Goal: Transaction & Acquisition: Purchase product/service

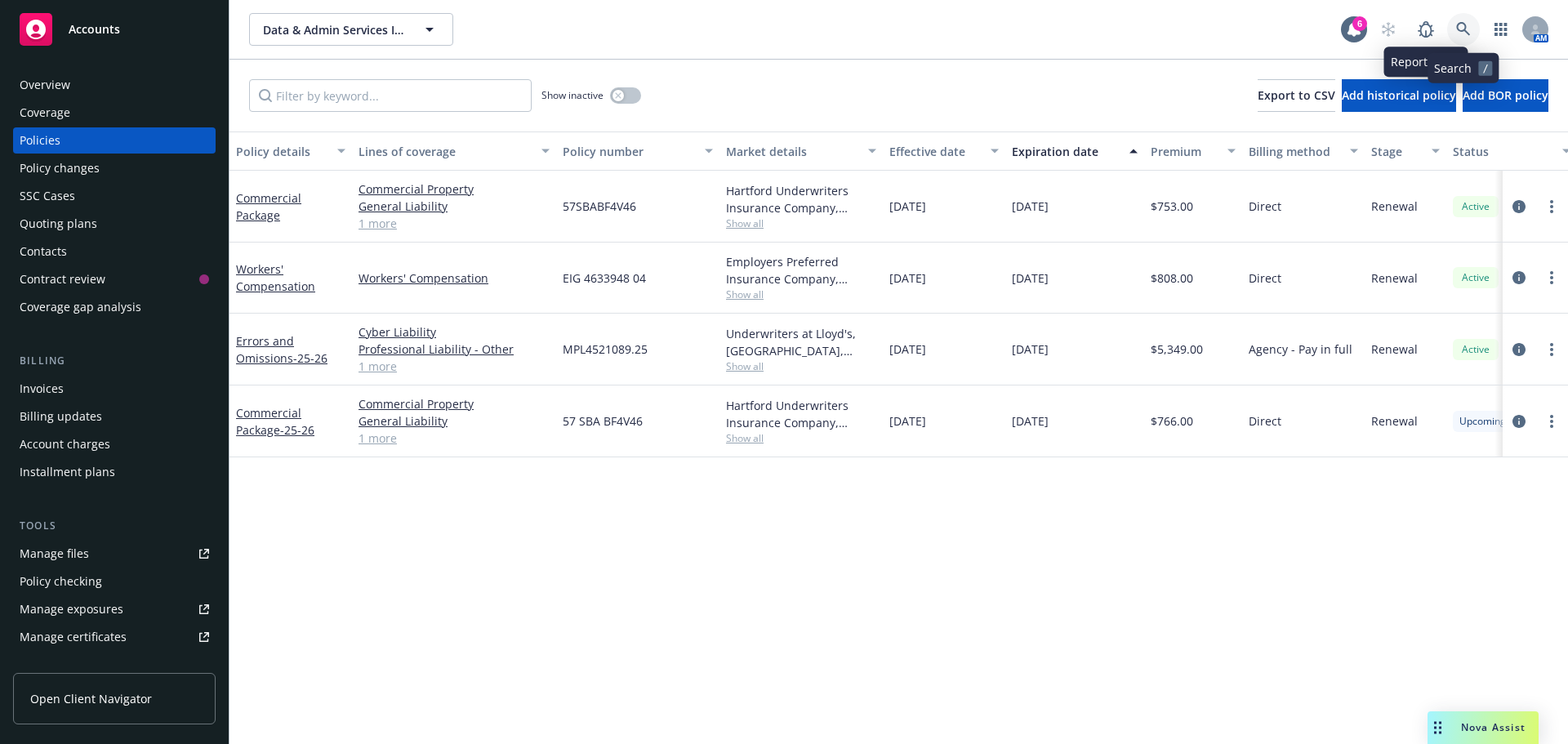
click at [1456, 33] on link at bounding box center [1463, 29] width 33 height 33
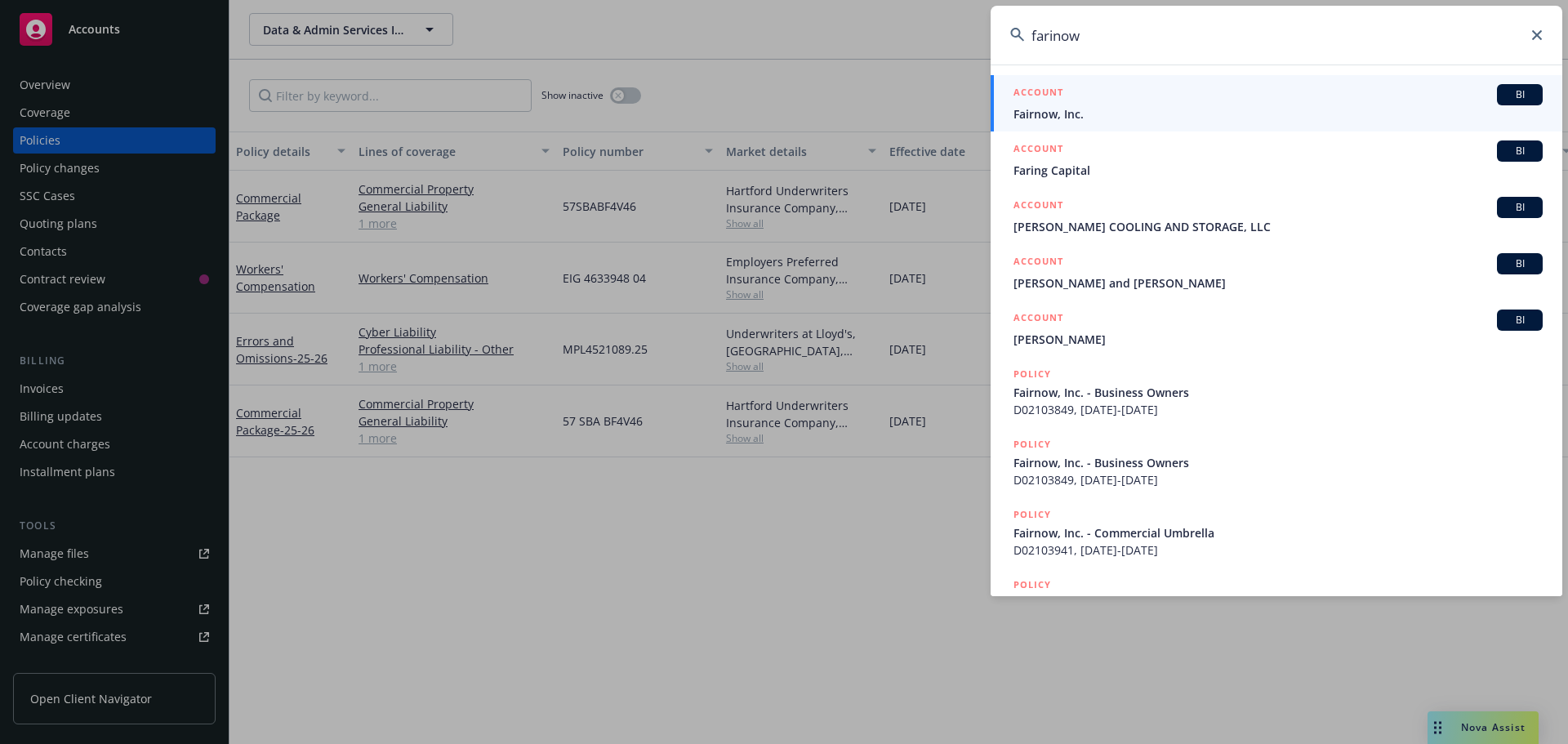
type input "farinow"
click at [1075, 111] on span "Fairnow, Inc." at bounding box center [1278, 113] width 529 height 17
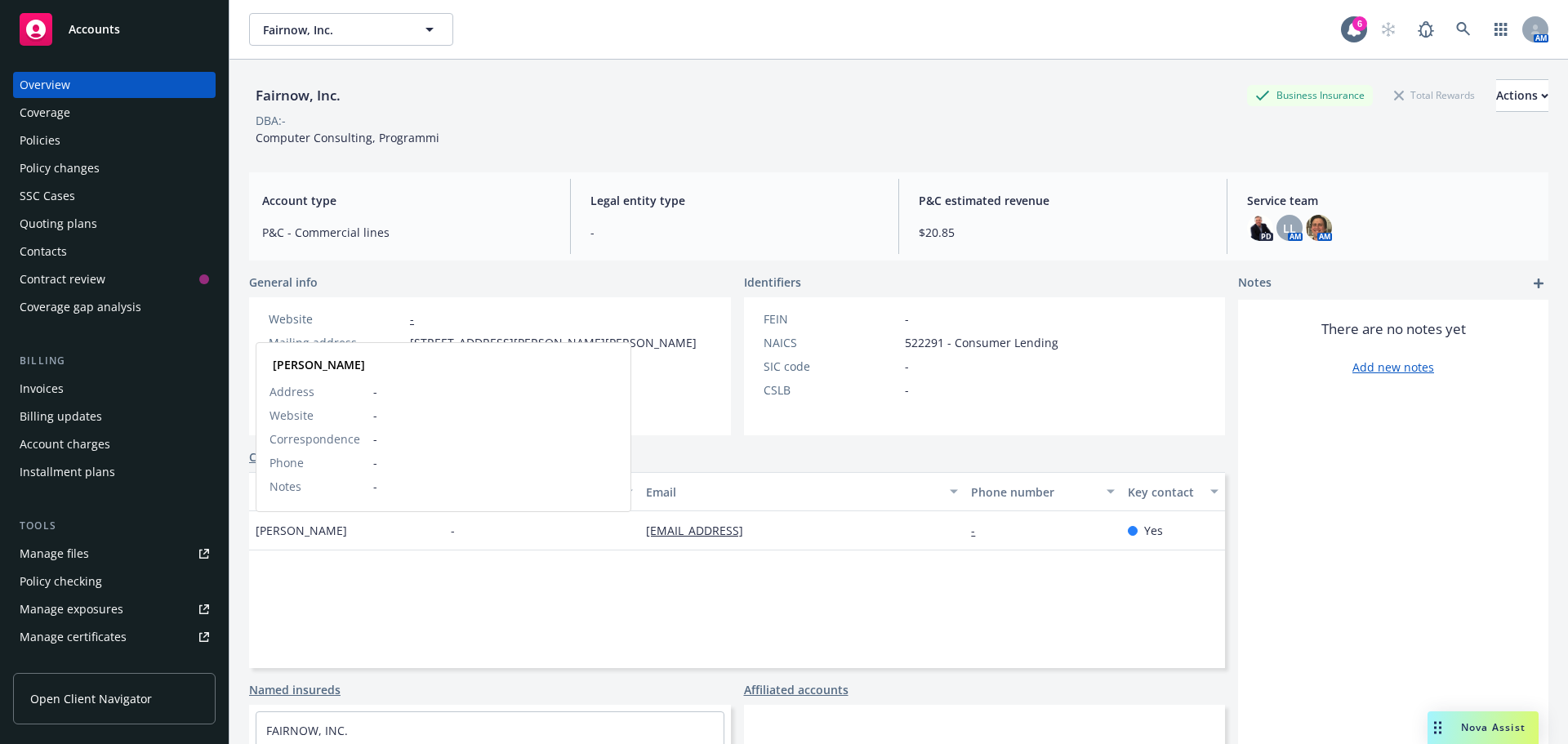
drag, startPoint x: 380, startPoint y: 536, endPoint x: 257, endPoint y: 535, distance: 123.0
click at [257, 535] on div "Guru Sethupathy Guru Sethupathy Address - Website - Correspondence - Phone - No…" at bounding box center [346, 531] width 195 height 39
copy span "Guru Sethupathy"
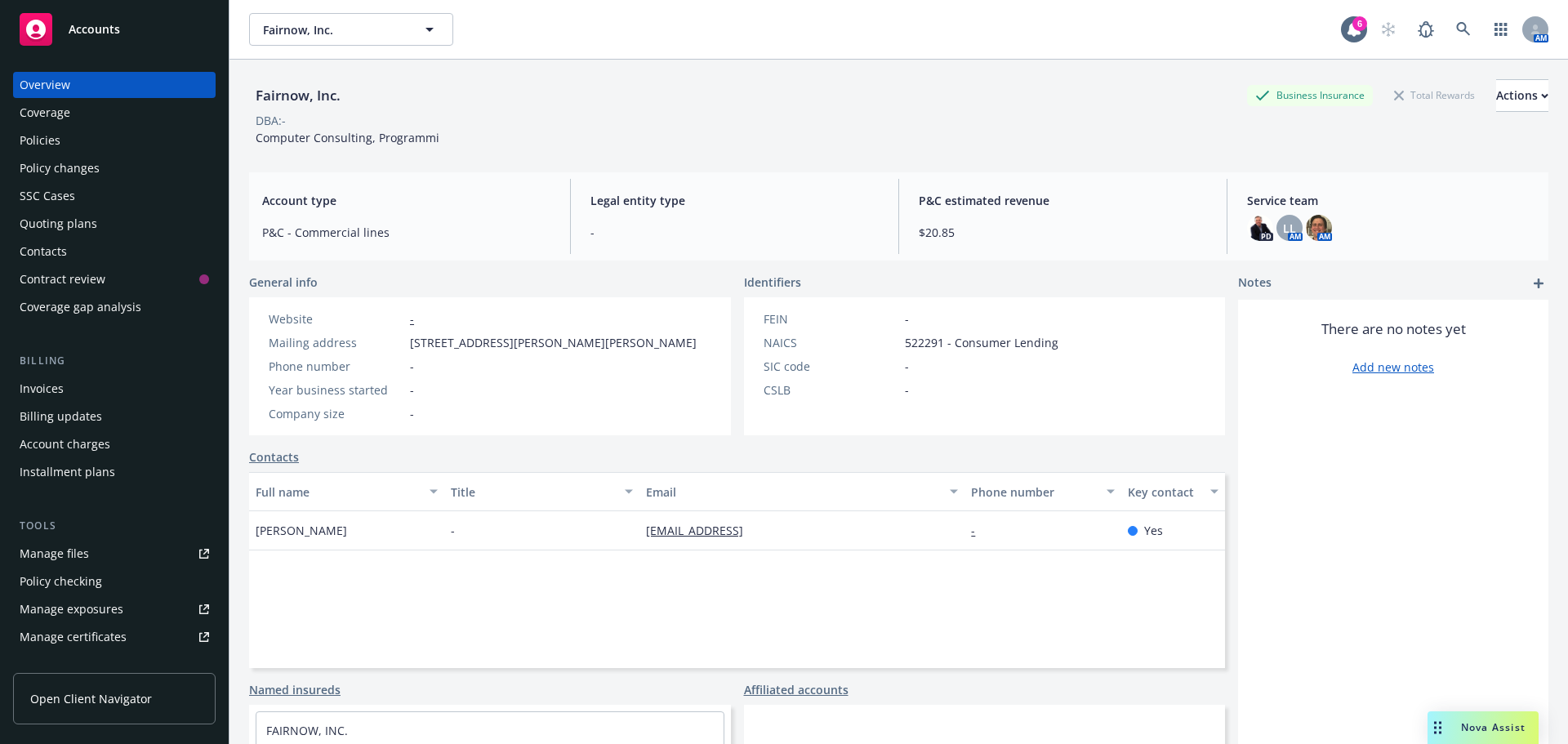
click at [40, 142] on div "Policies" at bounding box center [40, 140] width 41 height 26
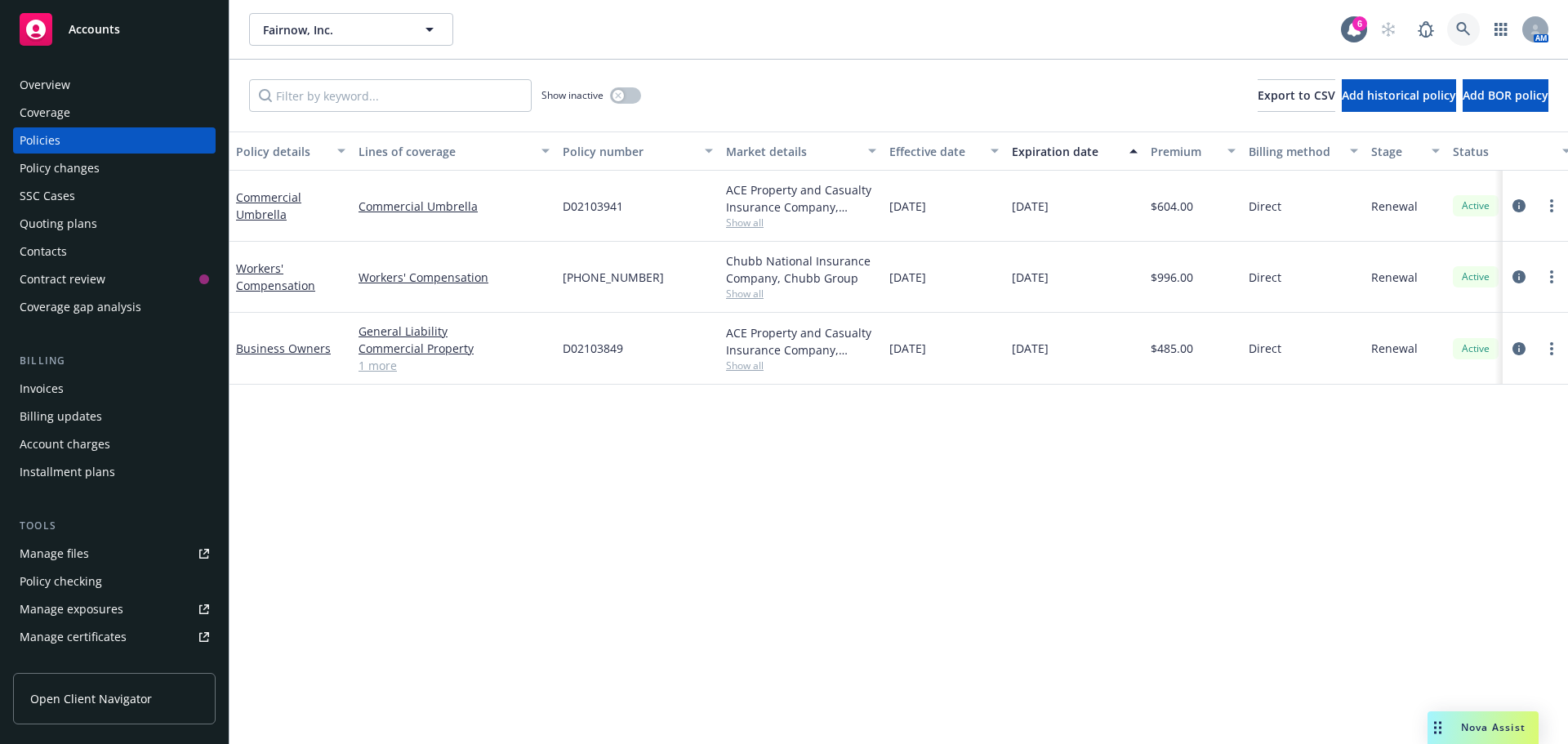
click at [1474, 35] on link at bounding box center [1463, 29] width 33 height 33
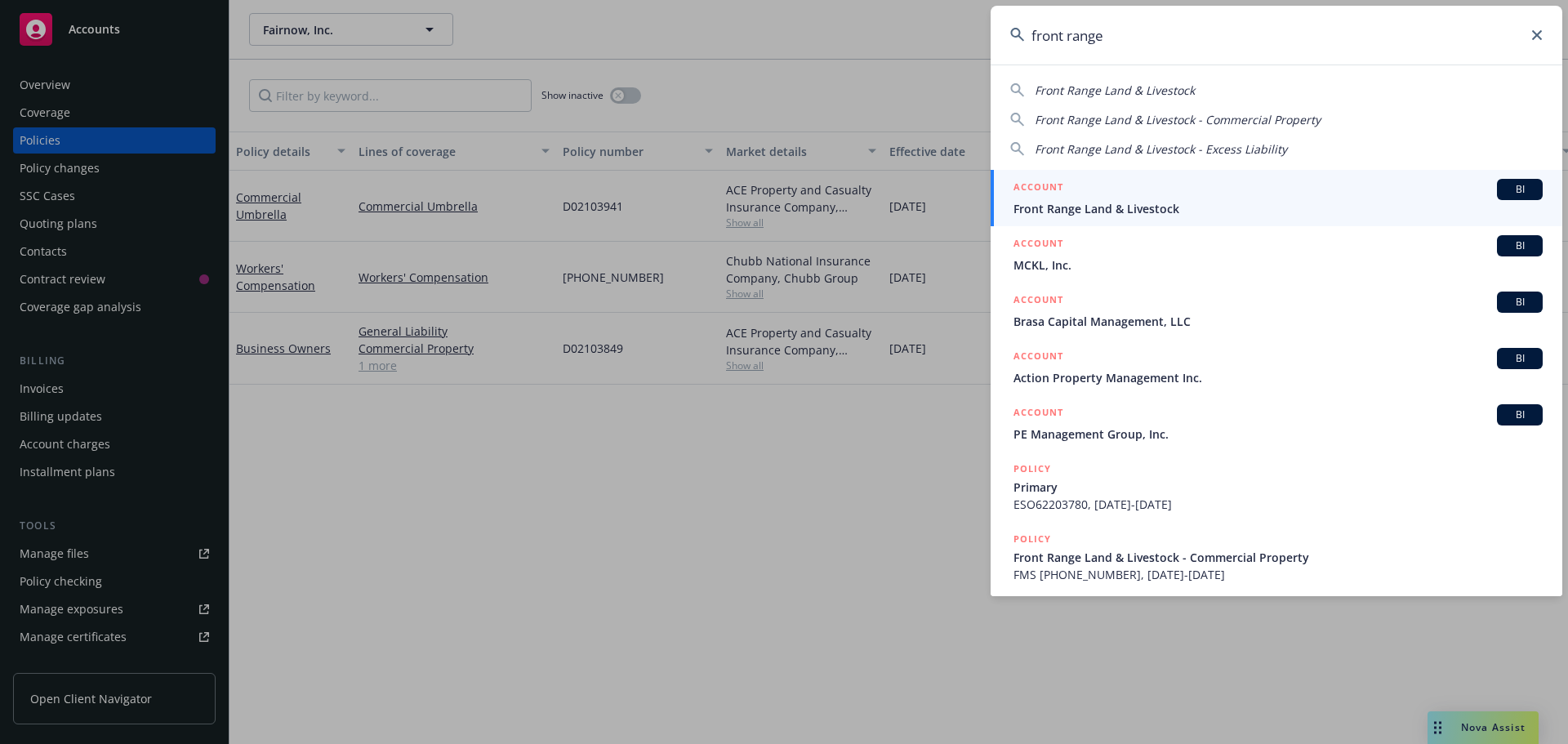
type input "front range"
click at [1077, 206] on span "Front Range Land & Livestock" at bounding box center [1278, 208] width 529 height 17
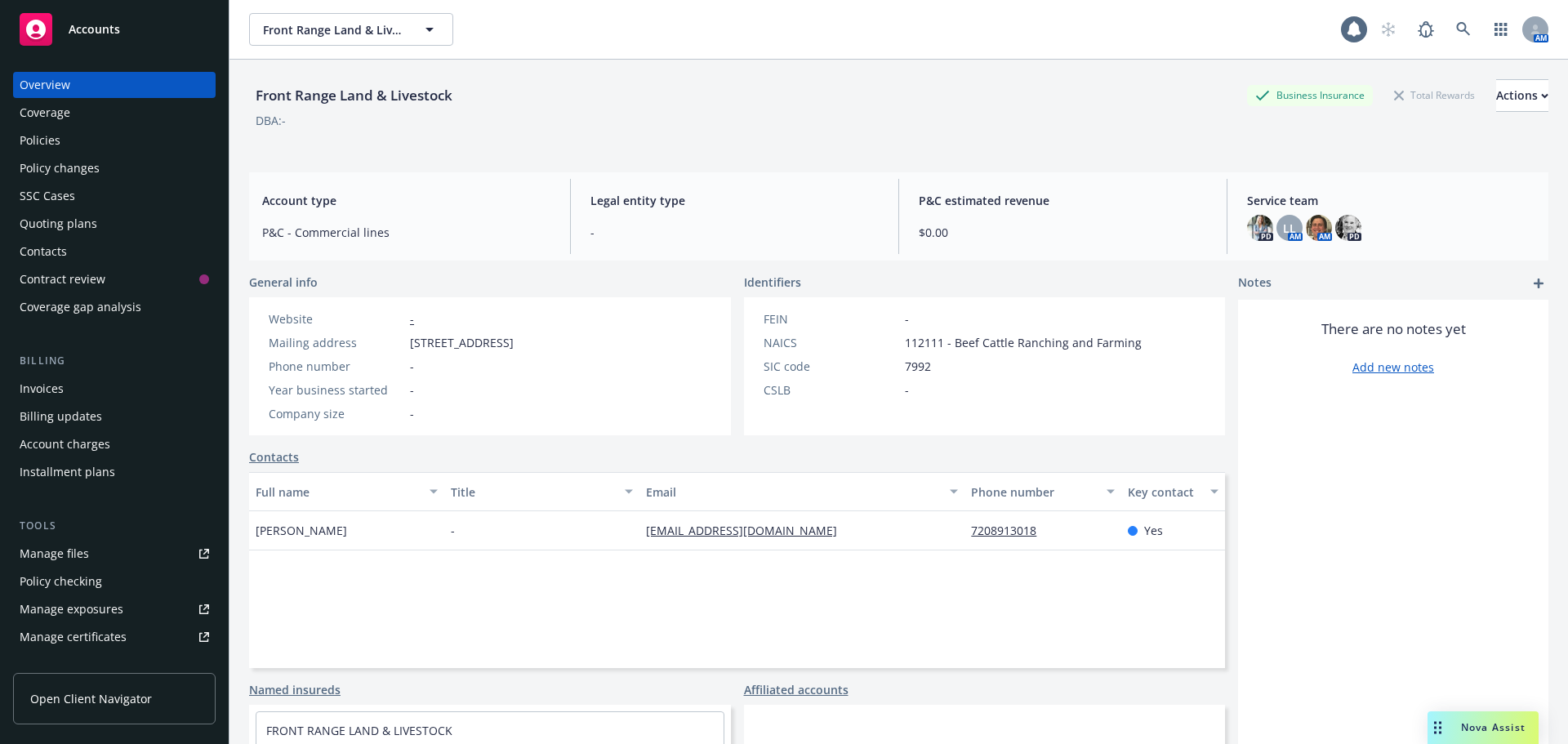
click at [94, 140] on div "Policies" at bounding box center [114, 140] width 190 height 26
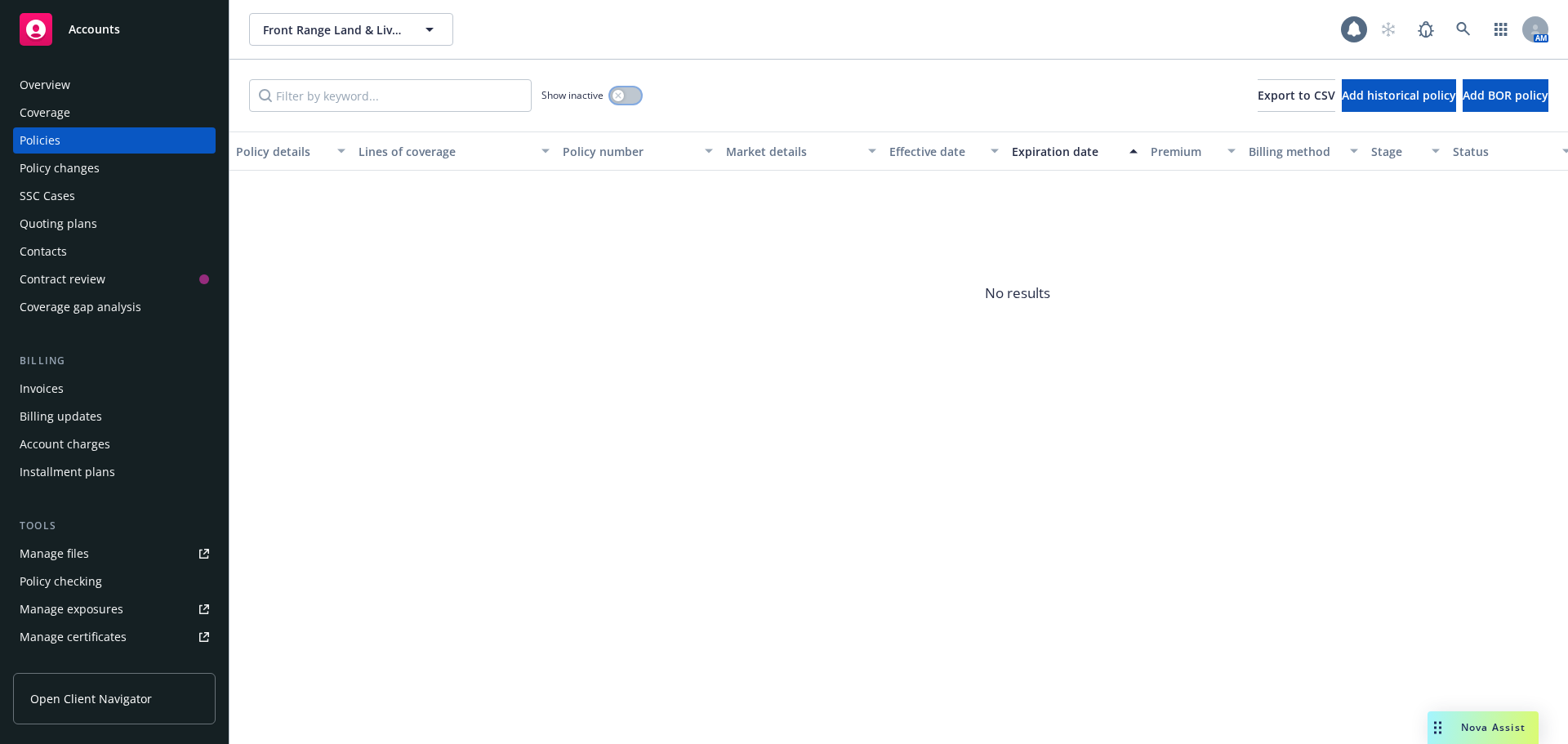
click at [617, 100] on div "button" at bounding box center [617, 95] width 11 height 11
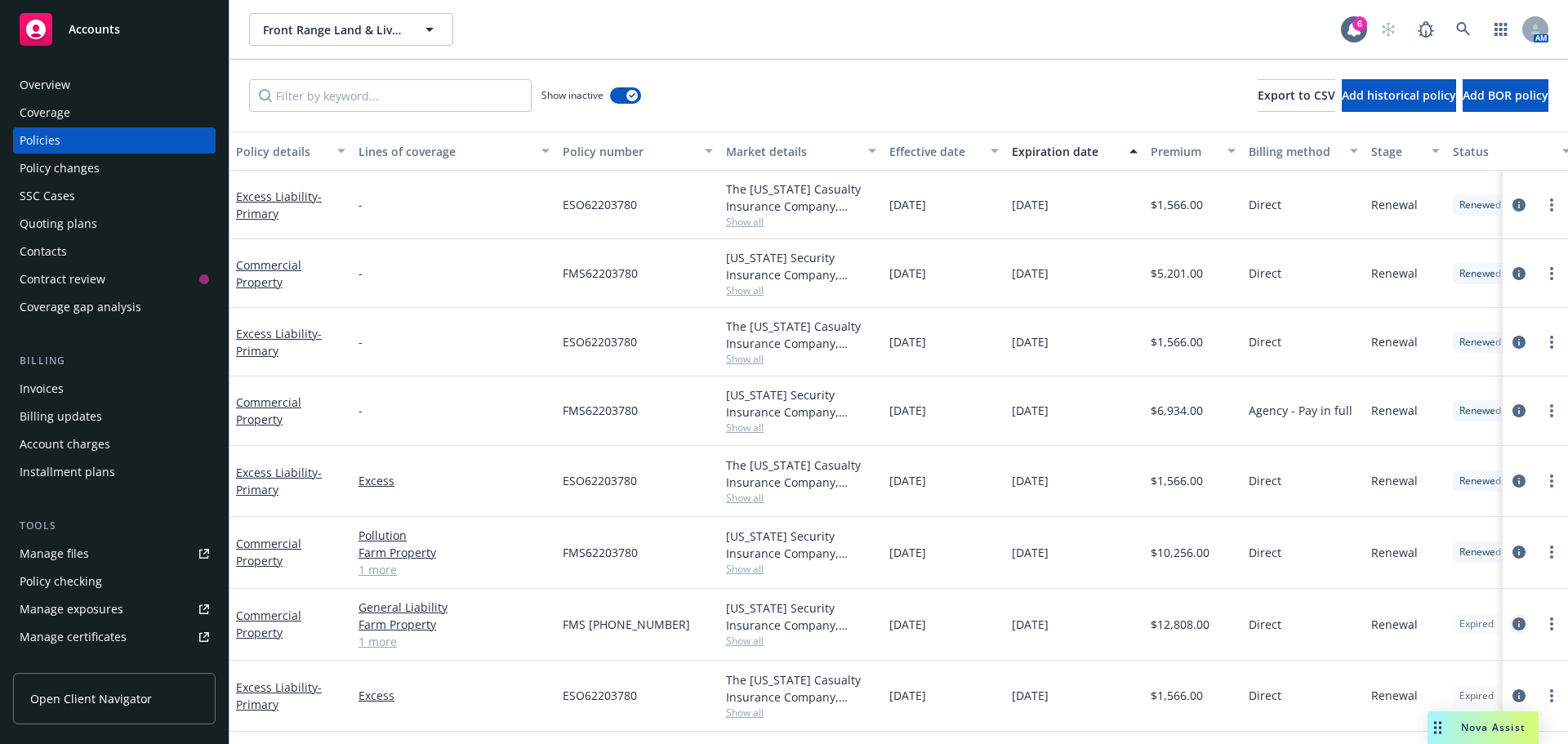
click at [1519, 619] on icon "circleInformation" at bounding box center [1519, 623] width 13 height 13
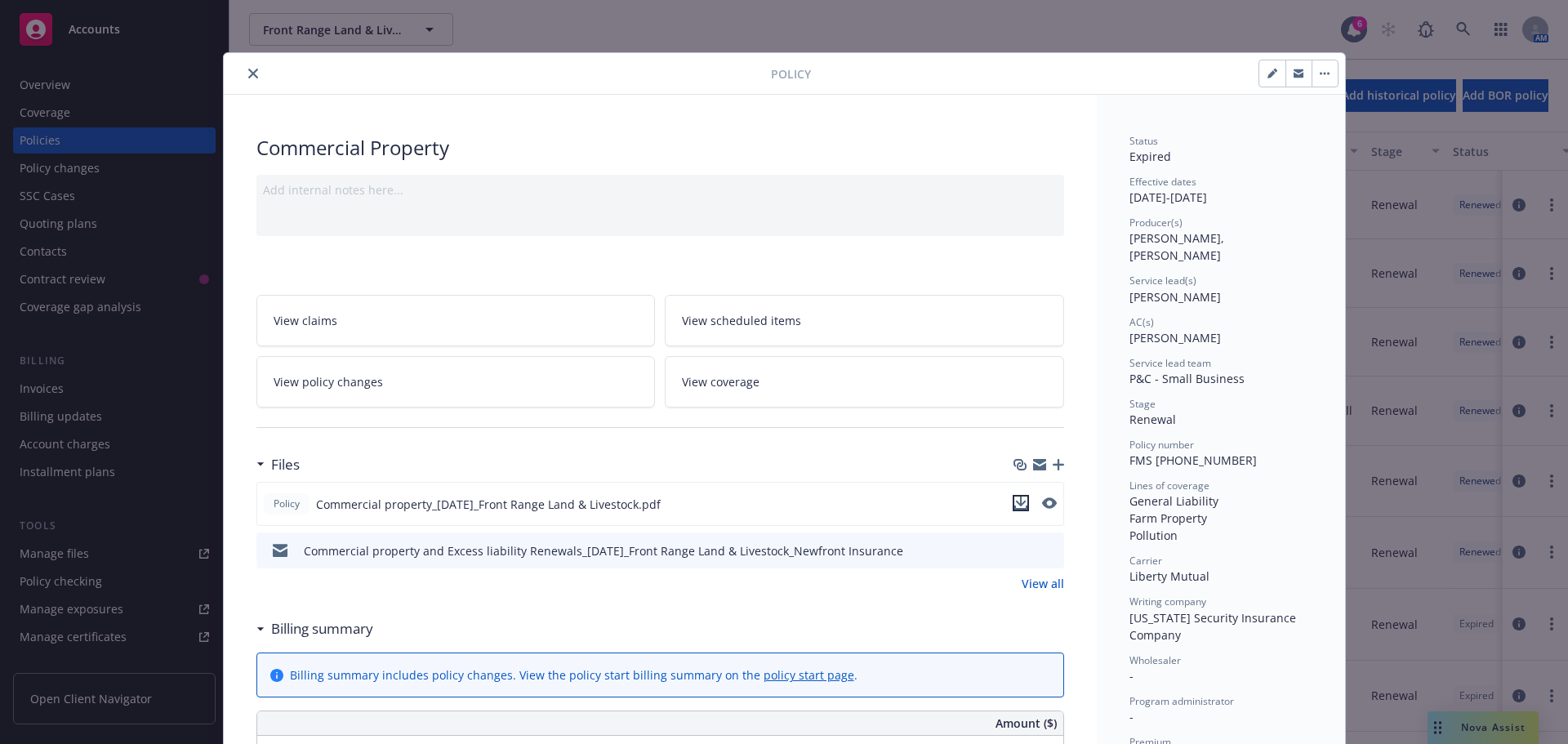
click at [1016, 500] on icon "download file" at bounding box center [1020, 502] width 13 height 13
click at [249, 82] on button "close" at bounding box center [253, 73] width 19 height 19
click at [248, 76] on div "Show inactive Export to CSV Add historical policy Add BOR policy" at bounding box center [899, 95] width 1339 height 71
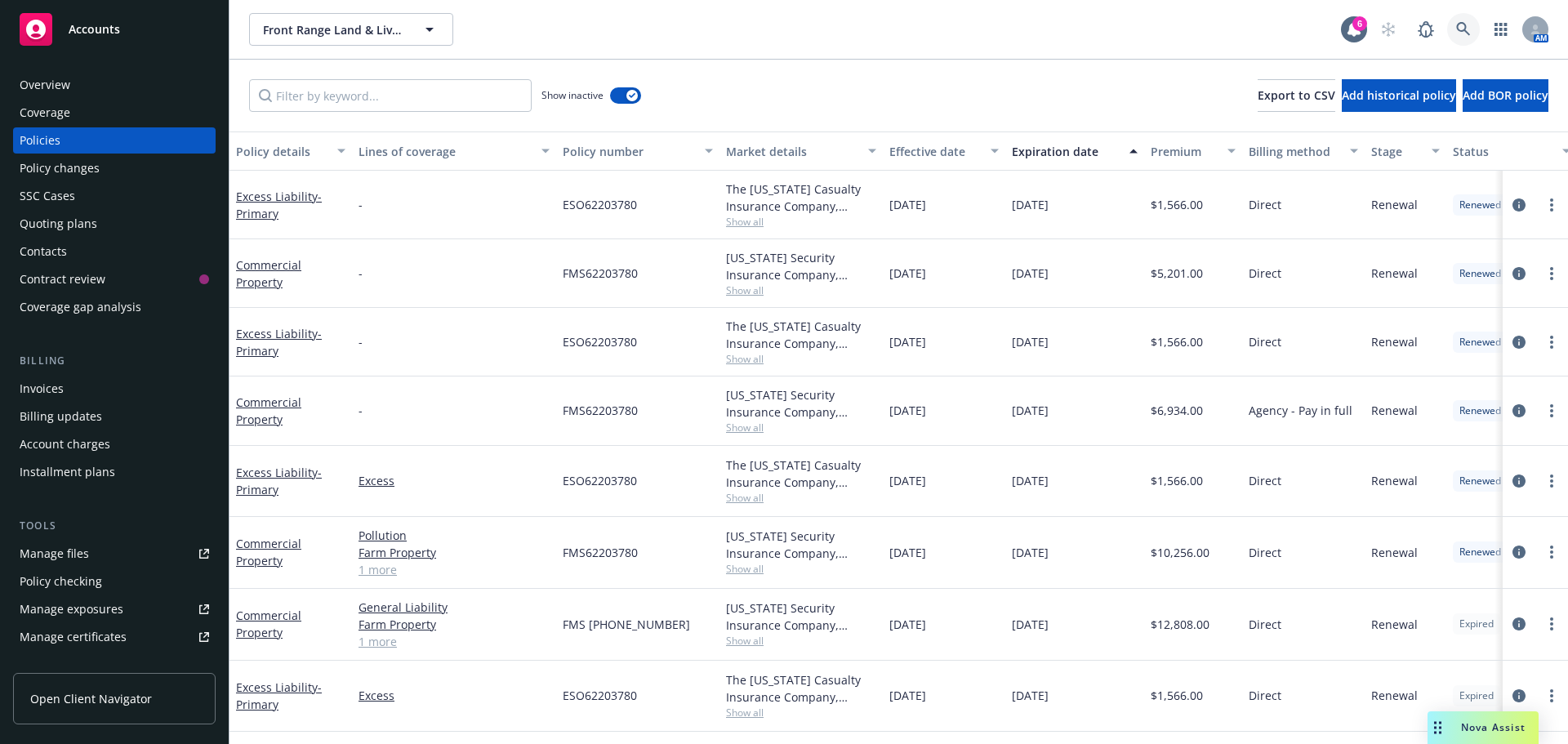
click at [1459, 26] on link at bounding box center [1463, 29] width 33 height 33
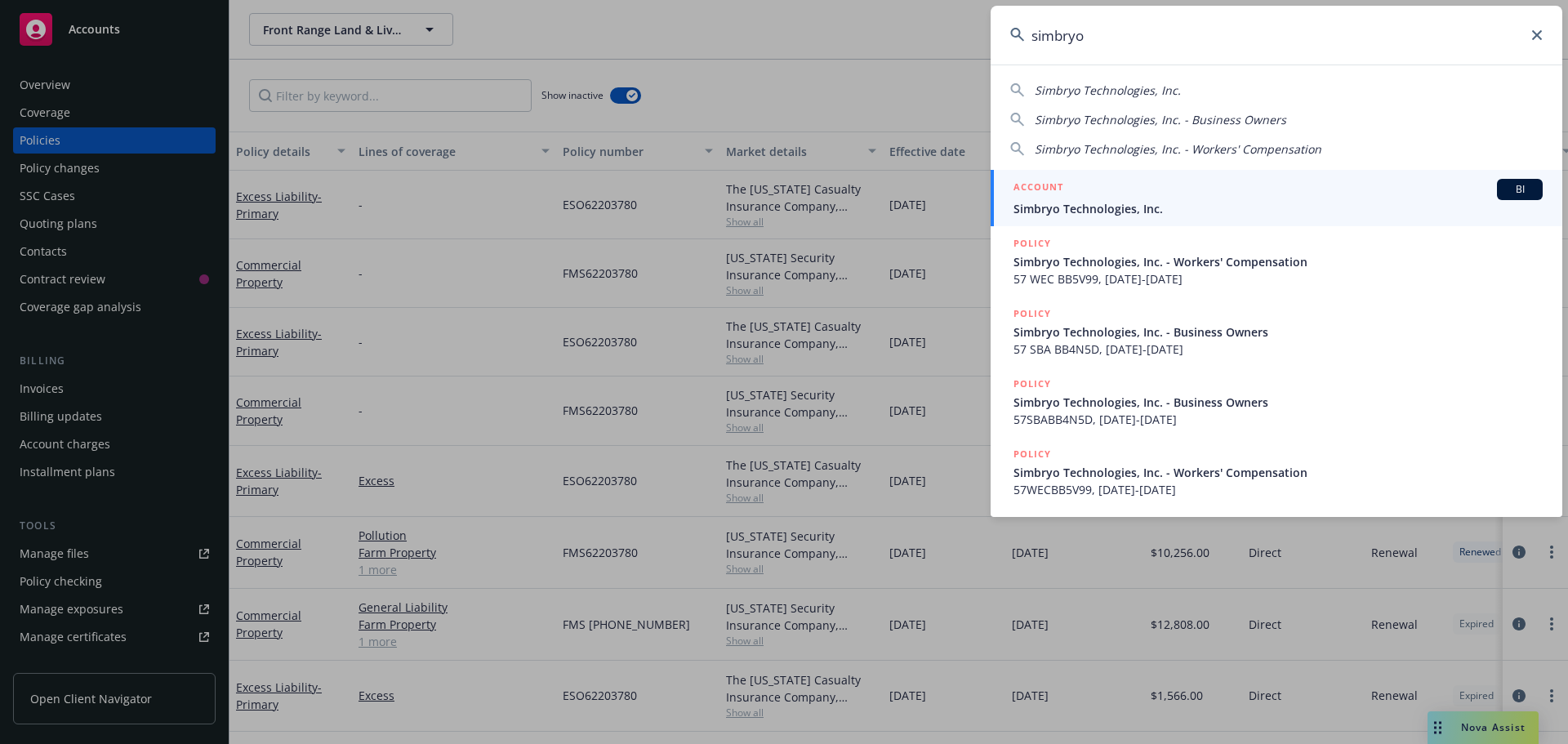
type input "simbryo"
click at [1104, 210] on span "Simbryo Technologies, Inc." at bounding box center [1278, 208] width 529 height 17
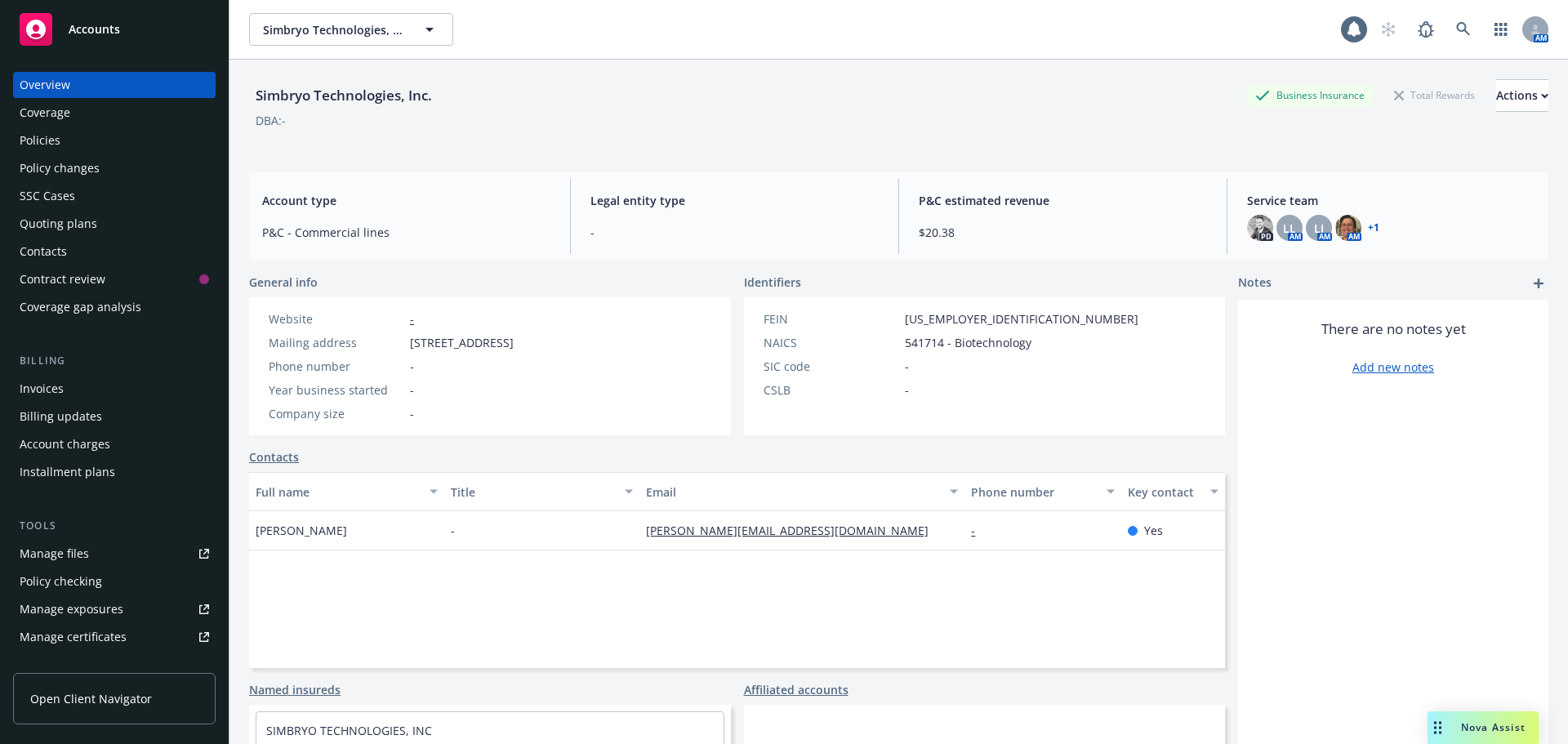
click at [42, 146] on div "Policies" at bounding box center [40, 140] width 41 height 26
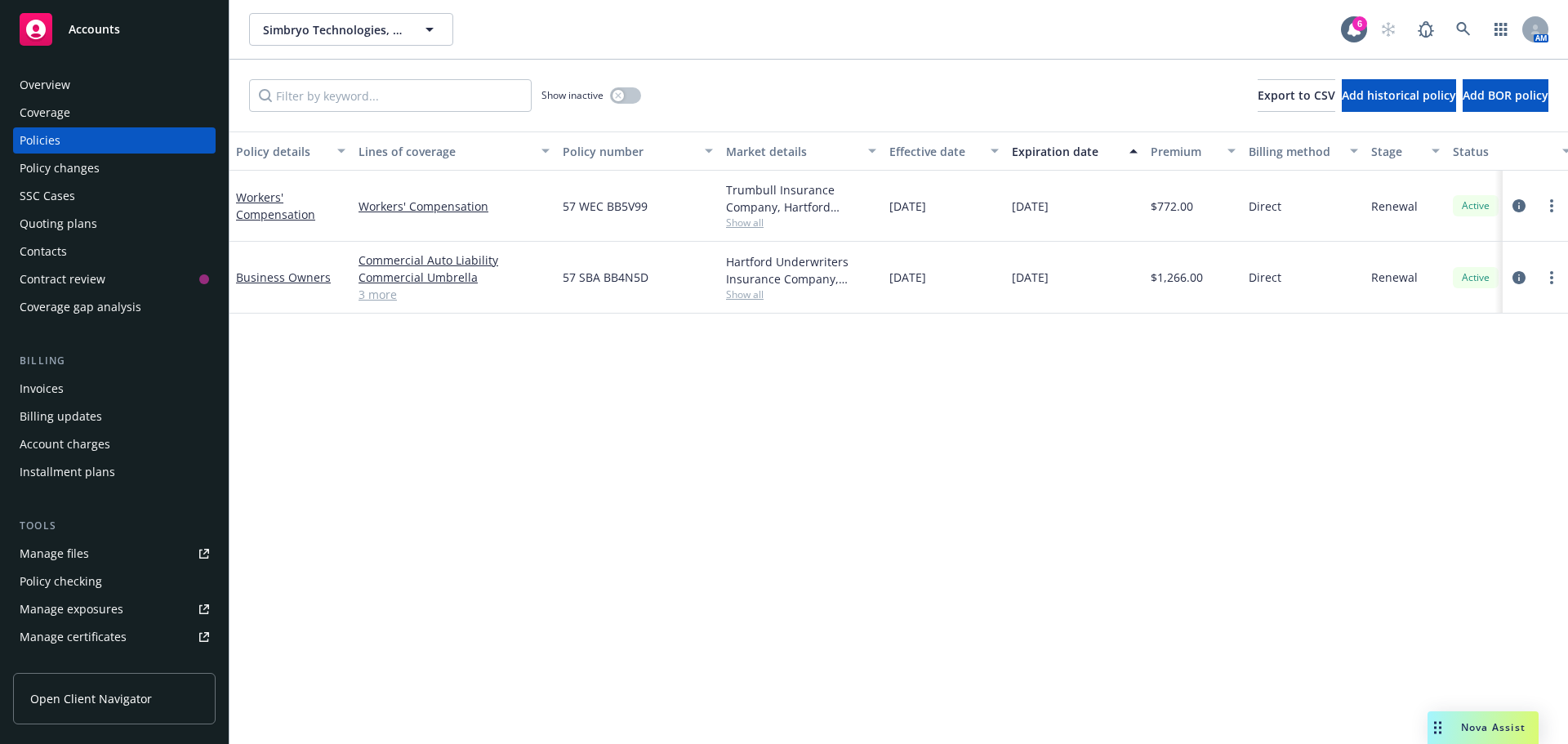
click at [84, 226] on div "Quoting plans" at bounding box center [58, 224] width 78 height 26
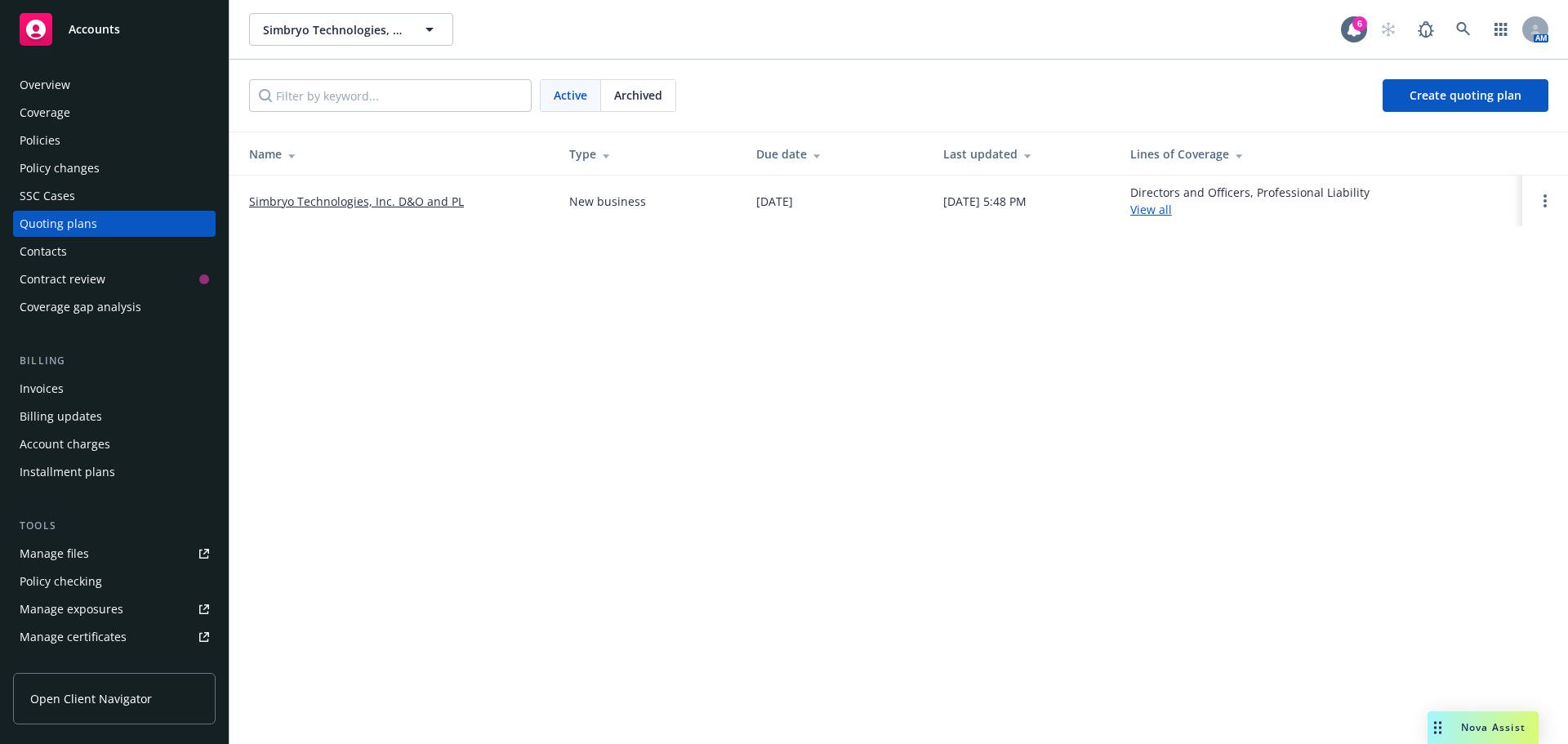
click at [349, 204] on link "Simbryo Technologies, Inc. D&O and PL" at bounding box center [356, 201] width 215 height 17
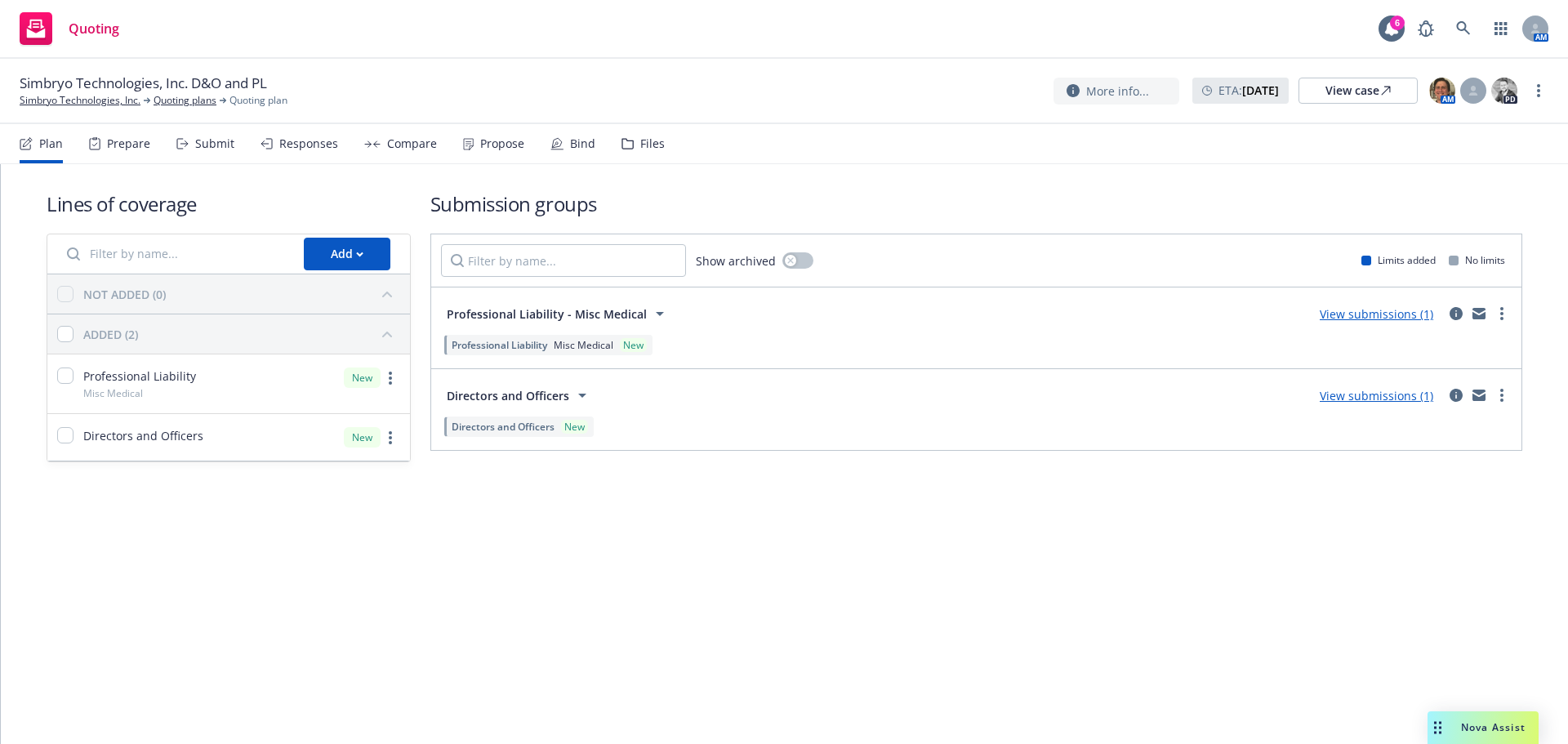
click at [1362, 391] on link "View submissions (1)" at bounding box center [1376, 396] width 114 height 16
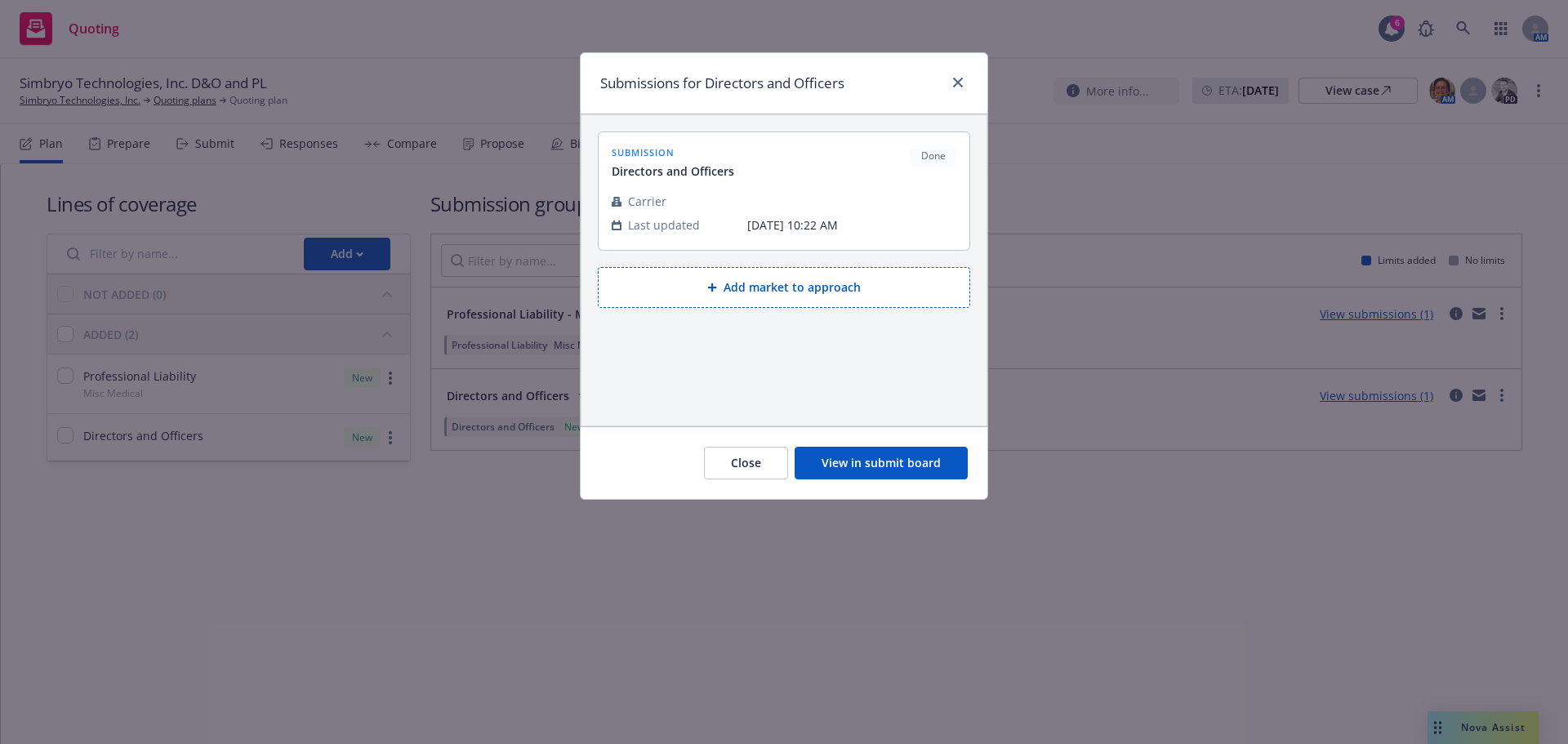
click at [738, 182] on div at bounding box center [784, 184] width 345 height 10
click at [757, 459] on button "Close" at bounding box center [745, 462] width 84 height 33
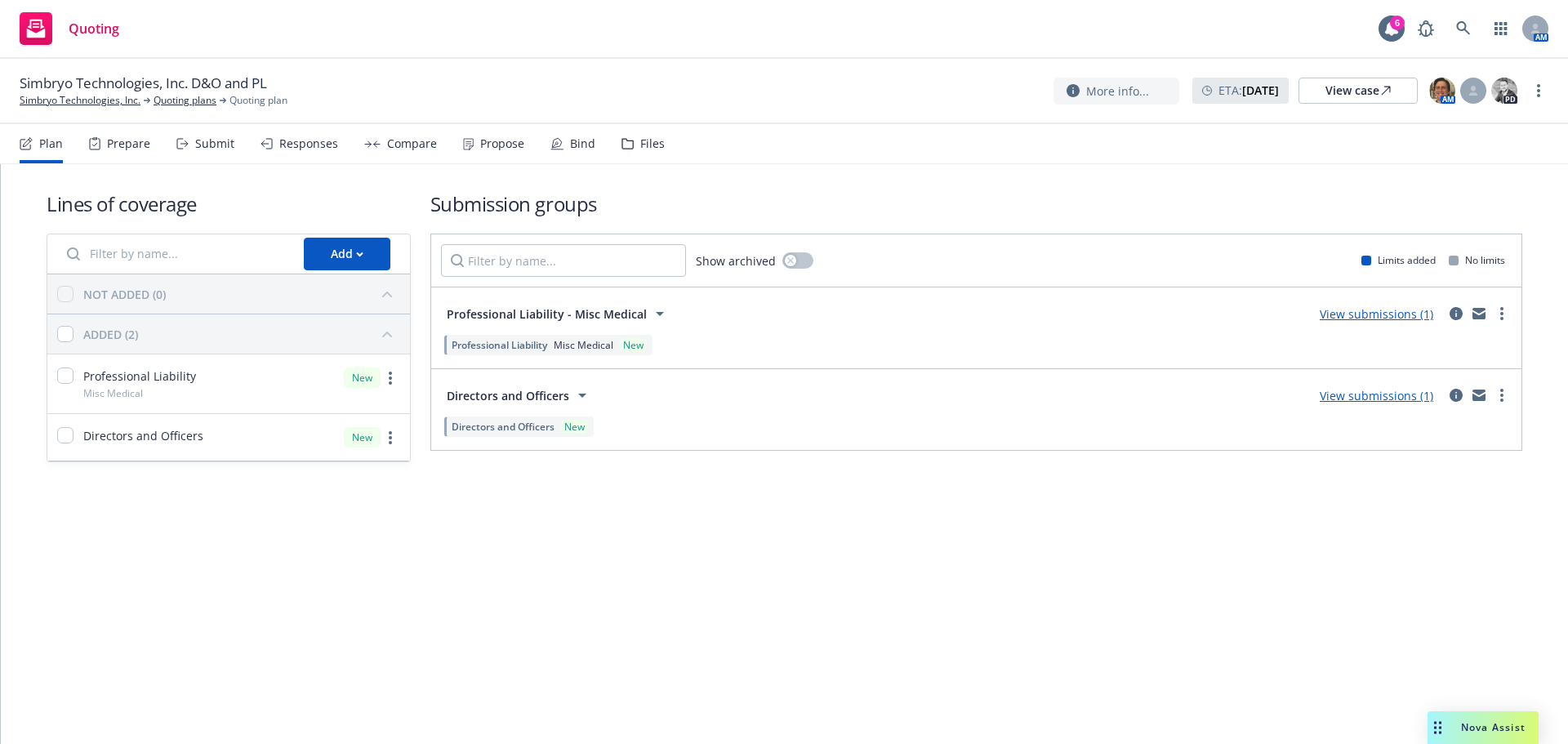
click at [208, 149] on div "Submit" at bounding box center [214, 144] width 39 height 13
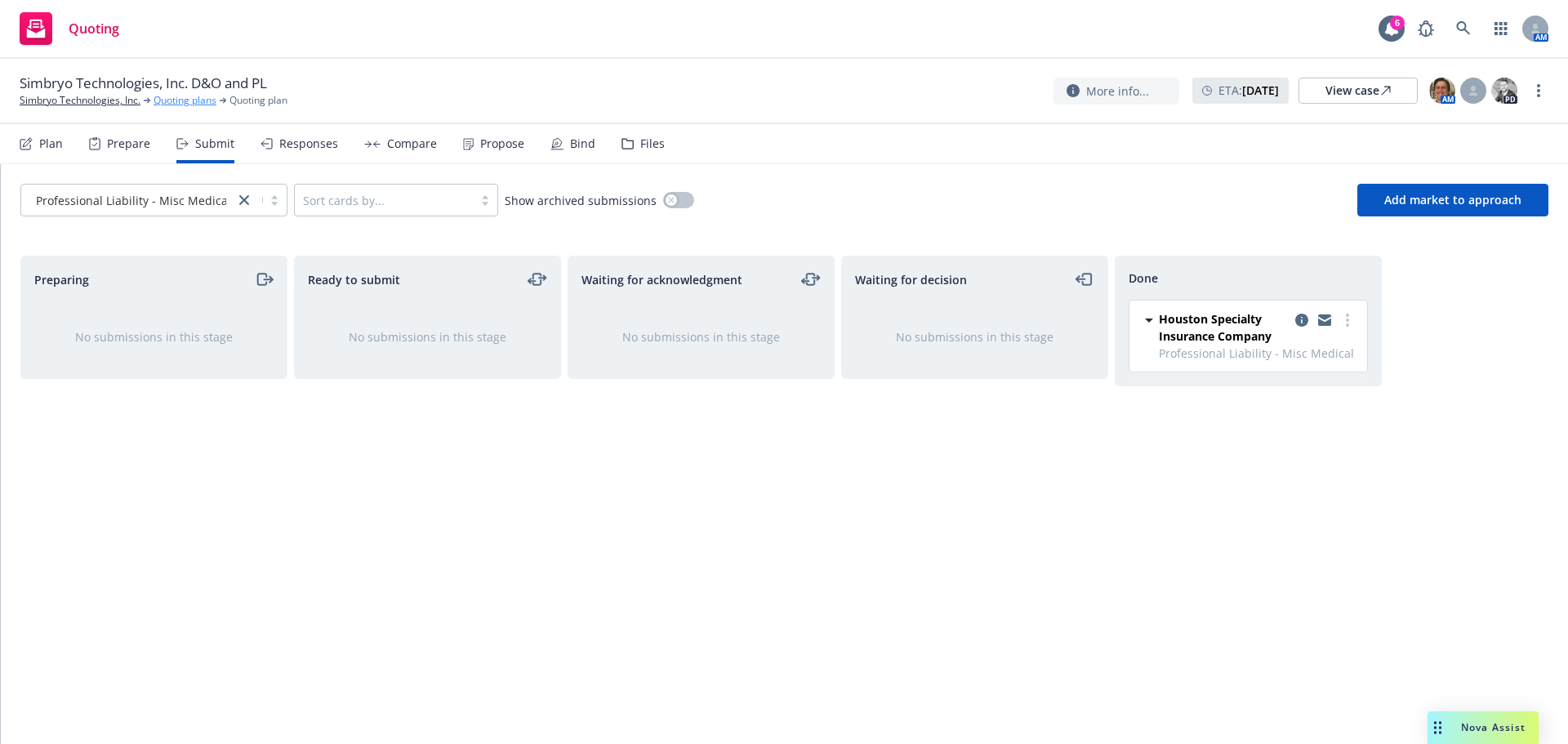
click at [187, 97] on link "Quoting plans" at bounding box center [184, 100] width 63 height 15
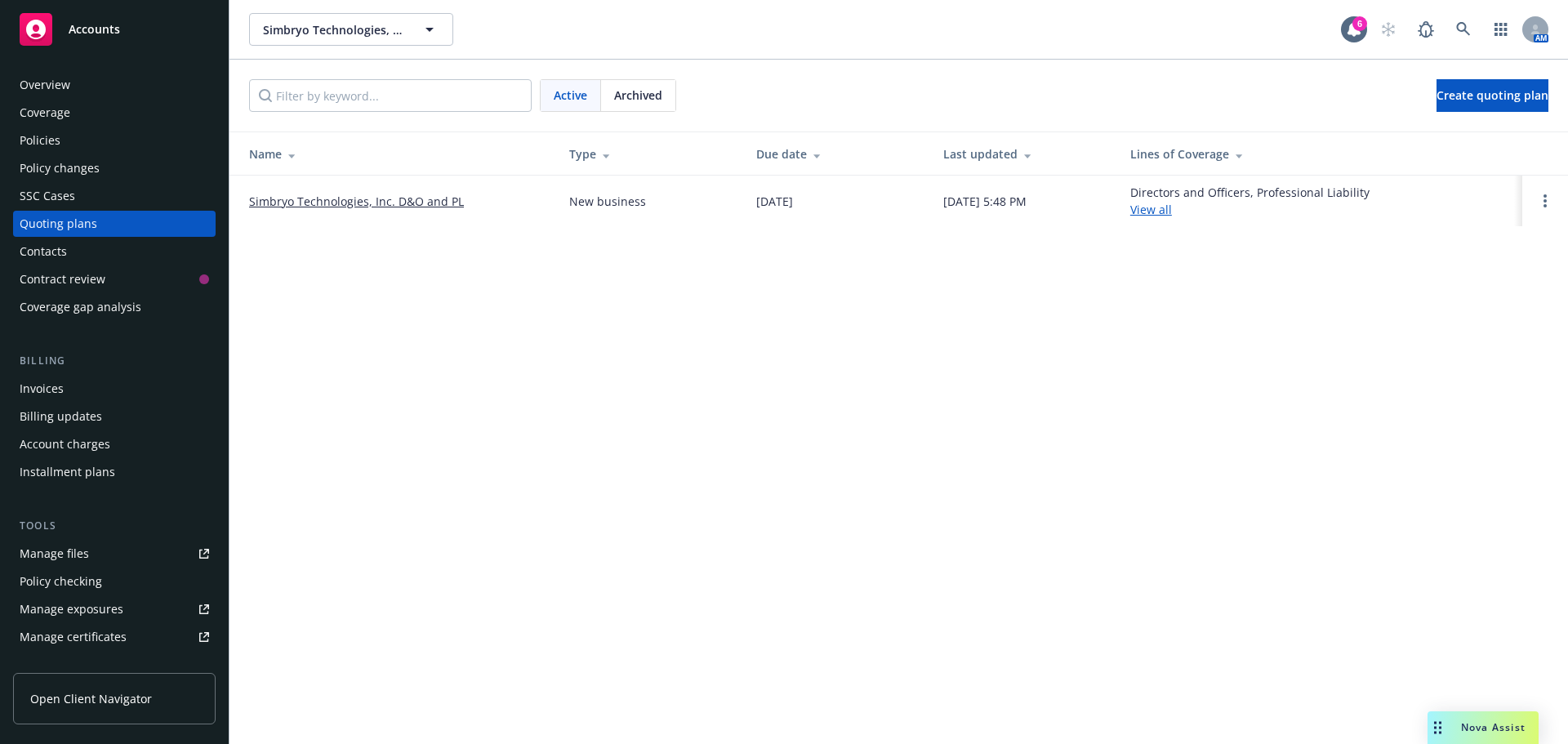
click at [329, 205] on link "Simbryo Technologies, Inc. D&O and PL" at bounding box center [356, 201] width 215 height 17
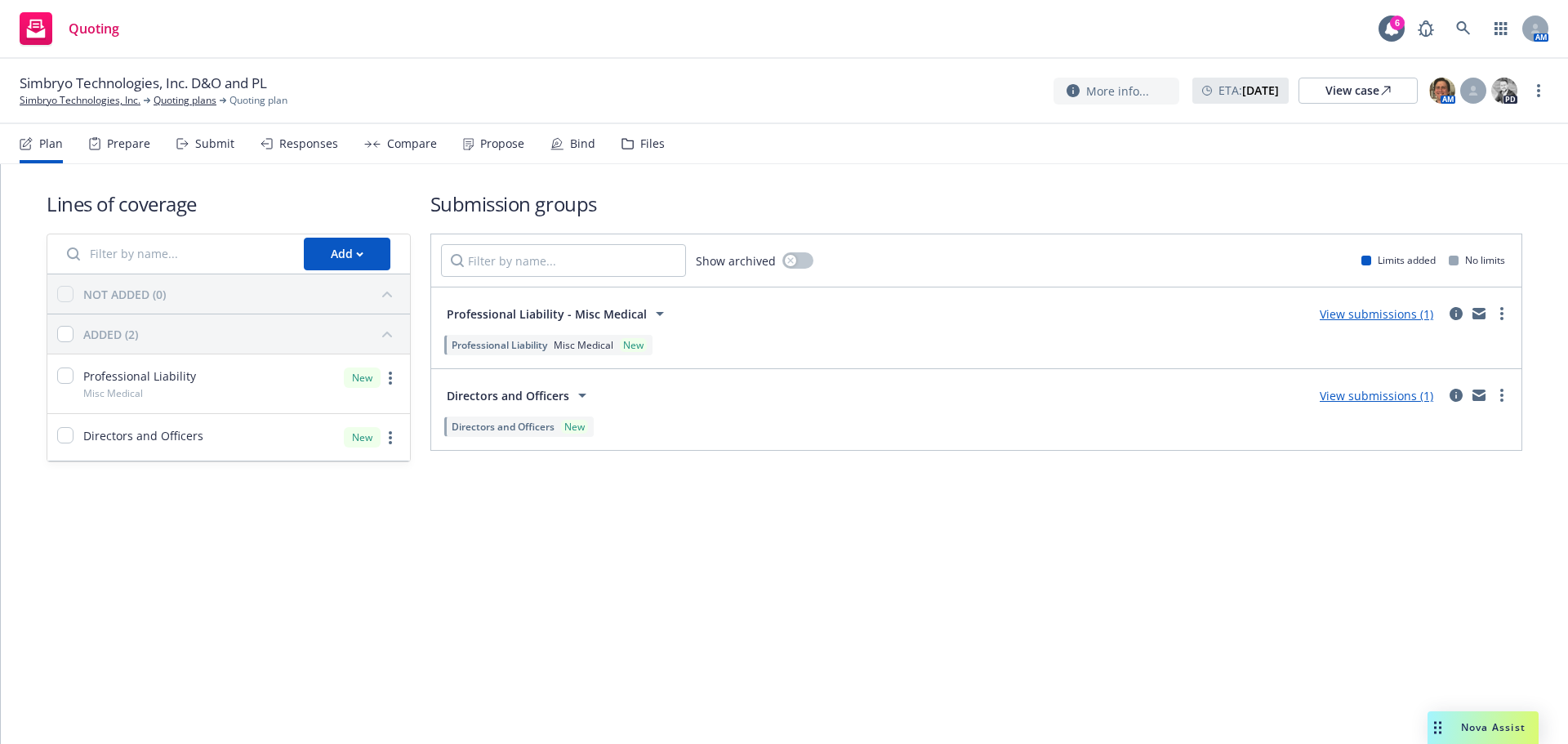
click at [1374, 394] on link "View submissions (1)" at bounding box center [1376, 396] width 114 height 16
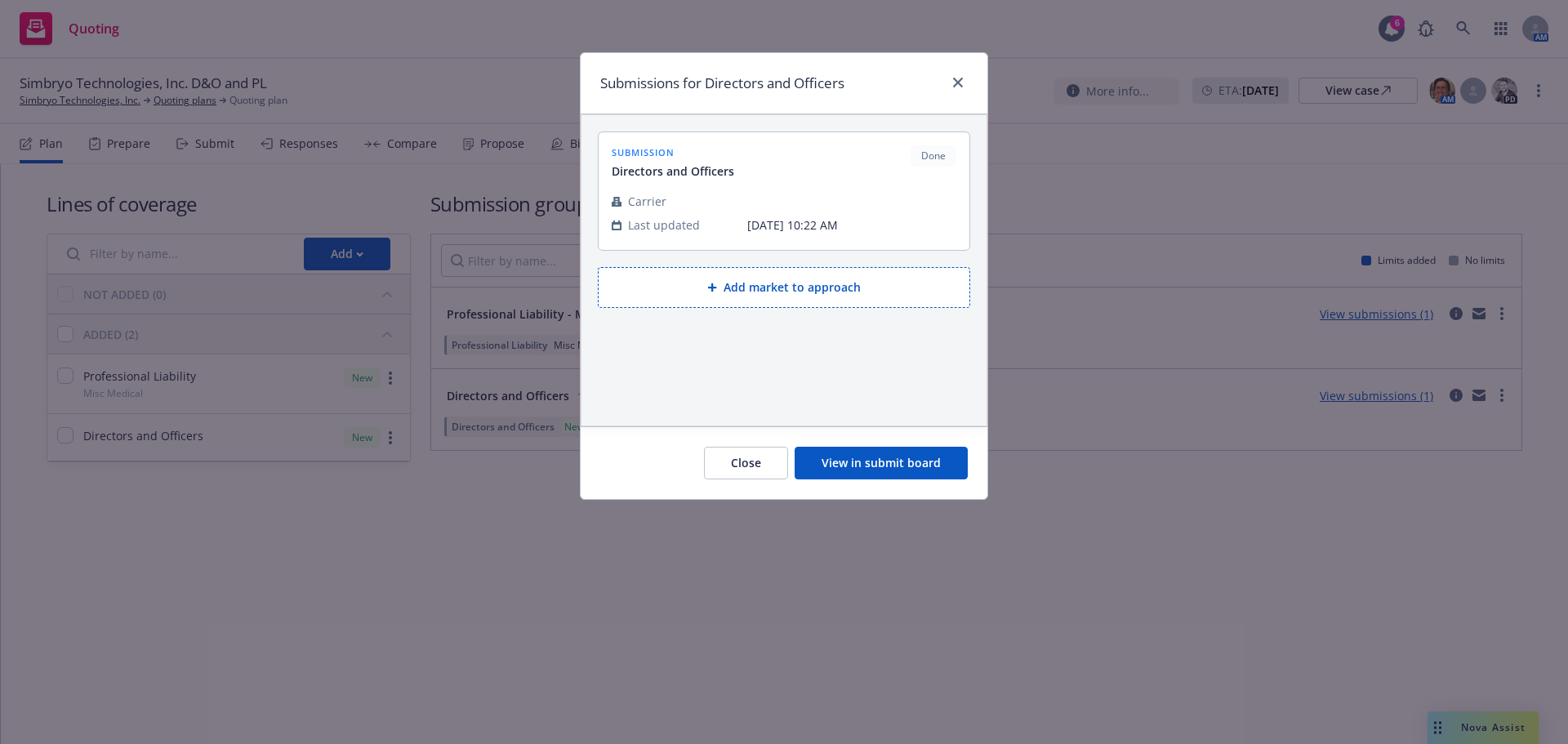
click at [870, 453] on button "View in submit board" at bounding box center [881, 462] width 173 height 33
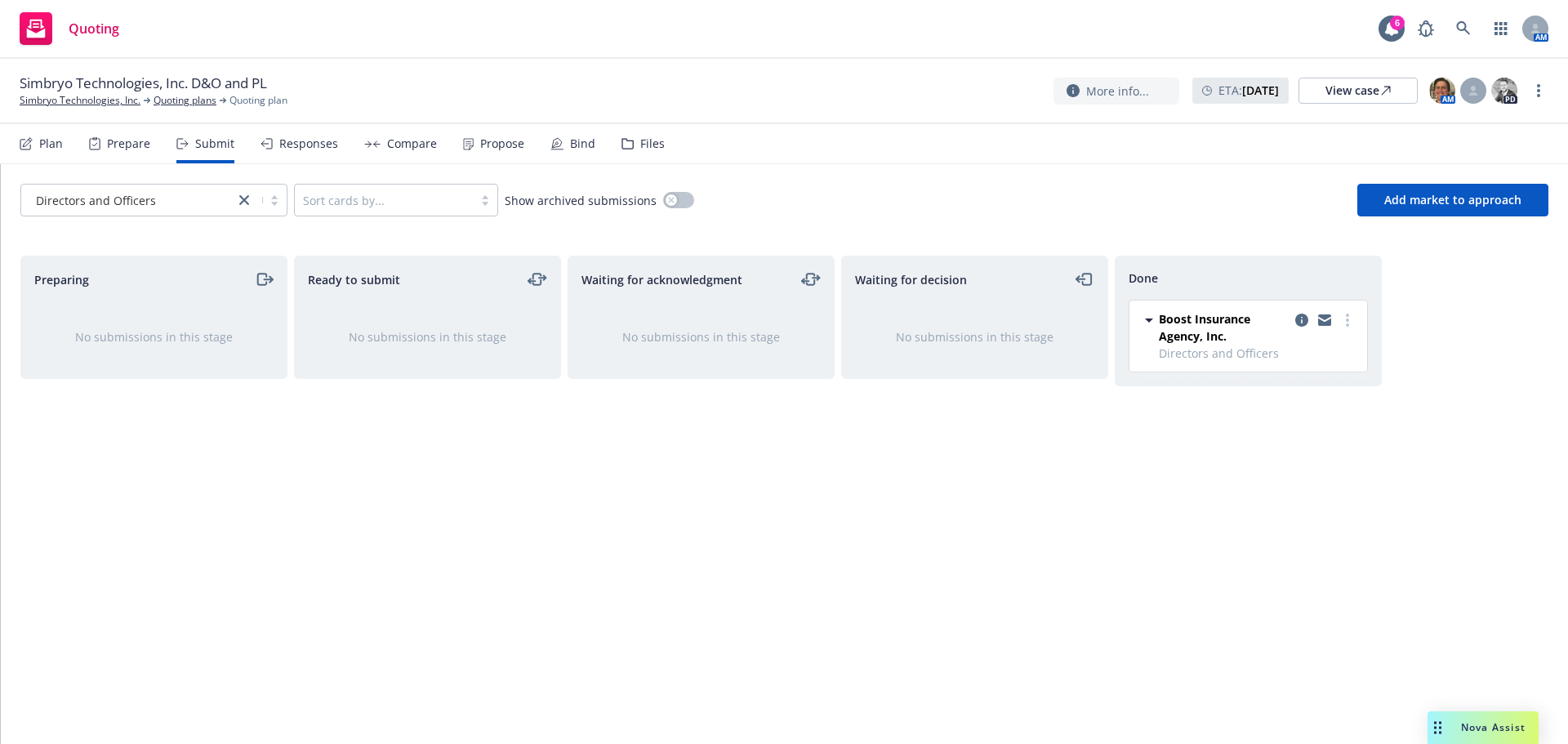
click at [307, 146] on div "Responses" at bounding box center [309, 144] width 59 height 13
click at [160, 101] on link "Quoting plans" at bounding box center [184, 100] width 63 height 15
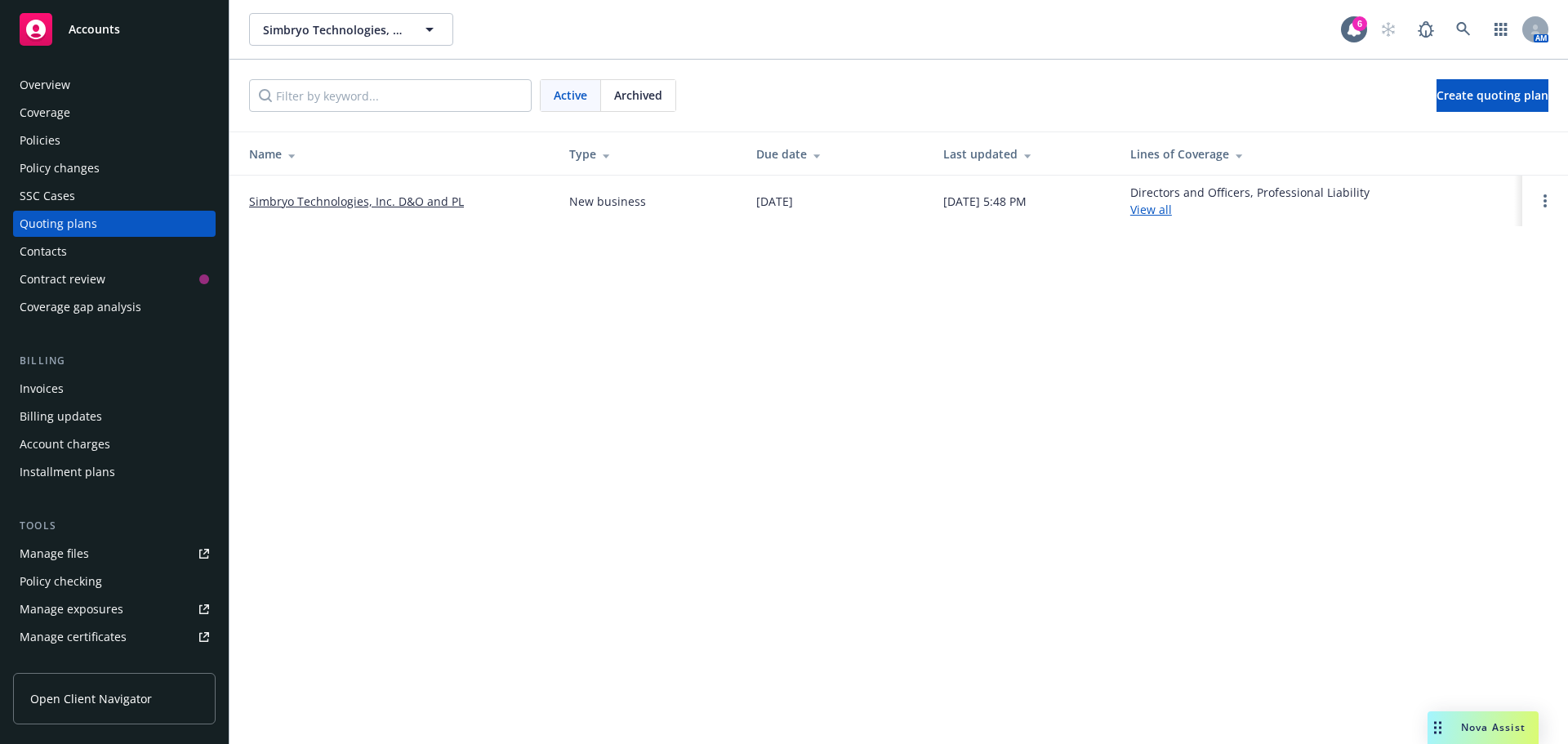
click at [406, 202] on link "Simbryo Technologies, Inc. D&O and PL" at bounding box center [356, 201] width 215 height 17
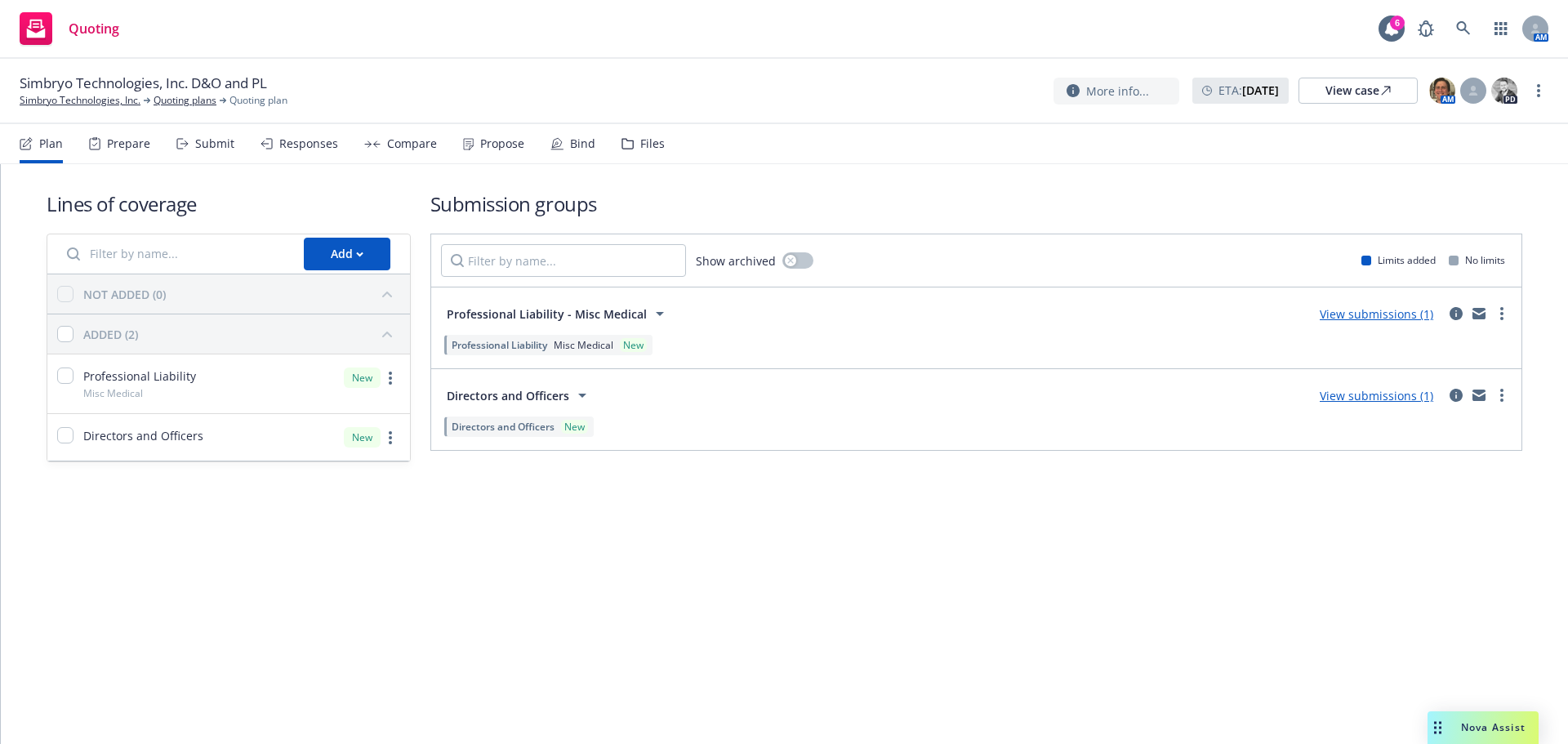
click at [292, 147] on div "Responses" at bounding box center [309, 144] width 59 height 13
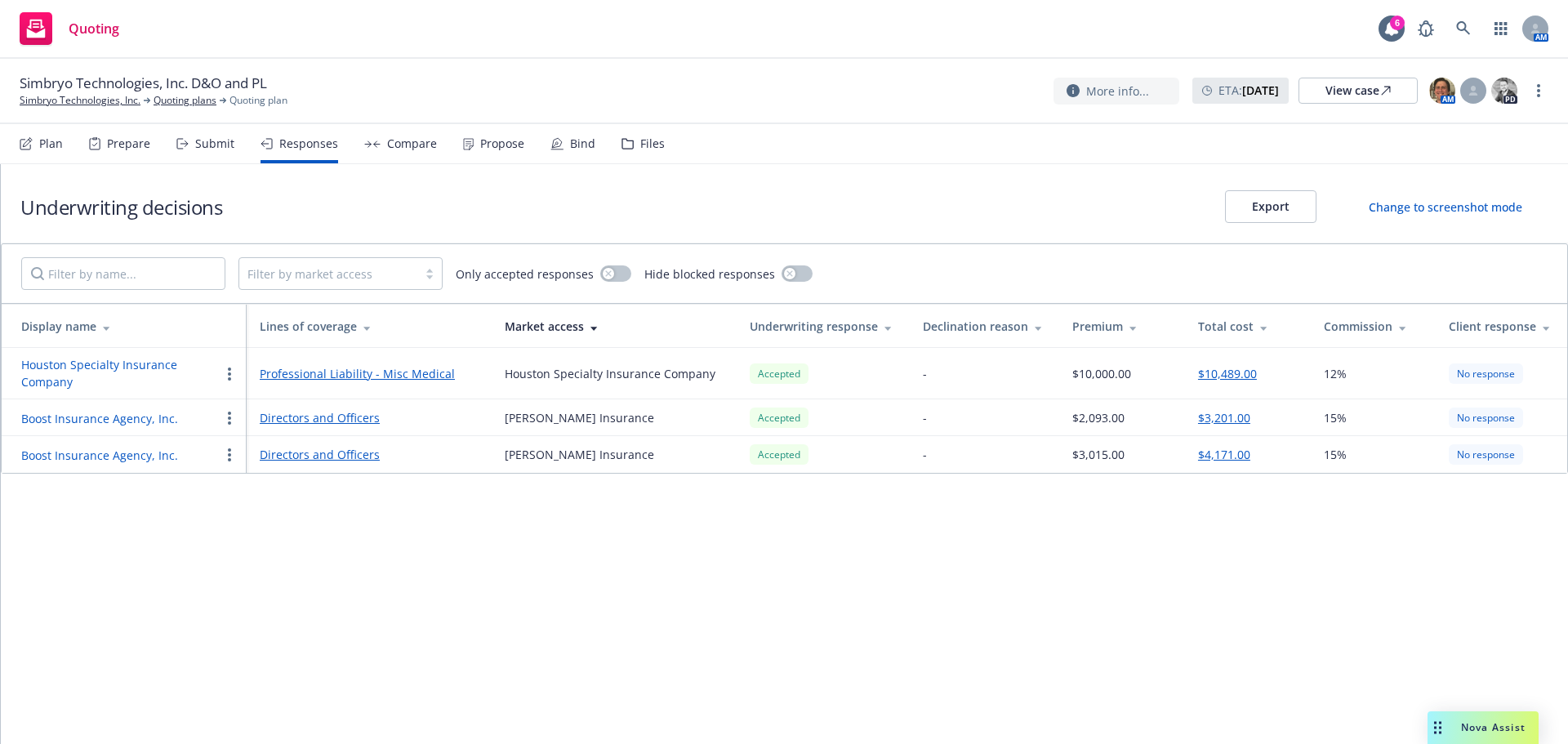
click at [228, 423] on button "button" at bounding box center [229, 418] width 19 height 19
click at [102, 420] on button "Boost Insurance Agency, Inc." at bounding box center [100, 418] width 157 height 17
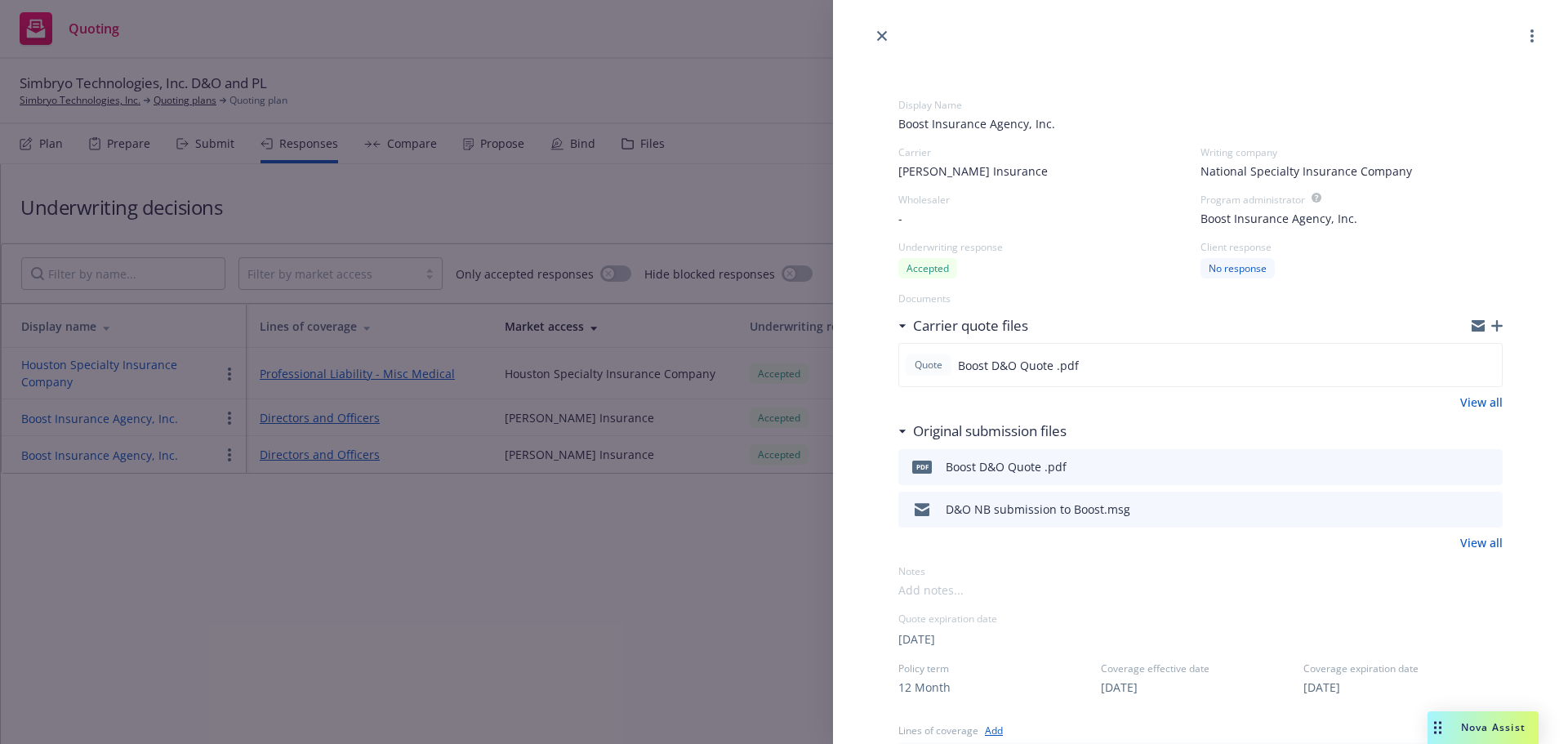
click at [1480, 466] on icon "preview file" at bounding box center [1487, 465] width 15 height 11
click at [882, 36] on icon "close" at bounding box center [881, 35] width 10 height 10
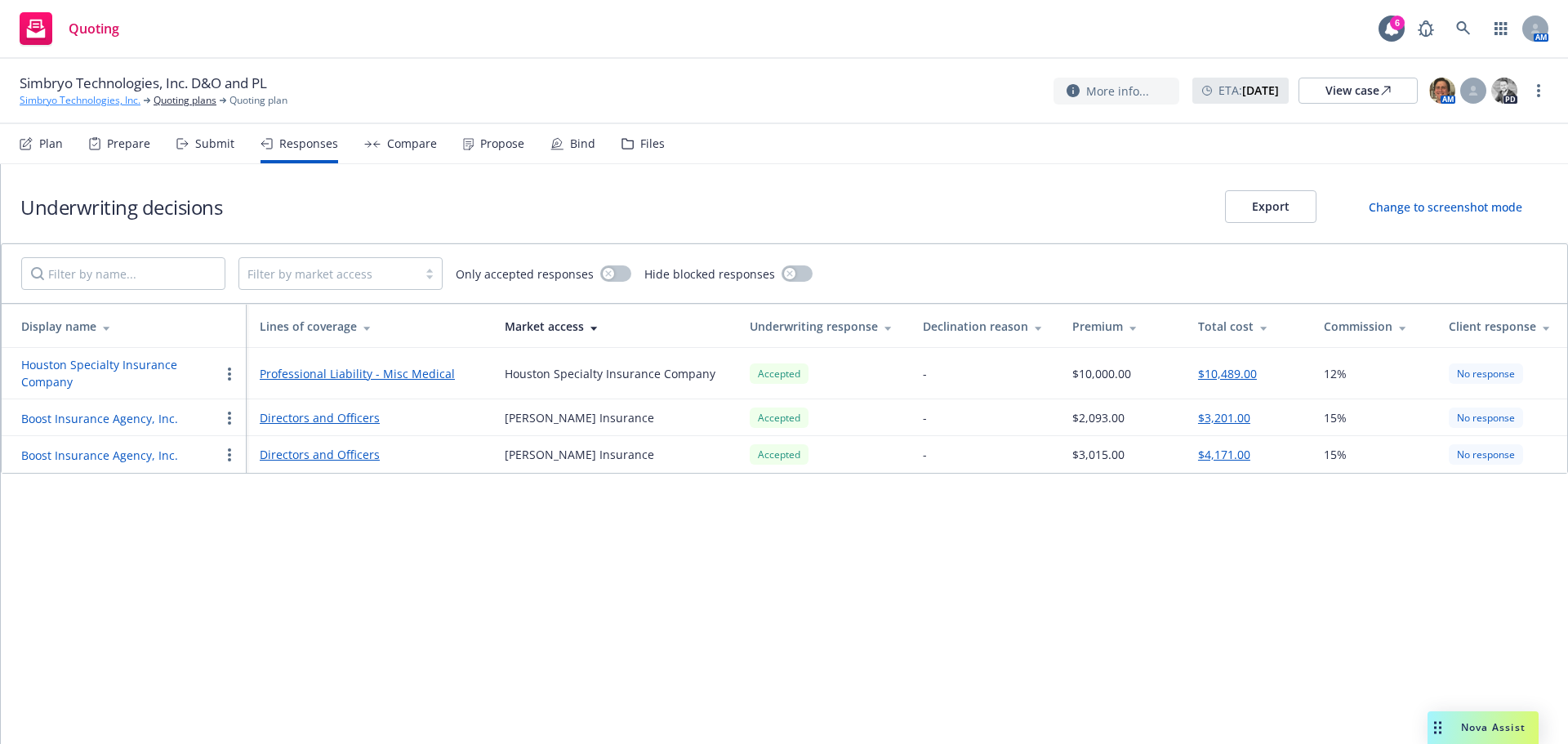
click at [101, 100] on link "Simbryo Technologies, Inc." at bounding box center [79, 100] width 121 height 15
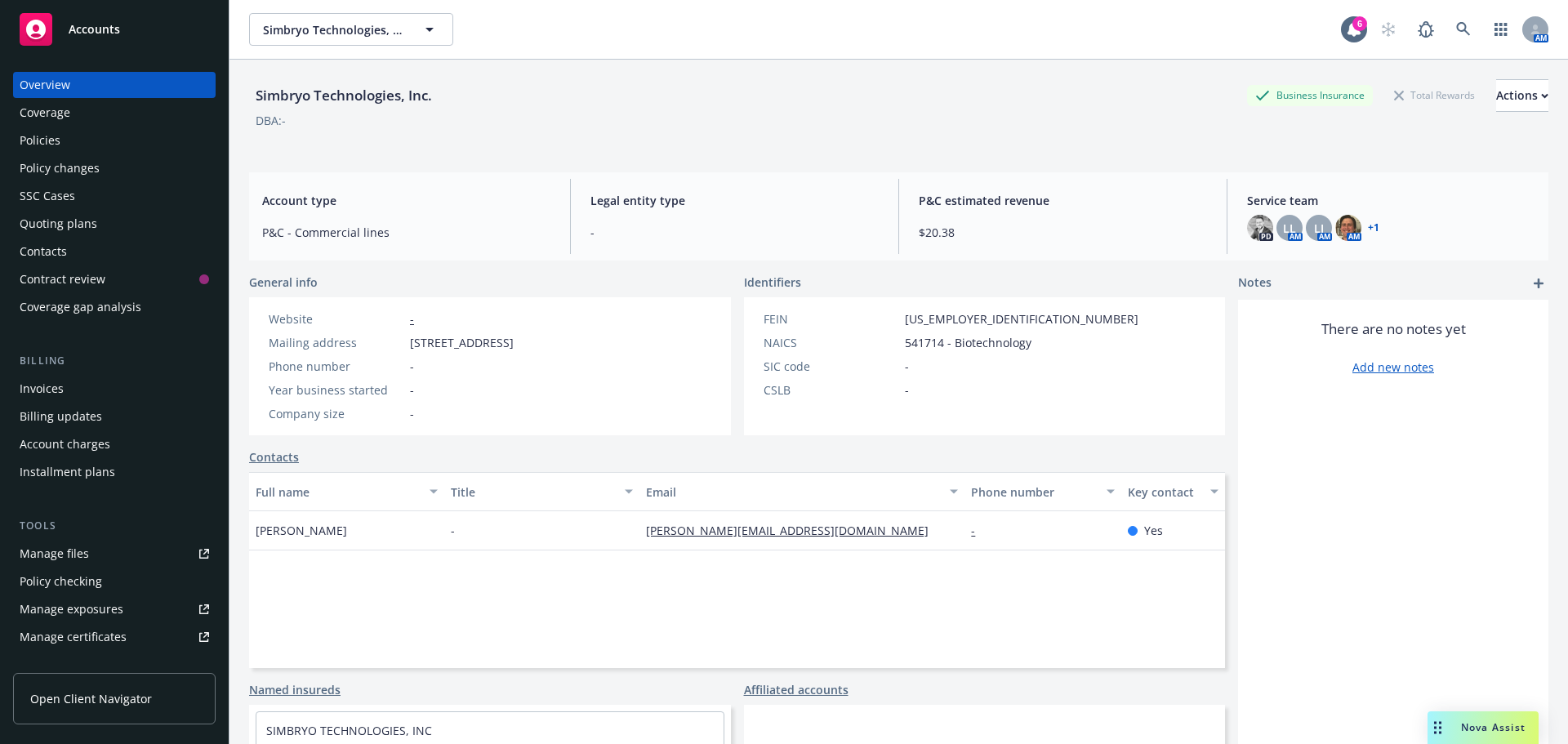
click at [39, 144] on div "Policies" at bounding box center [40, 140] width 41 height 26
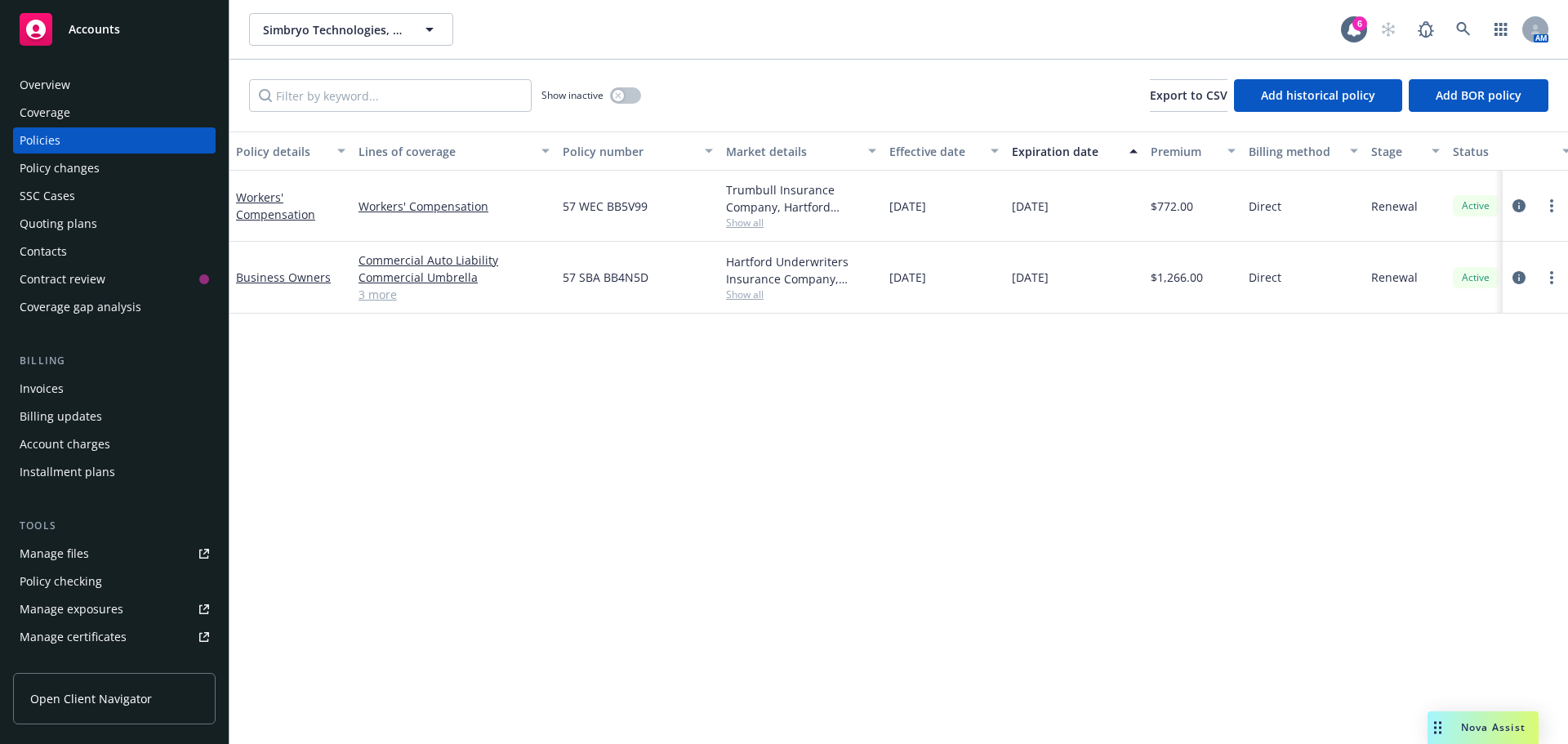
click at [38, 519] on div "Overview Coverage Policies Policy changes SSC Cases Quoting plans Contacts Cont…" at bounding box center [115, 553] width 203 height 963
drag, startPoint x: 50, startPoint y: 218, endPoint x: 318, endPoint y: 248, distance: 269.7
click at [50, 218] on div "Quoting plans" at bounding box center [58, 224] width 78 height 26
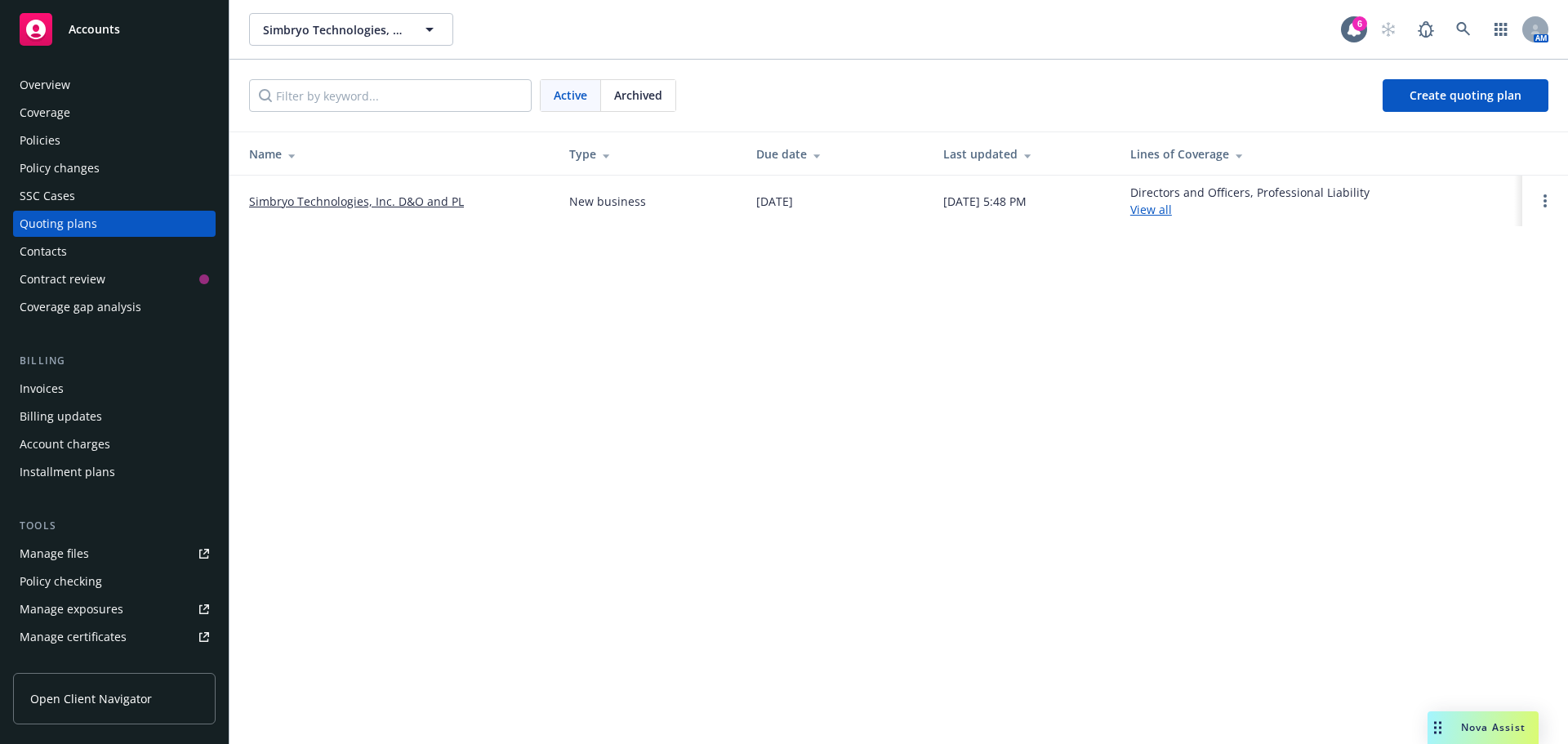
click at [406, 197] on link "Simbryo Technologies, Inc. D&O and PL" at bounding box center [356, 201] width 215 height 17
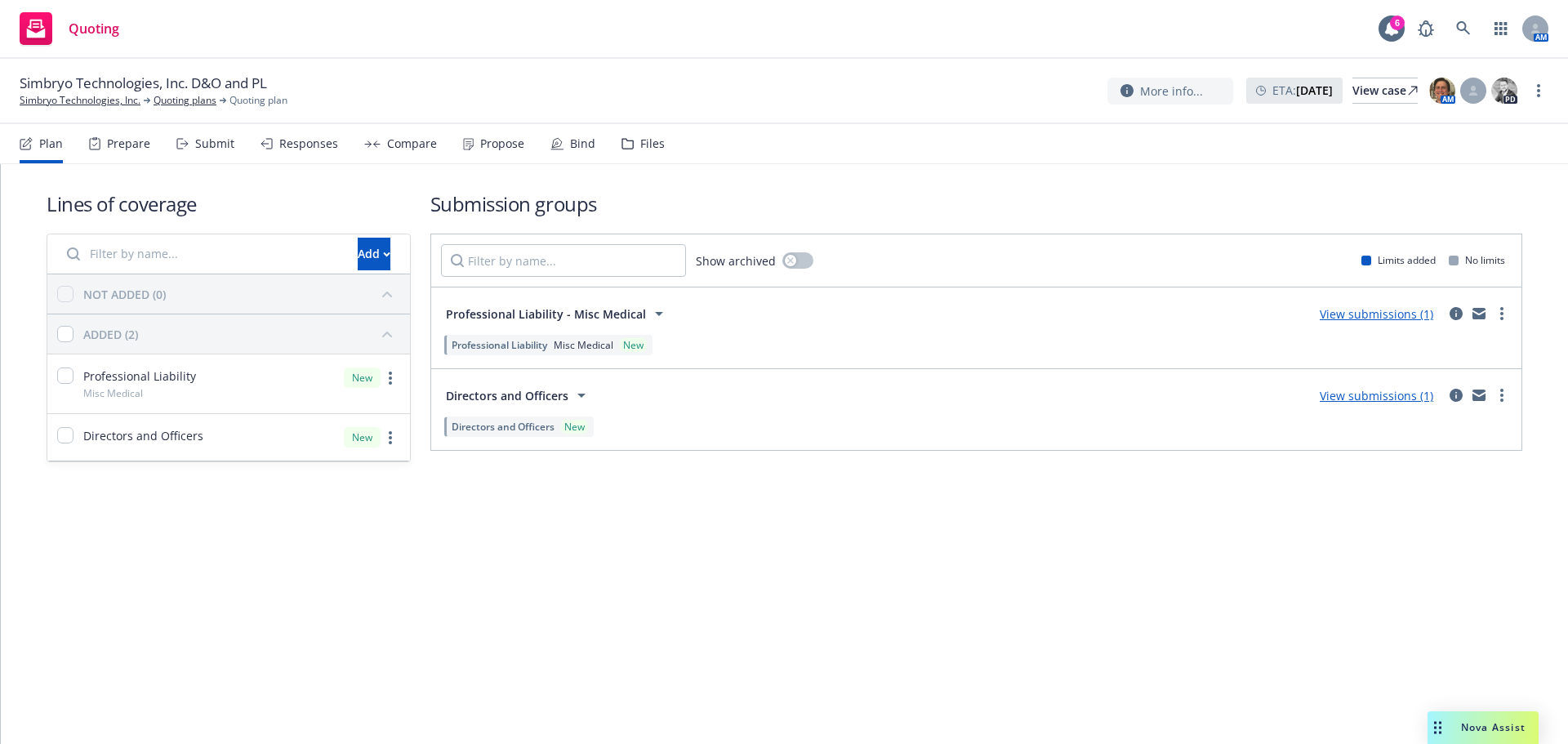
click at [1374, 405] on div "View submissions (1)" at bounding box center [1376, 395] width 133 height 19
click at [1375, 398] on link "View submissions (1)" at bounding box center [1376, 396] width 114 height 16
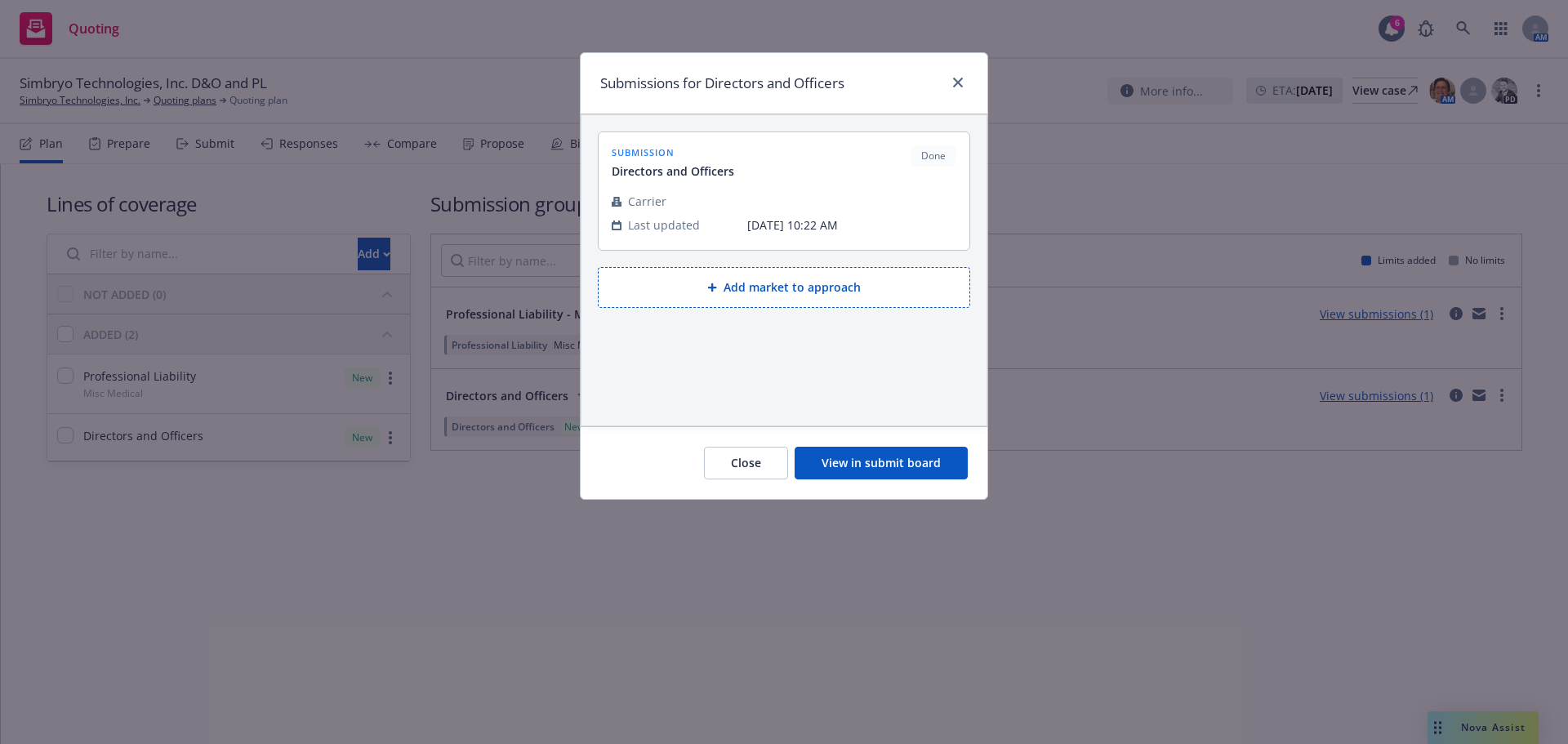
click at [748, 297] on button "Add market to approach" at bounding box center [784, 287] width 372 height 41
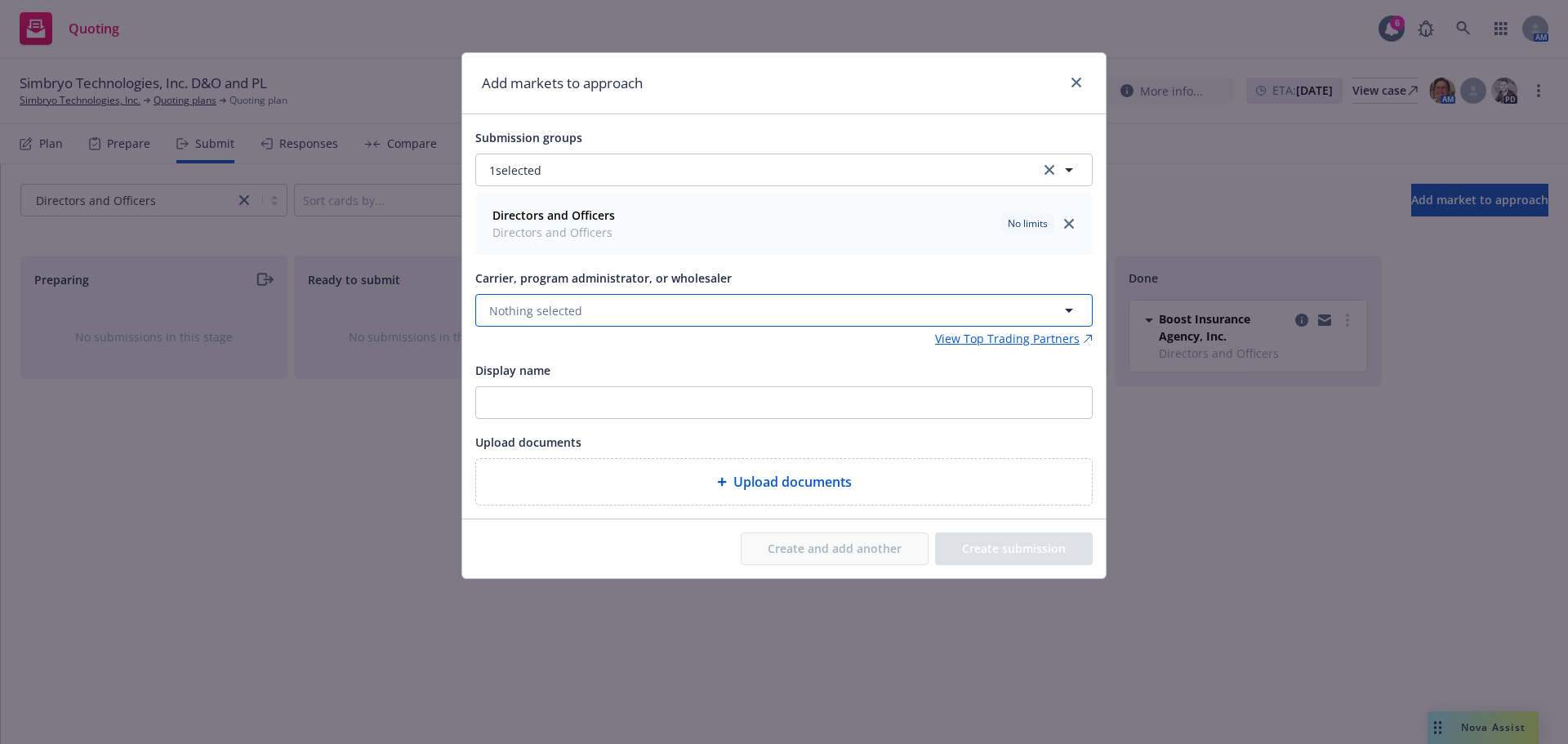
click at [588, 309] on button "Nothing selected" at bounding box center [784, 309] width 617 height 33
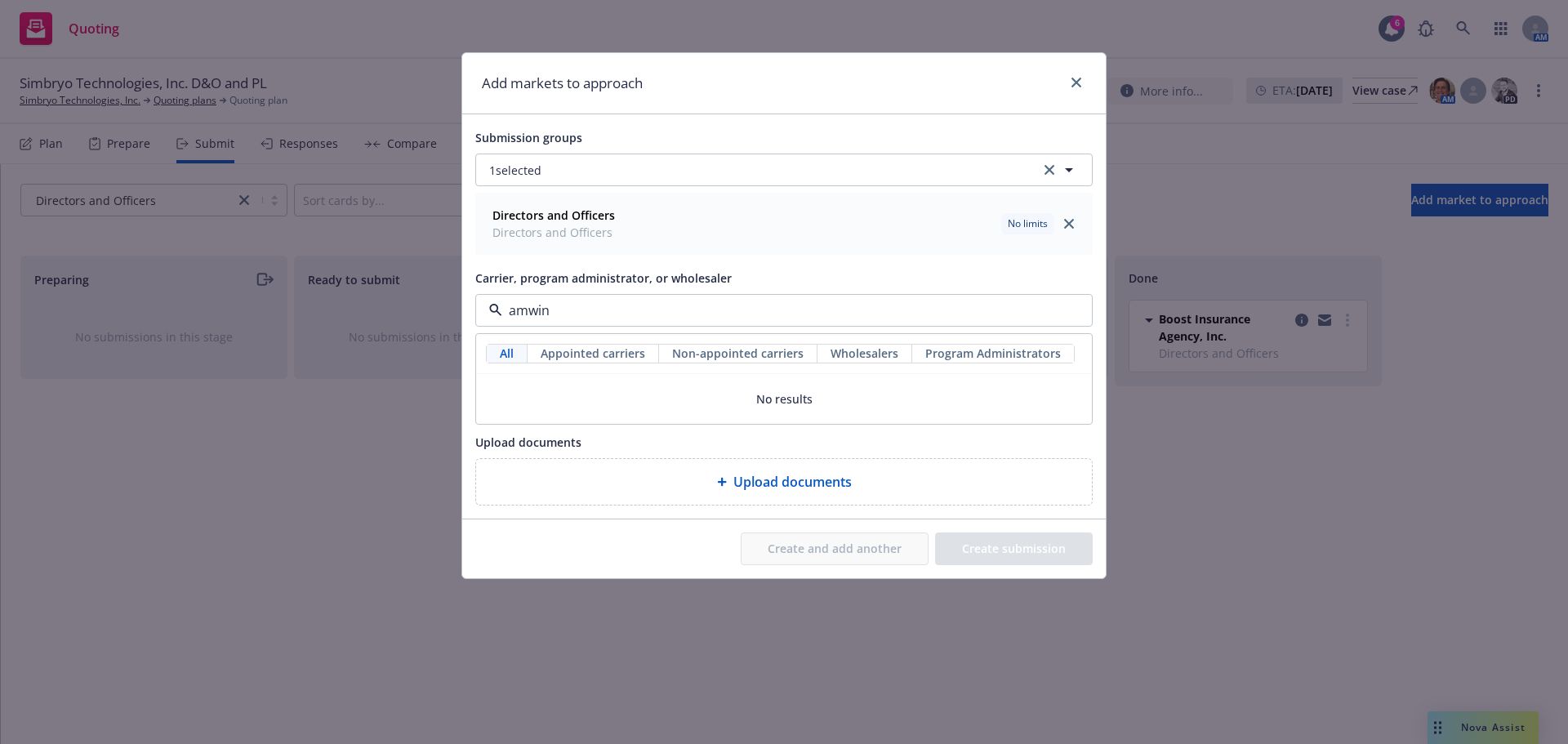
type input "amwins"
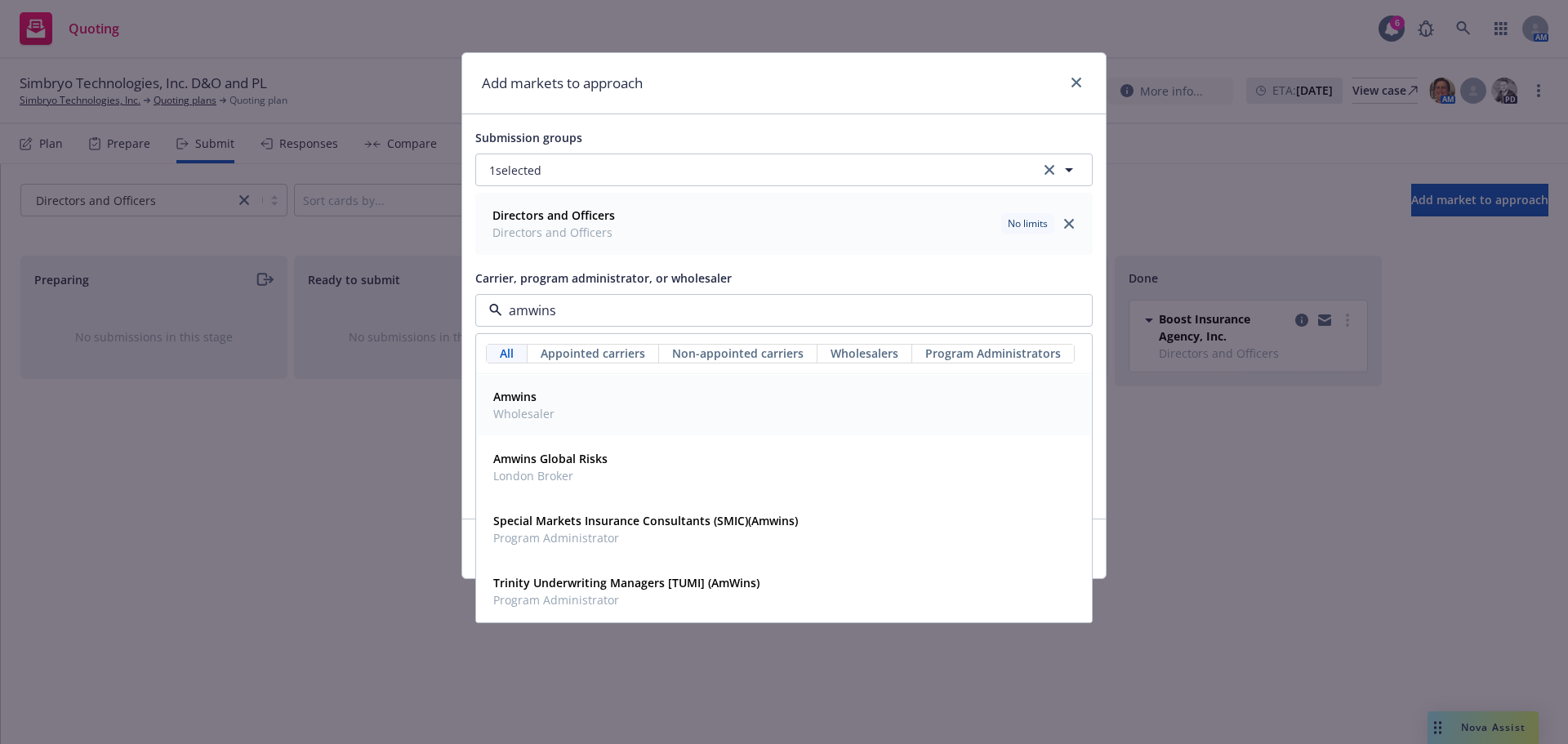
click at [520, 400] on strong "Amwins" at bounding box center [514, 397] width 43 height 16
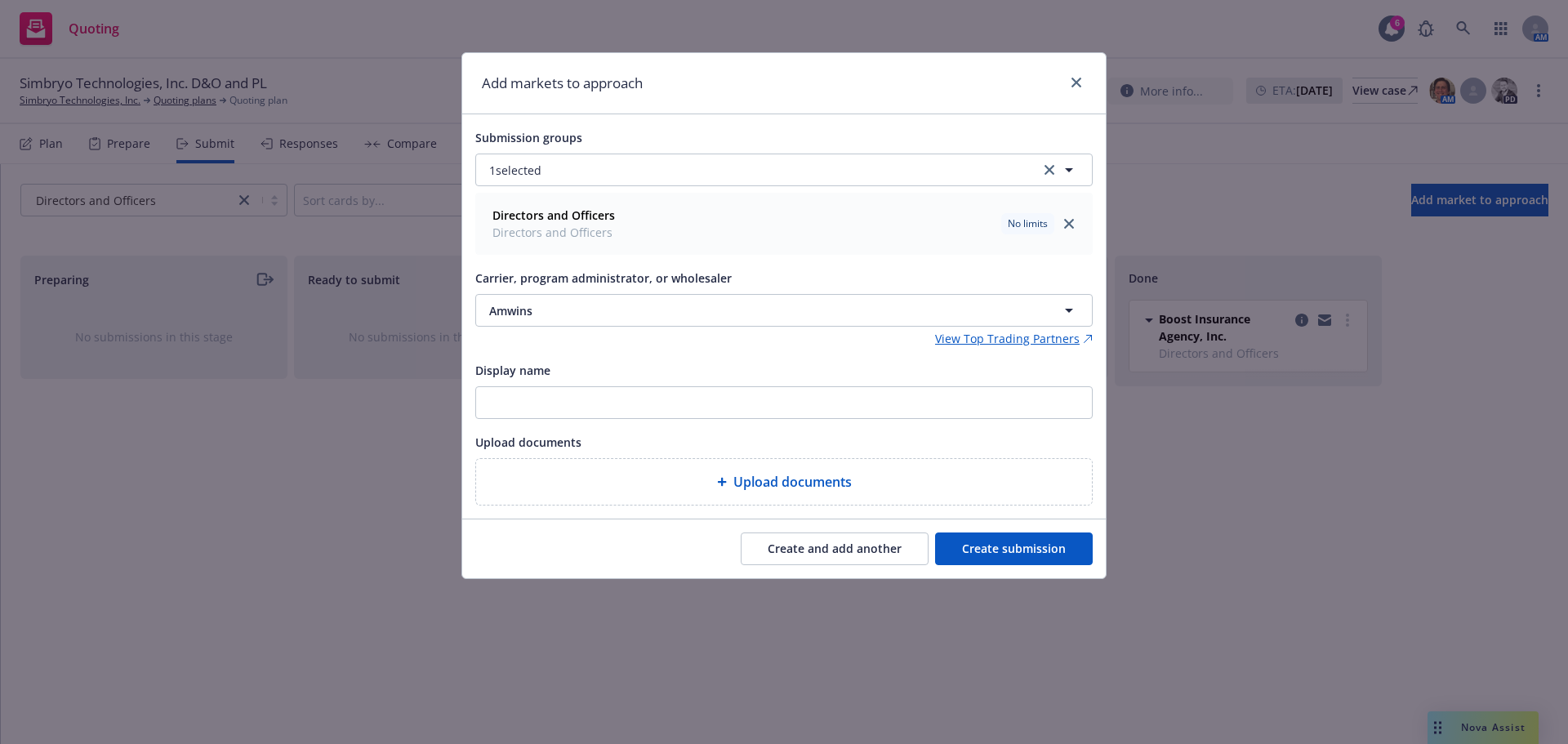
click at [1042, 556] on button "Create submission" at bounding box center [1013, 548] width 158 height 33
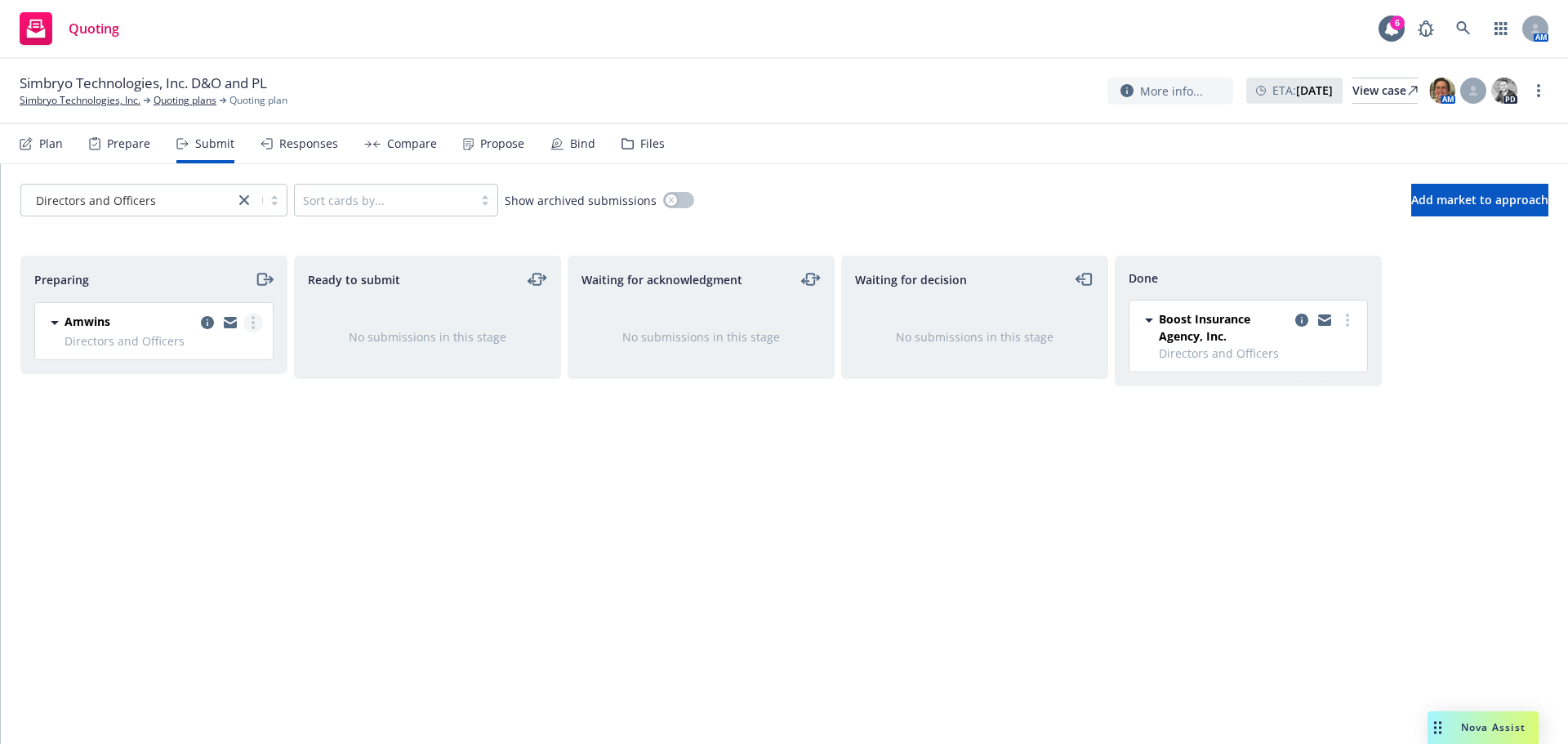
click at [250, 325] on link "more" at bounding box center [253, 323] width 19 height 19
click at [184, 458] on span "Add accepted decision" at bounding box center [180, 454] width 163 height 16
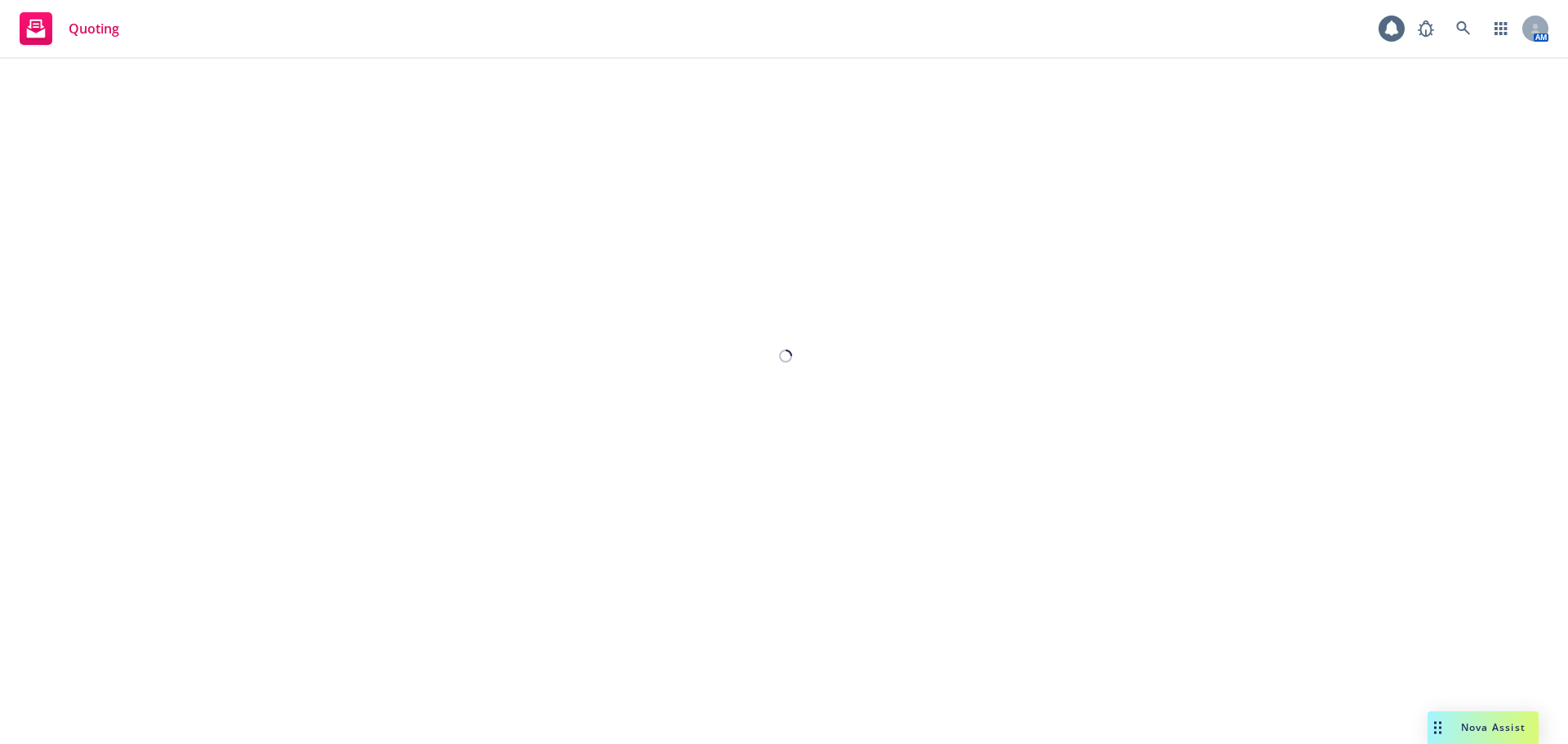
select select "12"
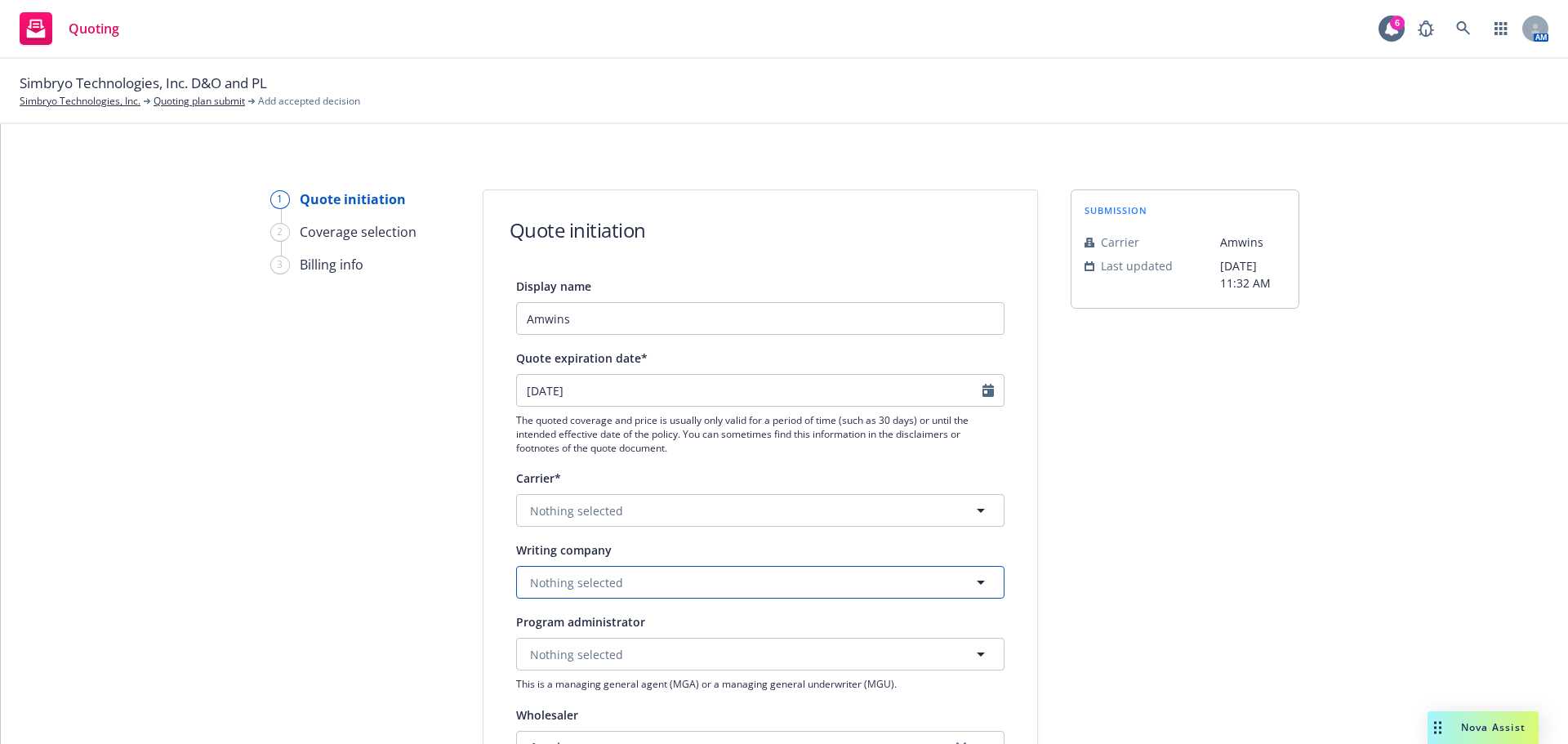
click at [645, 584] on button "Nothing selected" at bounding box center [760, 582] width 489 height 33
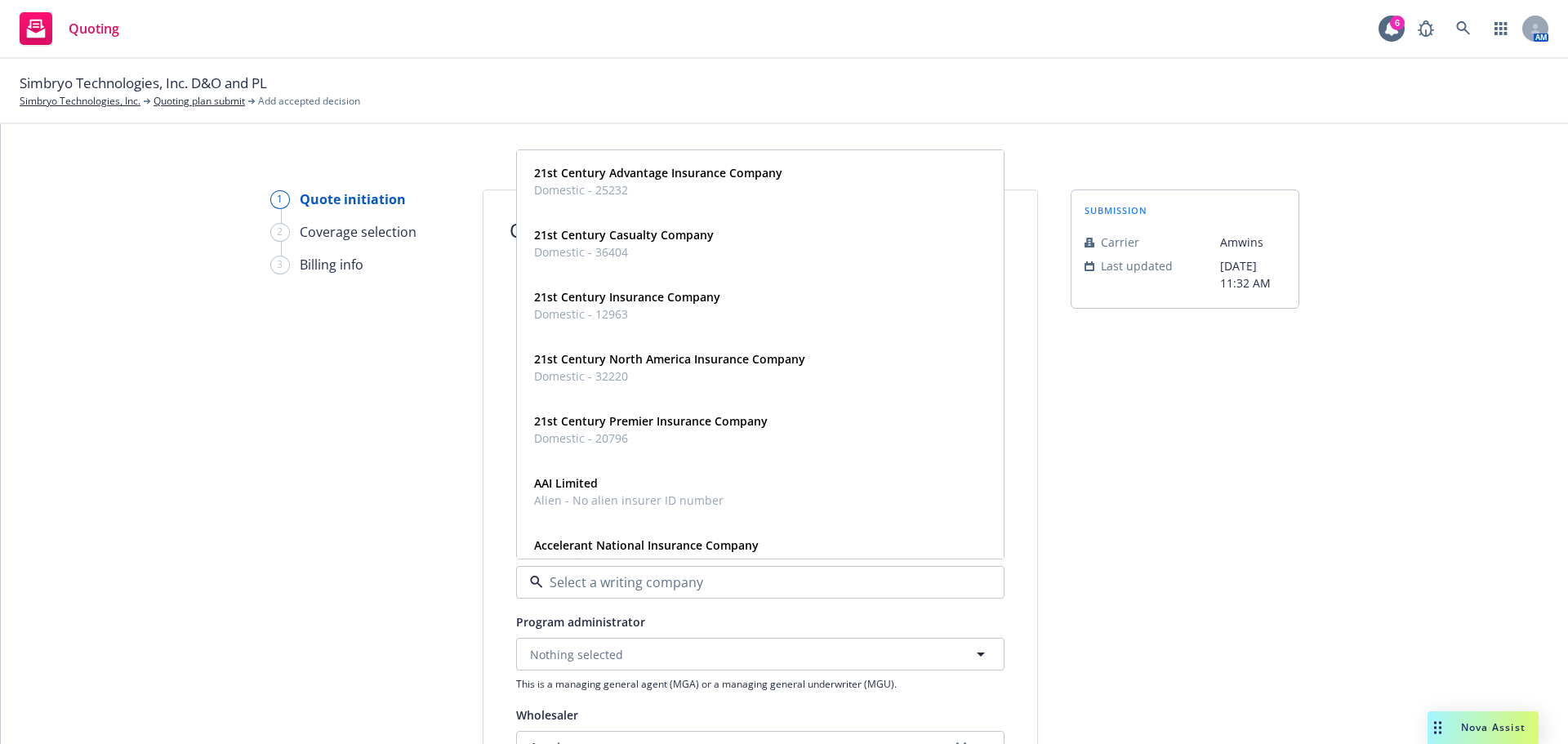
type input "l"
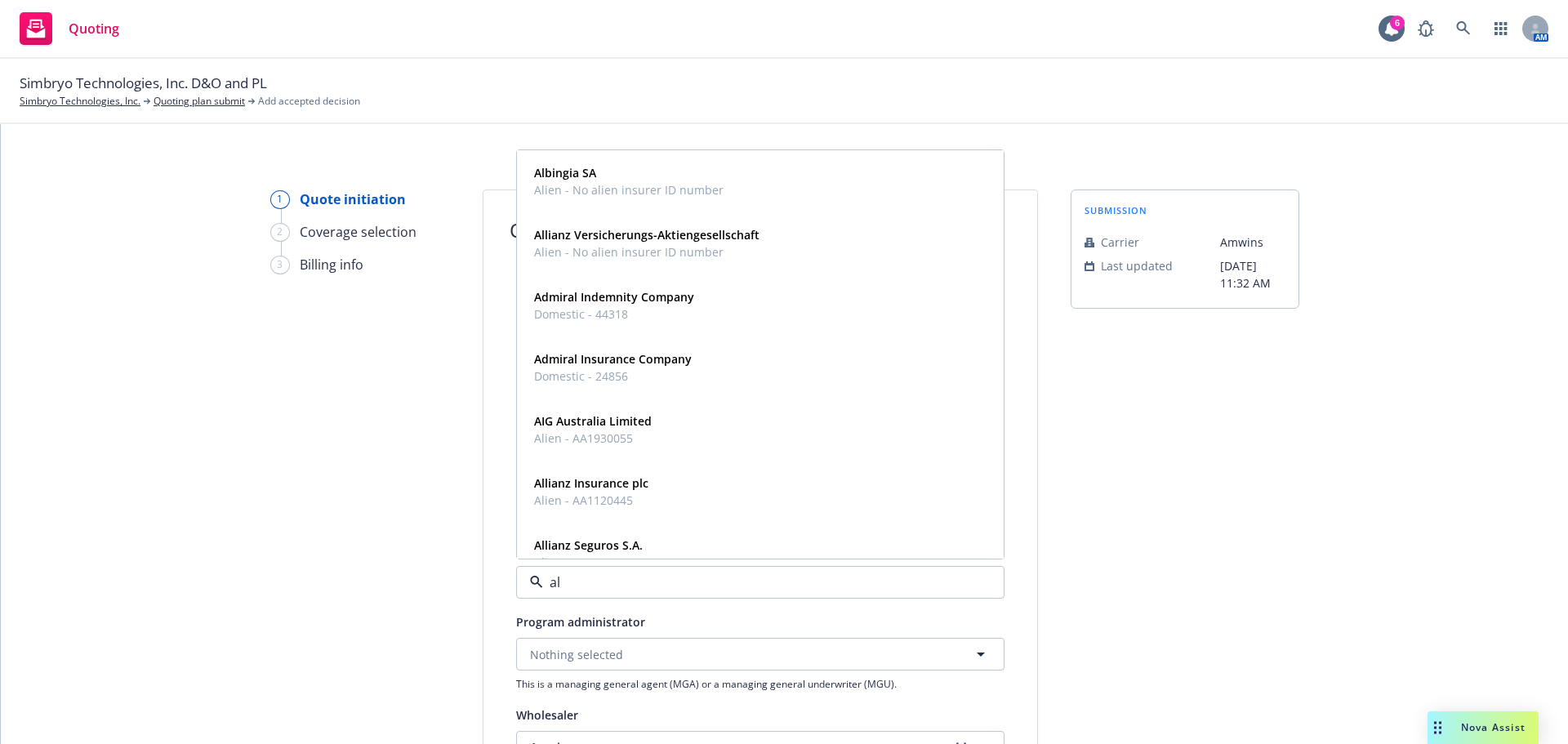
type input "a"
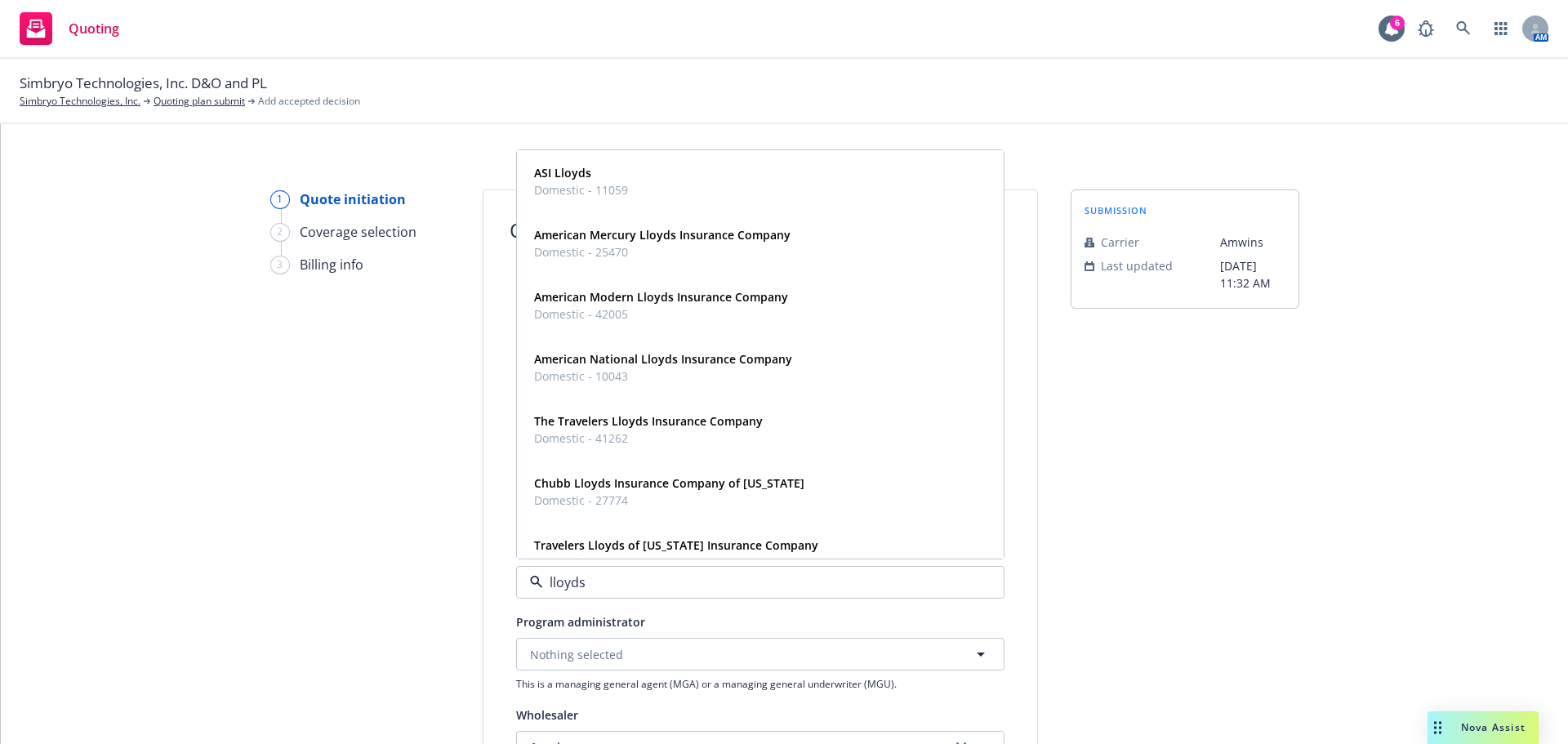
type input "lloyds"
click at [295, 450] on div "1 Quote initiation 2 Coverage selection 3 Billing info" at bounding box center [360, 737] width 180 height 1095
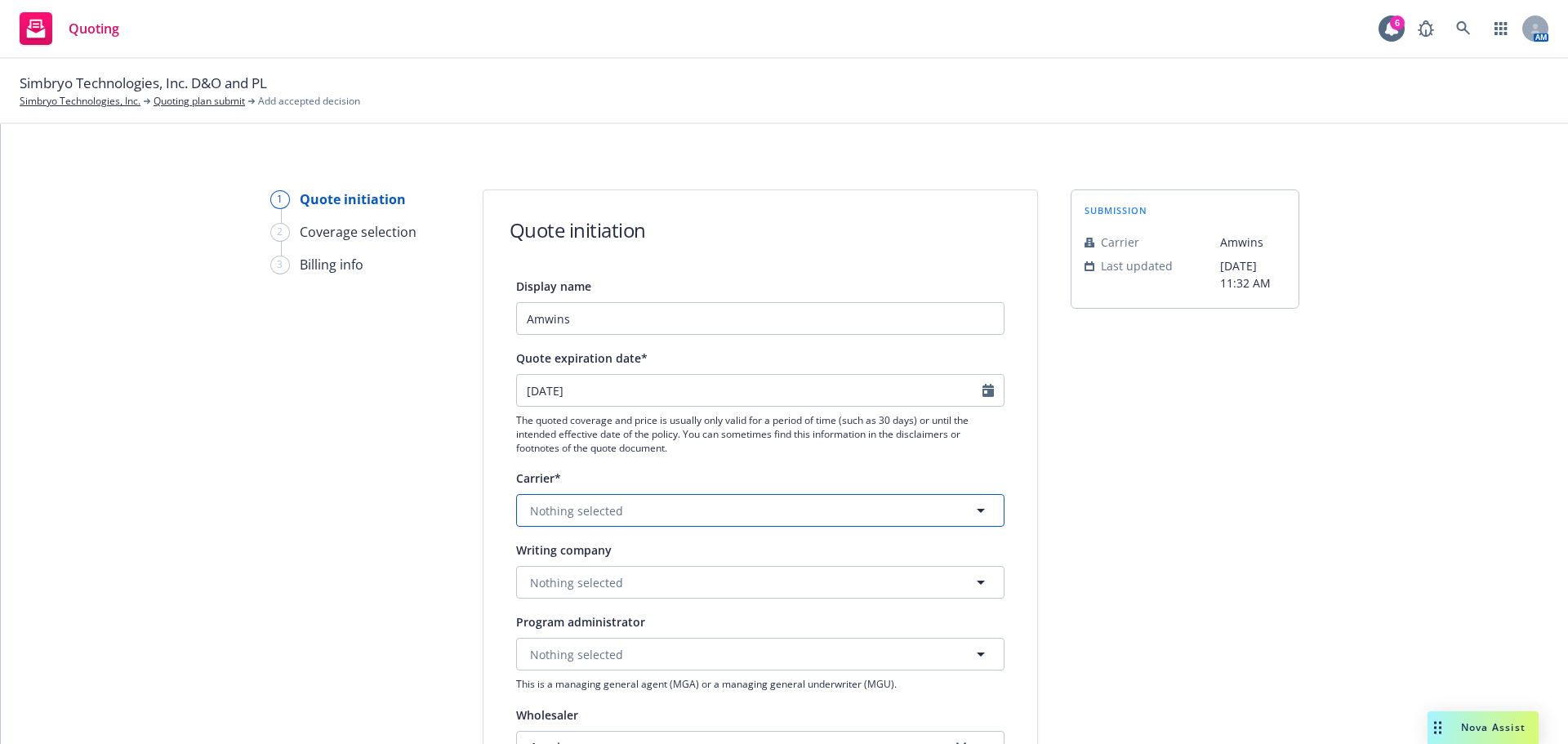
click at [578, 508] on span "Nothing selected" at bounding box center [577, 510] width 93 height 17
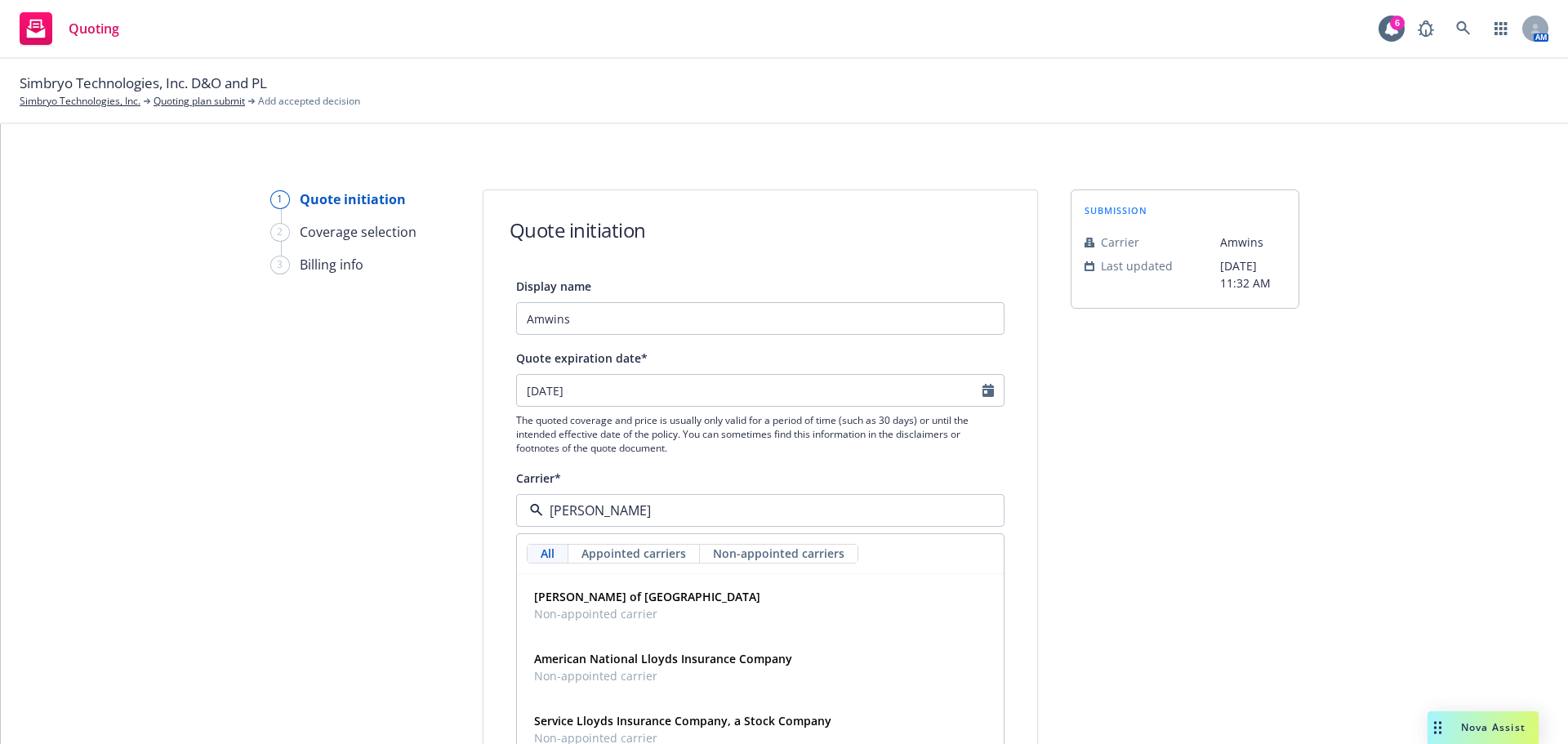
type input "lloyds"
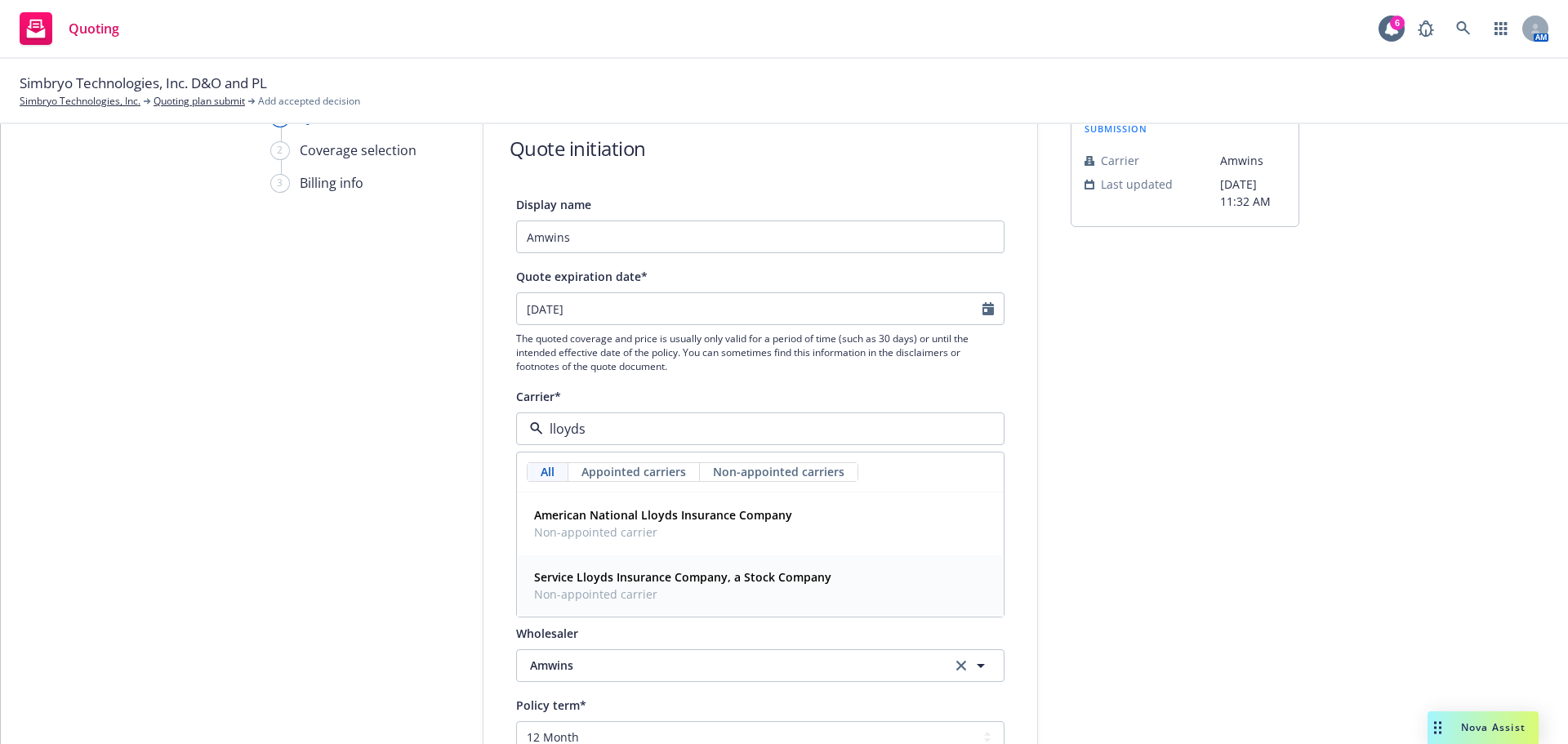
click at [755, 590] on span "Non-appointed carrier" at bounding box center [683, 593] width 297 height 17
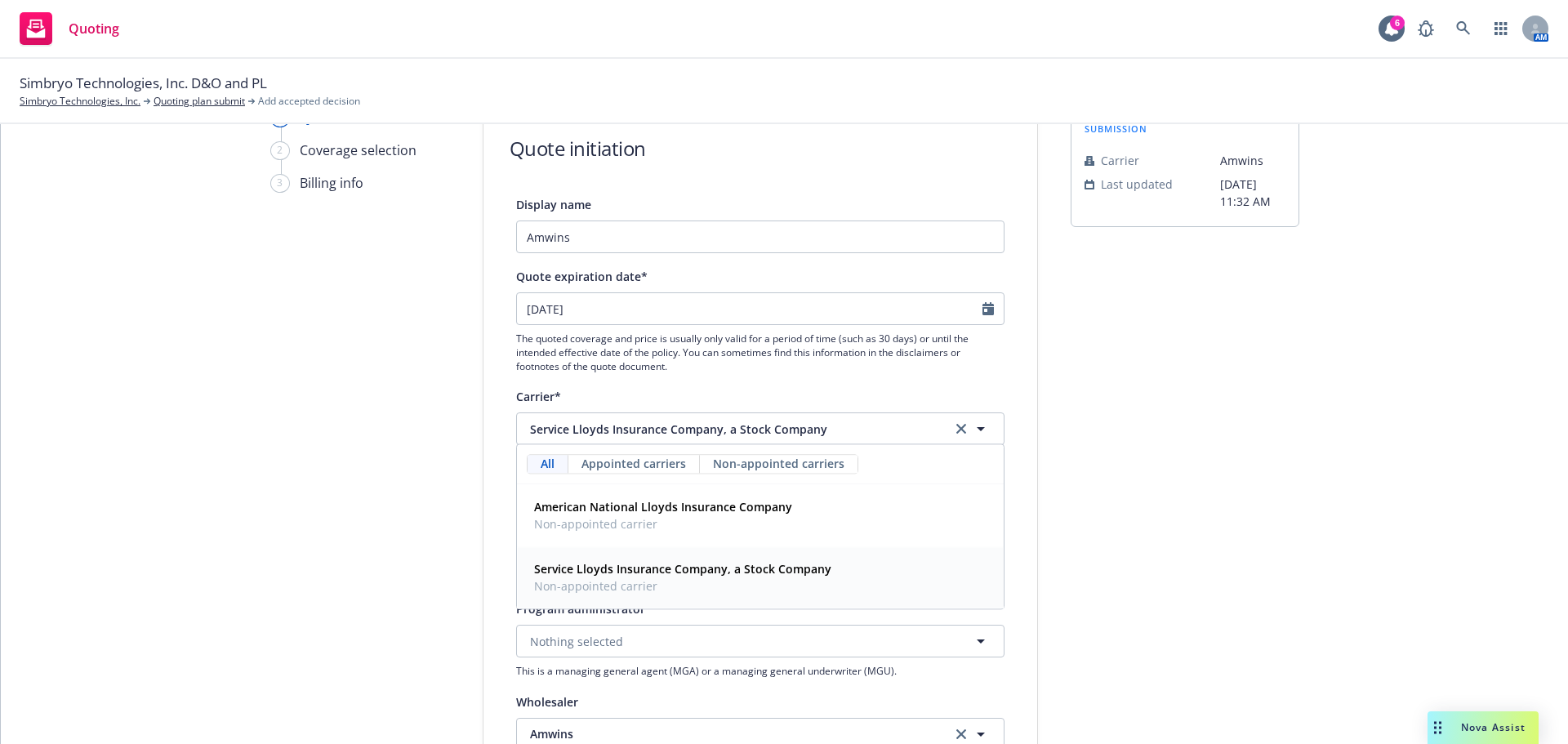
click at [600, 534] on span "Writing company" at bounding box center [564, 537] width 95 height 16
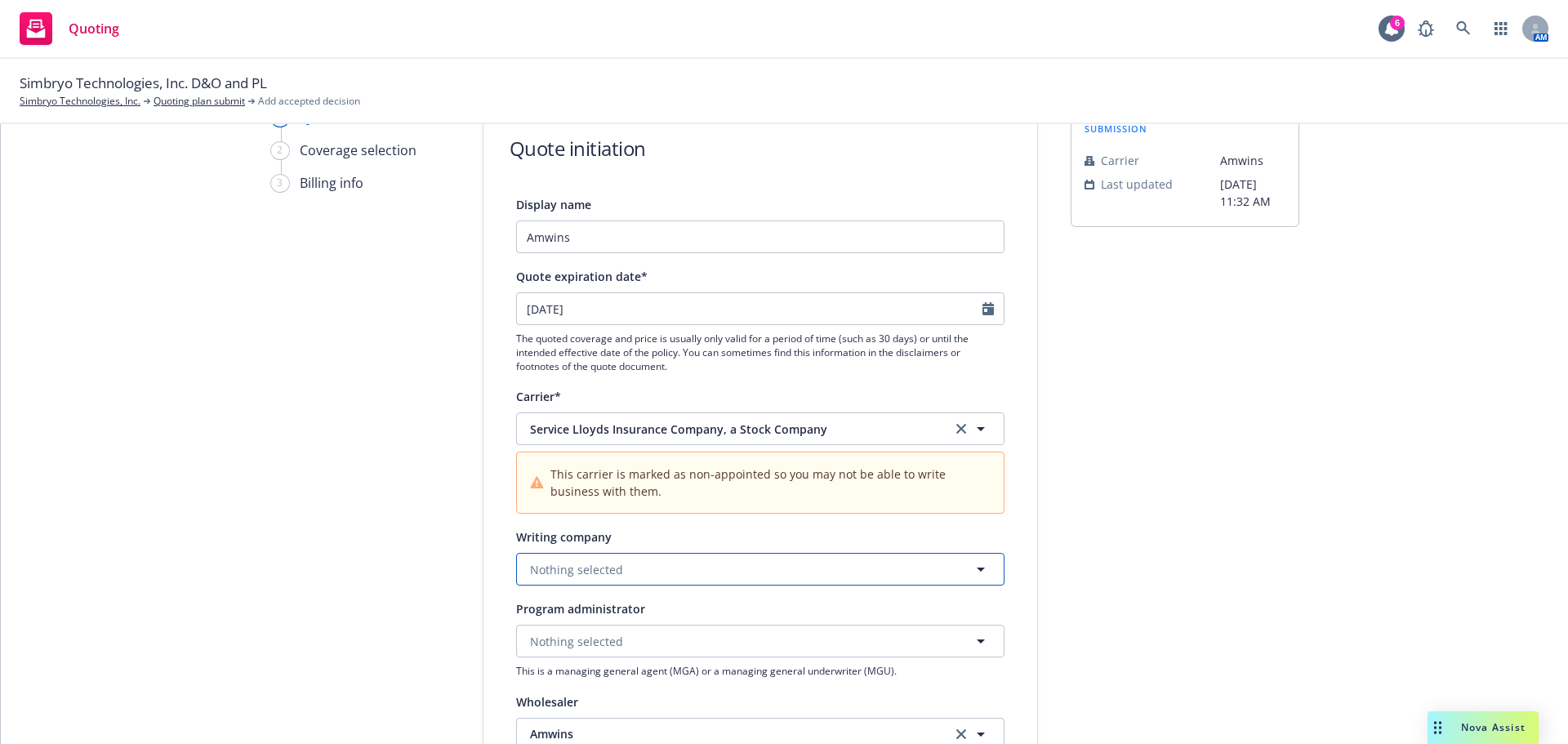
click at [601, 575] on span "Nothing selected" at bounding box center [577, 569] width 93 height 17
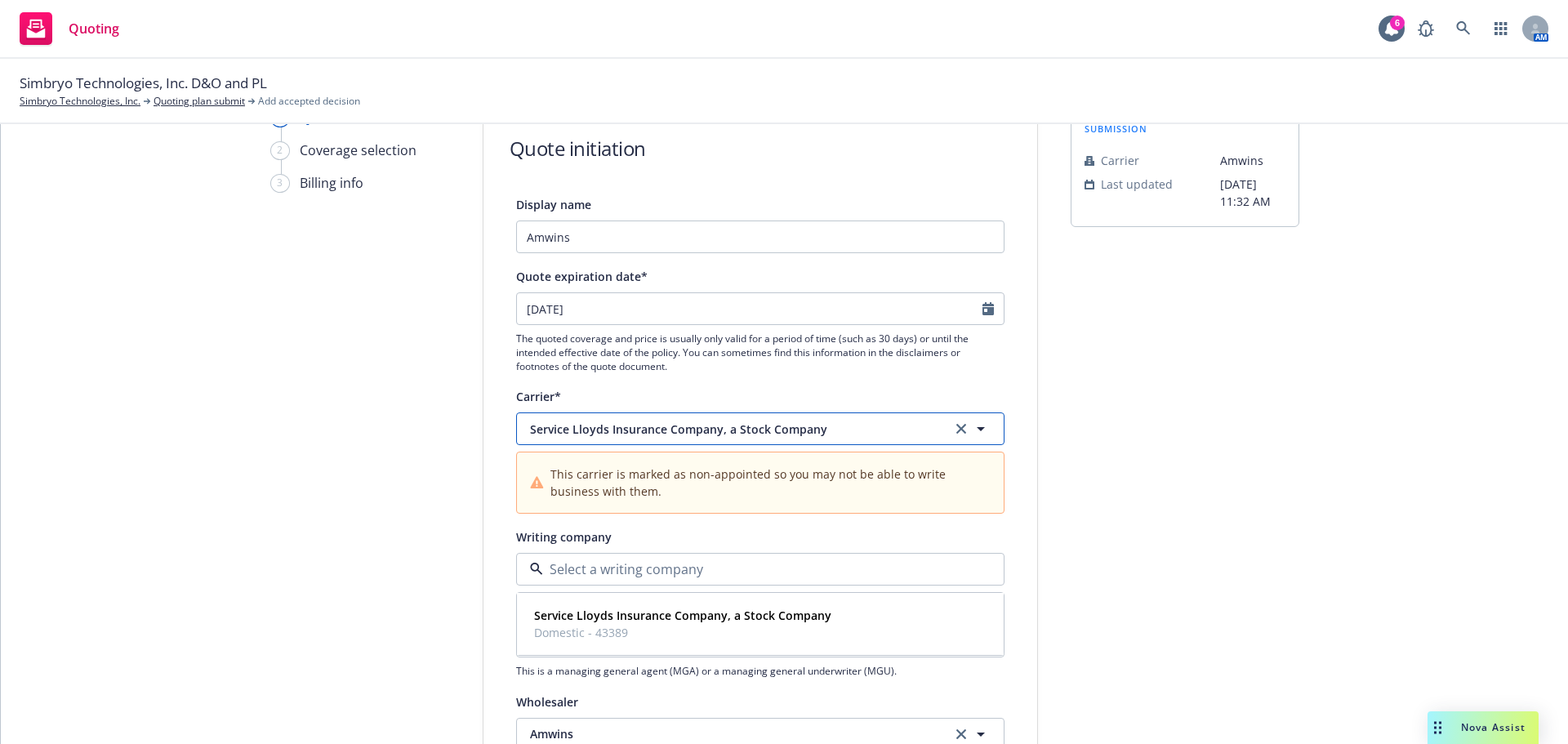
click at [661, 434] on span "Service Lloyds Insurance Company, a Stock Company" at bounding box center [728, 428] width 397 height 17
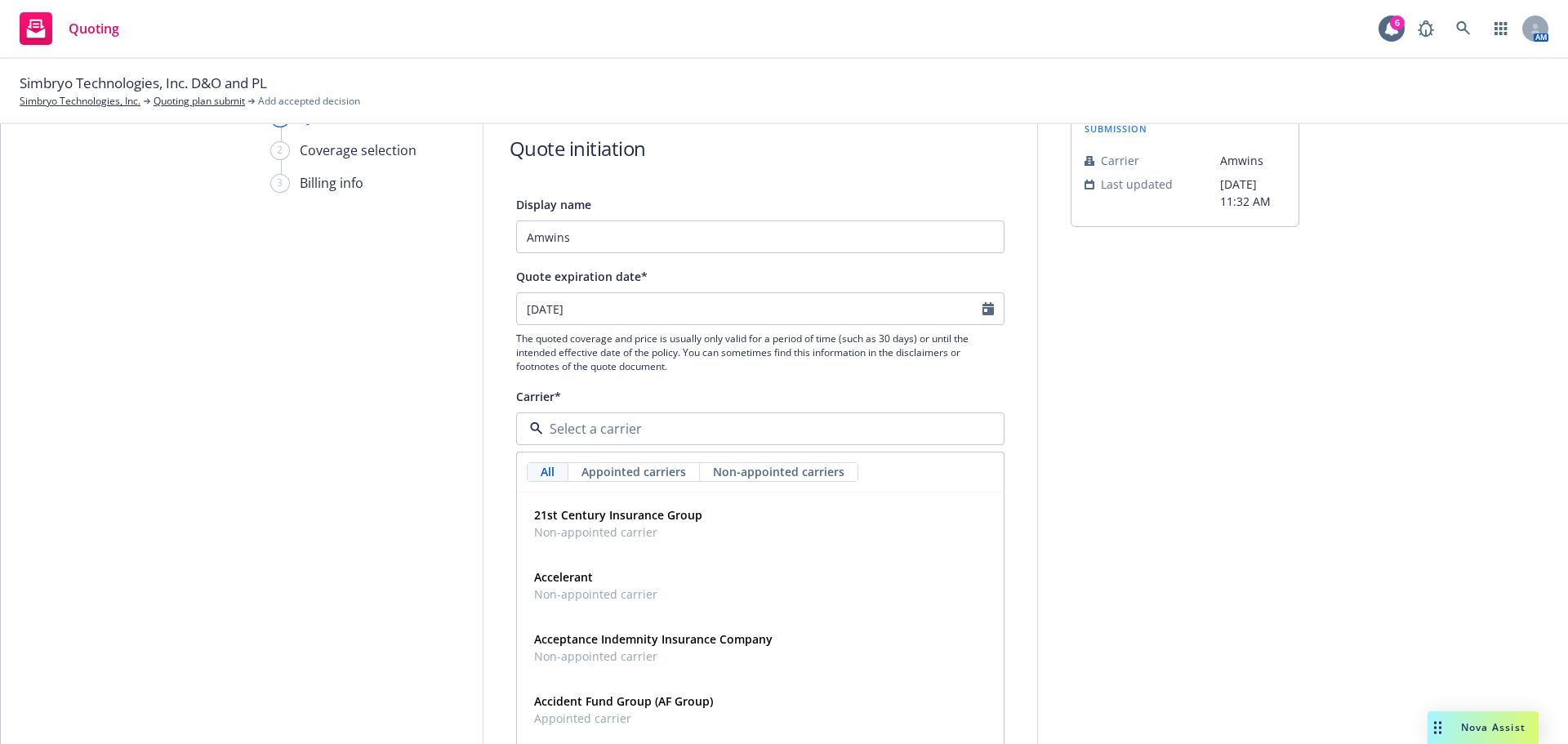
drag, startPoint x: 708, startPoint y: 433, endPoint x: 586, endPoint y: 435, distance: 122.0
click at [586, 435] on input at bounding box center [757, 428] width 428 height 19
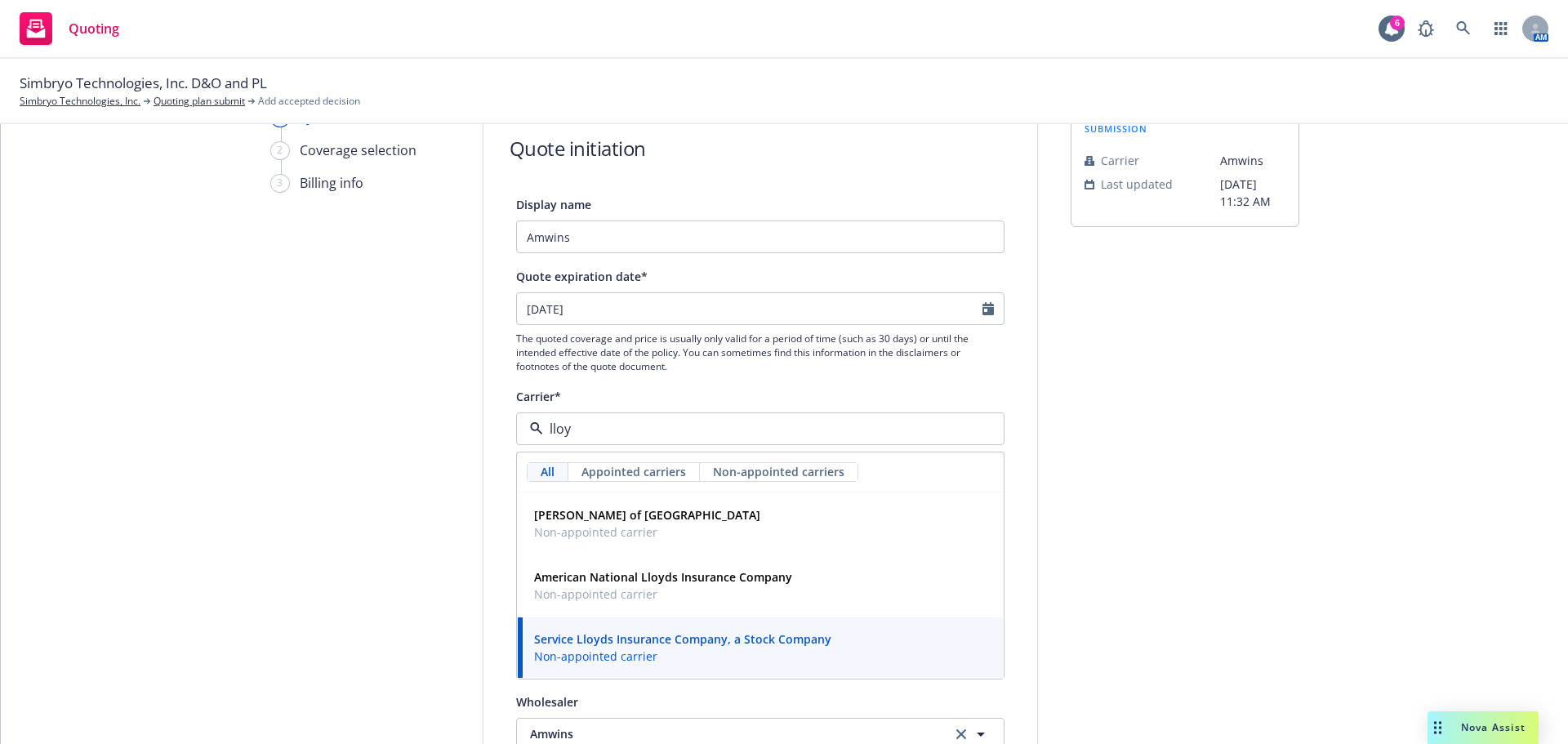
type input "lloyd"
click at [615, 526] on span "Non-appointed carrier" at bounding box center [647, 532] width 226 height 17
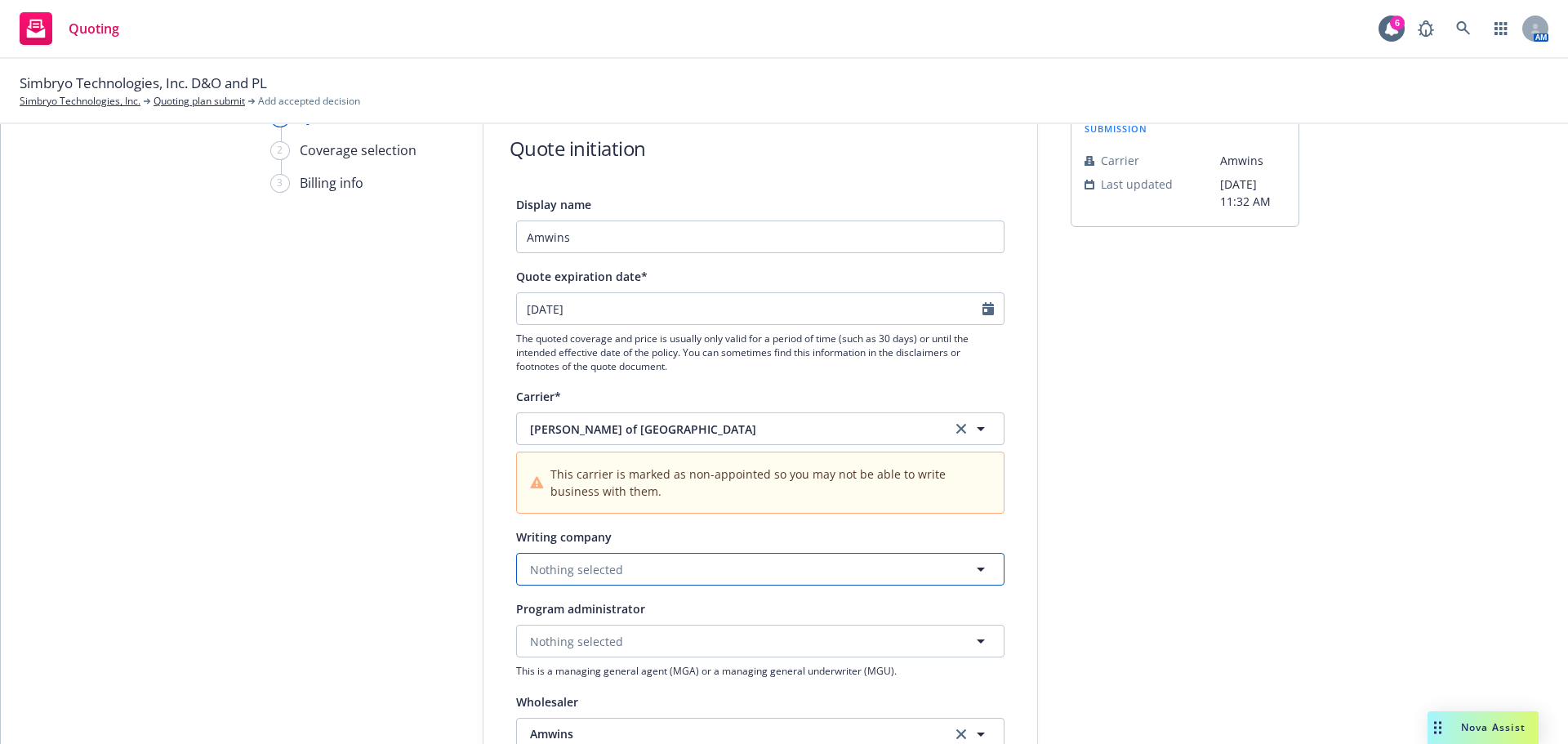
click at [578, 568] on span "Nothing selected" at bounding box center [577, 569] width 93 height 17
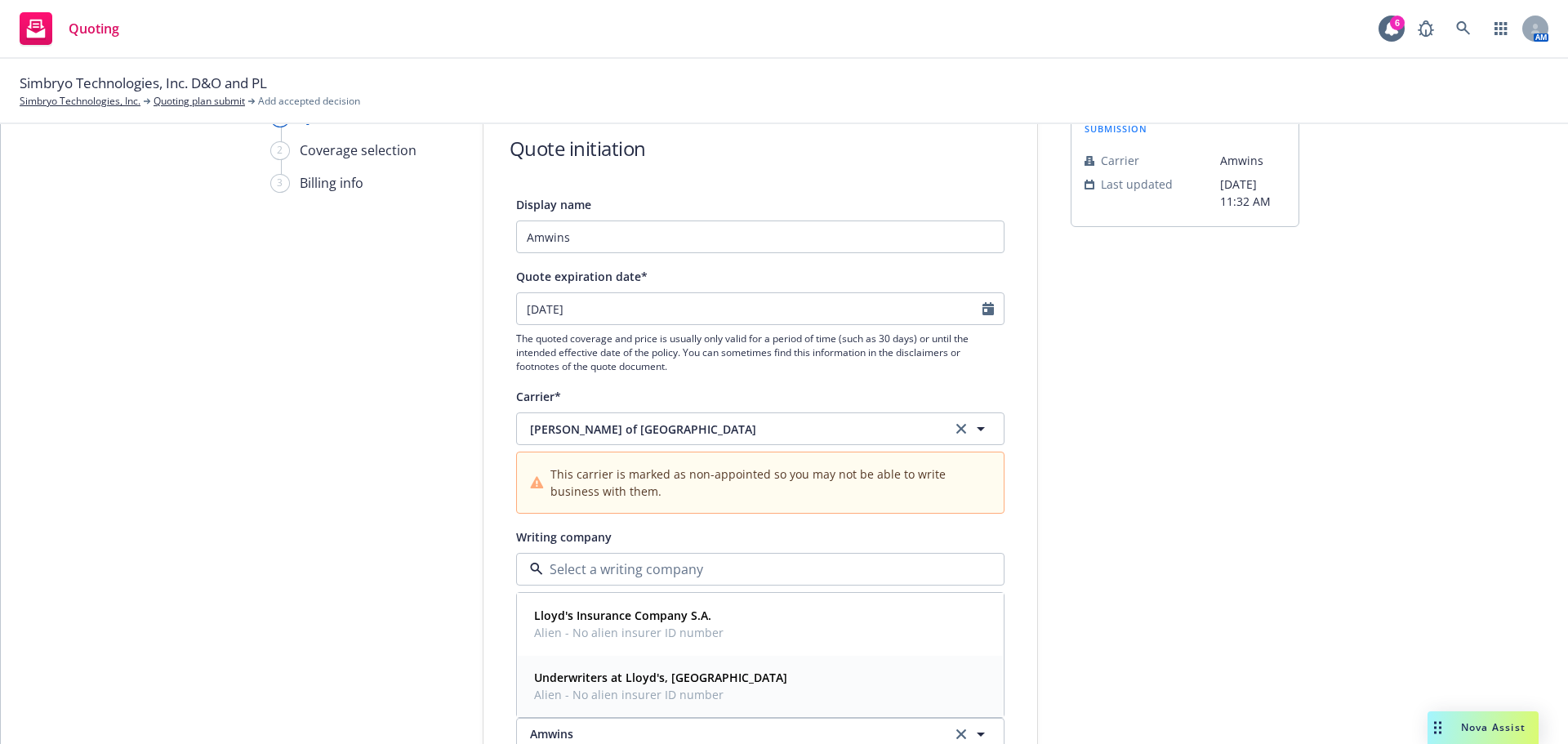
click at [644, 684] on strong "Underwriters at Lloyd's, London" at bounding box center [661, 677] width 253 height 16
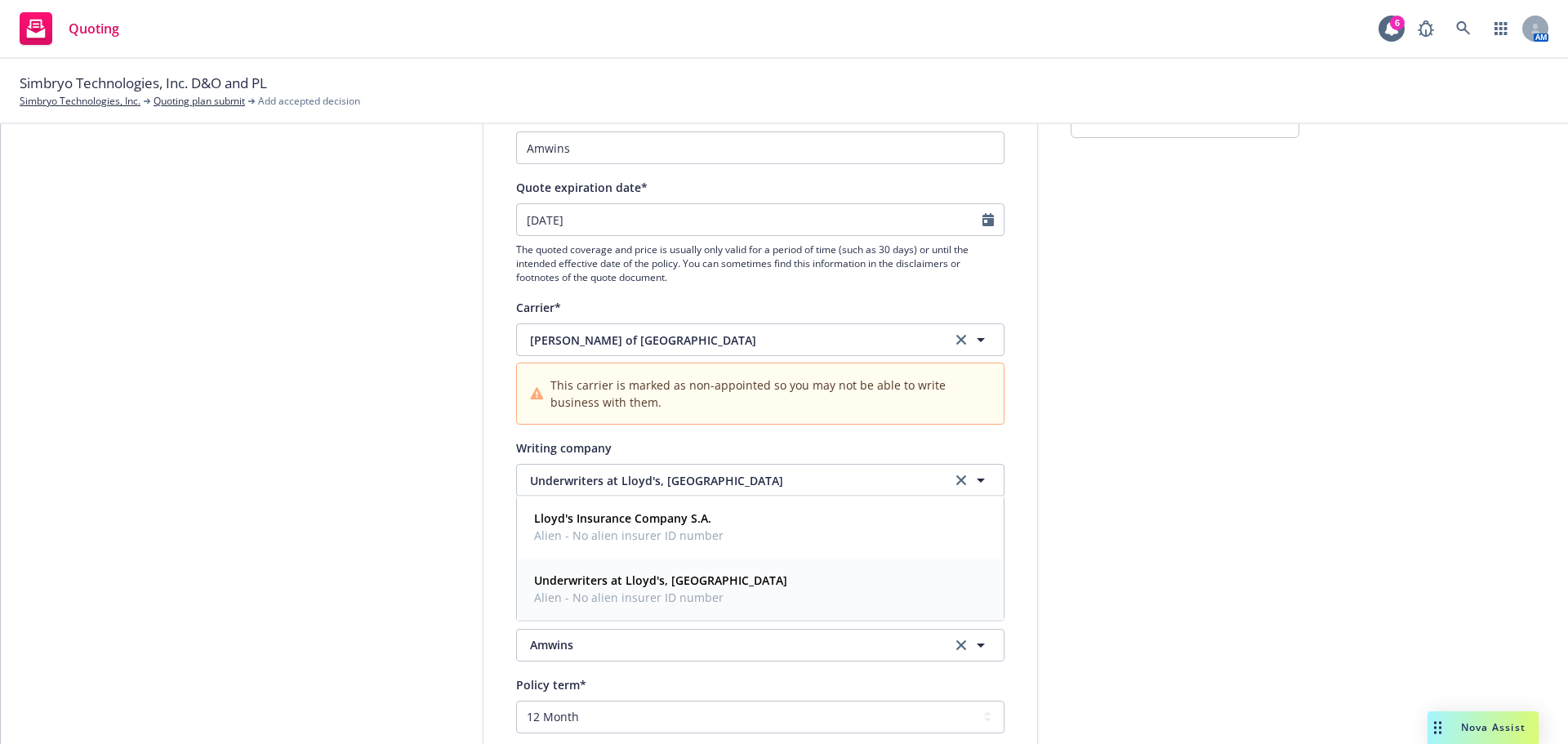
scroll to position [326, 0]
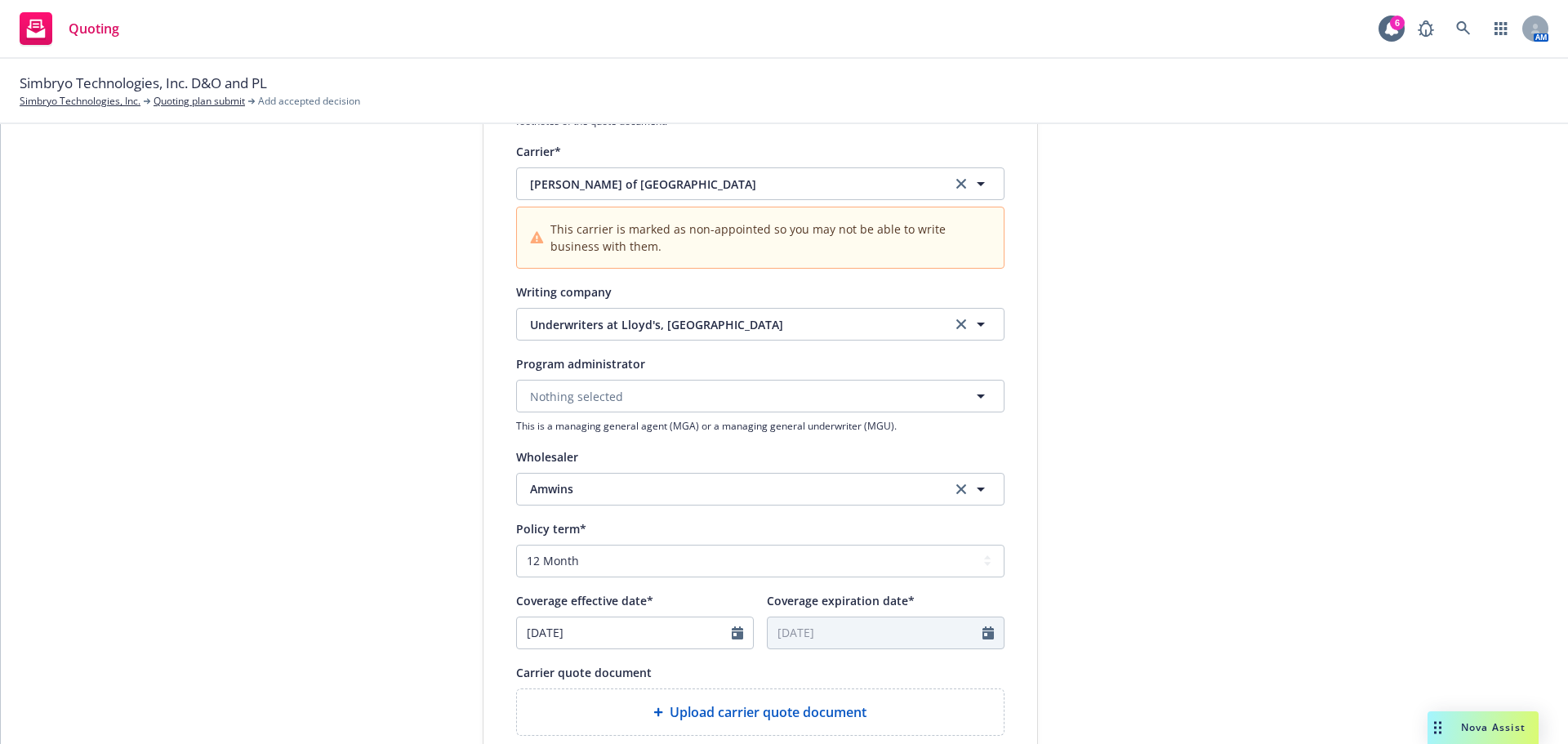
click at [735, 643] on div at bounding box center [743, 632] width 21 height 31
click at [735, 634] on icon "Calendar" at bounding box center [737, 632] width 11 height 13
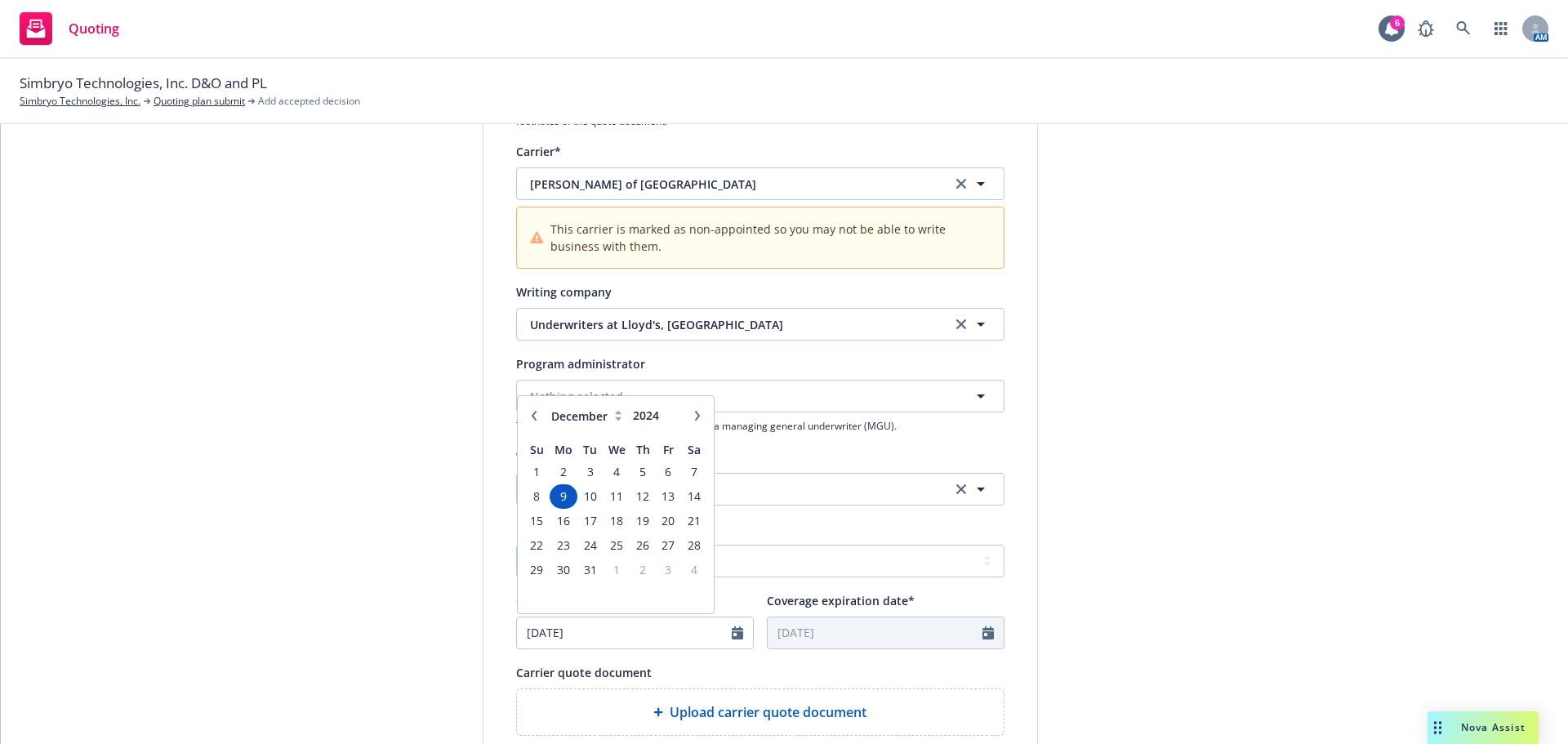
click at [692, 414] on icon "button" at bounding box center [697, 415] width 10 height 10
select select "1"
type input "2025"
click at [692, 414] on icon "button" at bounding box center [697, 415] width 10 height 10
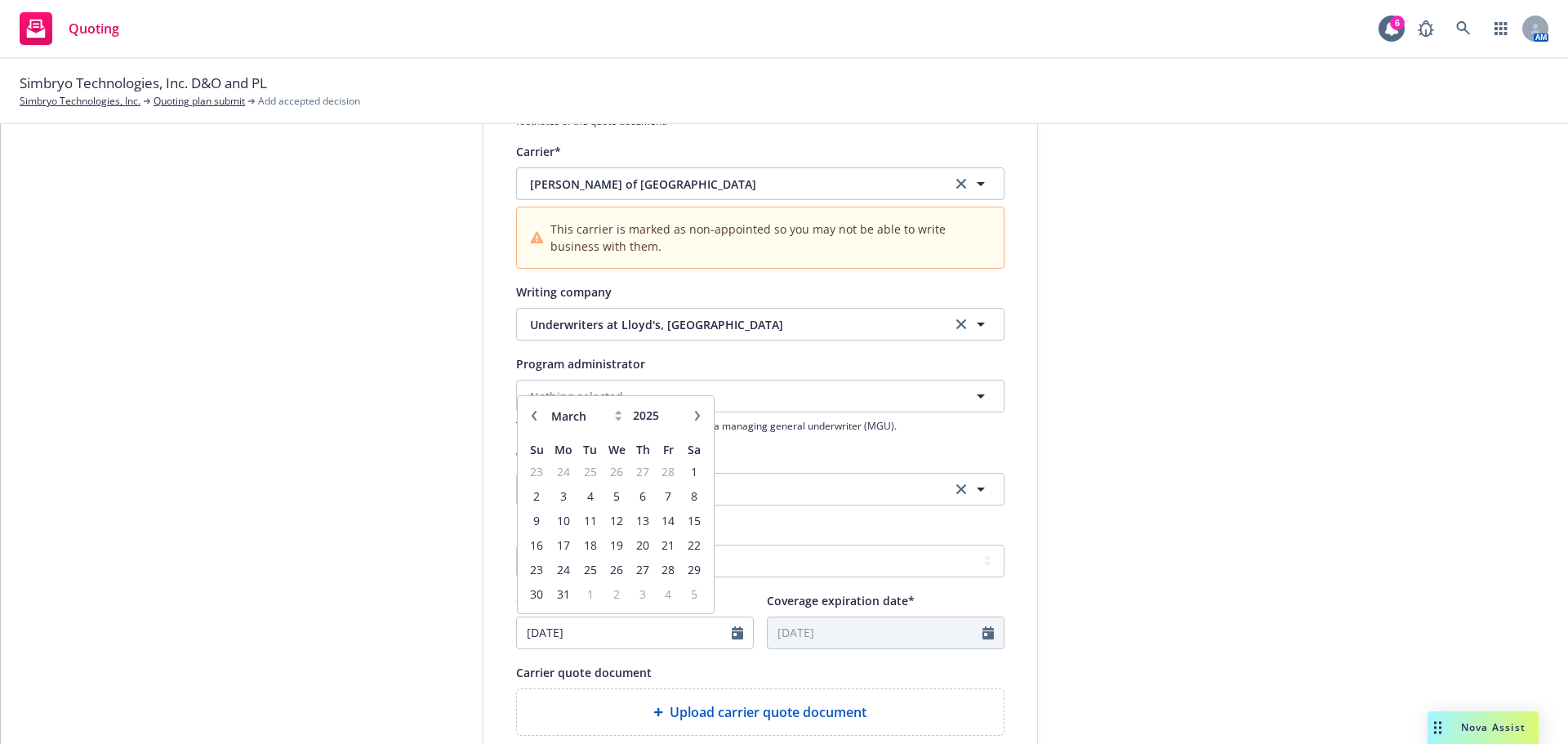
click at [692, 414] on icon "button" at bounding box center [697, 415] width 10 height 10
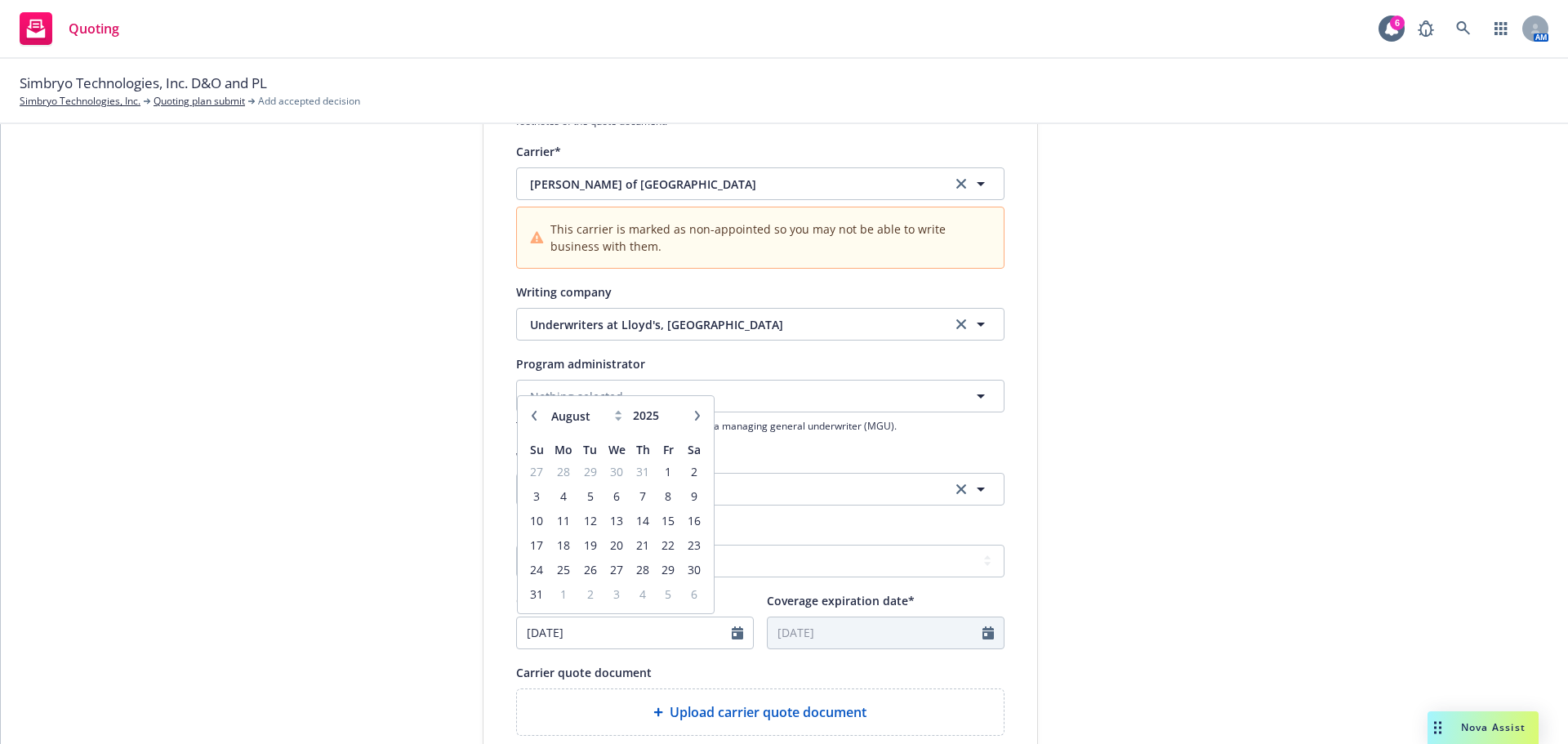
click at [692, 414] on icon "button" at bounding box center [697, 415] width 10 height 10
click at [692, 413] on icon "button" at bounding box center [697, 415] width 10 height 10
select select "10"
click at [610, 519] on span "15" at bounding box center [616, 520] width 24 height 20
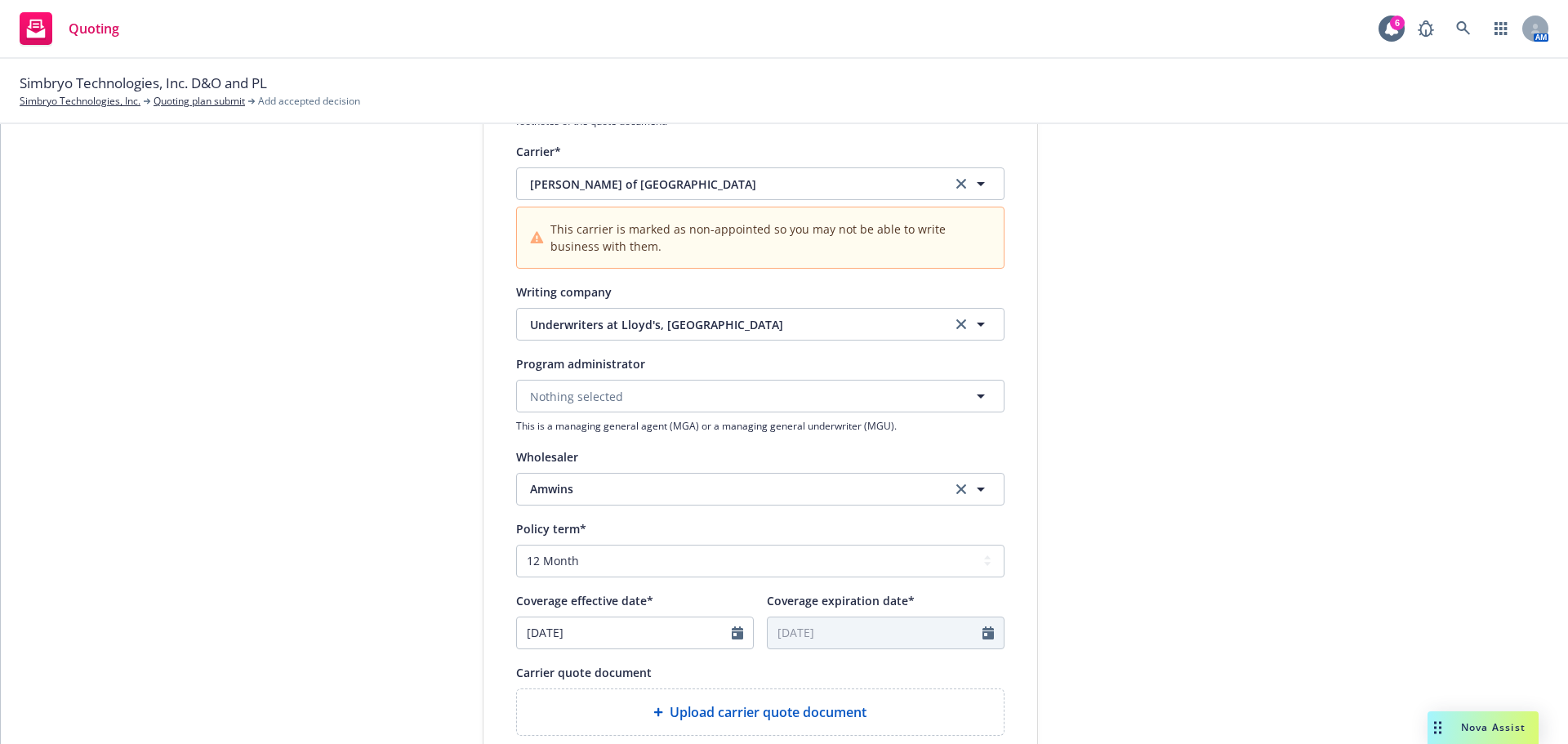
type input "10/15/2025"
type input "10/15/2026"
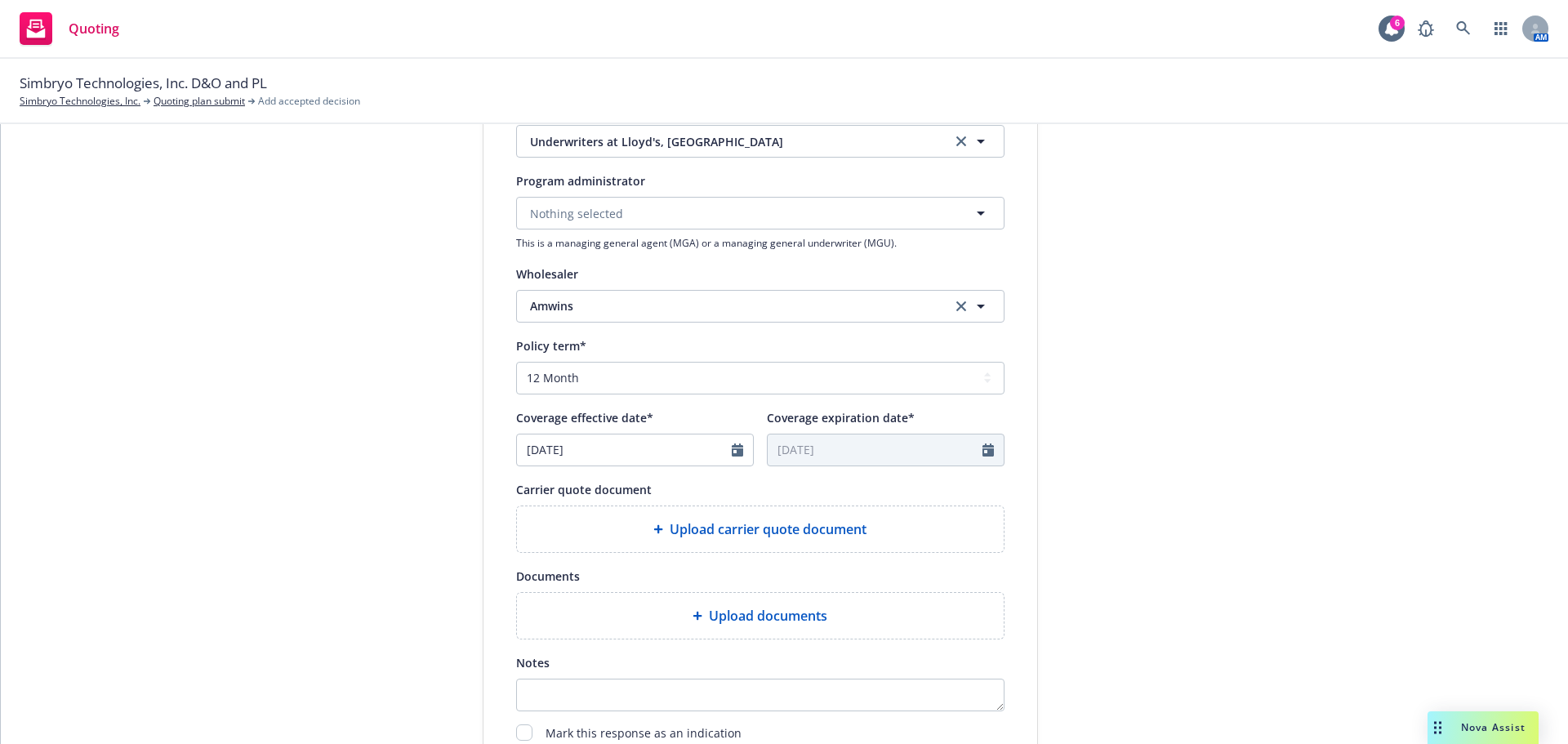
scroll to position [674, 0]
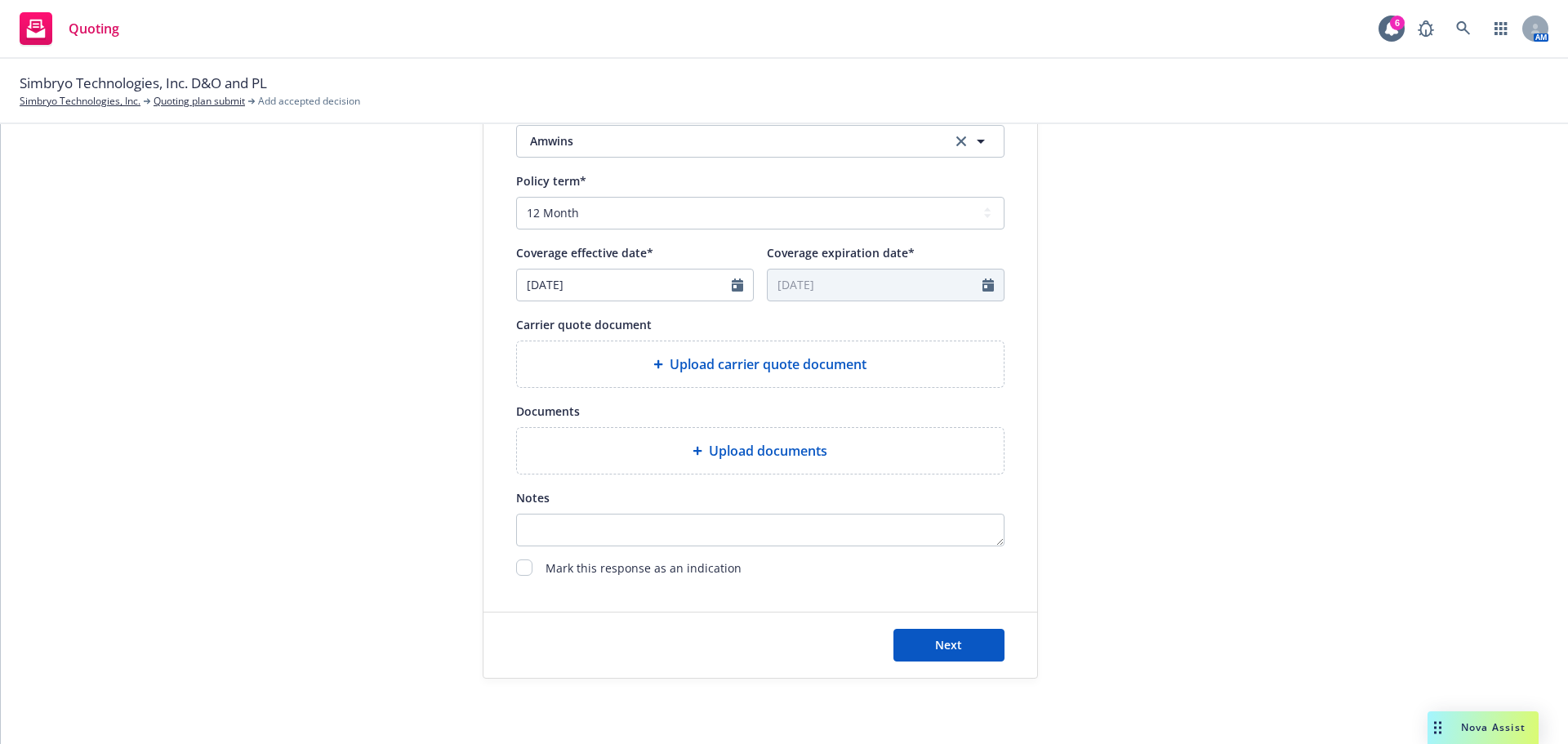
click at [848, 363] on span "Upload carrier quote document" at bounding box center [767, 364] width 197 height 19
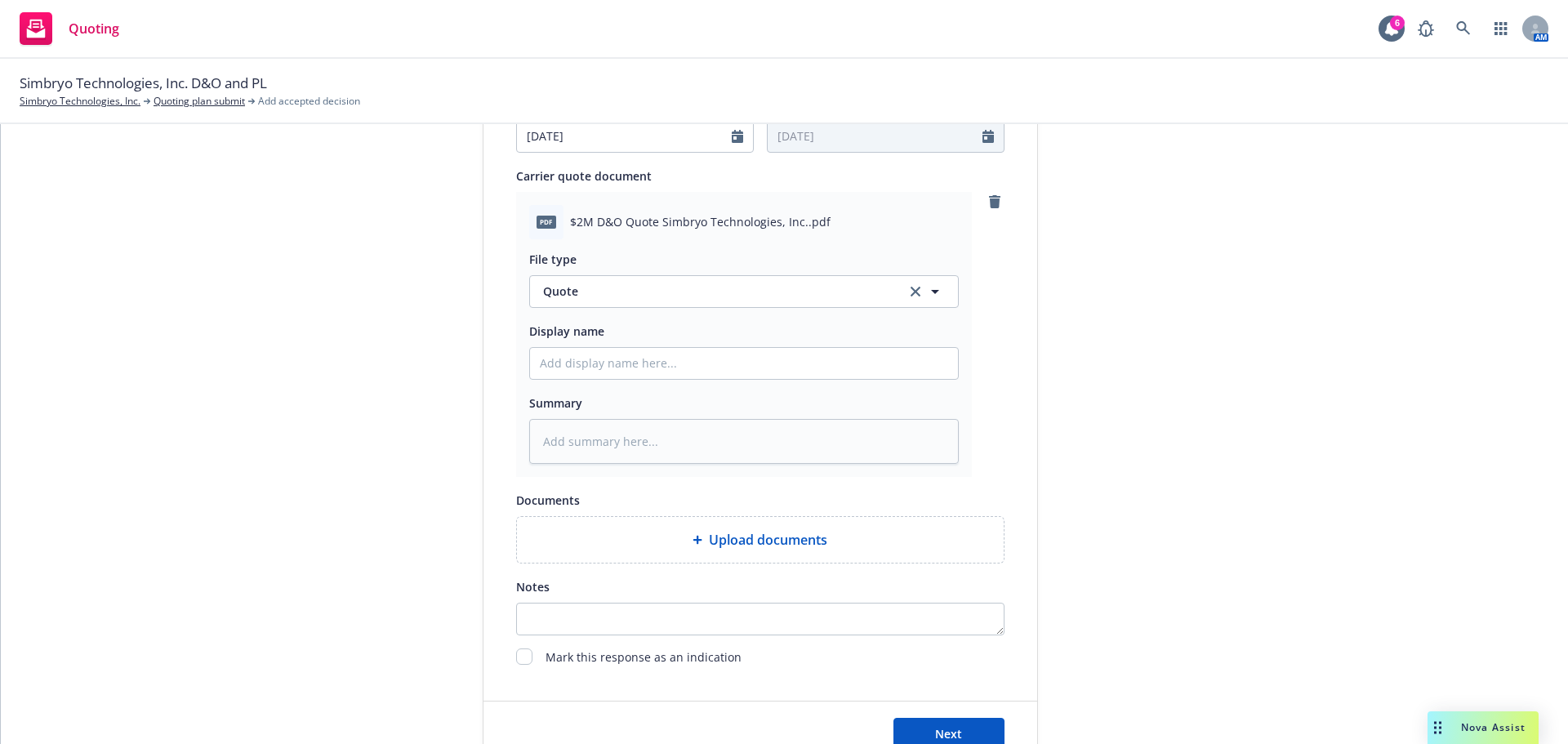
scroll to position [911, 0]
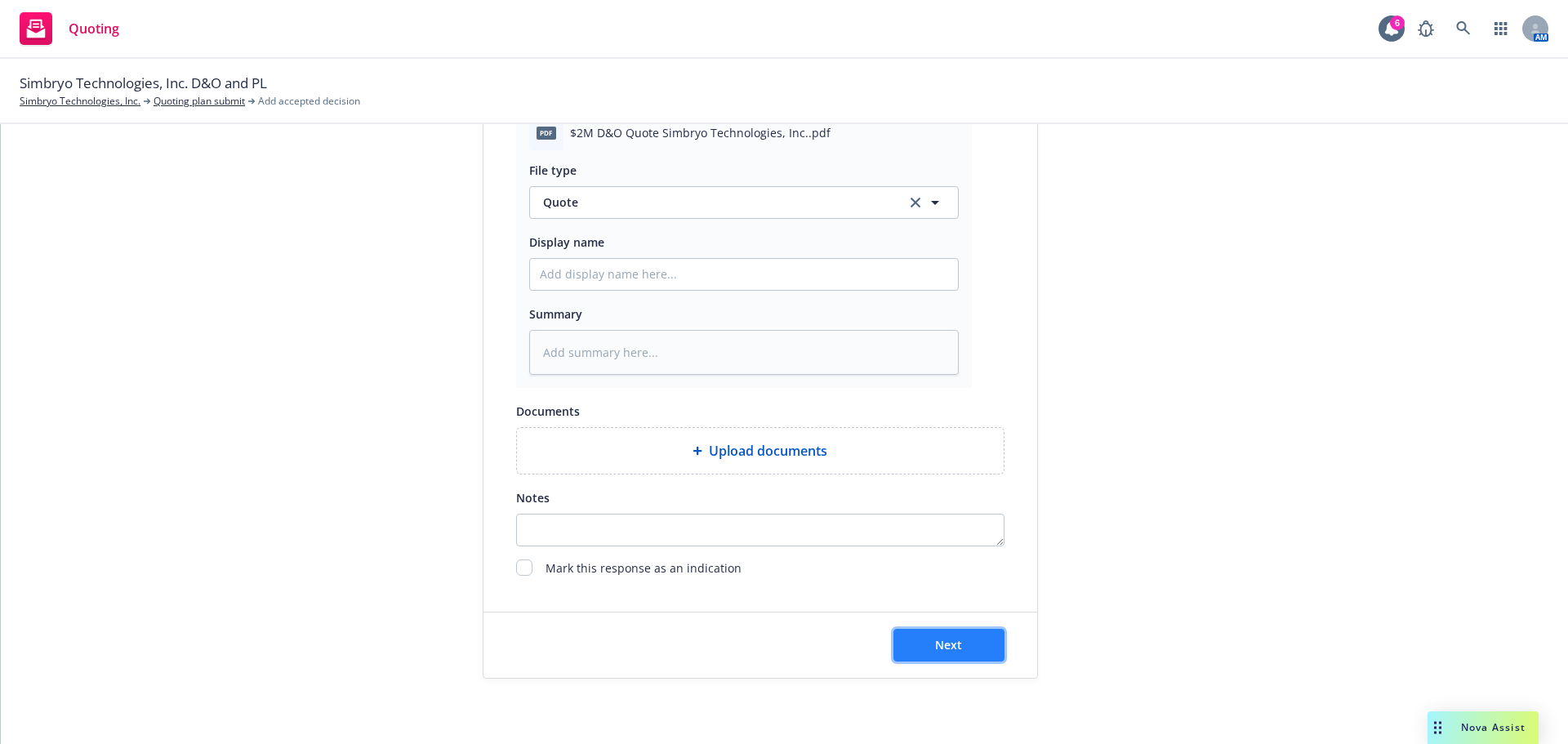
click at [936, 644] on span "Next" at bounding box center [948, 644] width 27 height 16
type textarea "x"
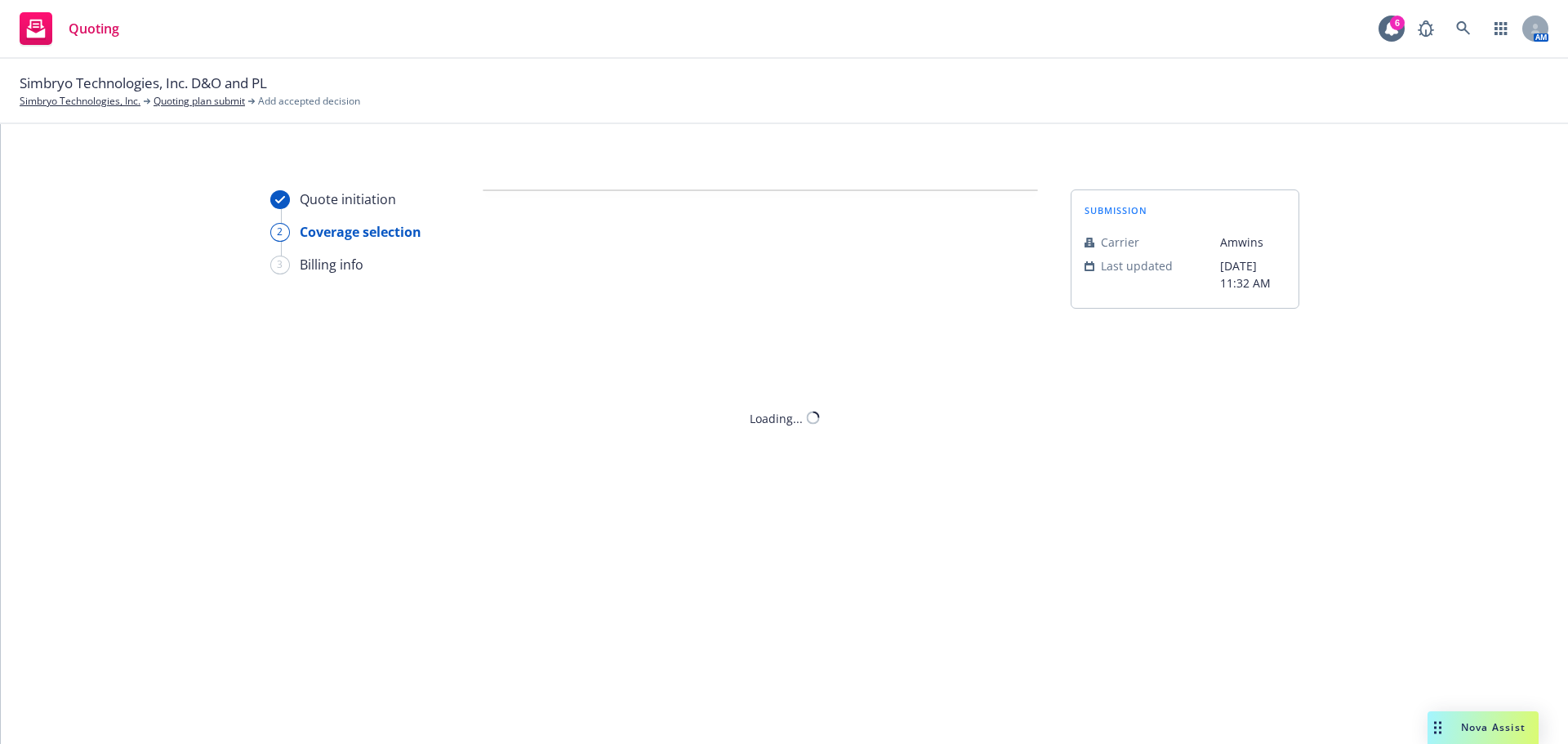
scroll to position [0, 0]
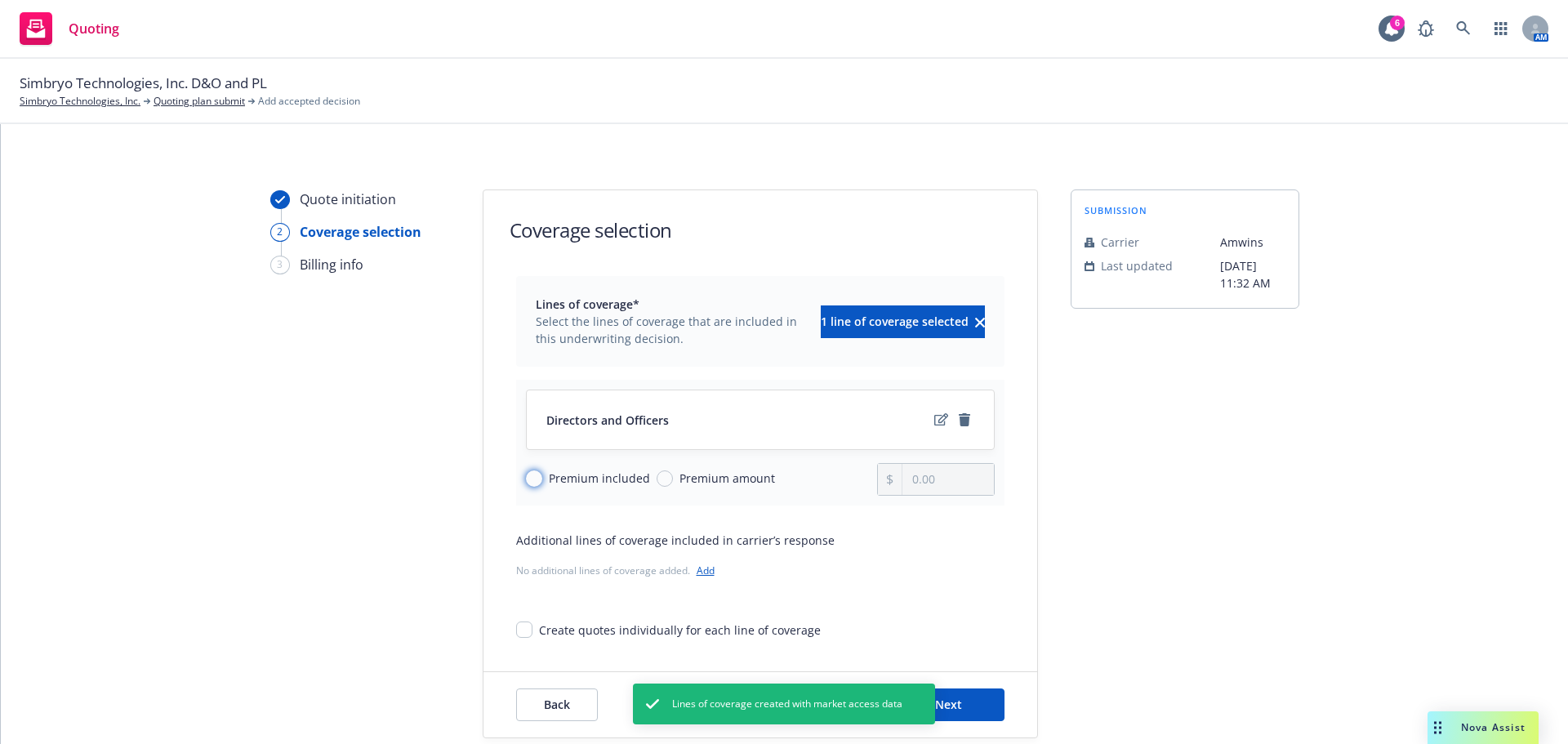
click at [529, 474] on input "Premium included" at bounding box center [534, 478] width 17 height 17
radio input "true"
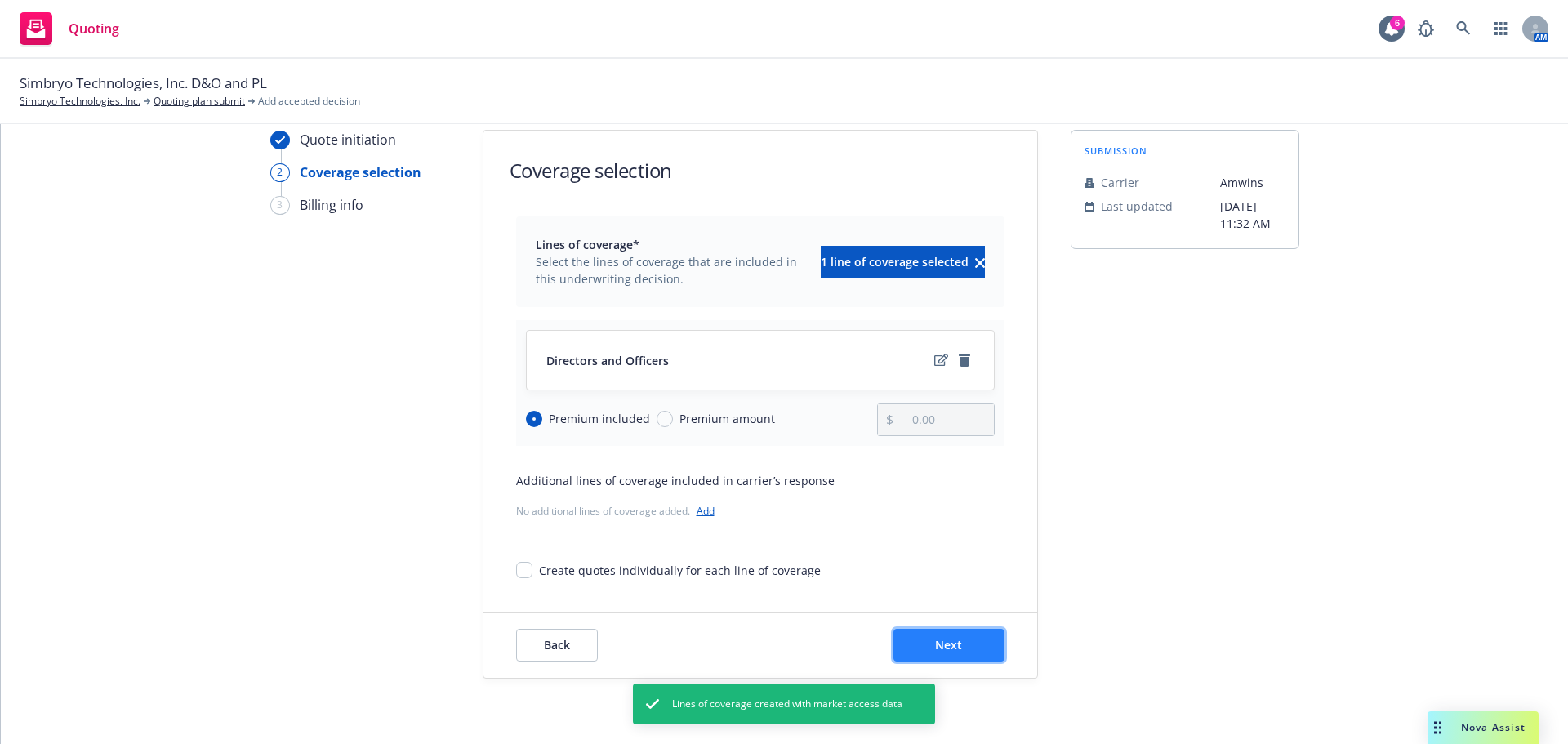
click at [938, 636] on button "Next" at bounding box center [949, 644] width 111 height 33
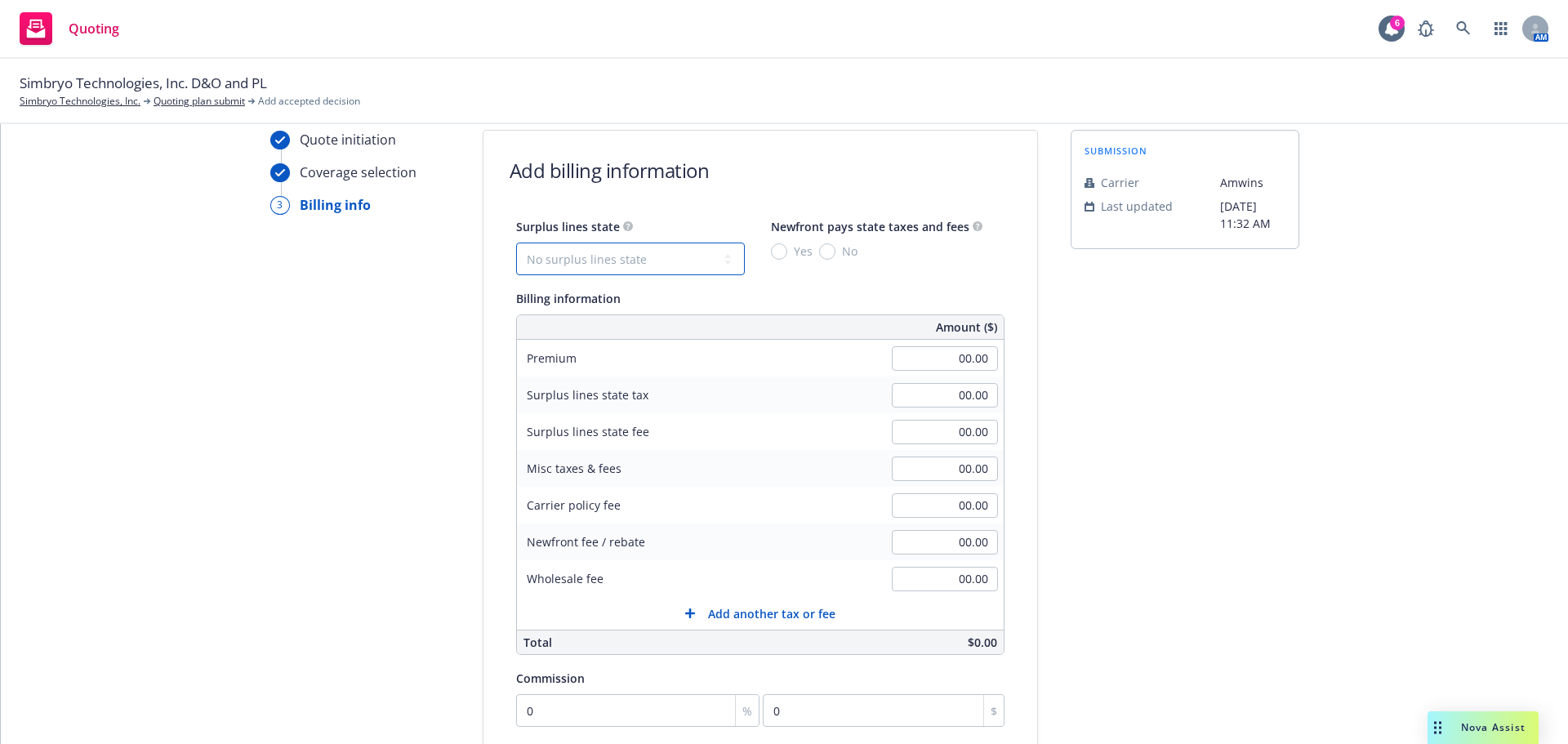
click at [627, 264] on select "No surplus lines state Alaska Alabama Arkansas Arizona California Colorado Conn…" at bounding box center [630, 258] width 228 height 33
select select "TX"
click at [516, 242] on select "No surplus lines state Alaska Alabama Arkansas Arizona California Colorado Conn…" at bounding box center [630, 258] width 228 height 33
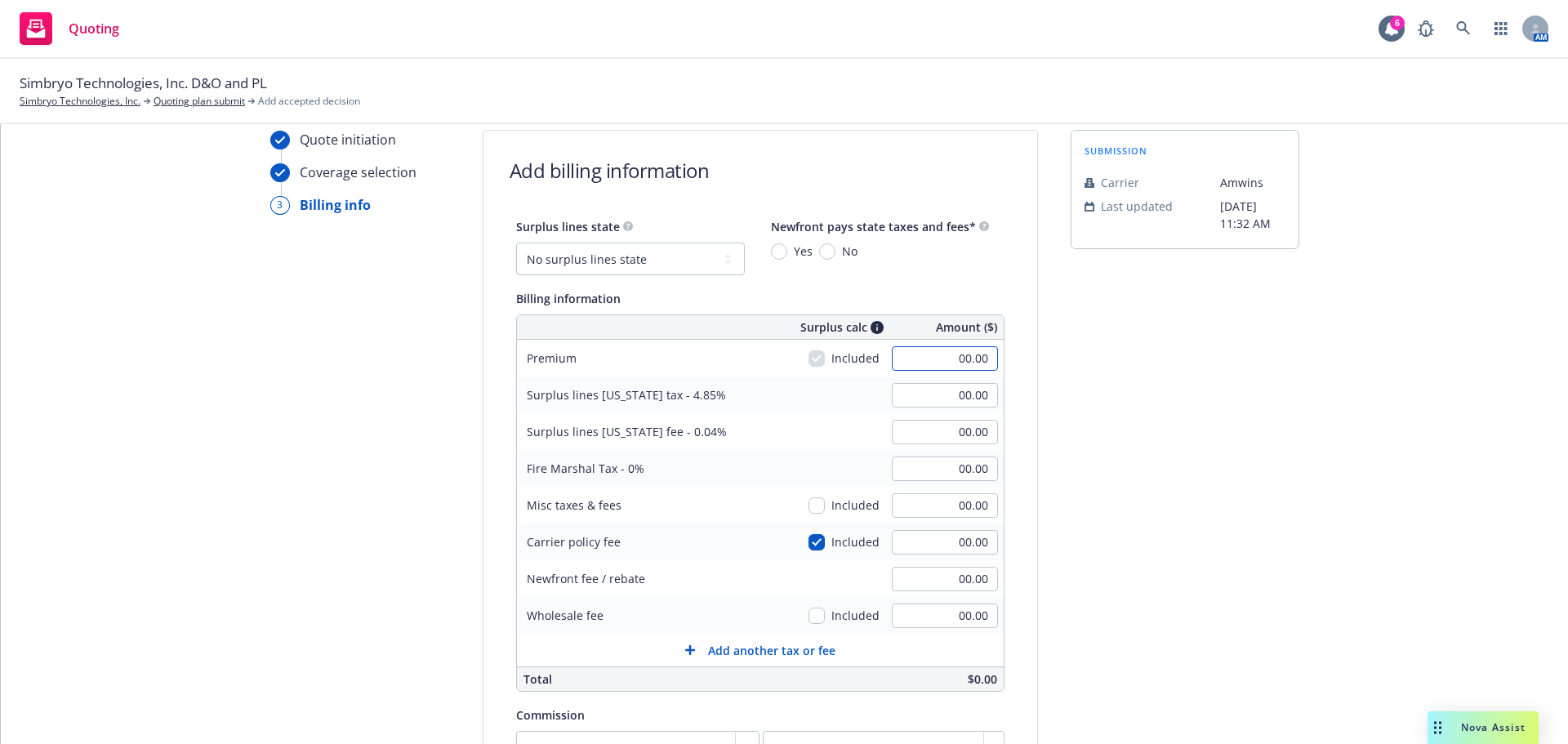
drag, startPoint x: 945, startPoint y: 362, endPoint x: 953, endPoint y: 359, distance: 8.5
click at [946, 361] on input "00.00" at bounding box center [945, 359] width 106 height 25
type input "7,349.00"
type input "356.43"
type input "2.94"
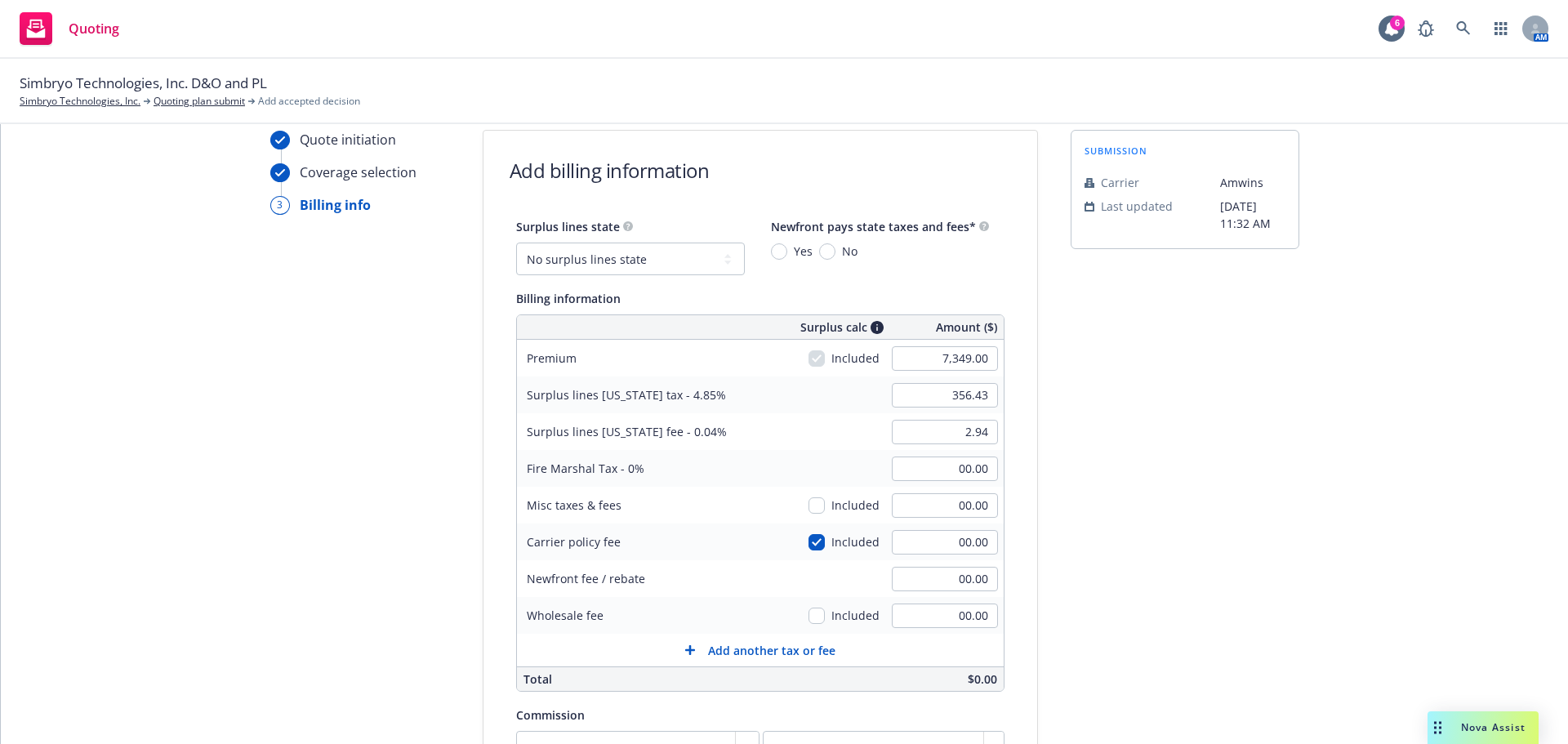
click at [1139, 416] on div "submission Carrier Amwins Last updated 10/15, 11:32 AM" at bounding box center [1184, 565] width 228 height 872
click at [930, 550] on input "00.00" at bounding box center [945, 542] width 106 height 25
type input "275"
type input "369.76"
type input "3.05"
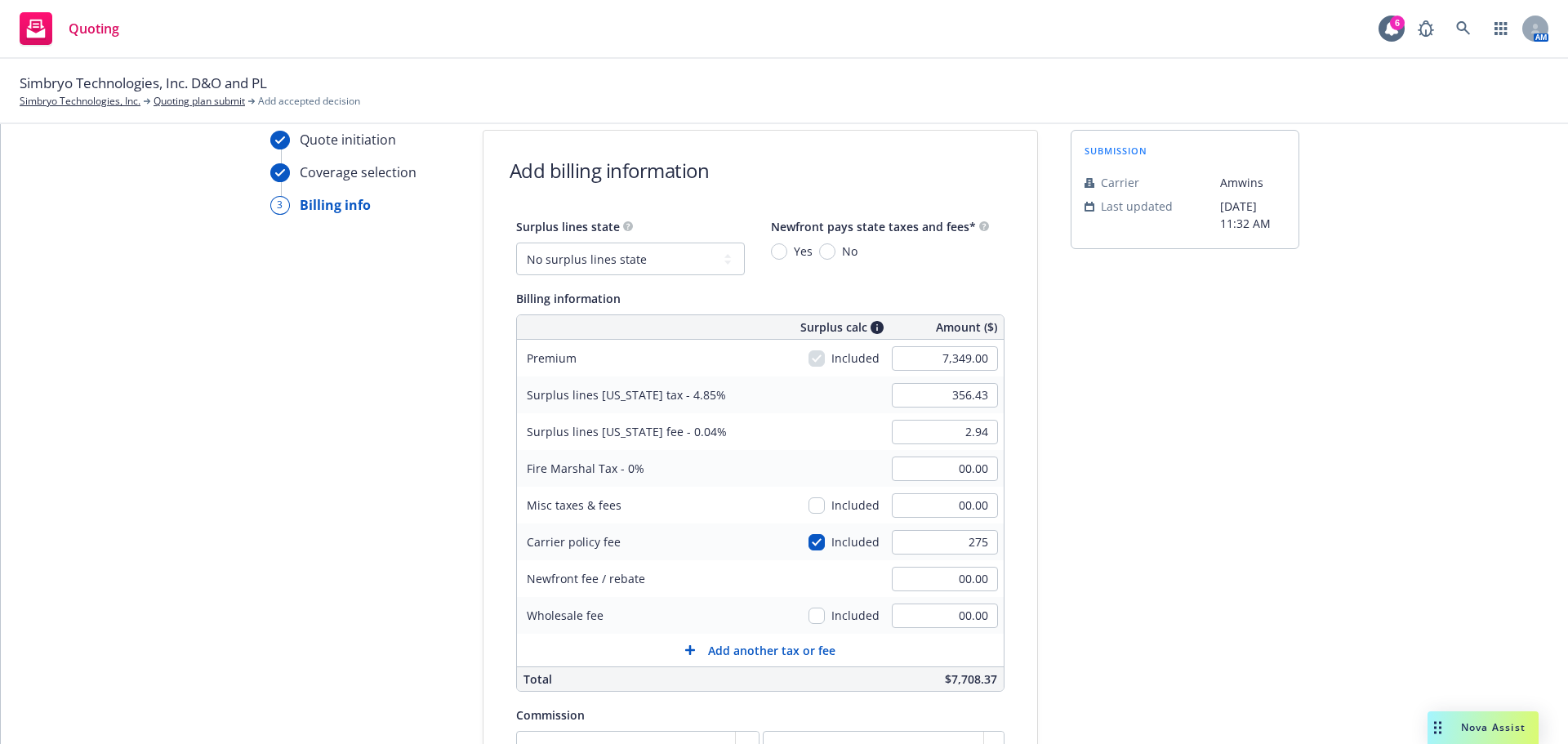
type input "275.00"
click at [1215, 517] on div "submission Carrier Amwins Last updated 10/15, 11:32 AM" at bounding box center [1184, 565] width 228 height 872
type input "350.00"
click at [1245, 621] on div "submission Carrier Amwins Last updated 10/15, 11:32 AM" at bounding box center [1184, 565] width 228 height 872
click at [814, 614] on input "checkbox" at bounding box center [817, 615] width 17 height 17
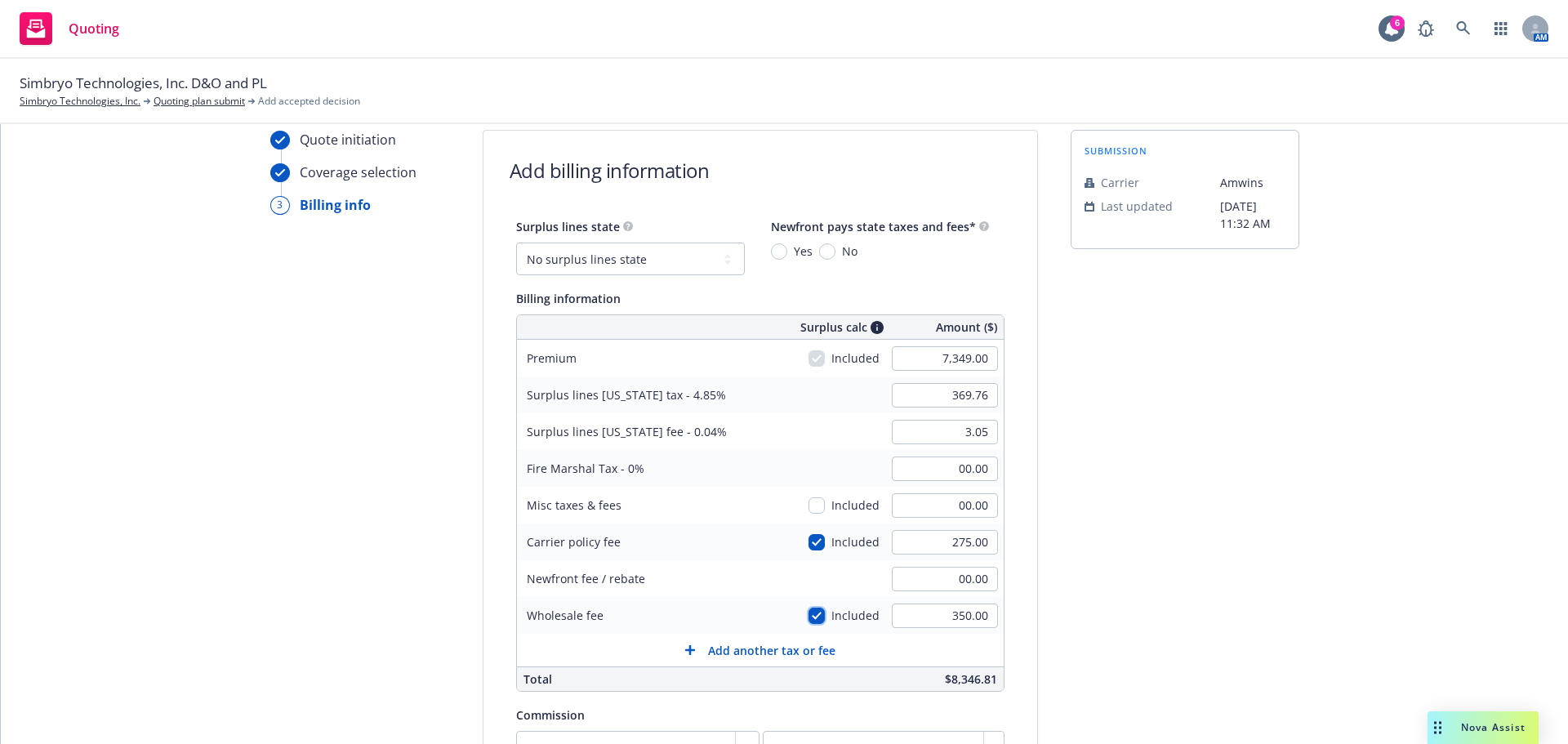
checkbox input "true"
type input "386.74"
type input "3.19"
click at [809, 621] on input "checkbox" at bounding box center [817, 615] width 17 height 17
checkbox input "false"
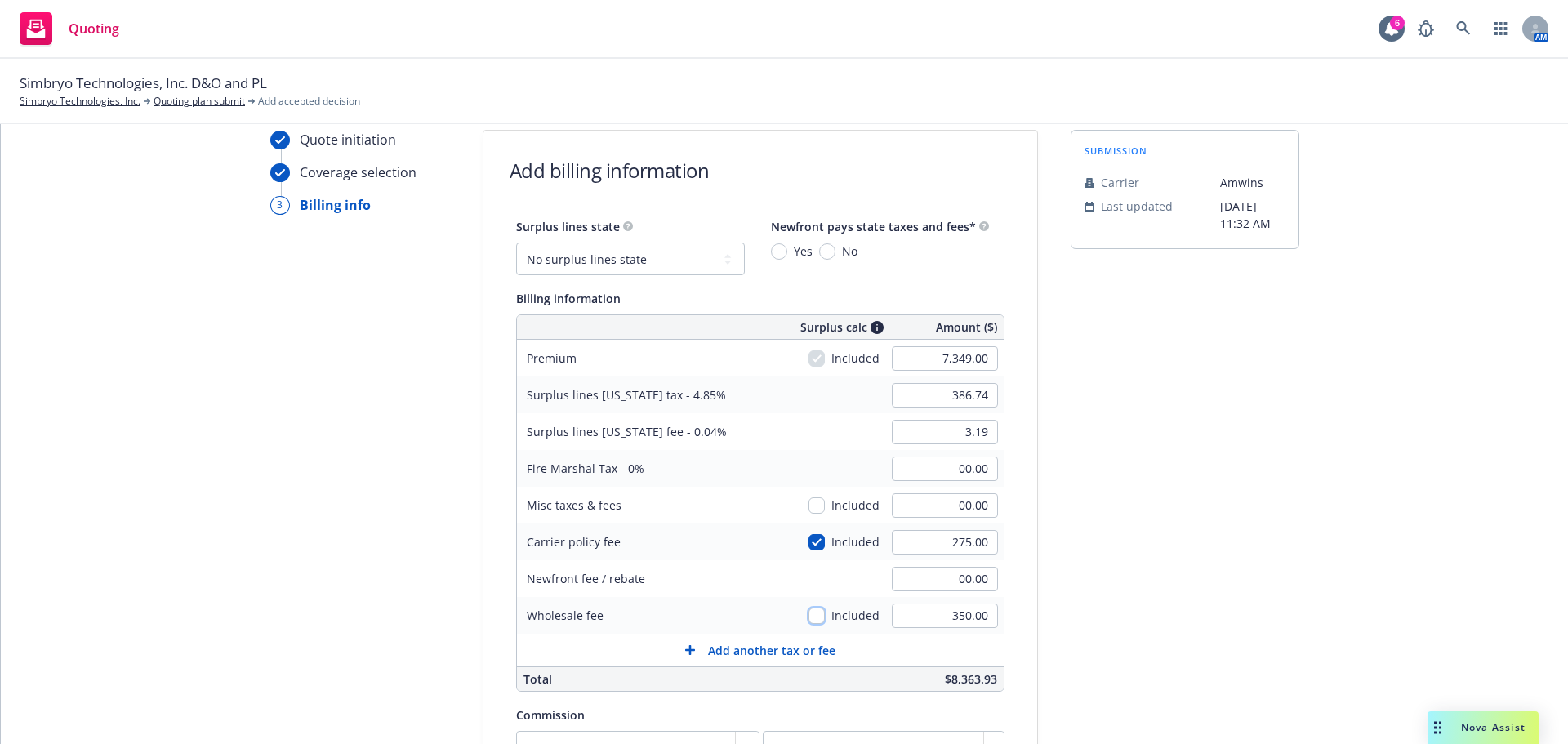
type input "369.76"
type input "3.05"
click at [809, 614] on input "checkbox" at bounding box center [817, 615] width 17 height 17
checkbox input "true"
type input "386.74"
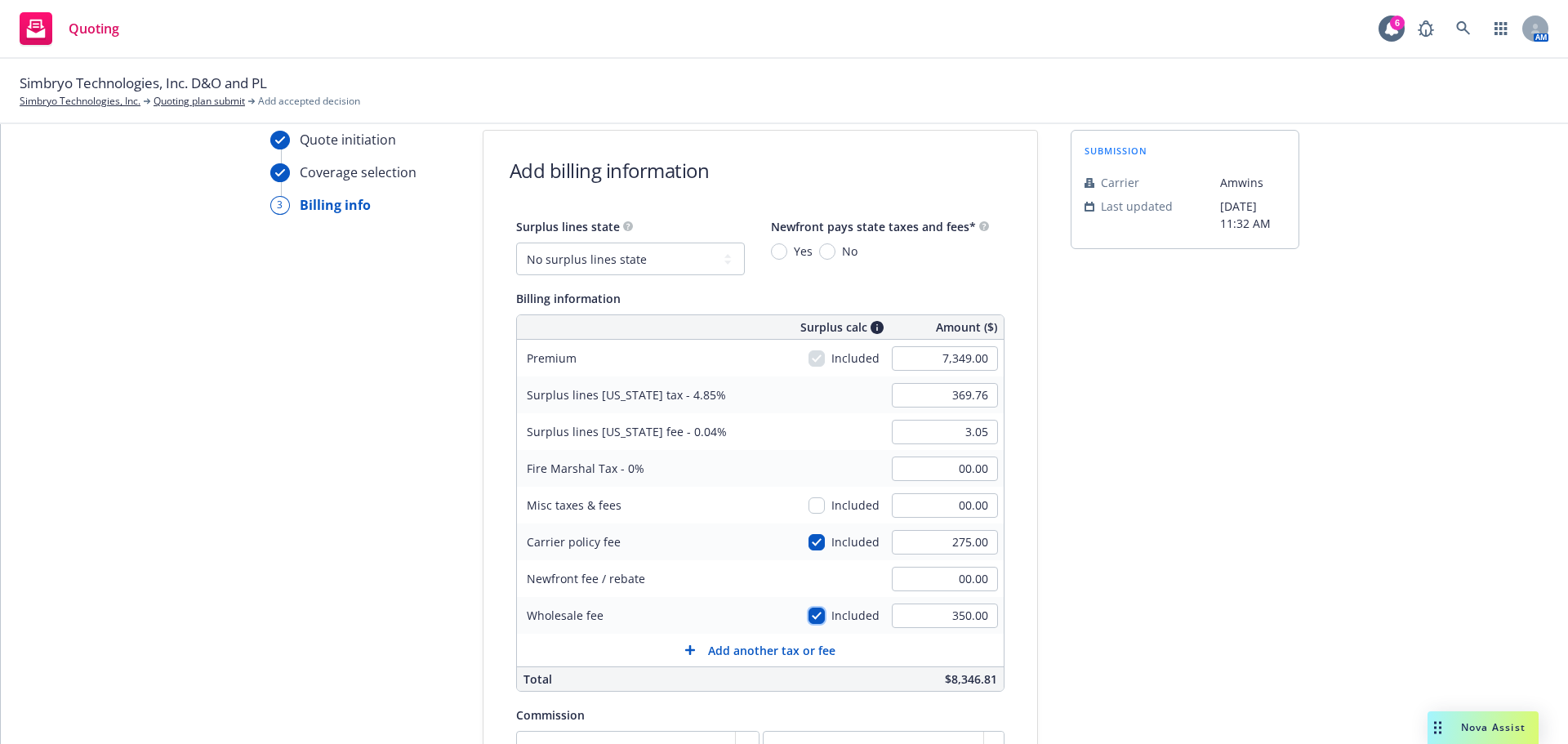
type input "3.19"
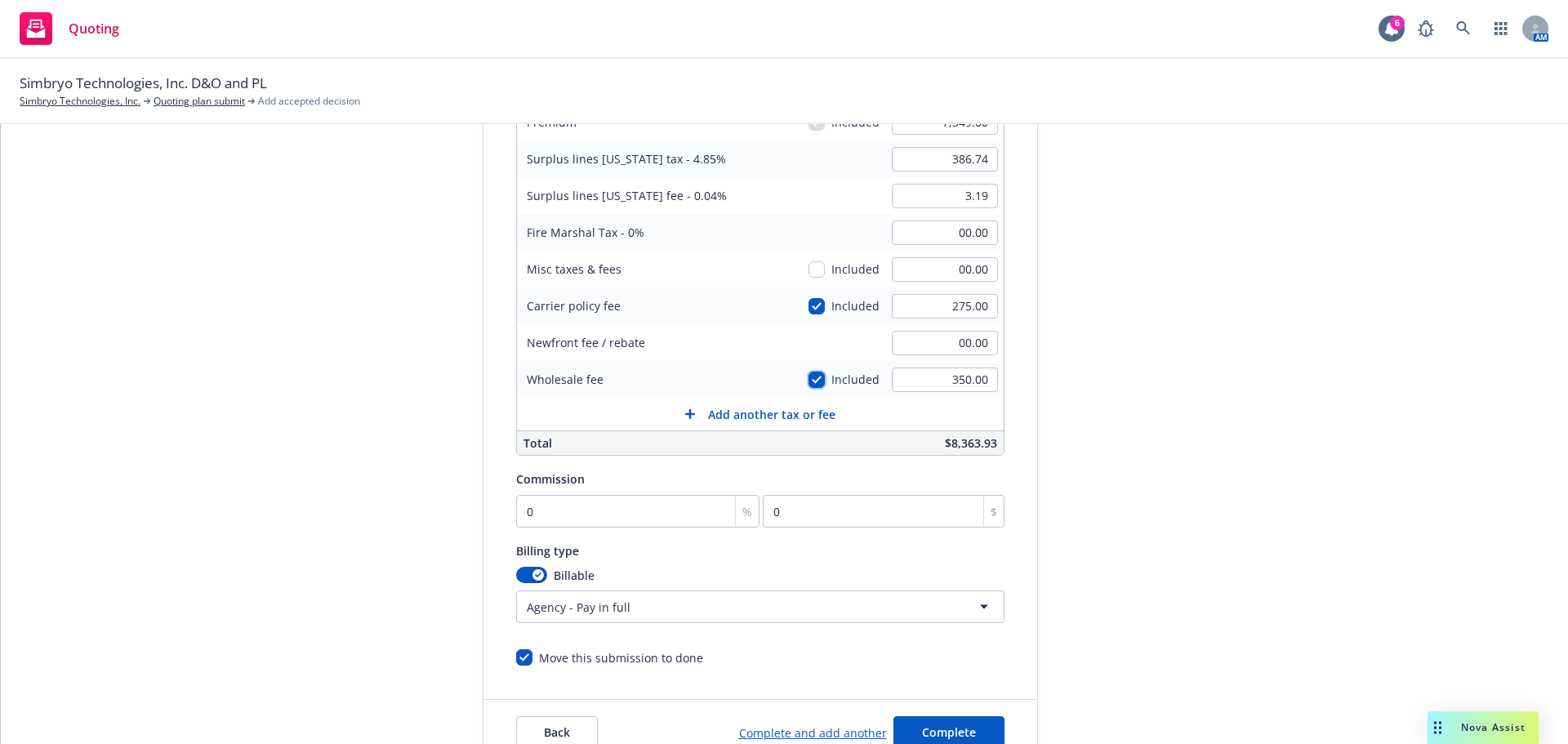
scroll to position [304, 0]
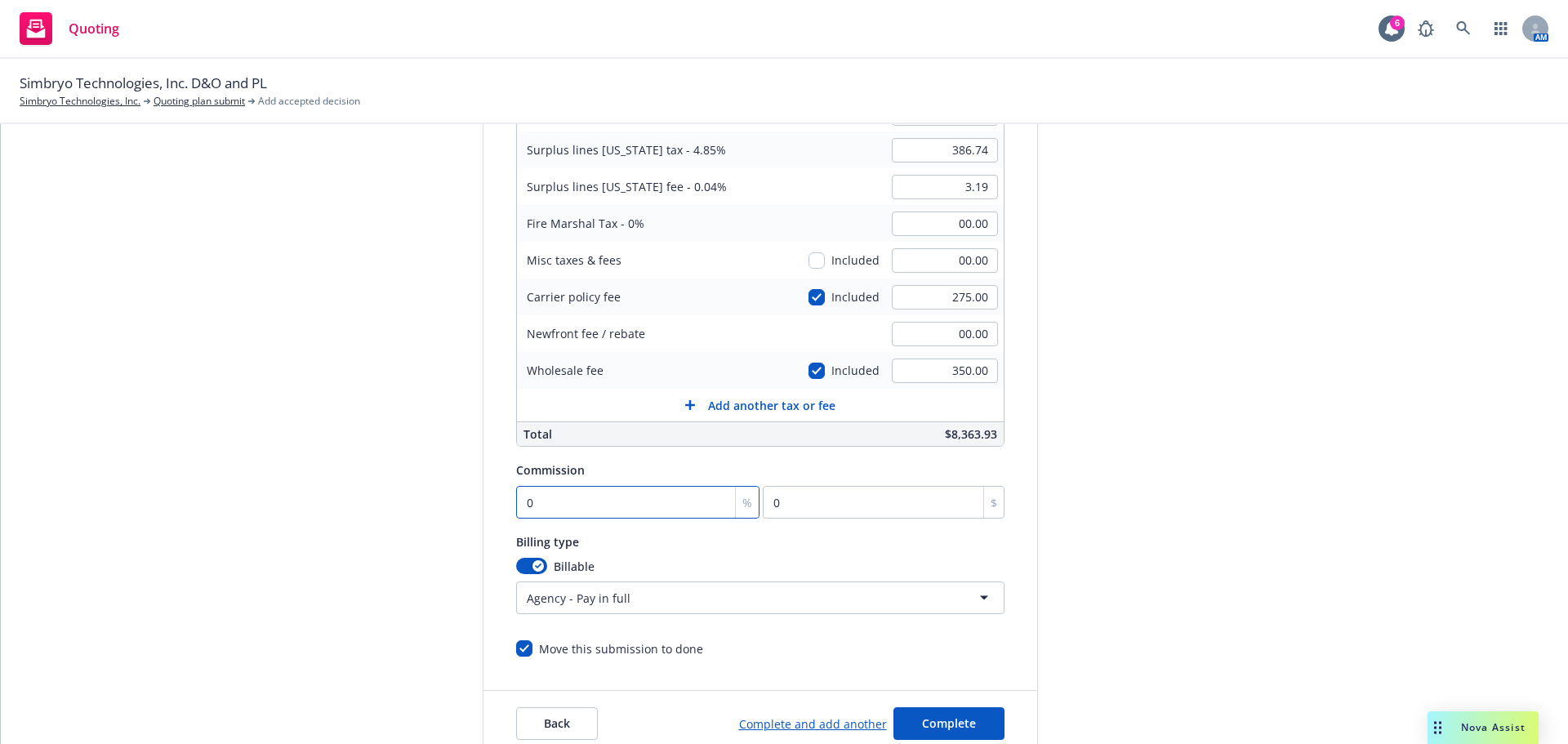
click at [596, 501] on input "0" at bounding box center [638, 502] width 244 height 33
type input "1"
type input "73.49"
type input "13"
type input "955.37"
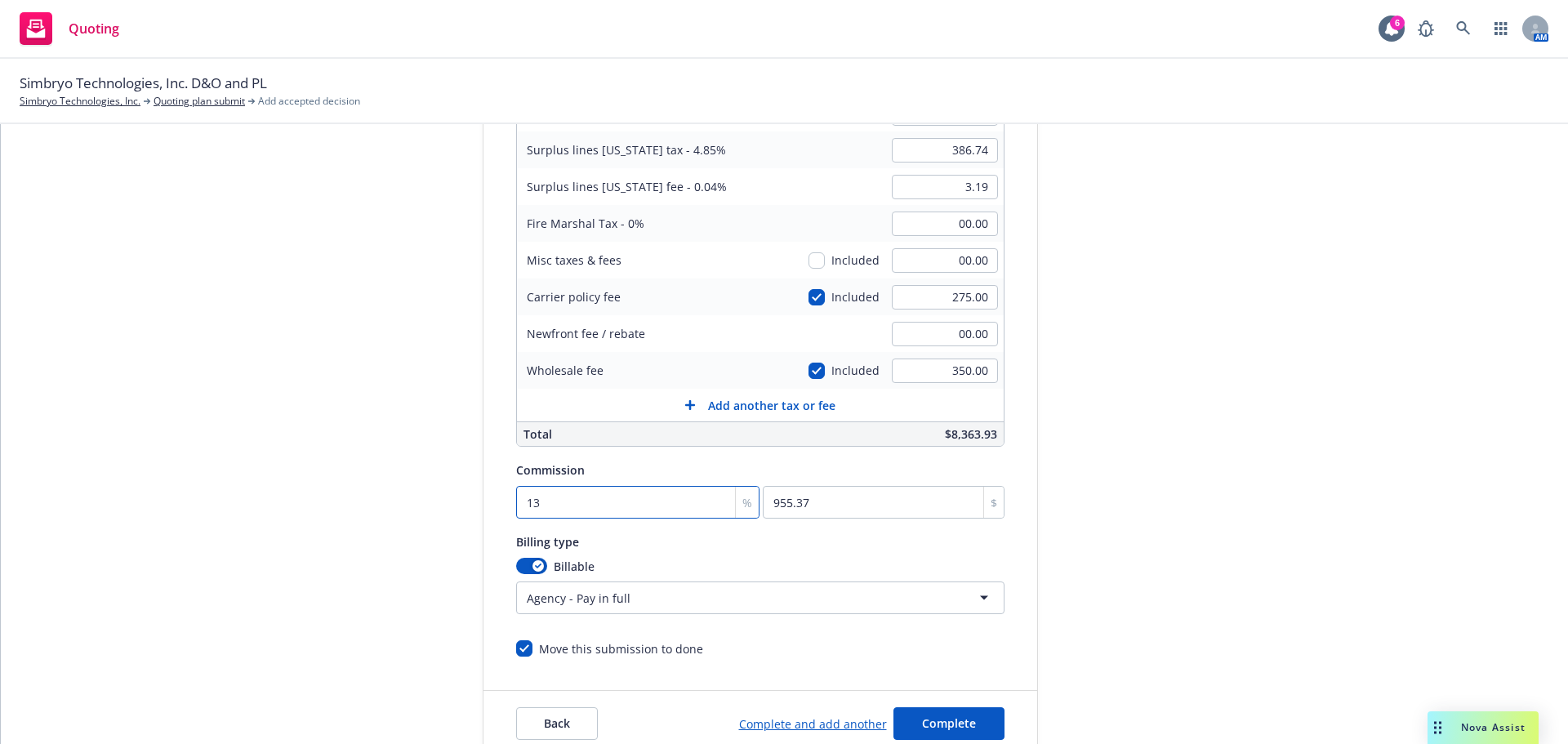
type input "13"
click at [1241, 444] on div "submission Carrier Amwins Last updated 10/15, 11:32 AM" at bounding box center [1184, 320] width 228 height 872
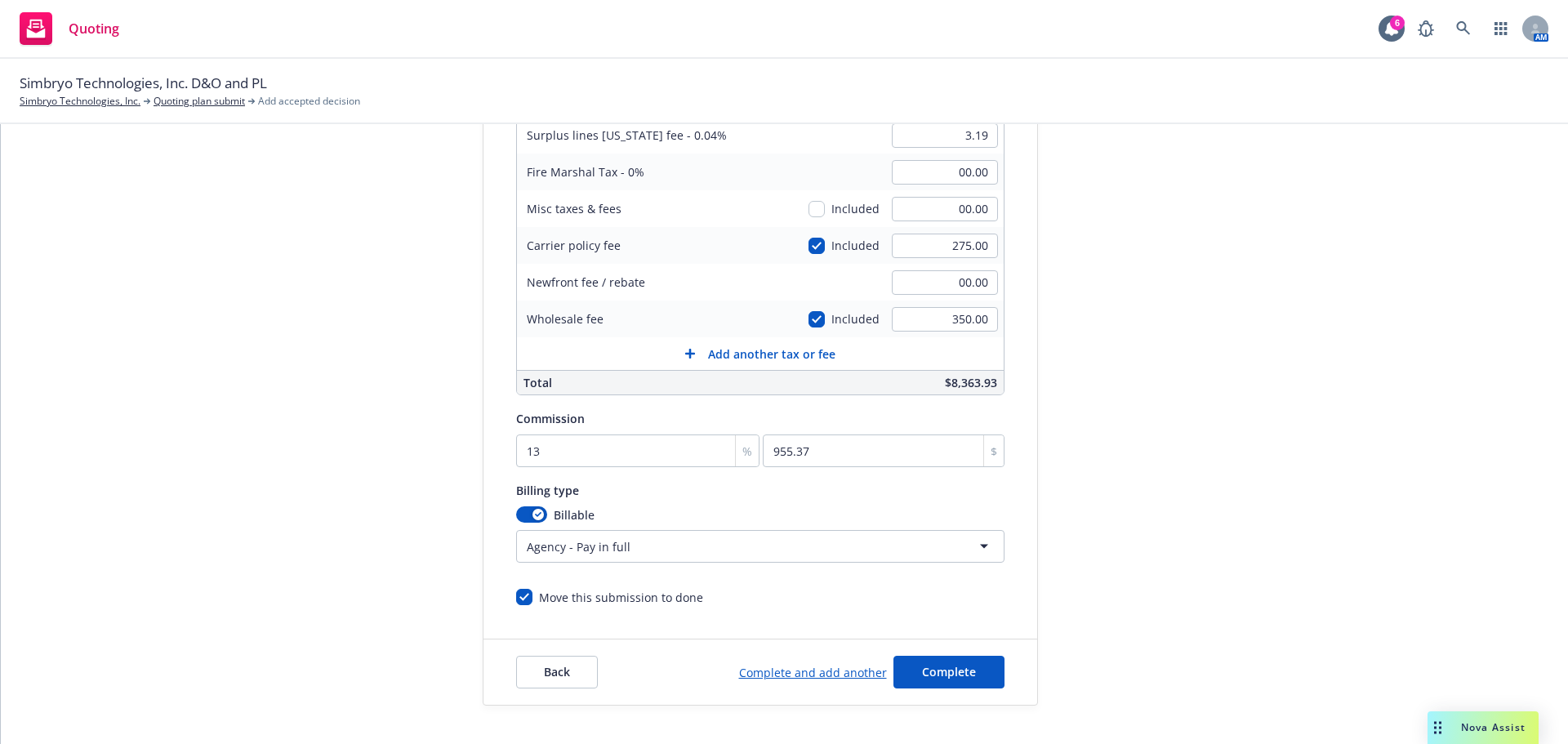
scroll to position [383, 0]
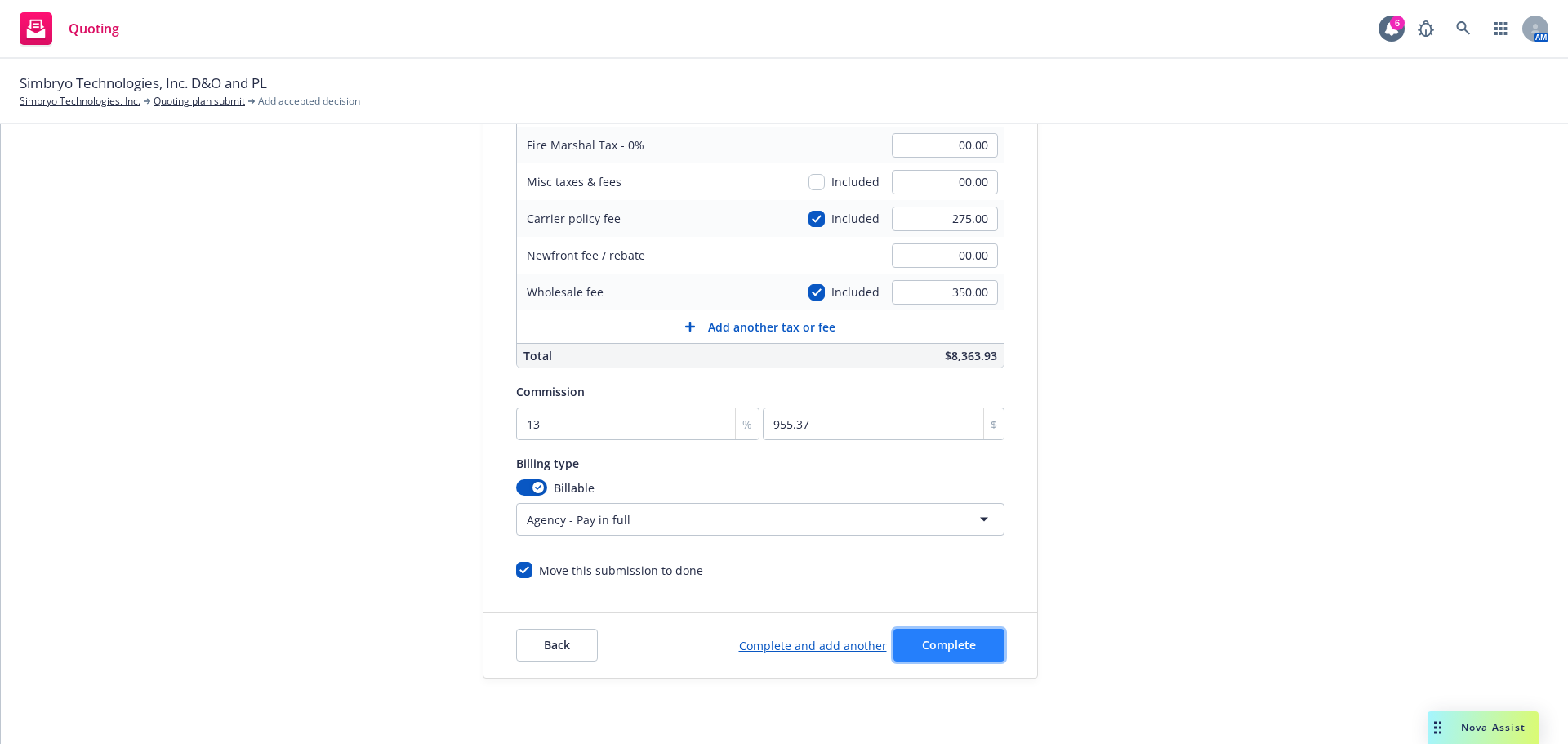
click at [961, 631] on button "Complete" at bounding box center [949, 644] width 111 height 33
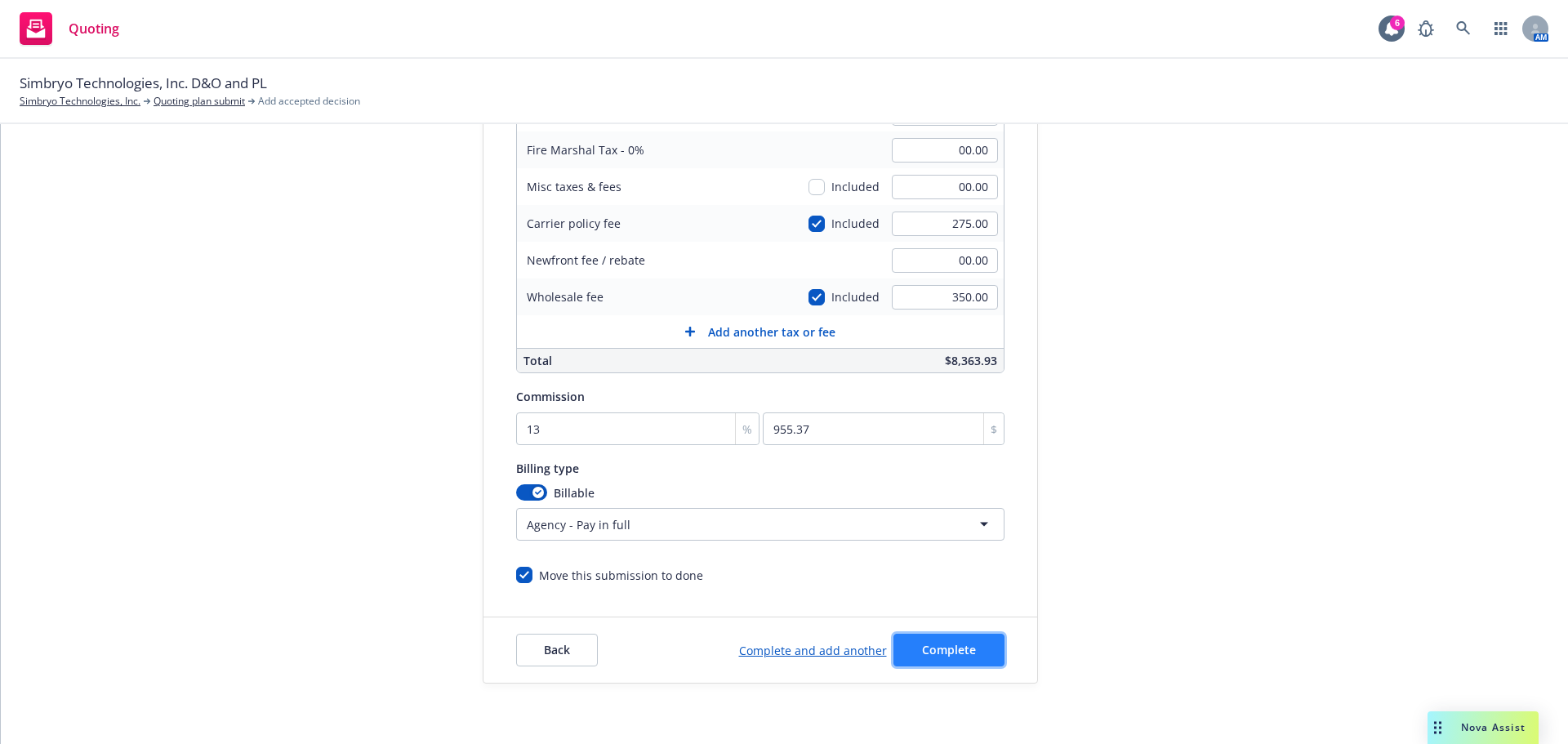
click at [952, 649] on span "Complete" at bounding box center [948, 650] width 54 height 16
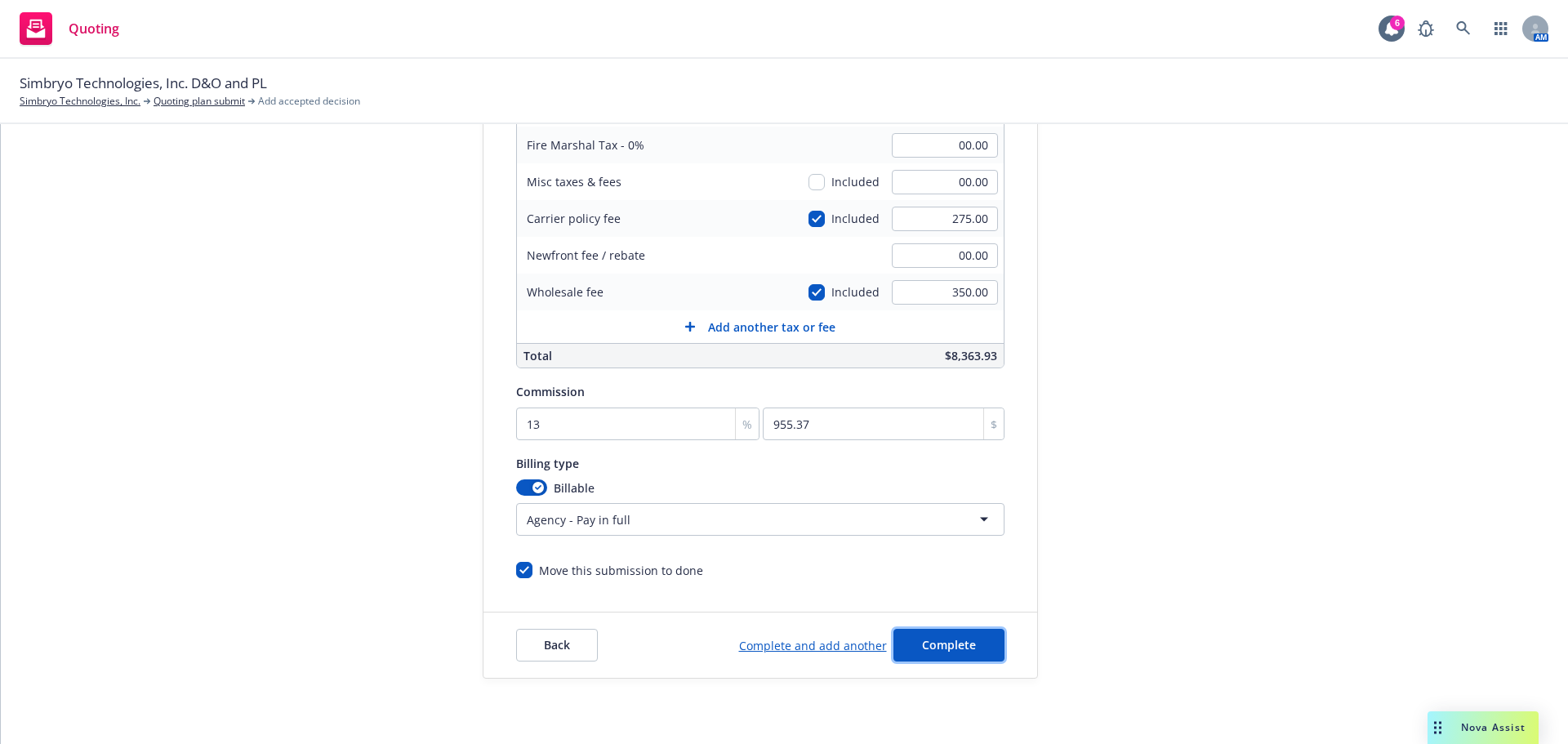
scroll to position [0, 0]
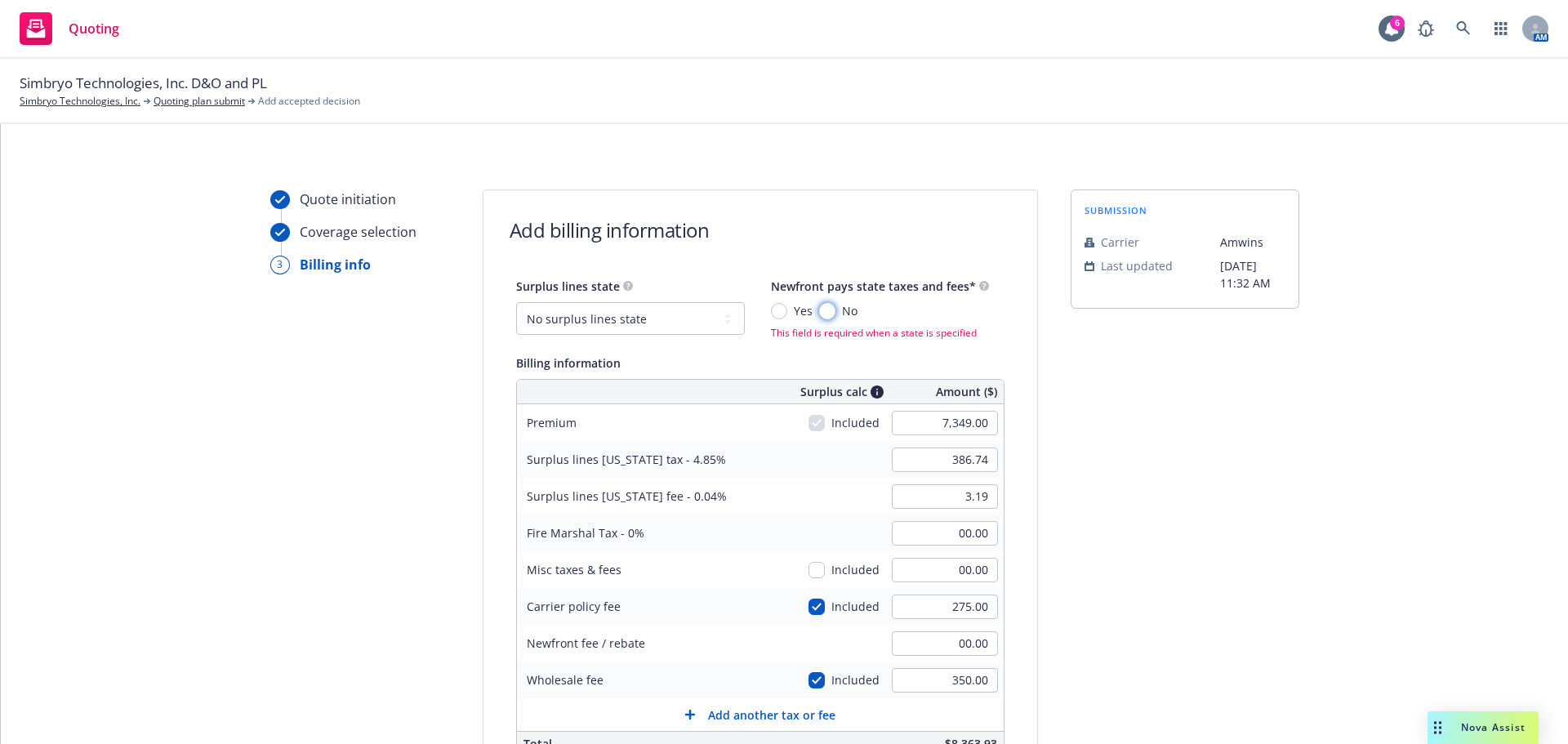
click at [819, 311] on input "No" at bounding box center [827, 311] width 17 height 17
radio input "true"
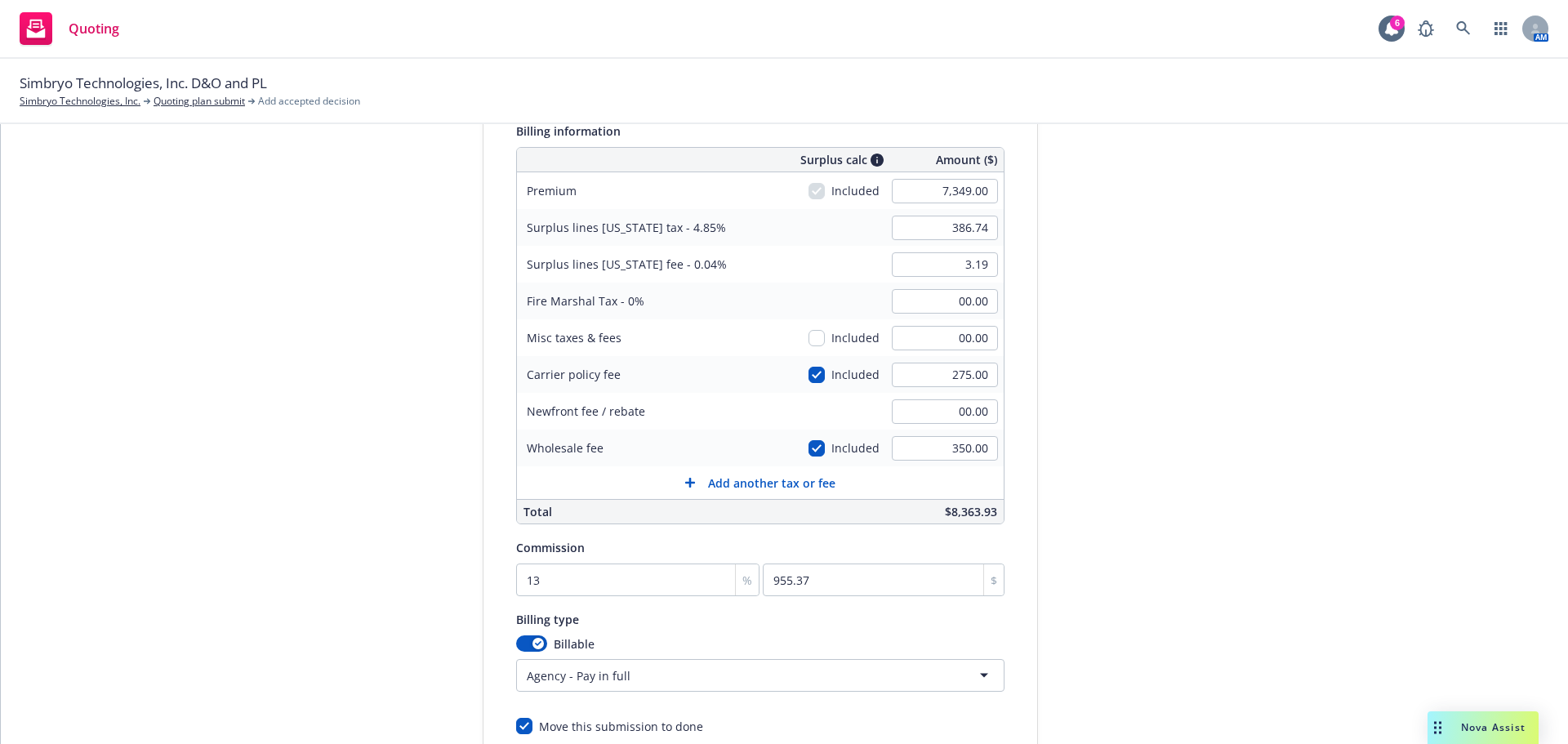
scroll to position [383, 0]
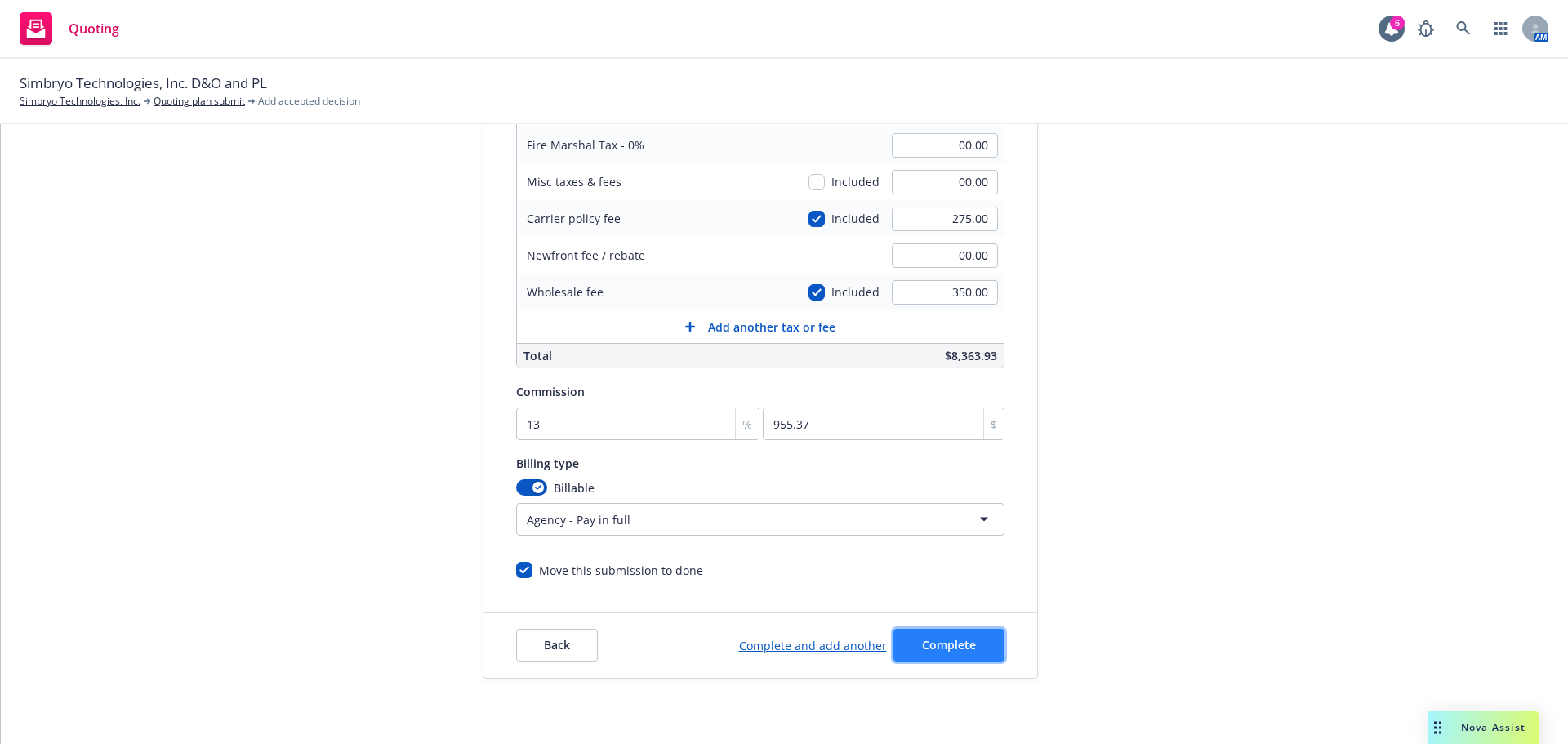
click at [922, 642] on span "Complete" at bounding box center [948, 644] width 54 height 16
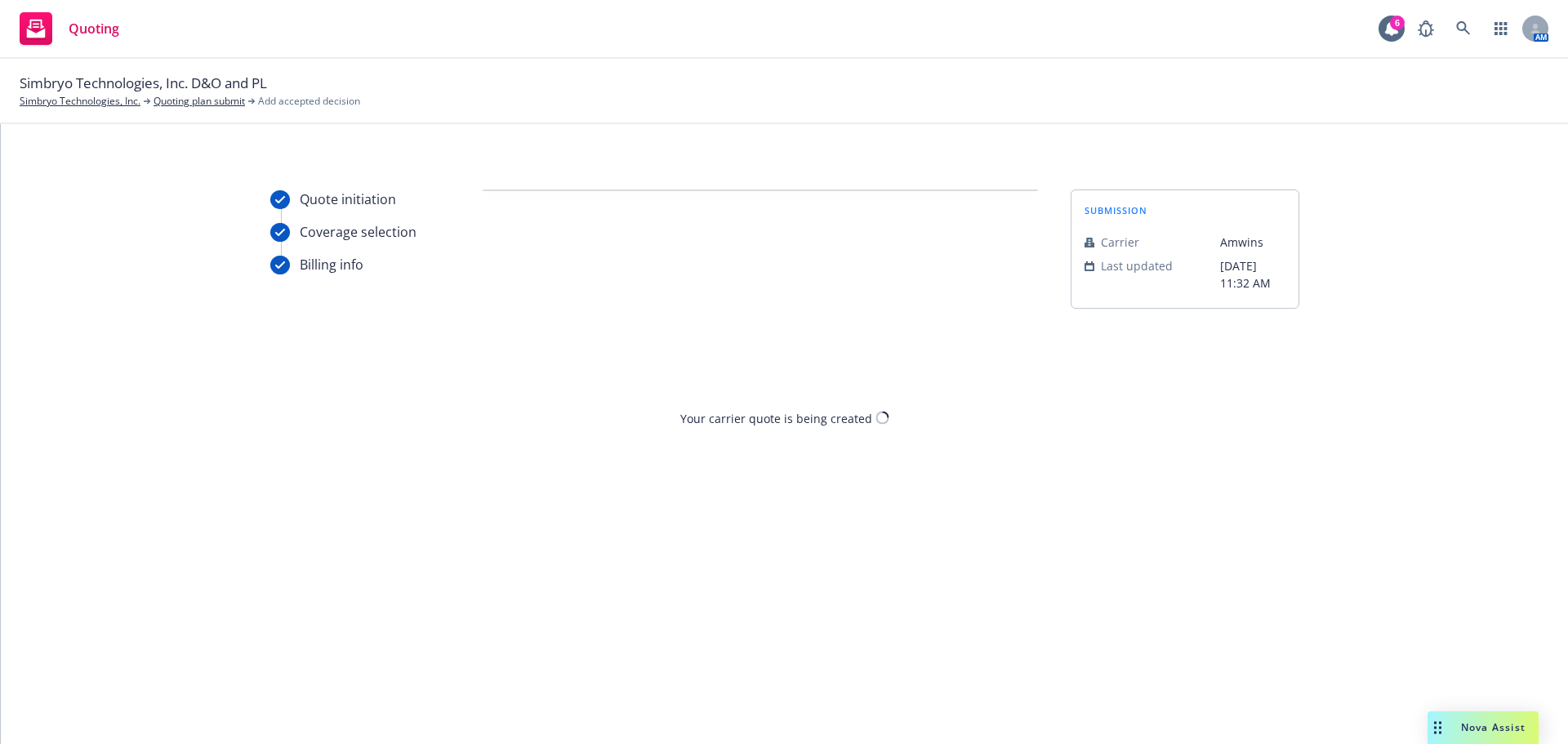
scroll to position [0, 0]
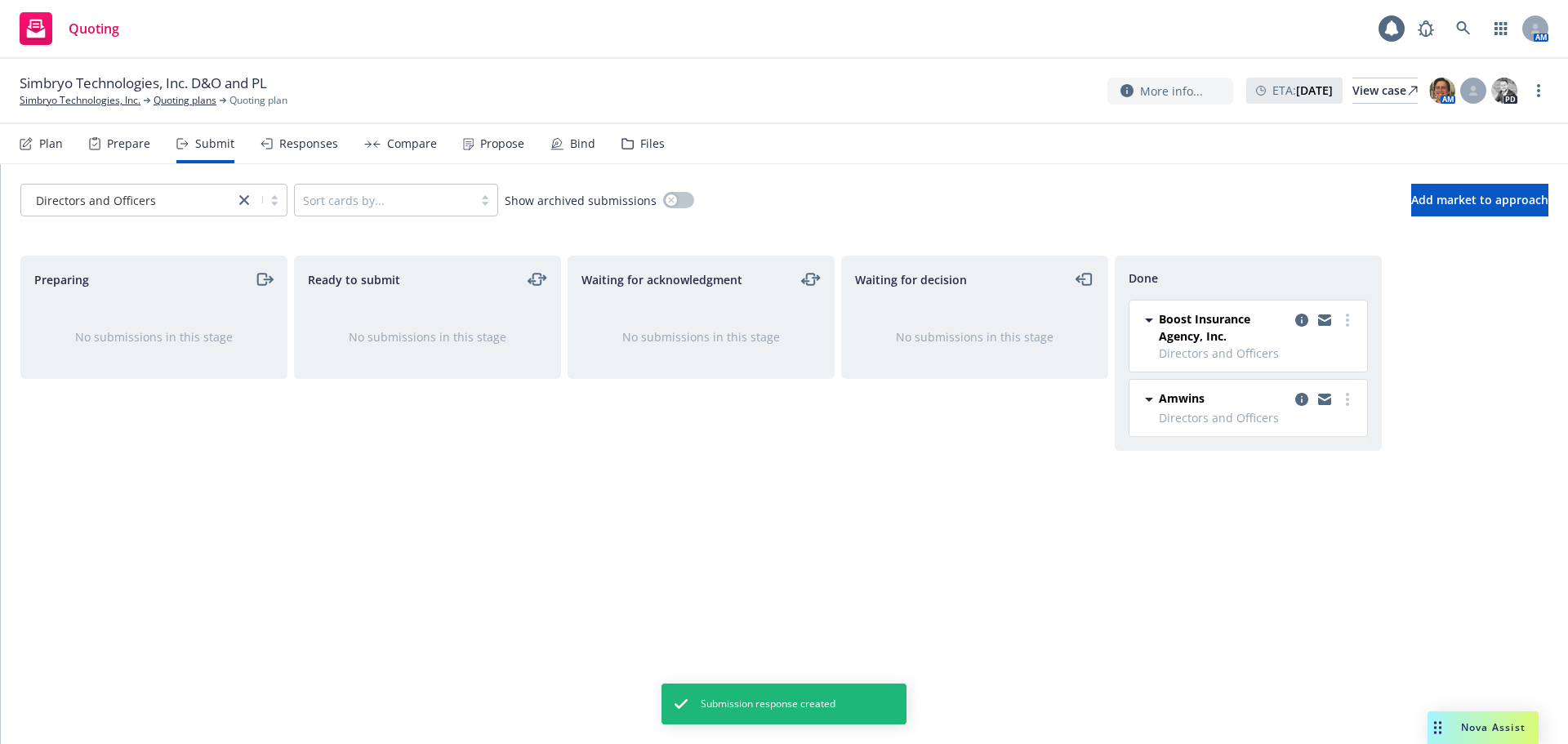
click at [480, 145] on div "Propose" at bounding box center [502, 144] width 44 height 13
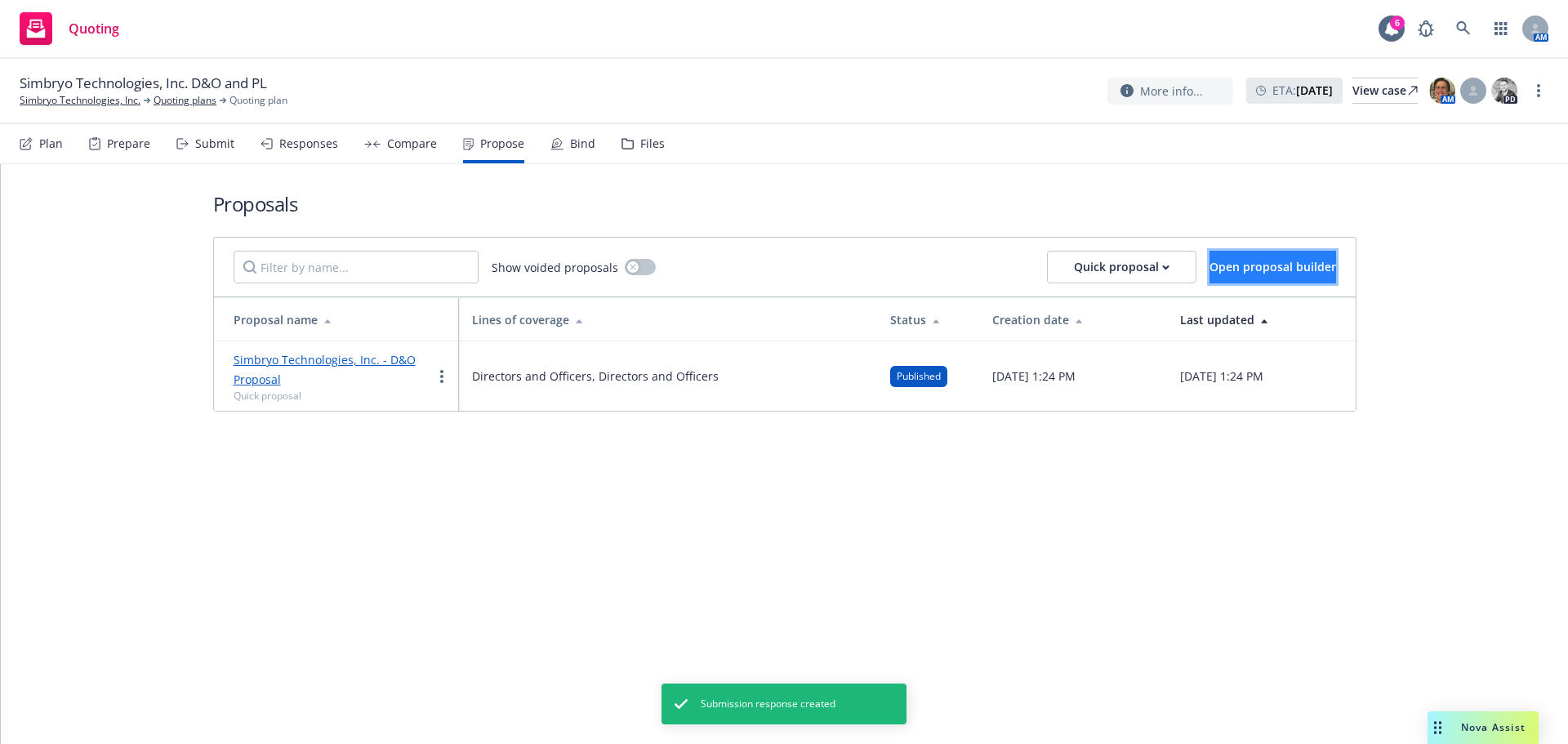
click at [1227, 268] on span "Open proposal builder" at bounding box center [1273, 267] width 127 height 16
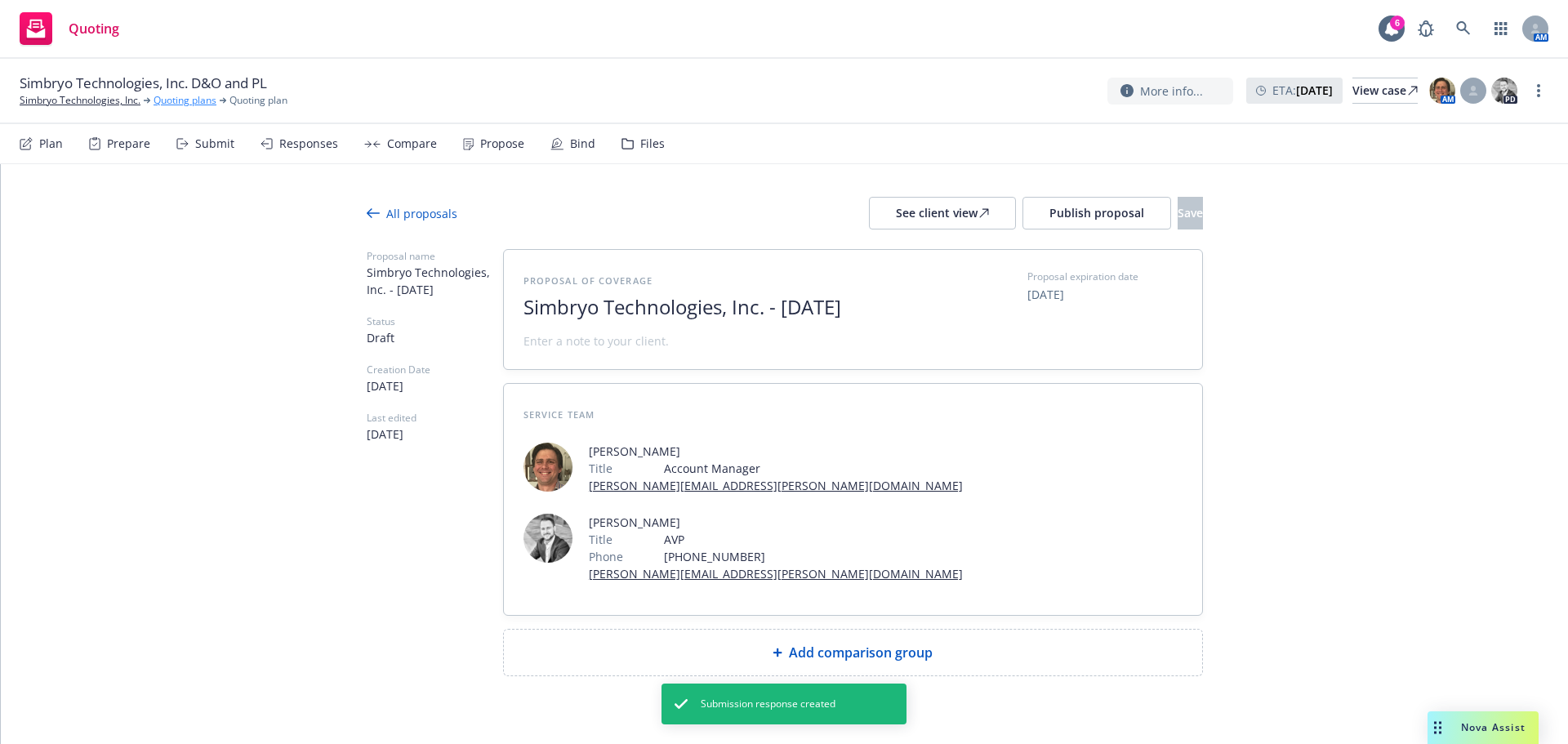
click at [204, 99] on link "Quoting plans" at bounding box center [184, 100] width 63 height 15
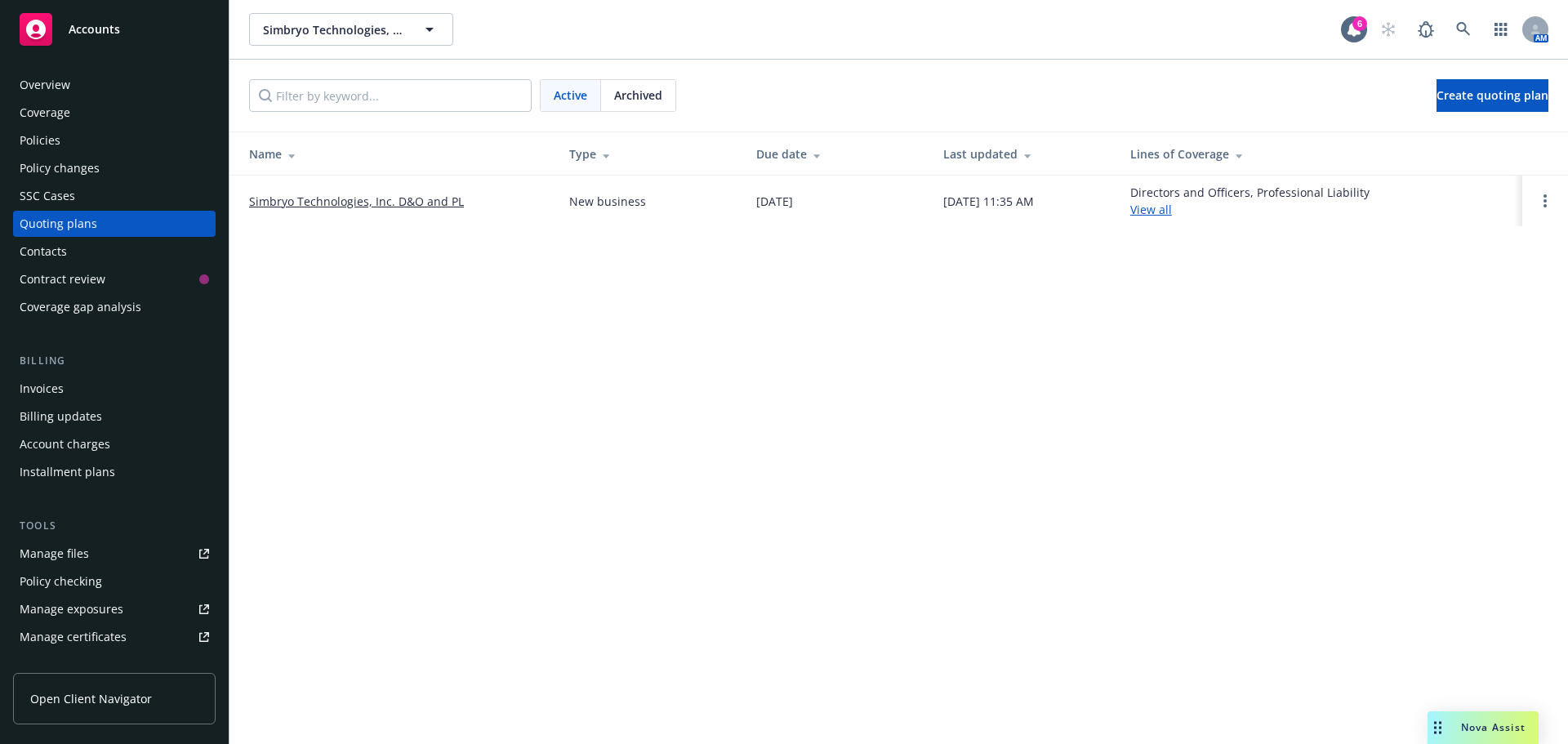
click at [441, 203] on link "Simbryo Technologies, Inc. D&O and PL" at bounding box center [356, 201] width 215 height 17
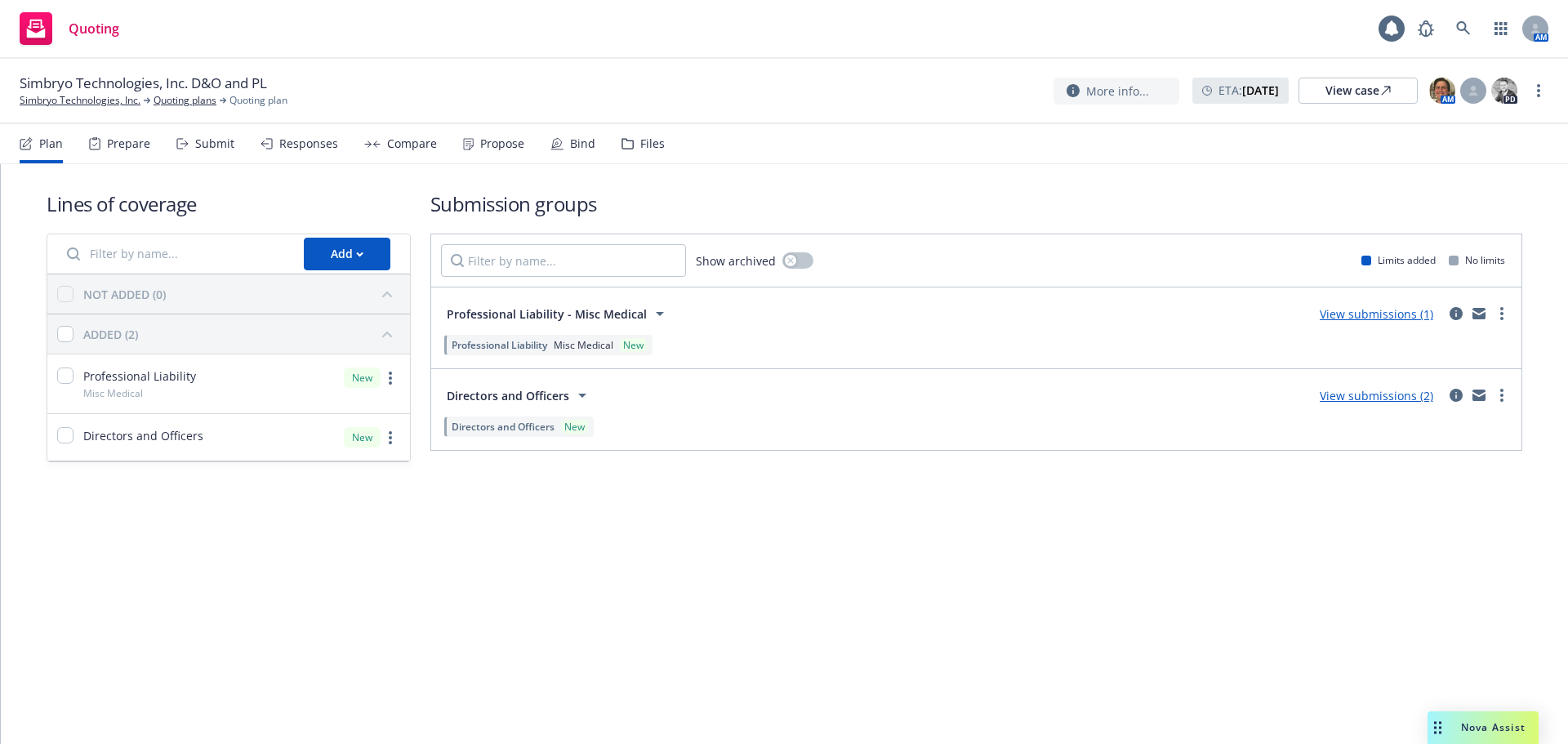
click at [480, 146] on div "Propose" at bounding box center [502, 144] width 44 height 13
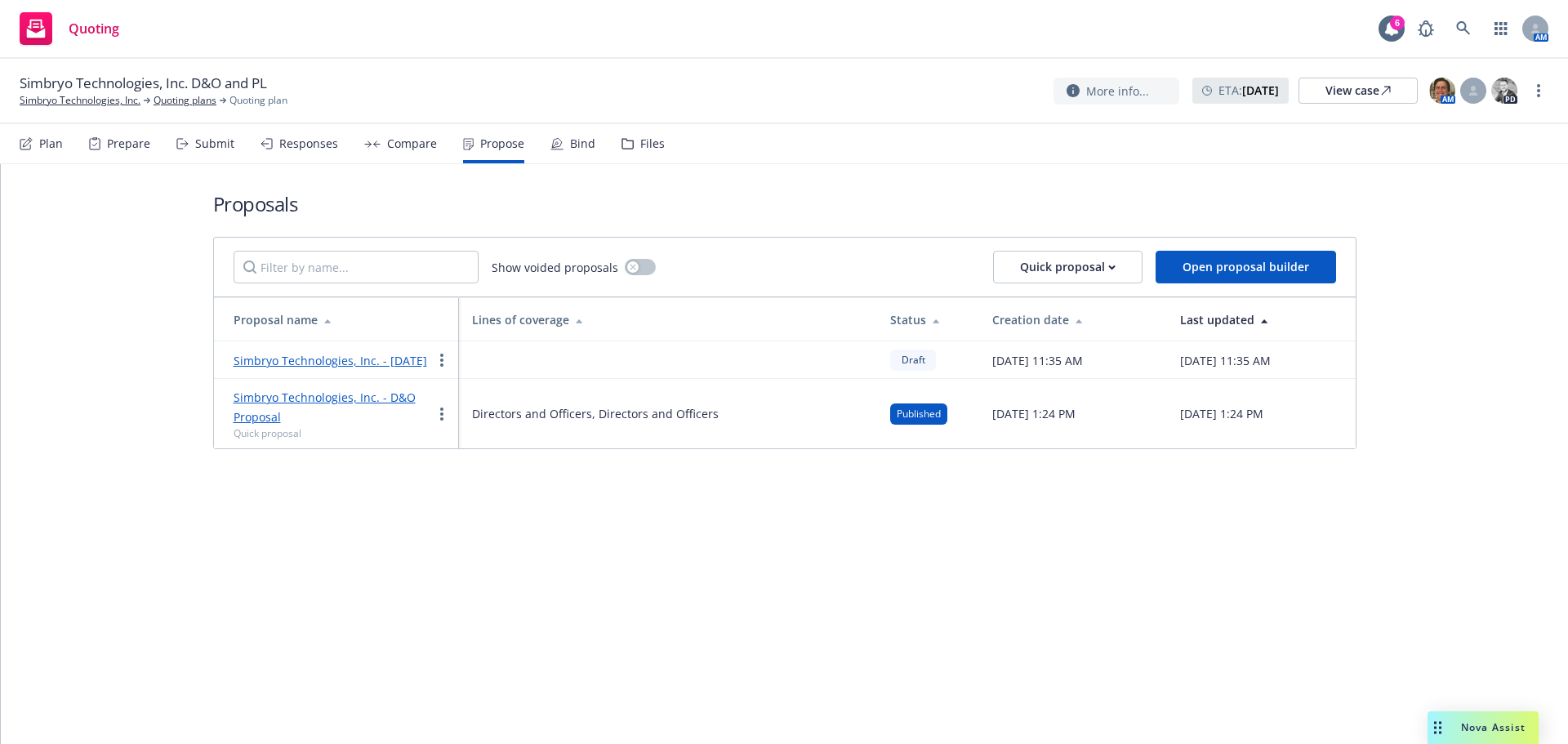
click at [352, 414] on link "Simbryo Technologies, Inc. - D&O Proposal" at bounding box center [325, 407] width 182 height 35
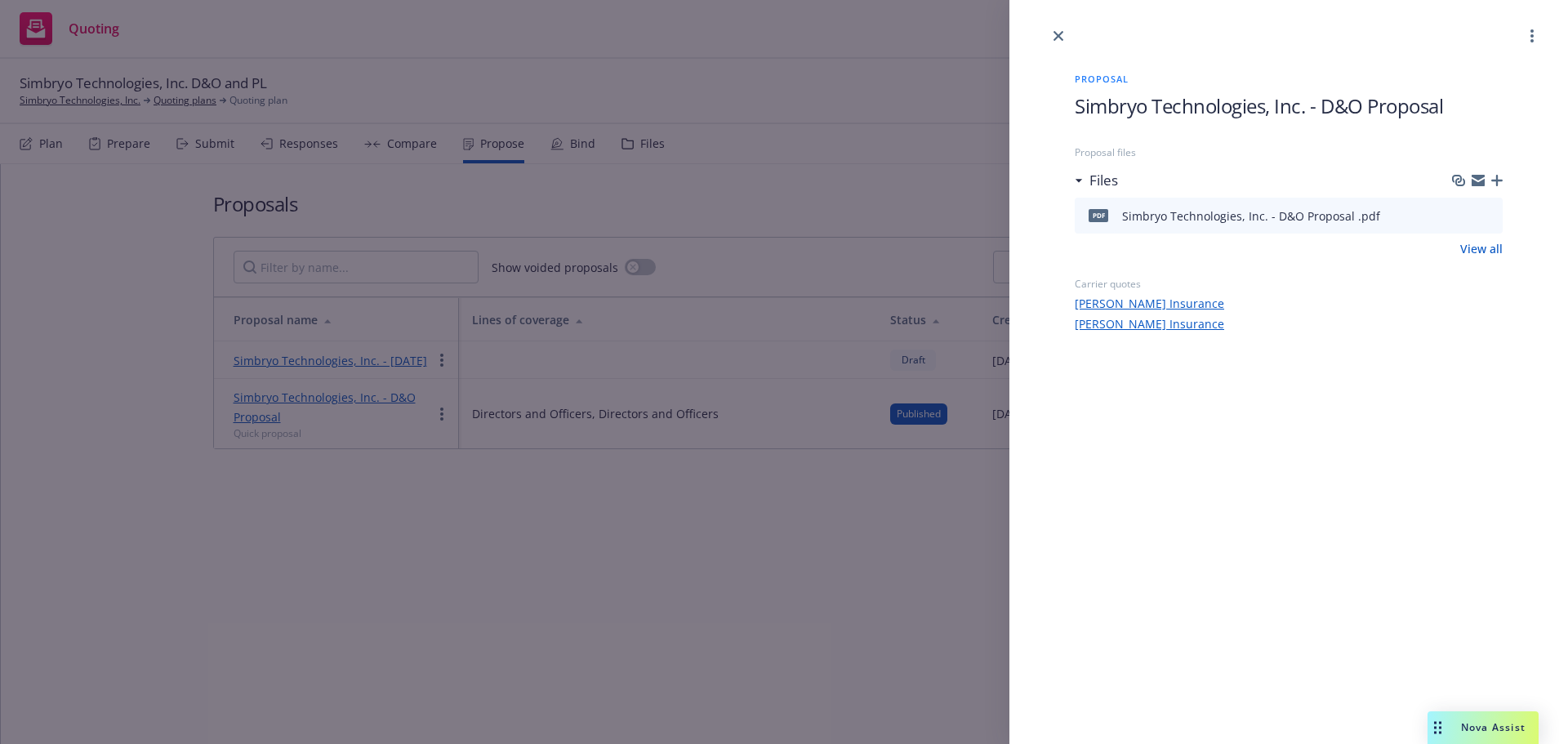
drag, startPoint x: 1062, startPoint y: 41, endPoint x: 1060, endPoint y: 58, distance: 17.1
click at [1063, 40] on link "close" at bounding box center [1058, 36] width 19 height 19
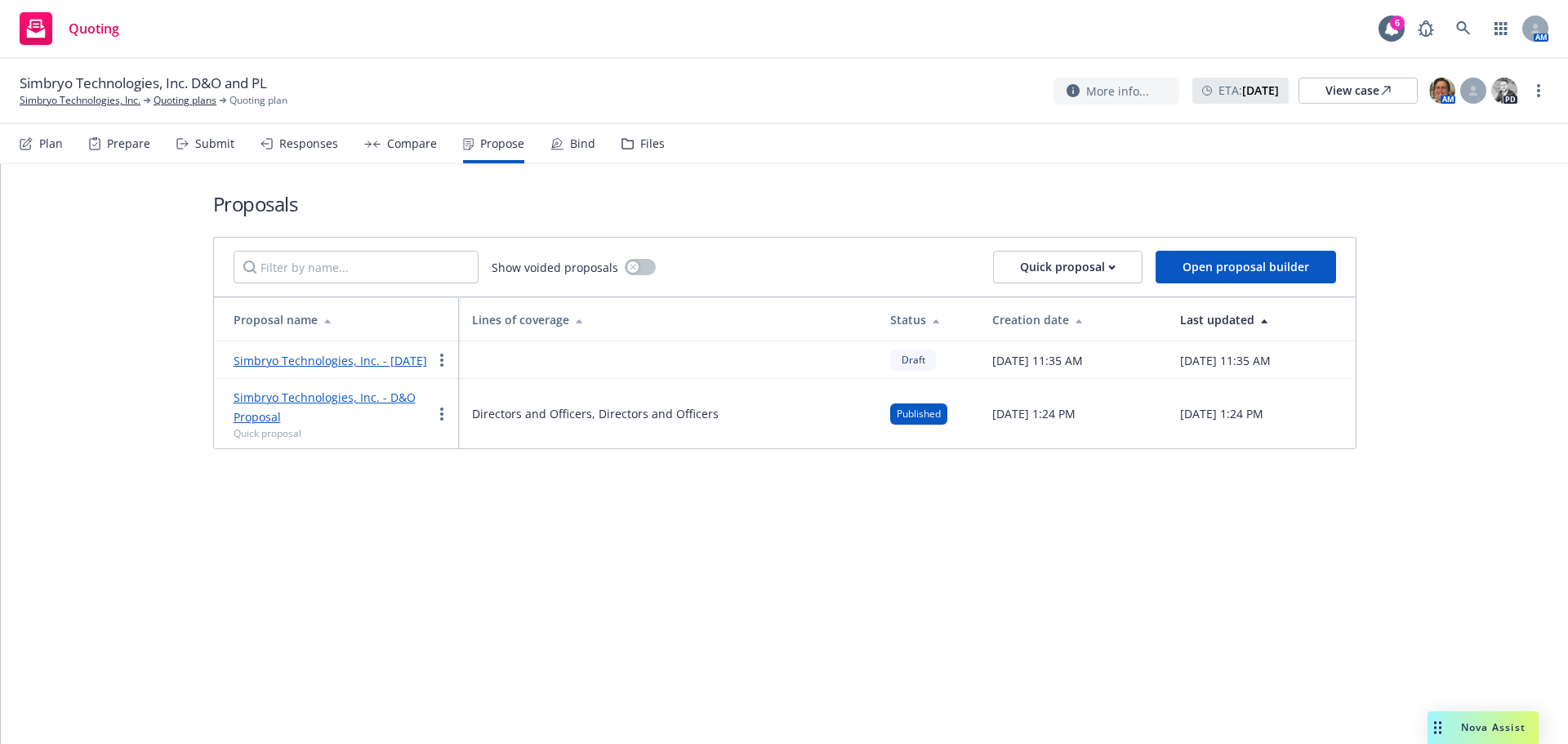
click at [347, 412] on link "Simbryo Technologies, Inc. - D&O Proposal" at bounding box center [325, 407] width 182 height 35
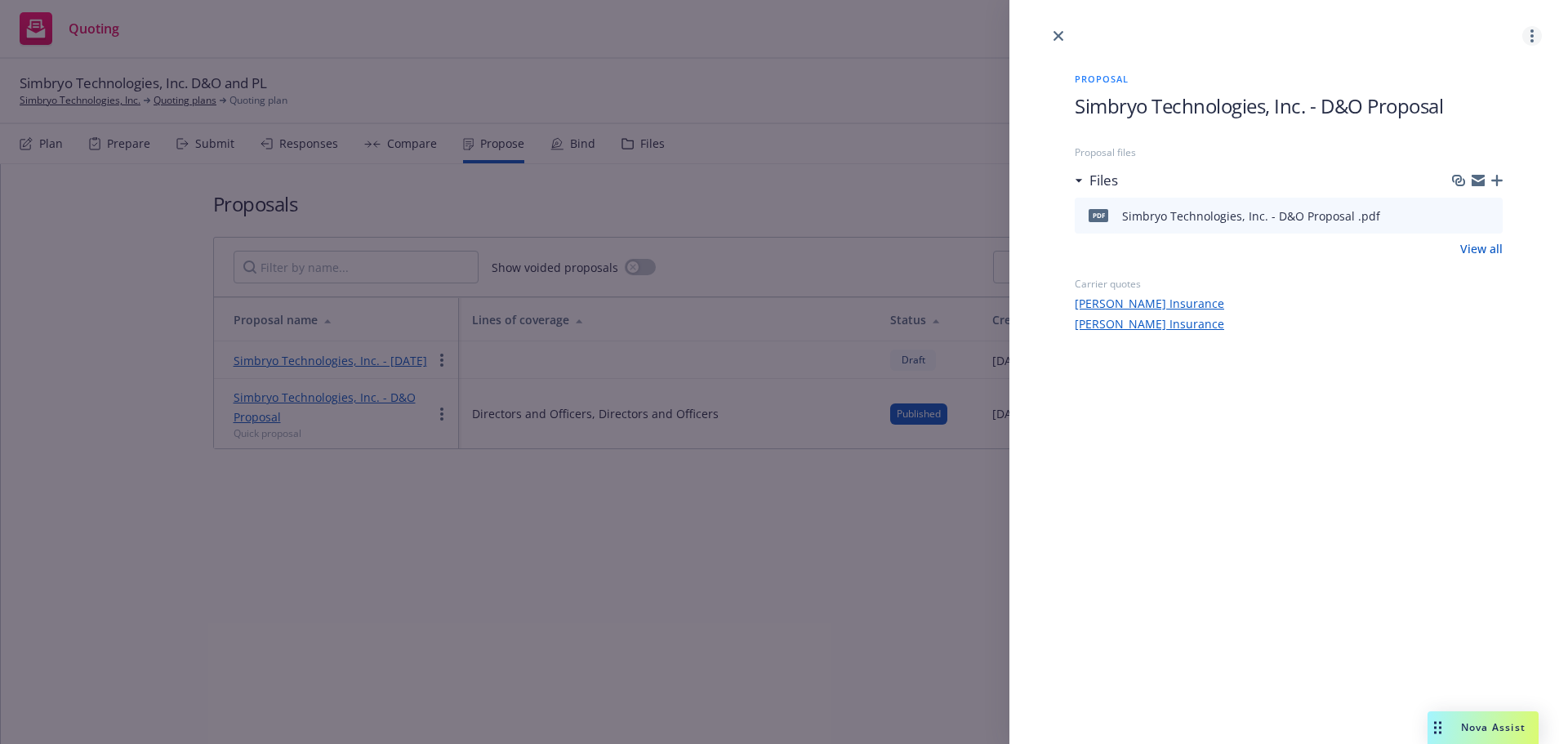
click at [1523, 32] on link "more" at bounding box center [1532, 36] width 19 height 19
click at [1468, 174] on link "Void" at bounding box center [1467, 174] width 146 height 33
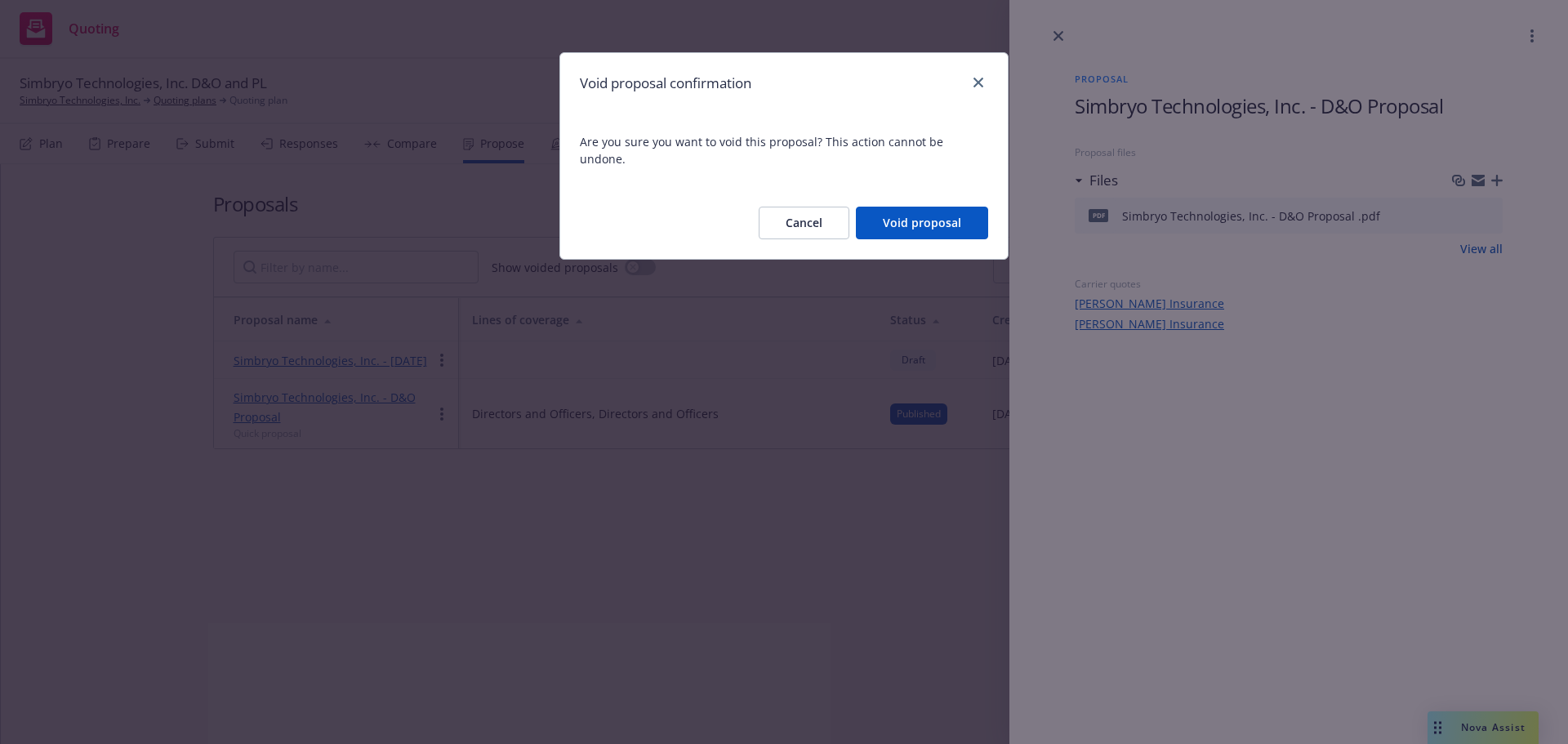
click at [929, 208] on button "Void proposal" at bounding box center [922, 222] width 132 height 33
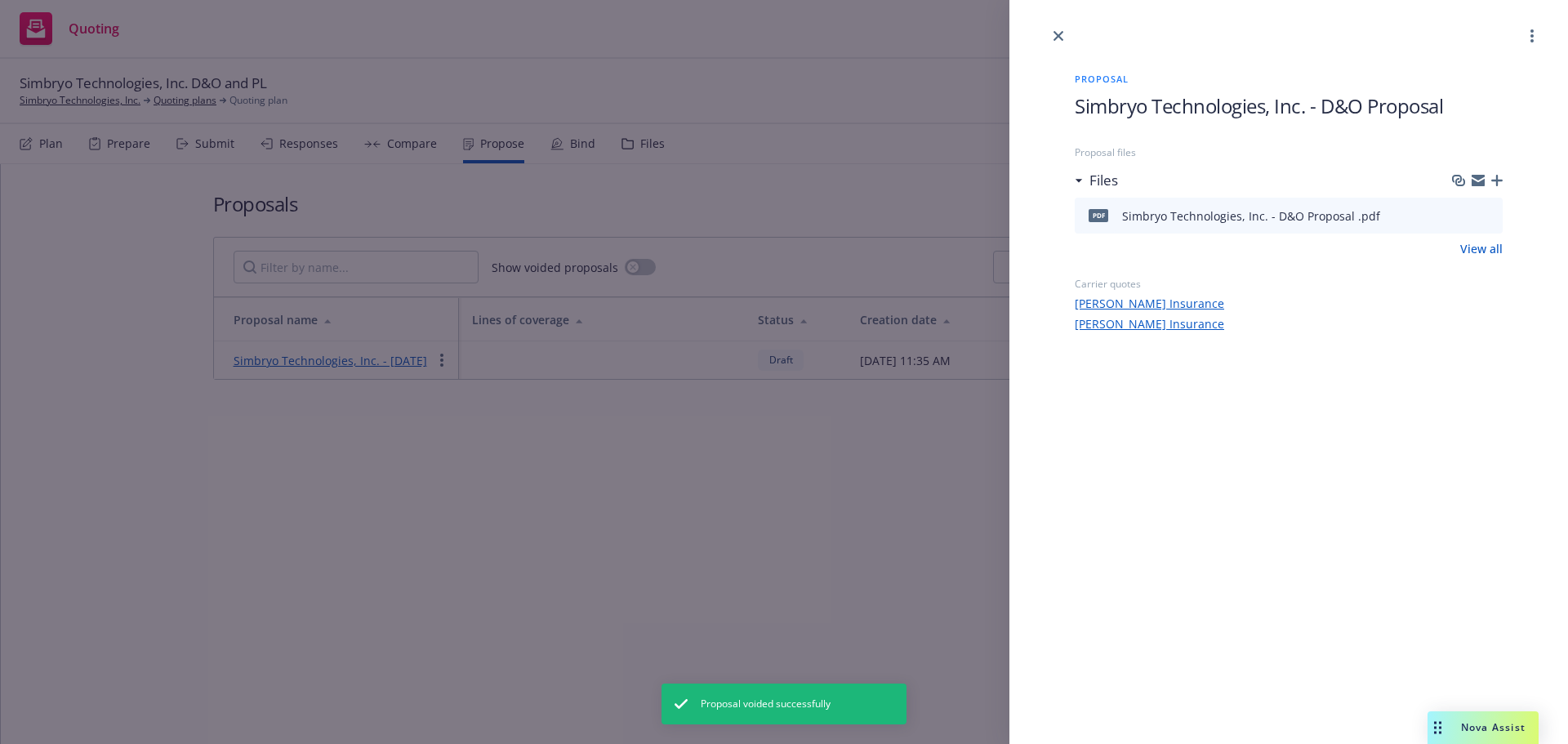
click at [1059, 31] on icon "close" at bounding box center [1057, 35] width 10 height 10
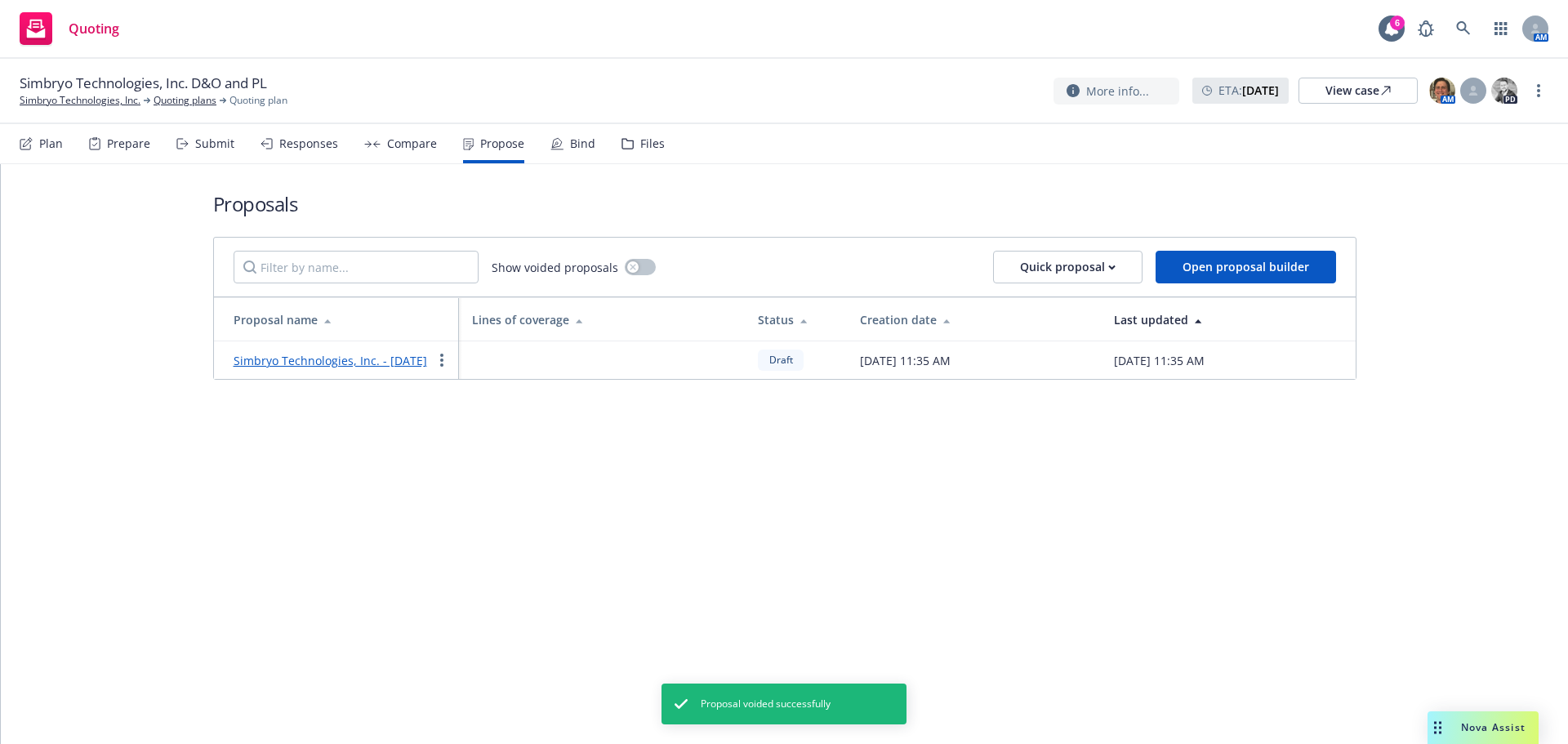
click at [389, 364] on link "Simbryo Technologies, Inc. - October 2025" at bounding box center [330, 361] width 193 height 16
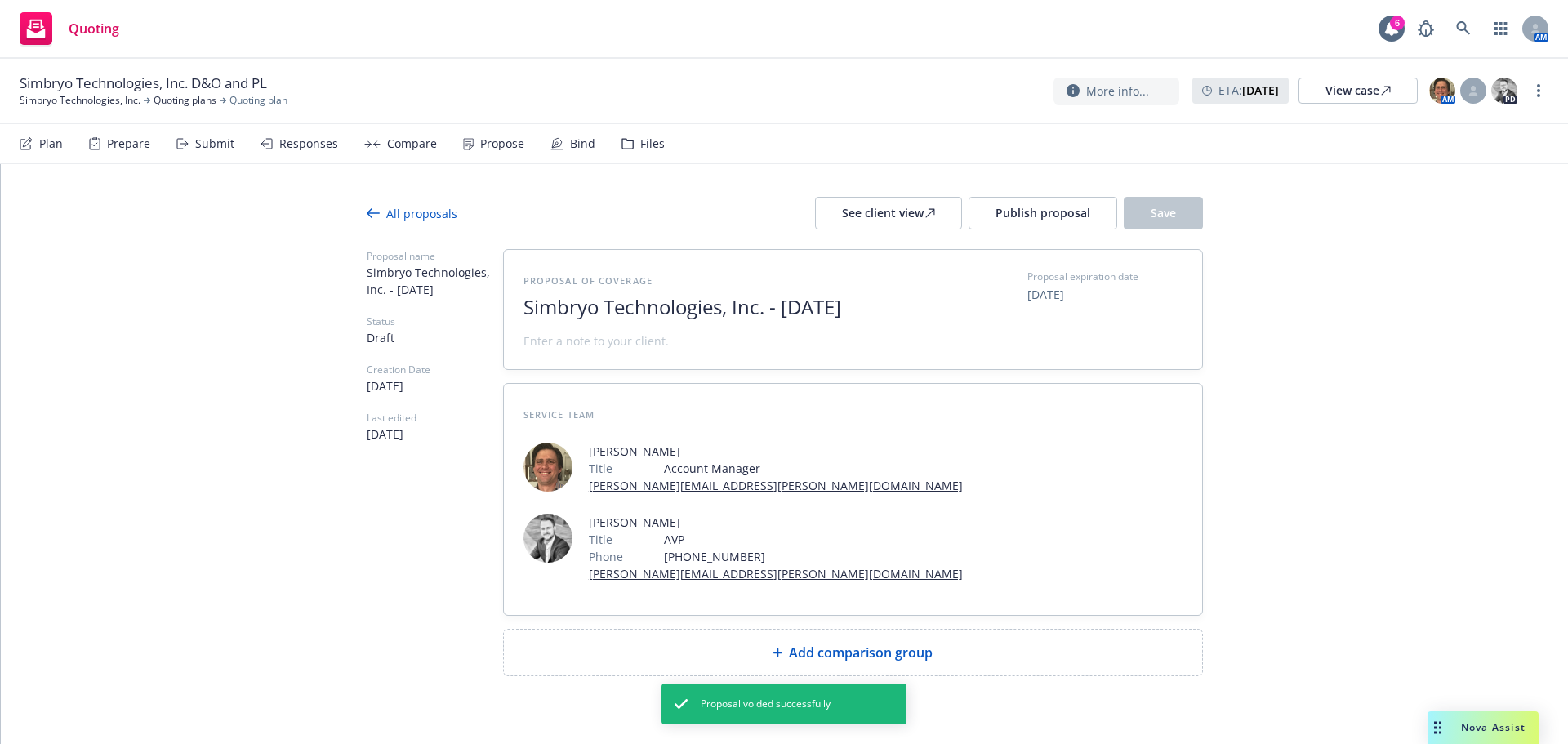
click at [921, 643] on span "Add comparison group" at bounding box center [860, 652] width 144 height 19
click at [778, 299] on span "Simbryo Technologies, Inc. - October 2025" at bounding box center [724, 307] width 400 height 24
drag, startPoint x: 776, startPoint y: 303, endPoint x: 1113, endPoint y: 328, distance: 337.9
click at [1109, 328] on div "Proposal of coverage Simbryo Technologies, Inc. - October 2025 Proposal expirat…" at bounding box center [853, 309] width 659 height 80
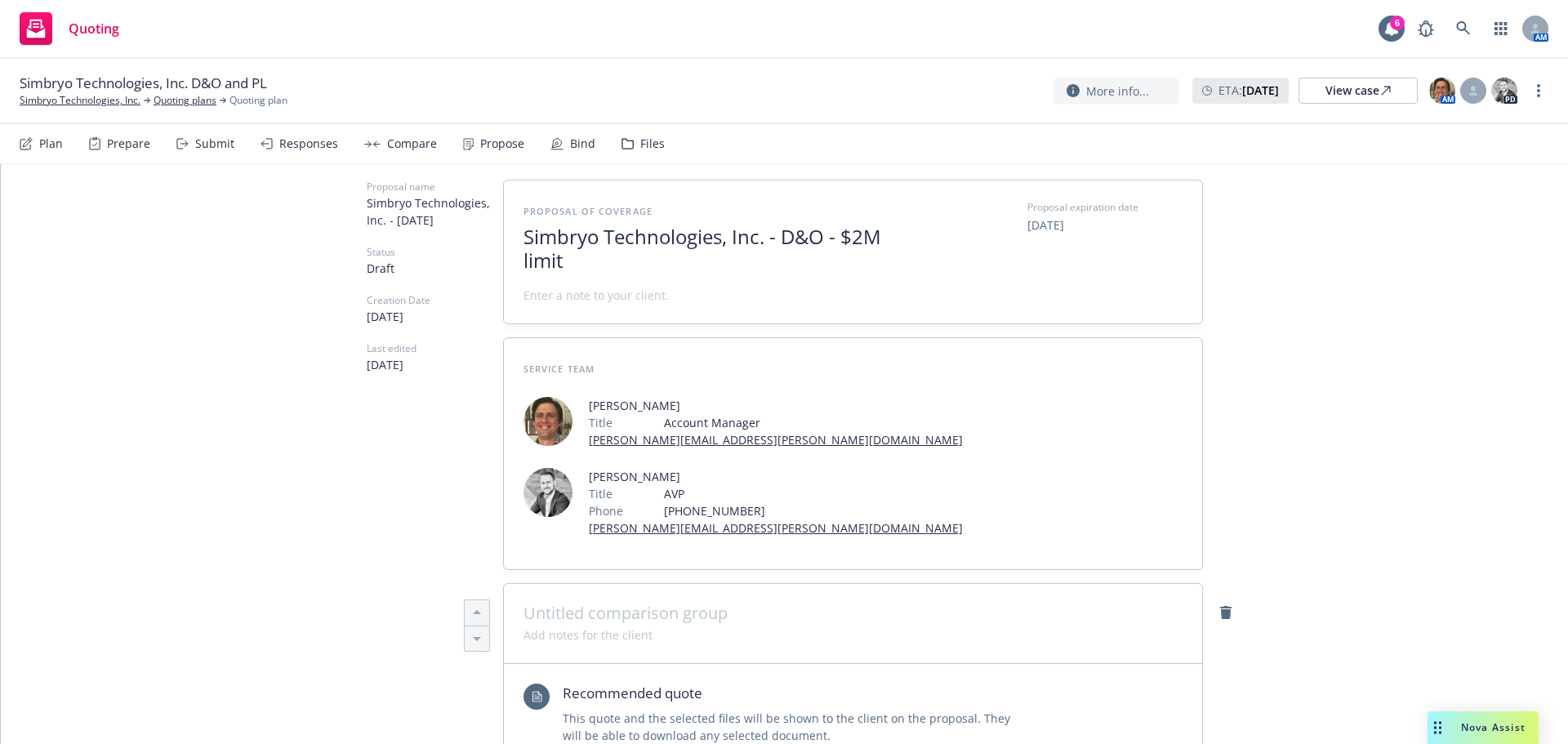
scroll to position [163, 0]
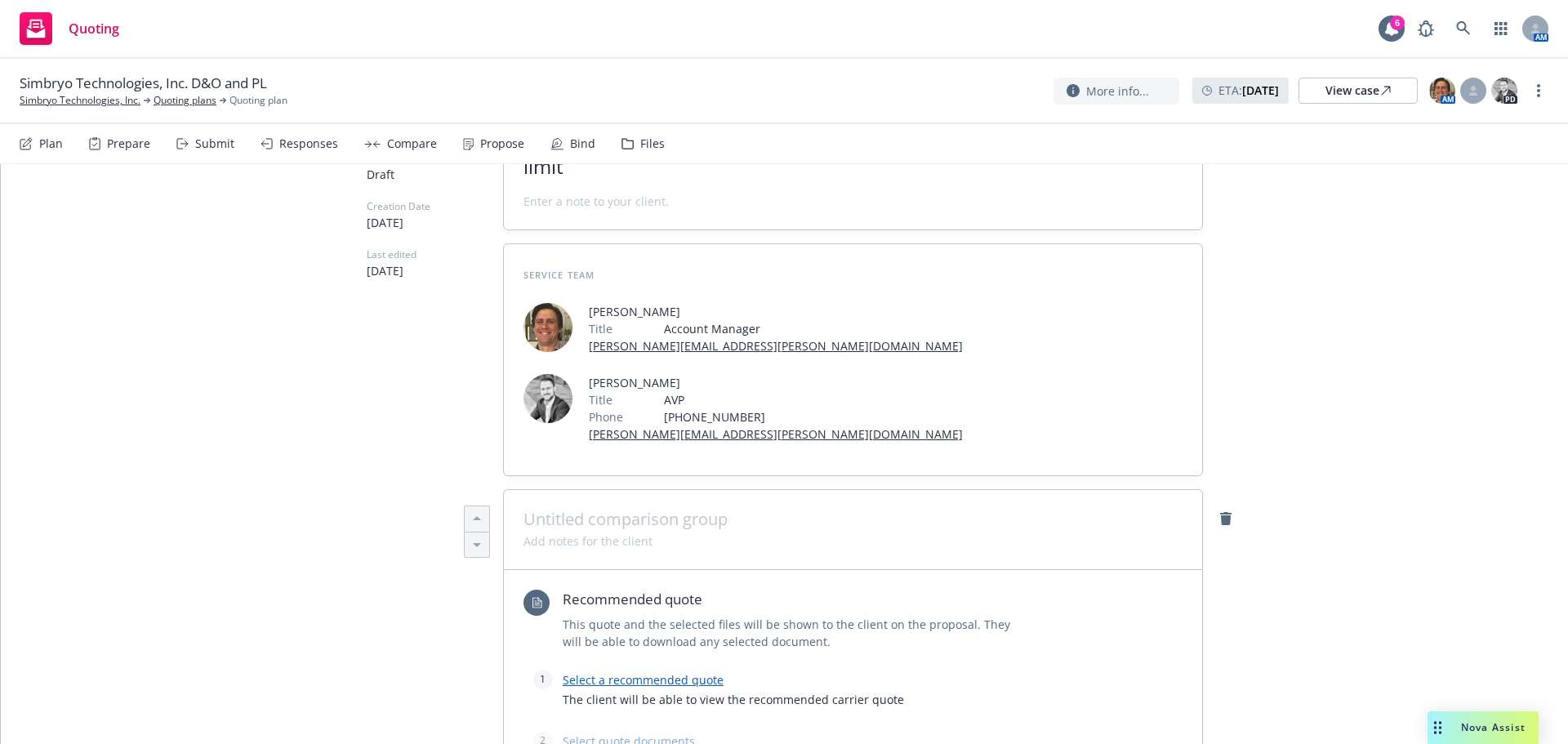
type textarea "x"
click at [703, 510] on span at bounding box center [853, 519] width 659 height 19
click at [635, 672] on link "Select a recommended quote" at bounding box center [643, 680] width 161 height 16
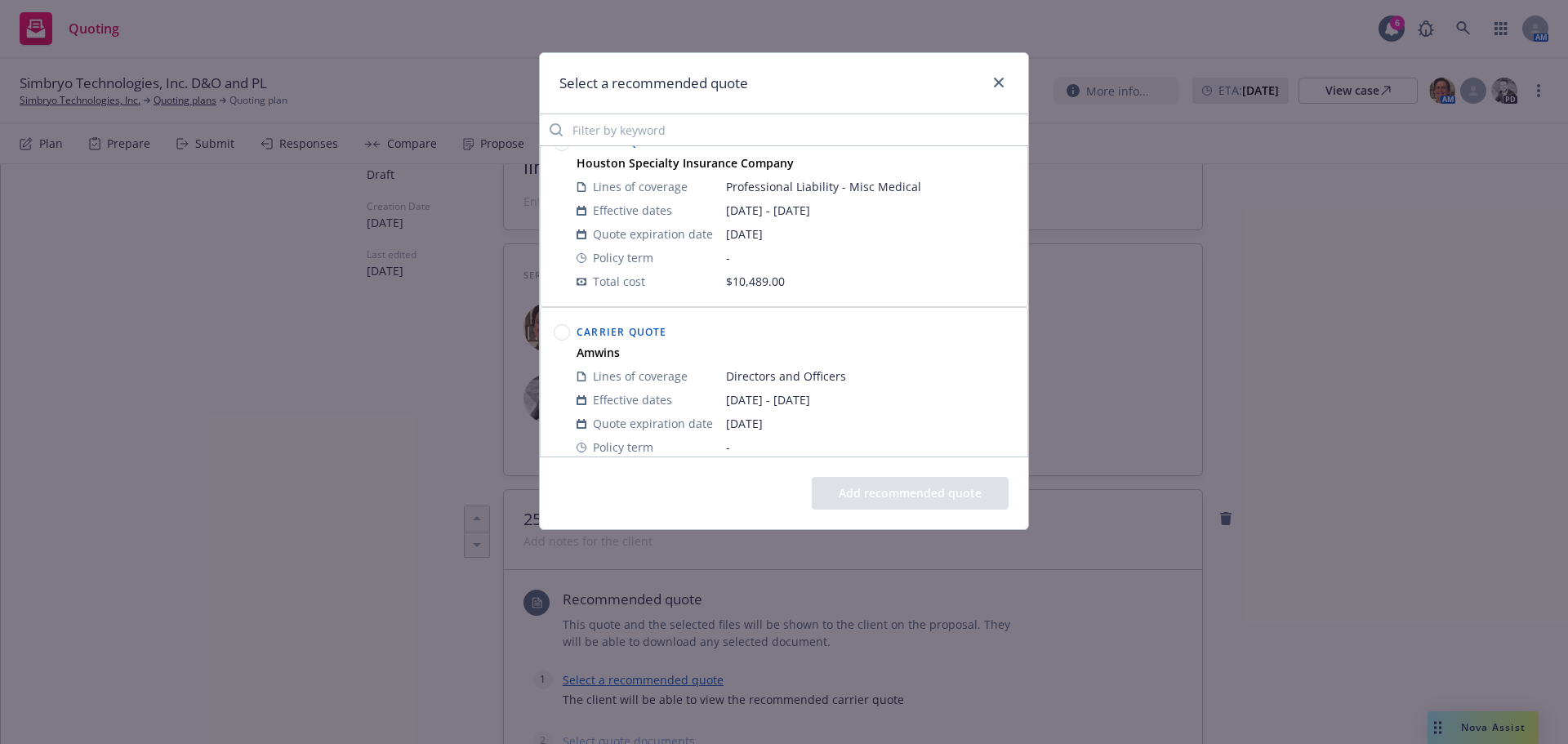
scroll to position [379, 0]
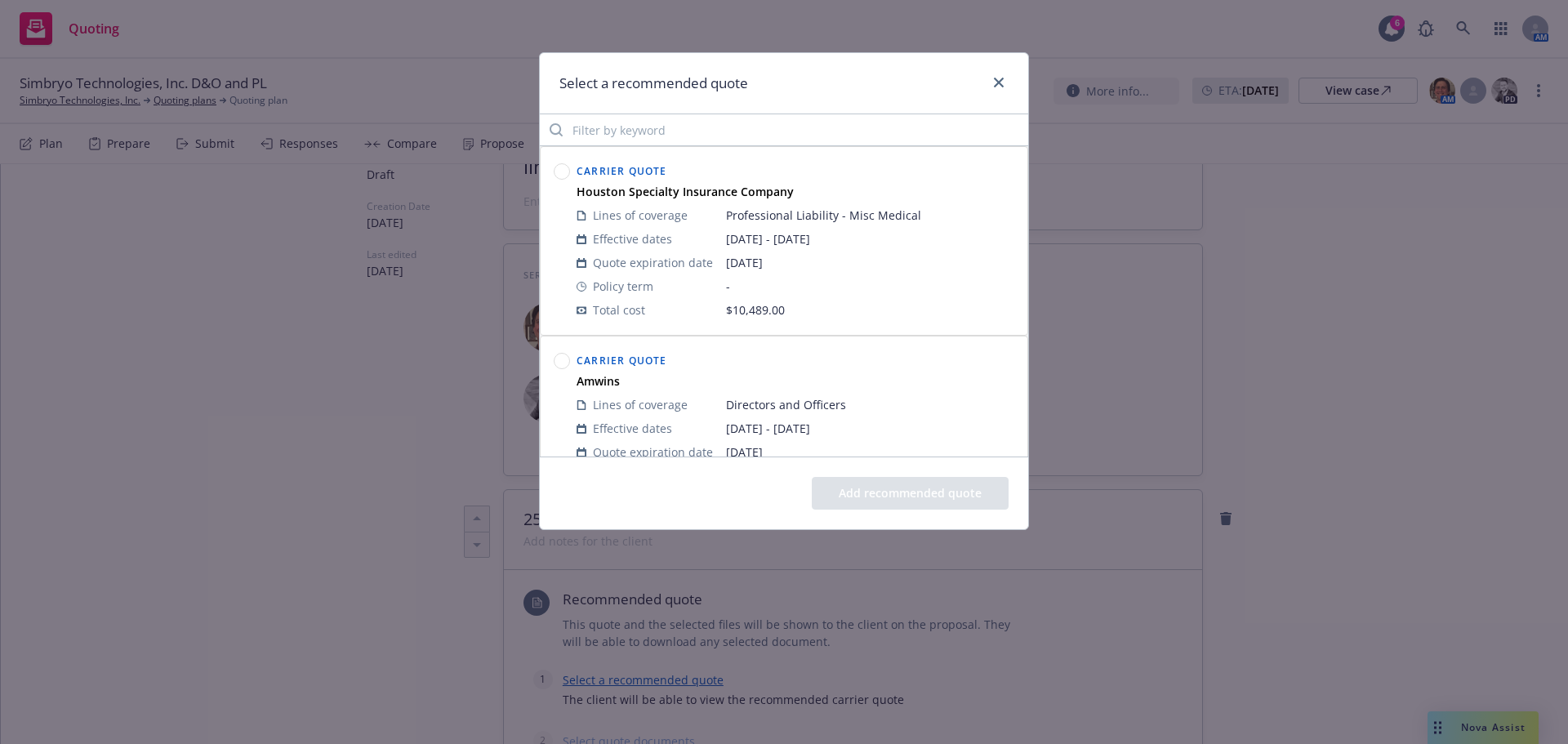
click at [569, 362] on circle at bounding box center [563, 361] width 16 height 16
click at [942, 492] on button "Add recommended quote" at bounding box center [909, 493] width 197 height 33
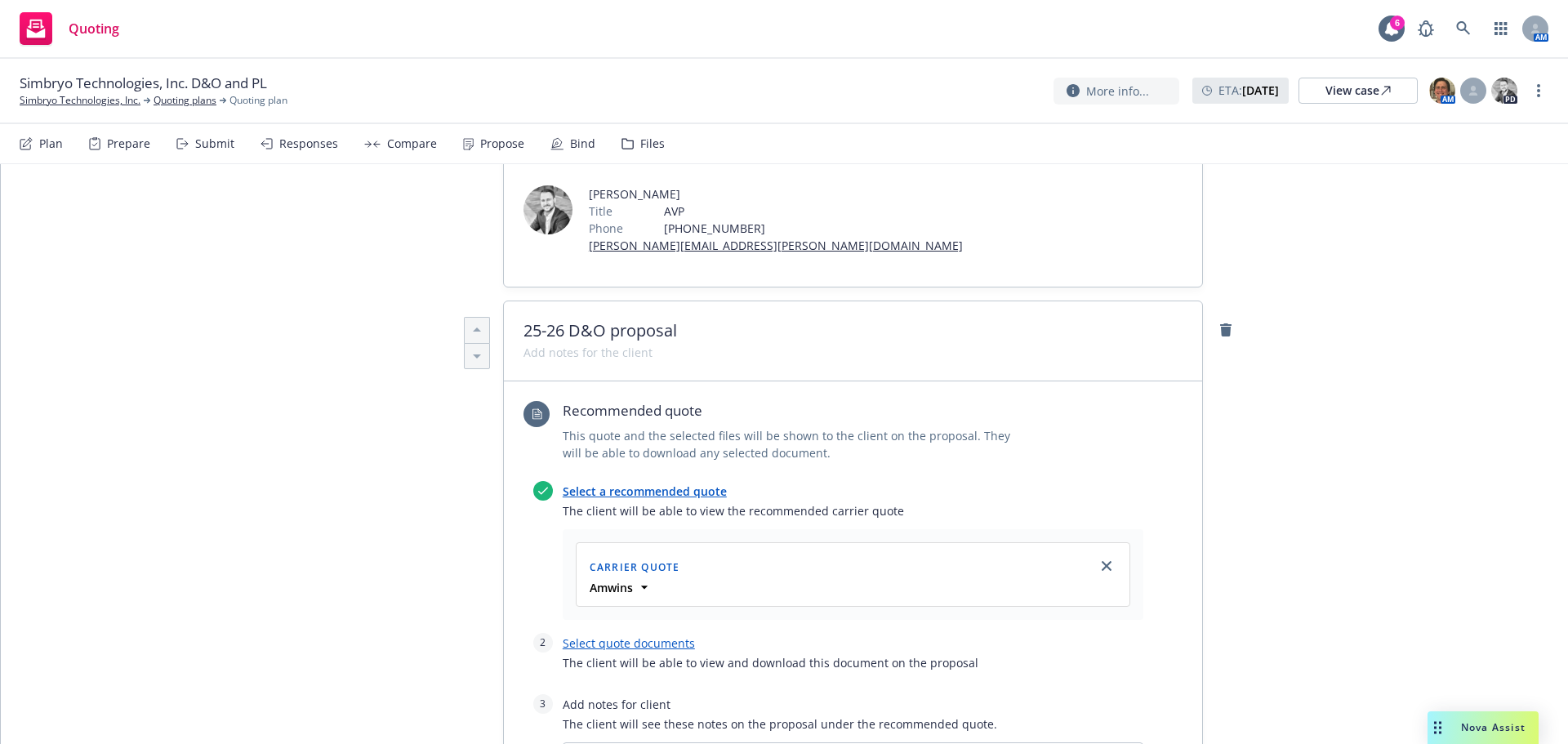
scroll to position [490, 0]
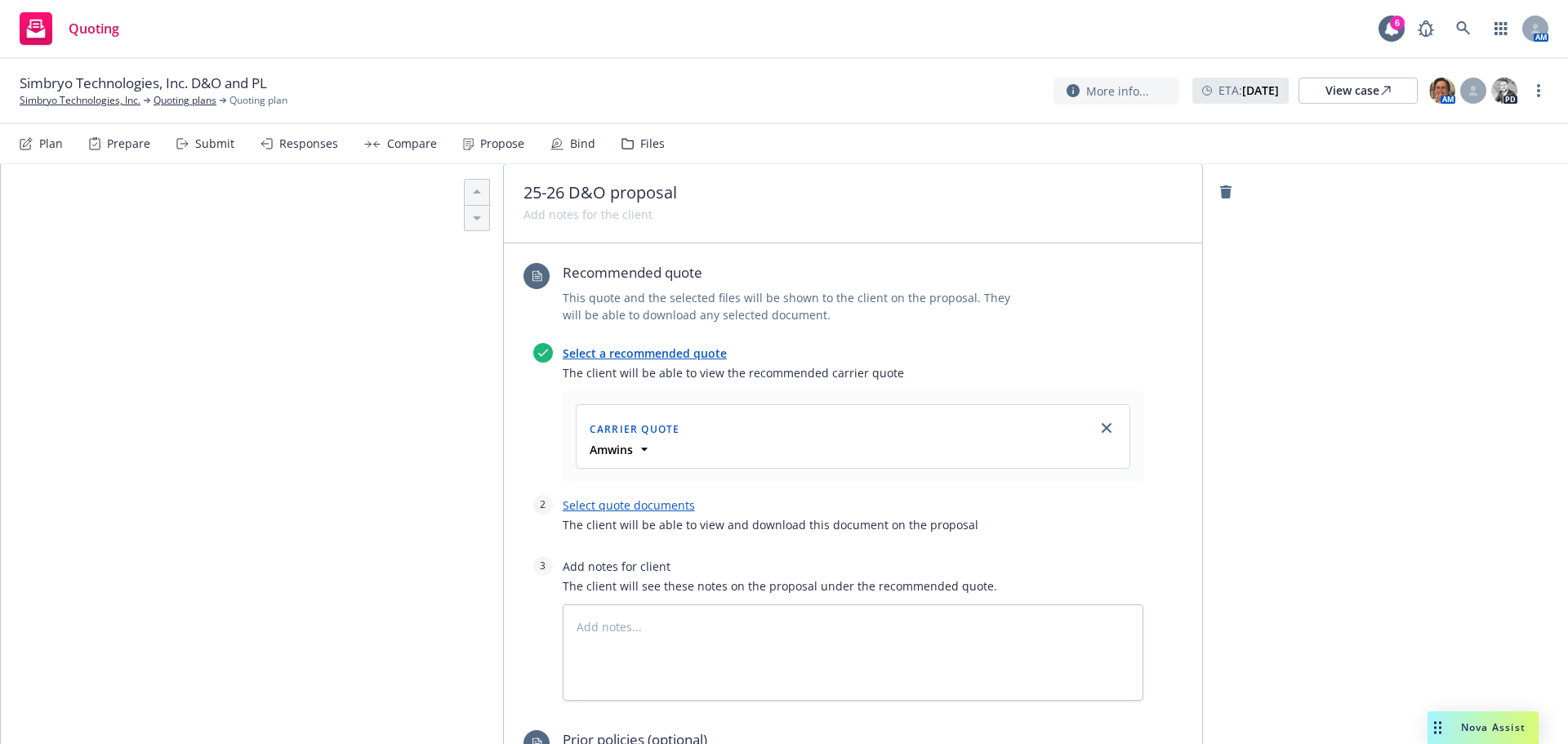
click at [637, 497] on link "Select quote documents" at bounding box center [629, 505] width 132 height 16
type textarea "x"
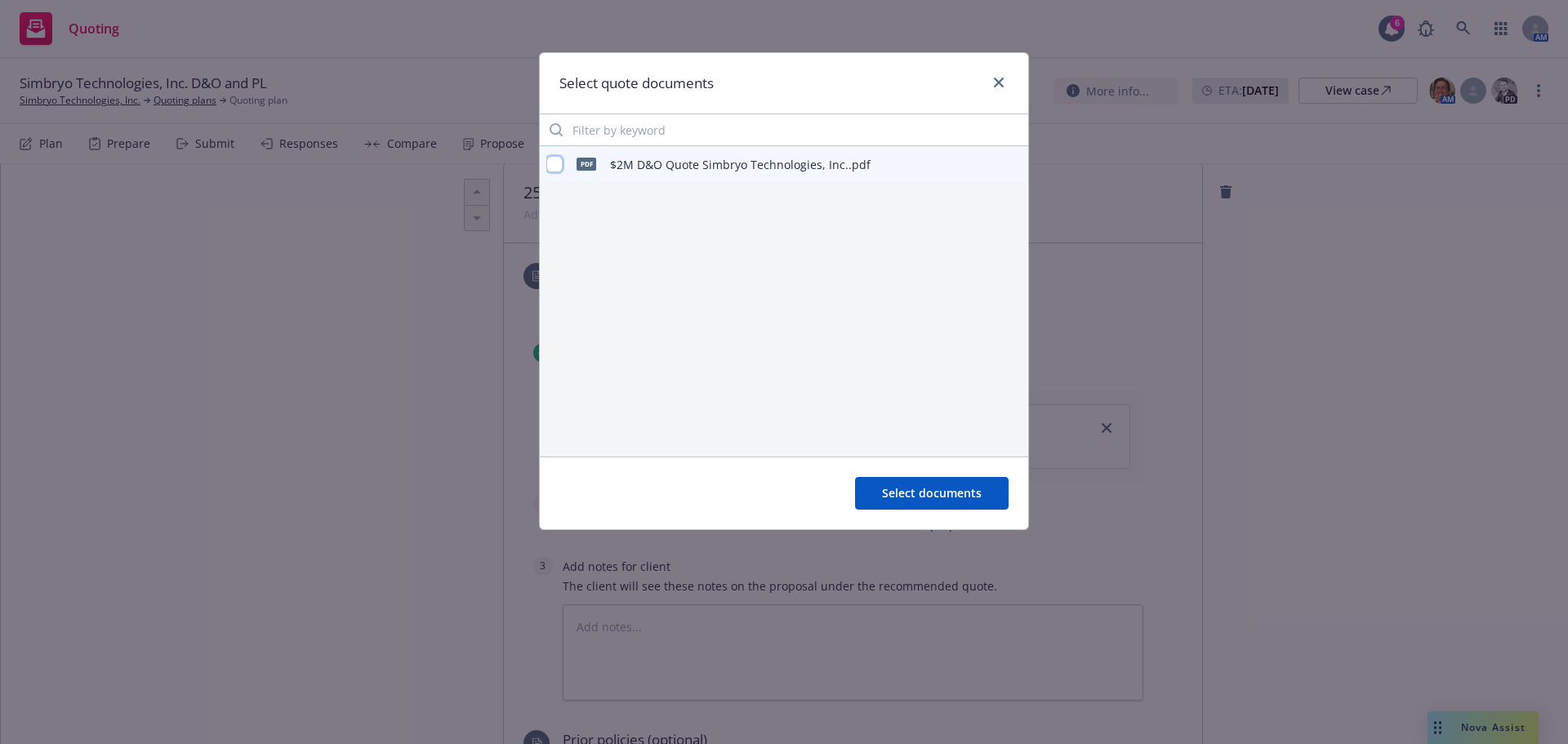
click at [559, 163] on input "checkbox" at bounding box center [554, 164] width 17 height 17
checkbox input "true"
click at [930, 490] on span "Select documents" at bounding box center [931, 493] width 100 height 16
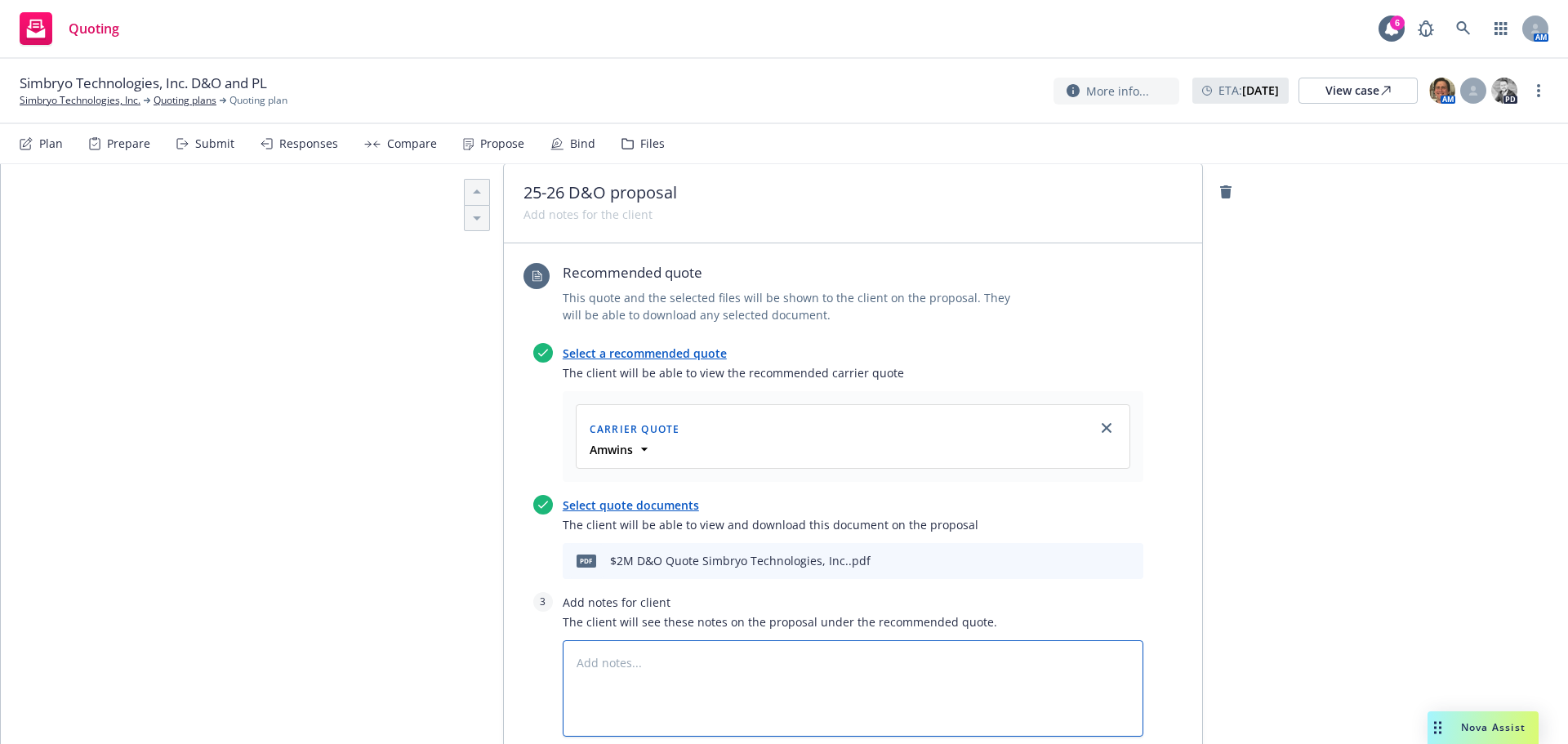
click at [681, 640] on textarea at bounding box center [853, 688] width 580 height 96
type textarea "x"
type textarea "A"
type textarea "x"
type textarea "Ad"
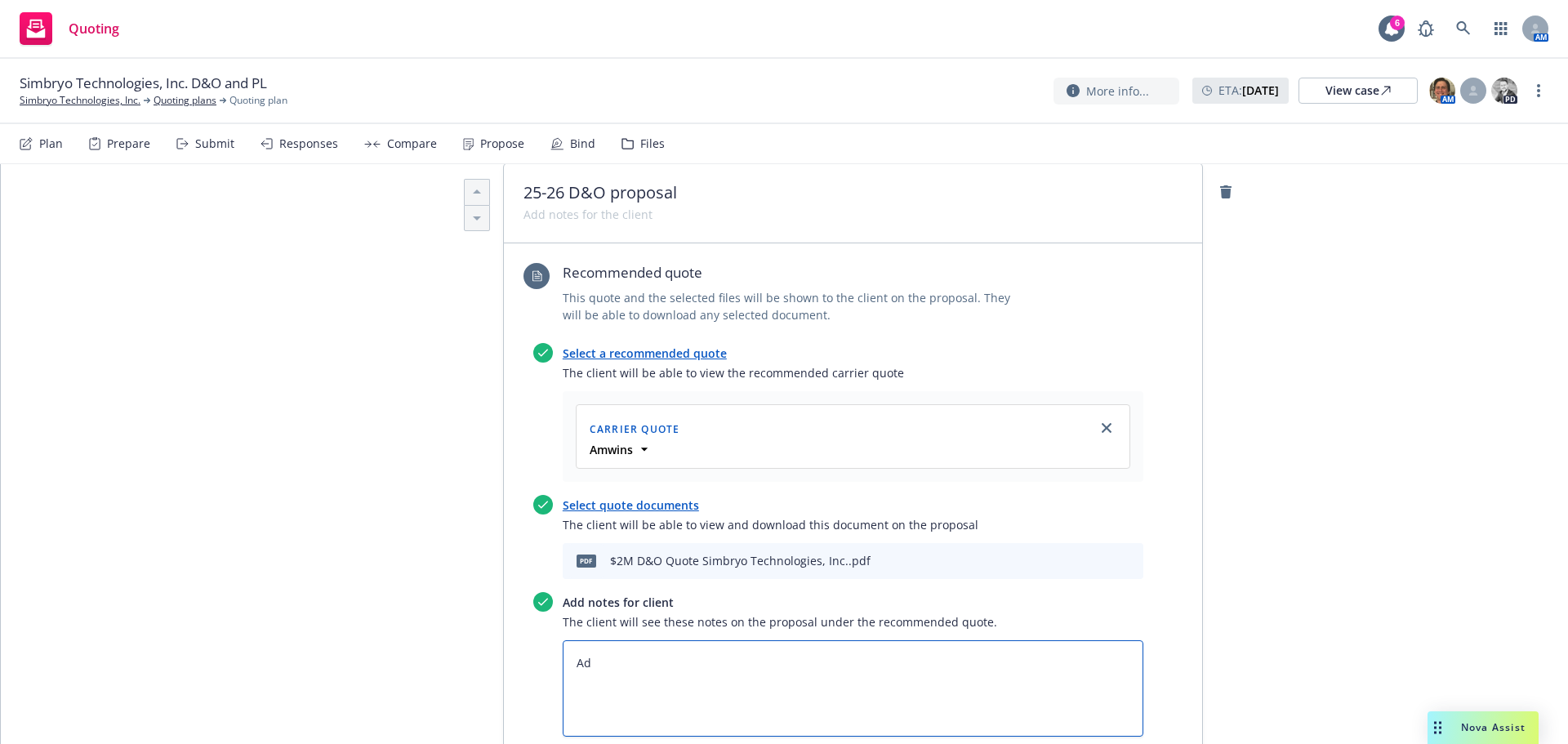
type textarea "x"
type textarea "Add"
type textarea "x"
type textarea "Addit"
type textarea "x"
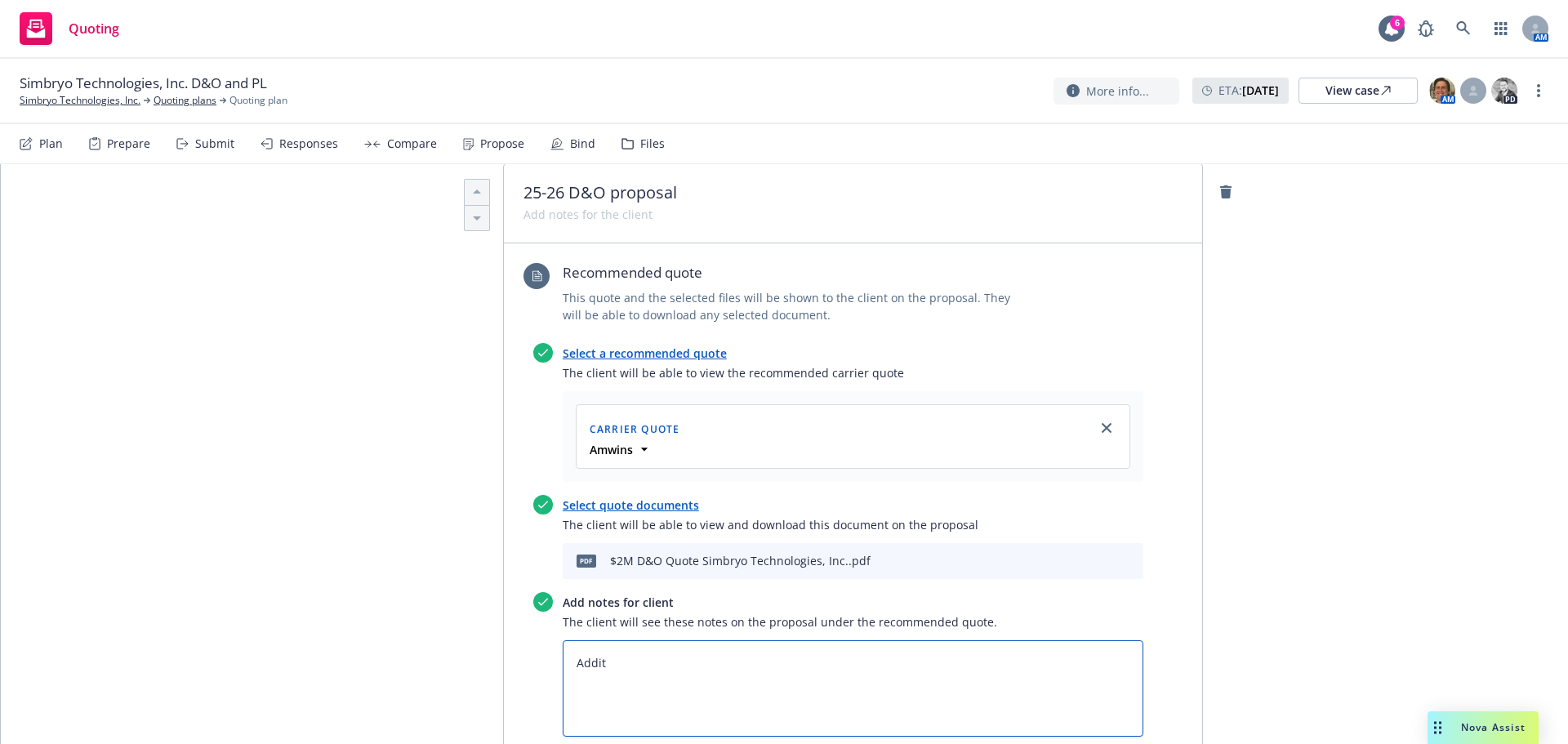
type textarea "Additi"
type textarea "x"
type textarea "Additio"
type textarea "x"
type textarea "Addition"
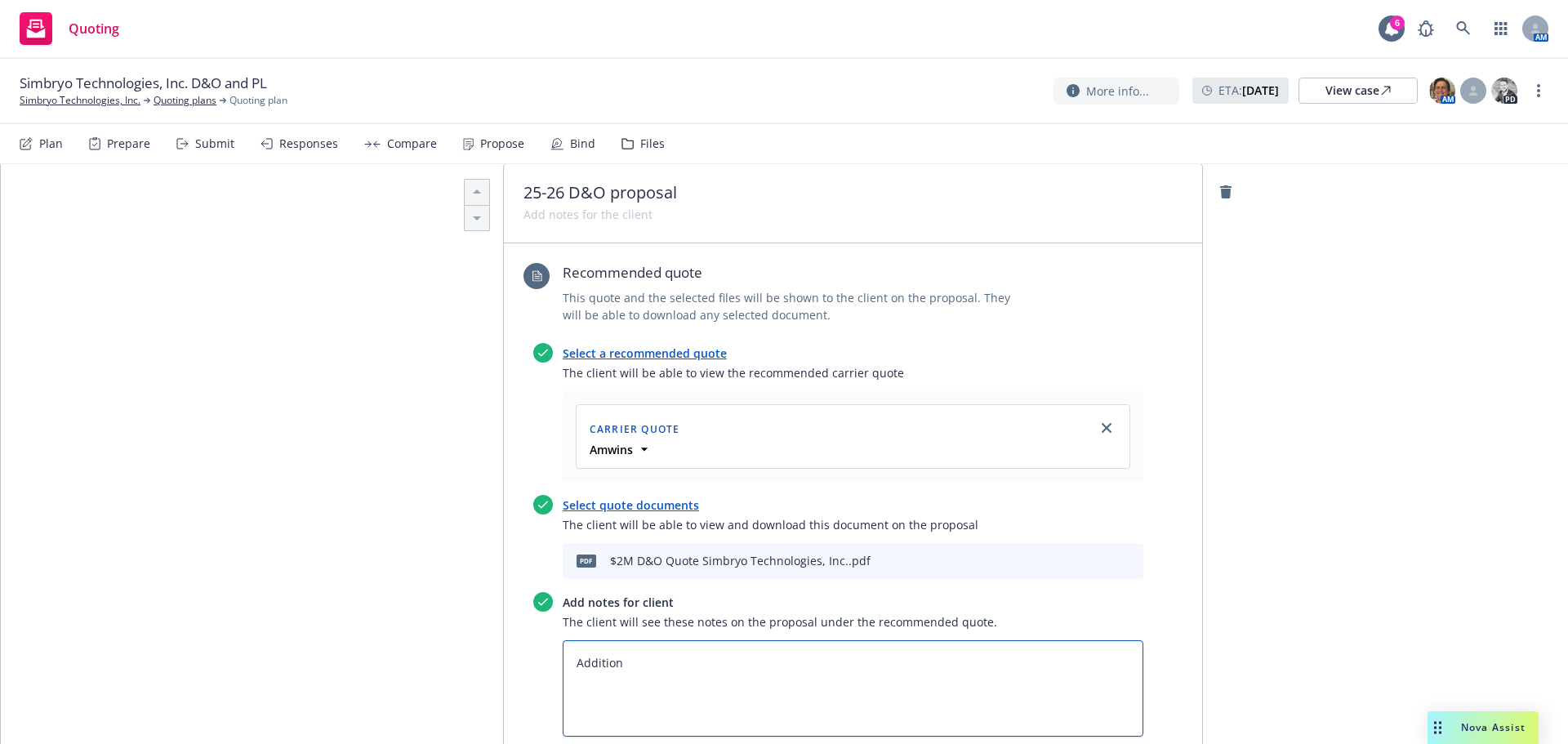
type textarea "x"
type textarea "Additiona"
type textarea "x"
type textarea "Additiona"
type textarea "x"
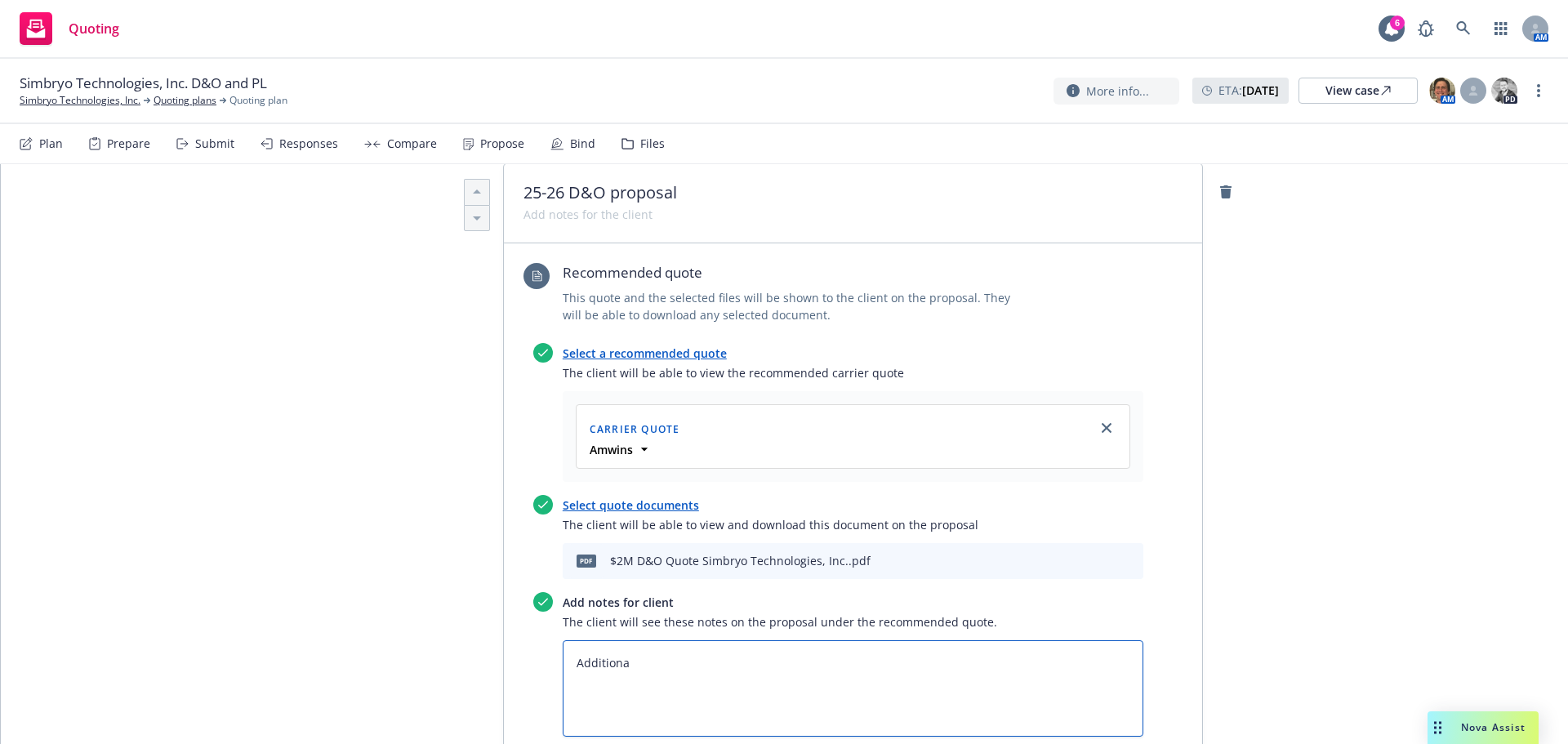
type textarea "Additiona l"
type textarea "x"
type textarea "Additiona"
type textarea "x"
type textarea "Additiona"
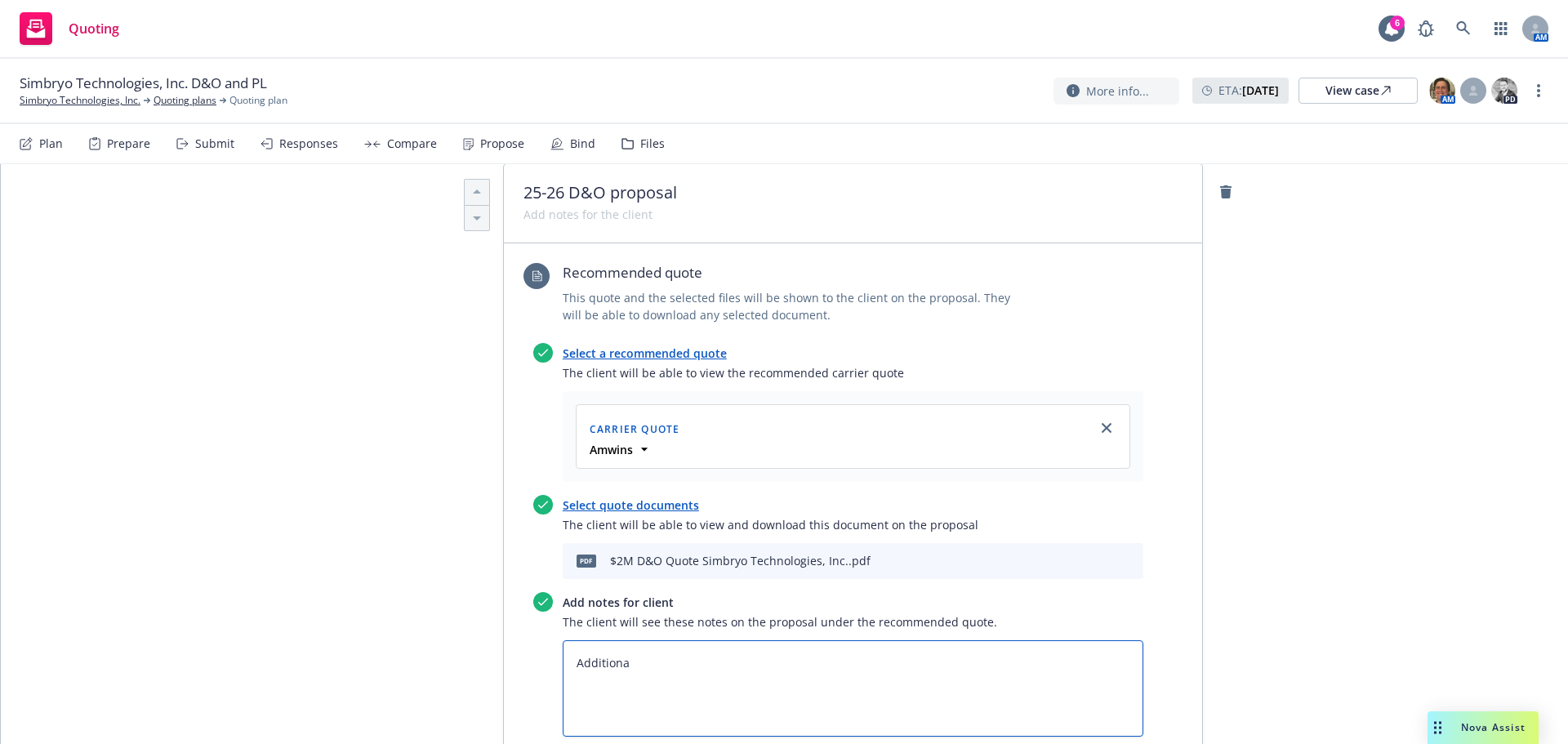
type textarea "x"
type textarea "Additional"
type textarea "x"
type textarea "Additional p"
type textarea "x"
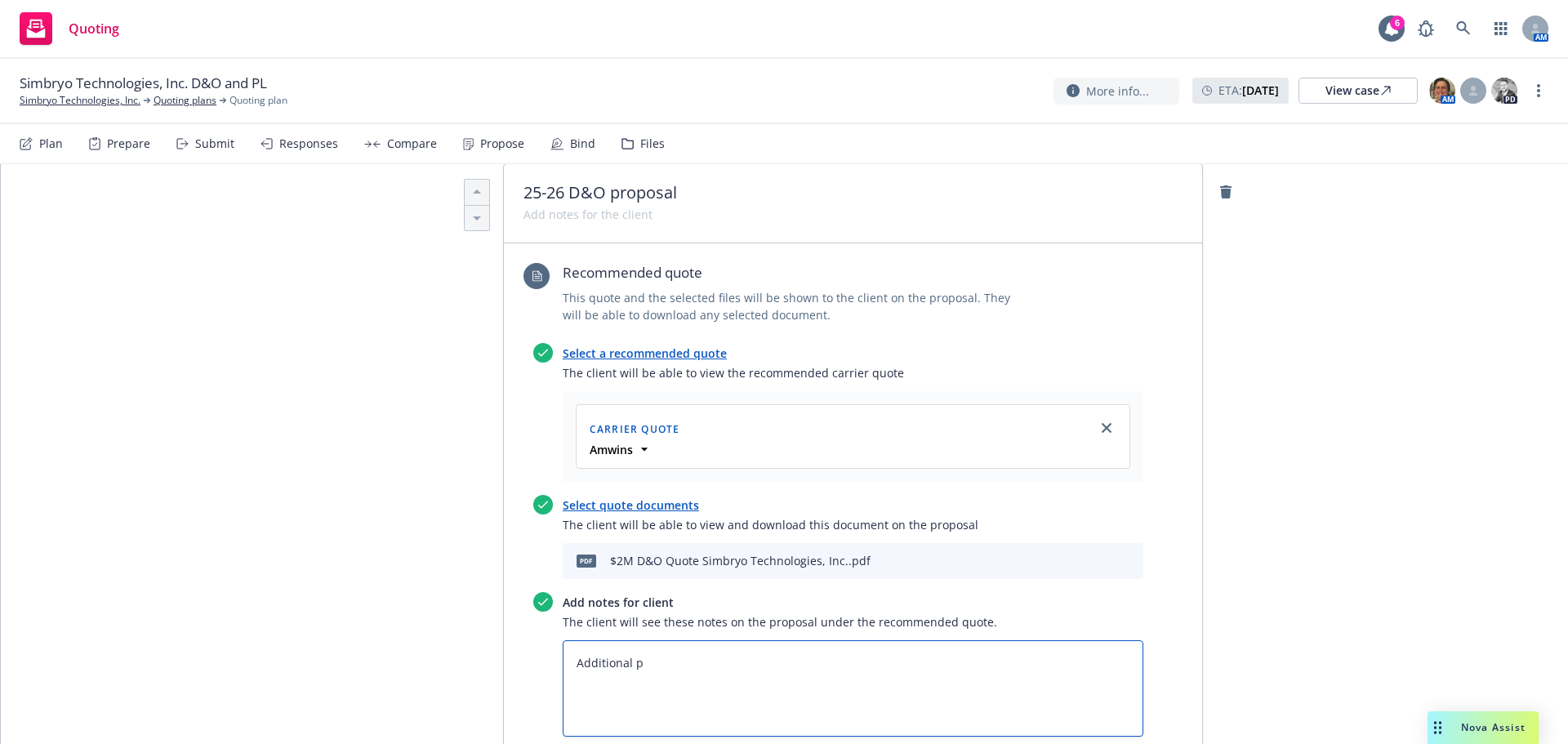
type textarea "Additional po"
type textarea "x"
type textarea "Additional p"
type textarea "x"
type textarea "Additional"
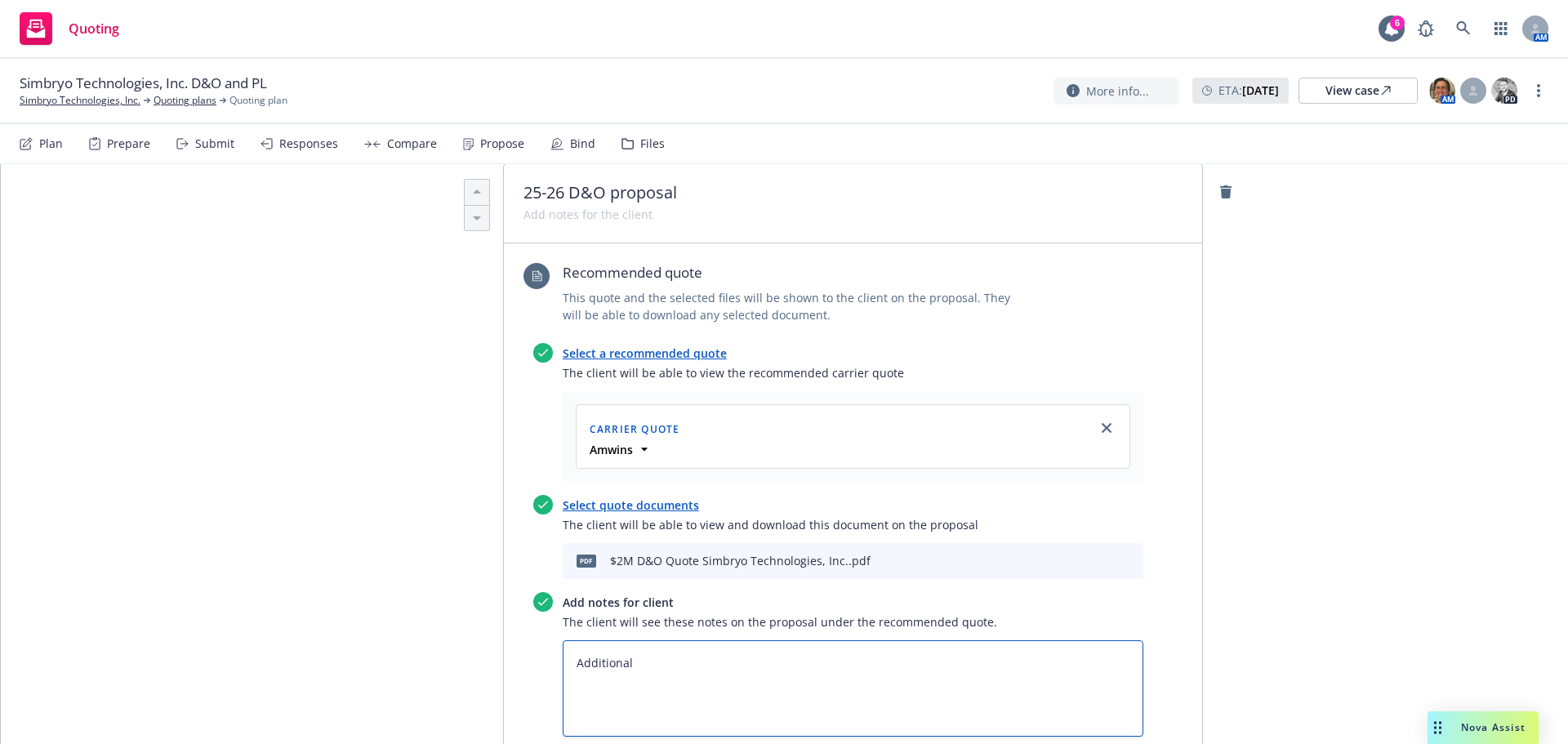
type textarea "x"
type textarea "Additional o"
type textarea "x"
type textarea "Additional op"
type textarea "x"
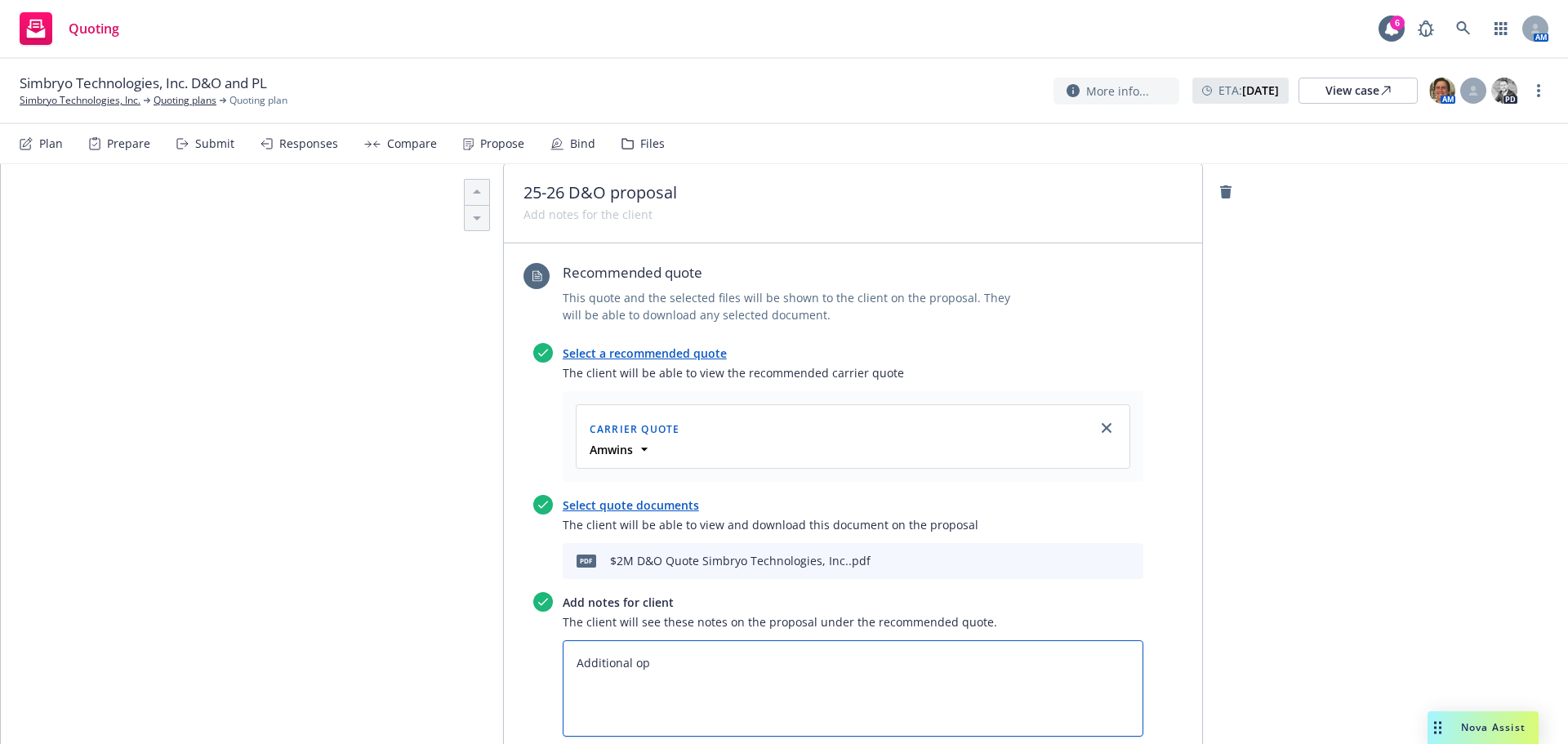
type textarea "Additional opt"
type textarea "x"
type textarea "Additional opti"
type textarea "x"
type textarea "Additional optio"
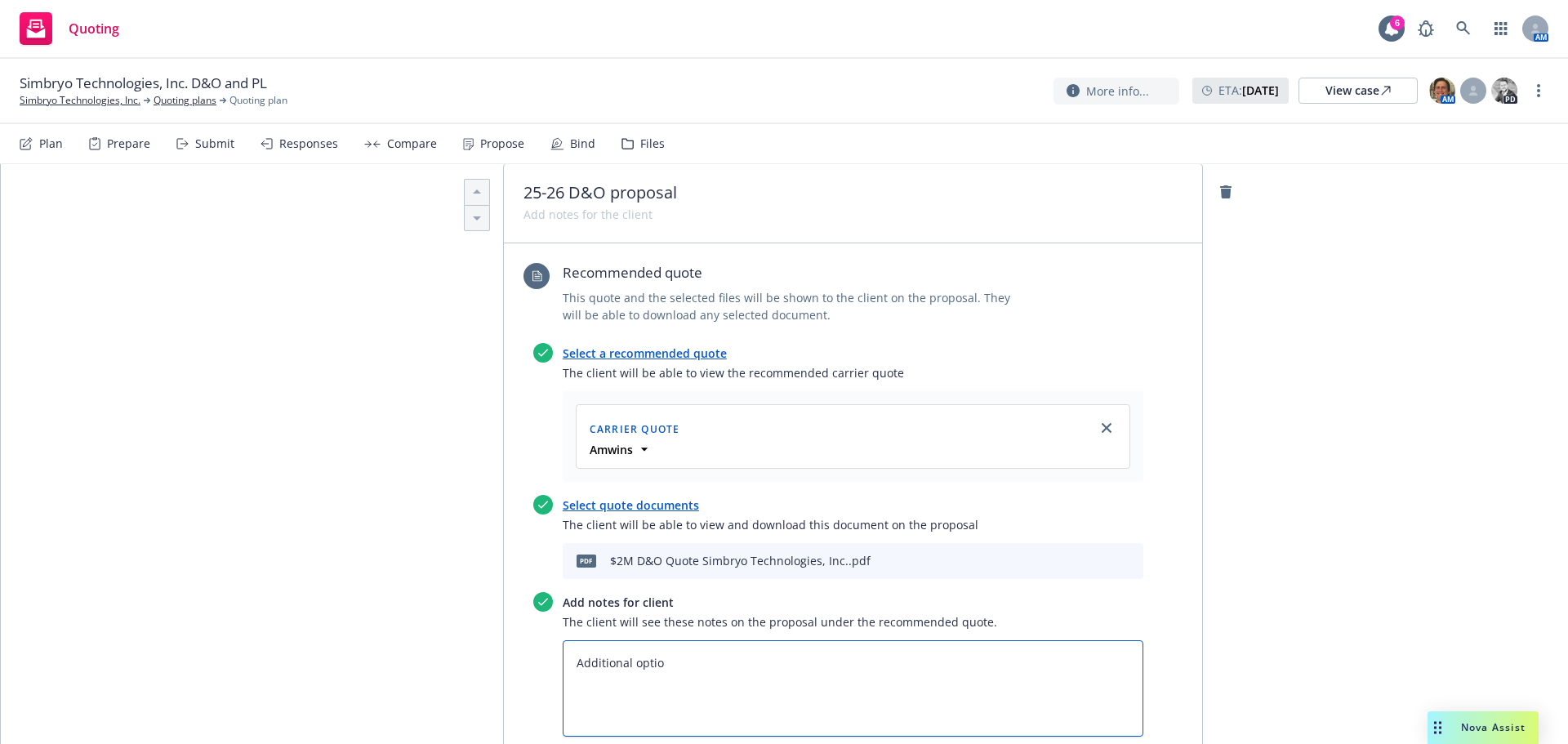
type textarea "x"
type textarea "Additional option"
type textarea "x"
type textarea "Additional option:"
type textarea "x"
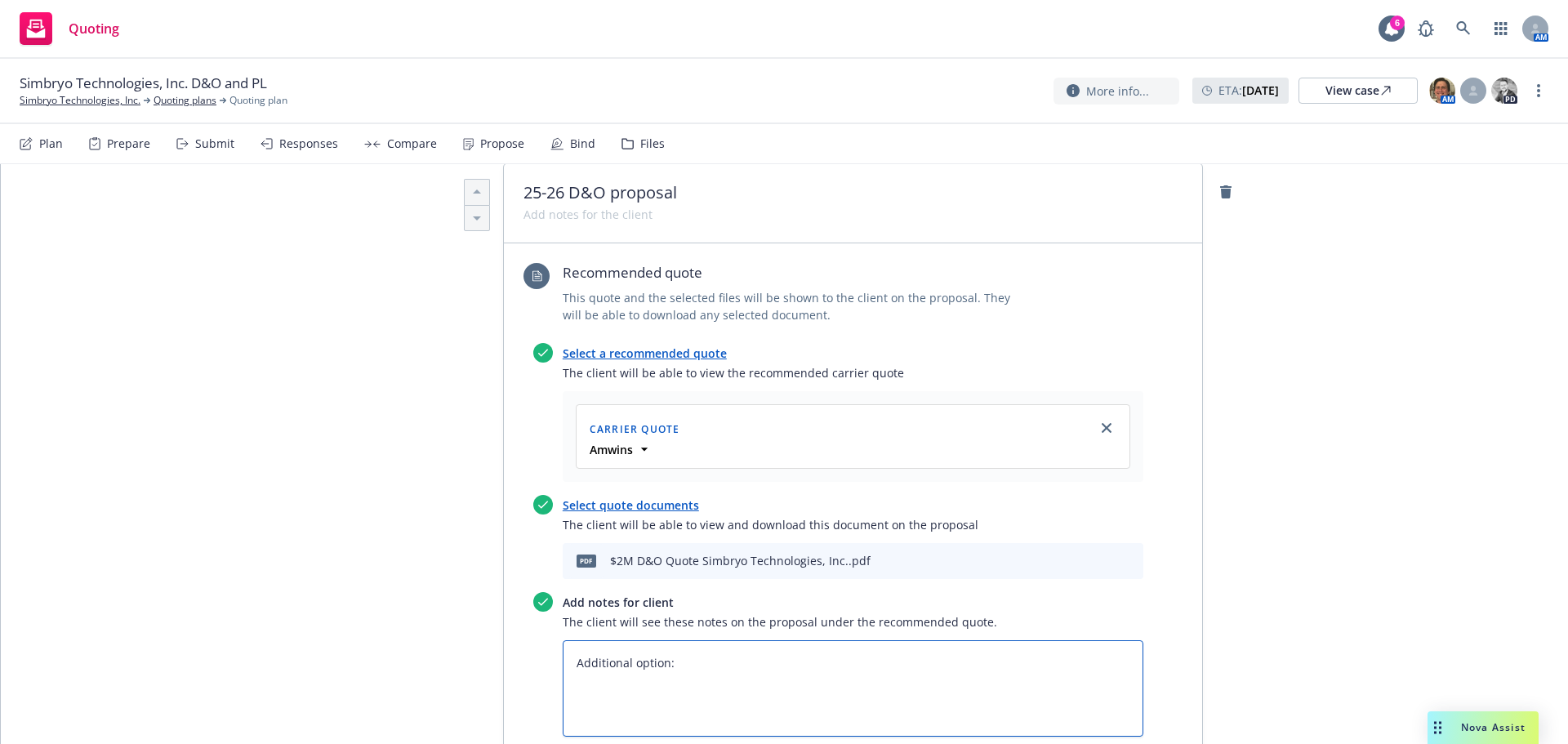
type textarea "Additional option:"
paste textarea "$1M D&O limit / $5,000 retention $5,000 premium + $275 Carrier Fee TX SLT 4.89%…"
type textarea "x"
type textarea "Additional option: $1M D&O limit / $5,000 retention $5,000 premium + $275 Carri…"
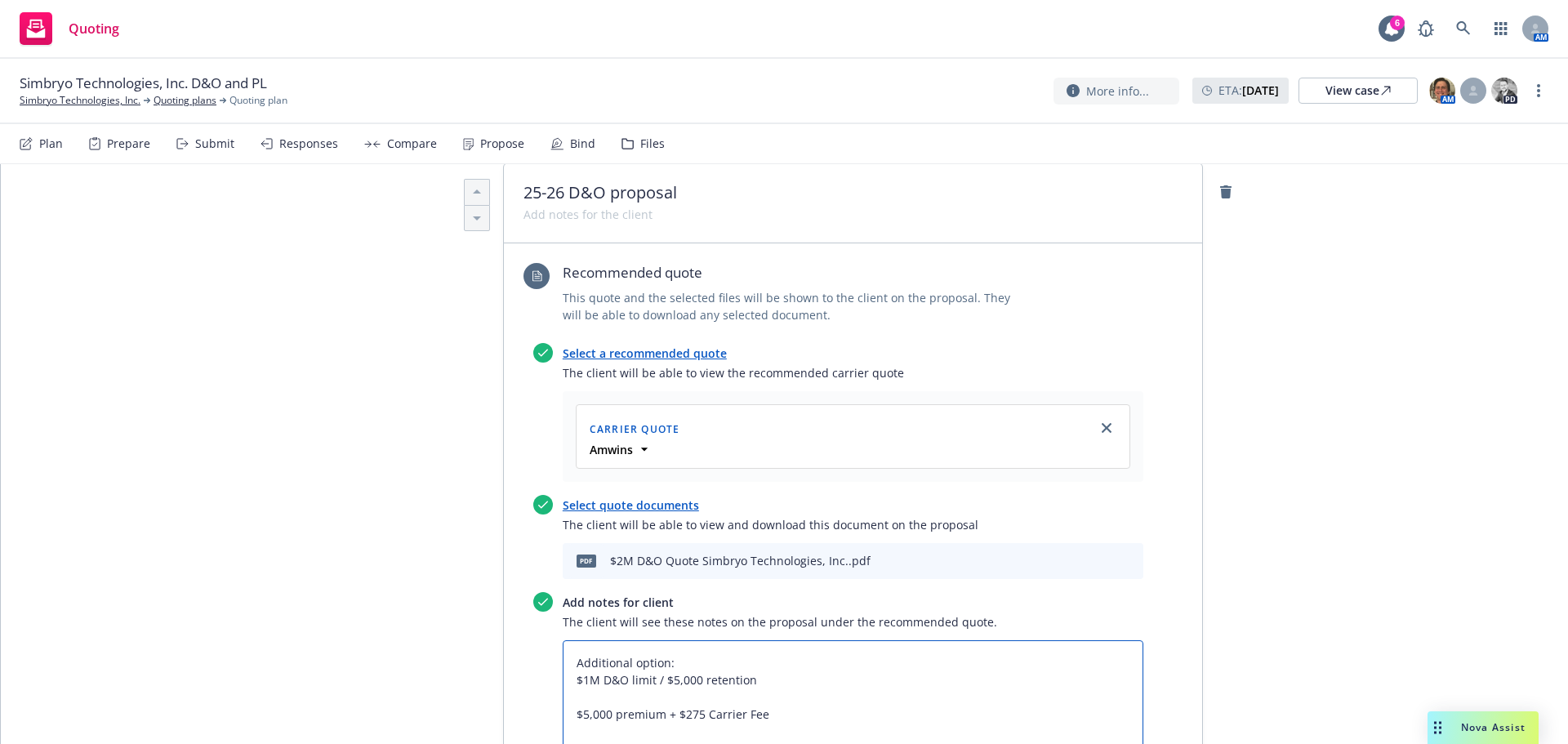
click at [848, 640] on textarea "Additional option: $1M D&O limit / $5,000 retention $5,000 premium + $275 Carri…" at bounding box center [853, 722] width 580 height 165
type textarea "x"
type textarea "Additional option: $1M D&O limit / $5,000 retention $5,000 premium + $275 Carri…"
click at [840, 640] on textarea "Additional option: $1M D&O limit / $5,000 retention $5,000 premium + $275 Carri…" at bounding box center [853, 714] width 580 height 148
type textarea "x"
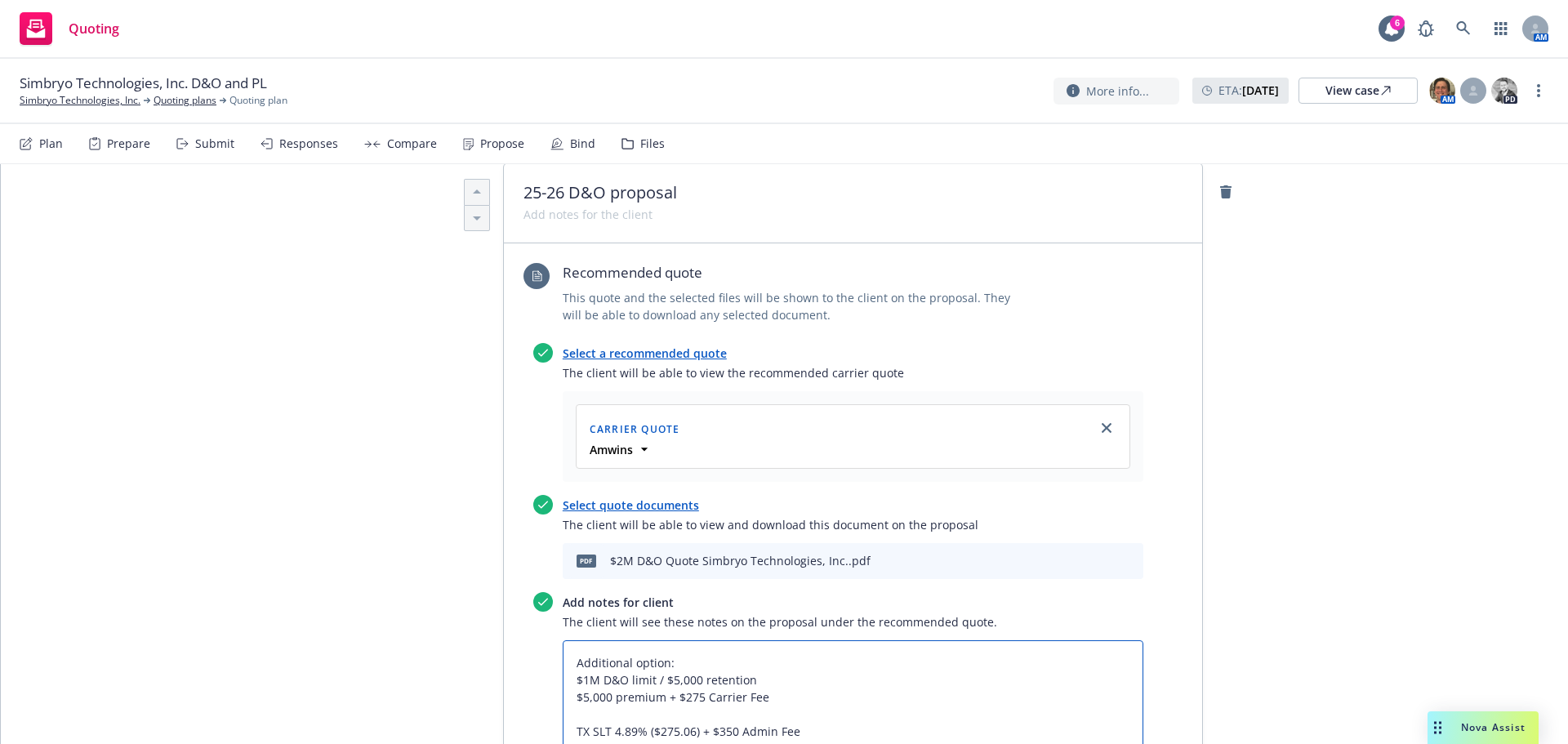
type textarea "Additional option: $1M D&O limit / $5,000 retention $5,000 premium + $275 Carri…"
click at [838, 640] on textarea "Additional option: $1M D&O limit / $5,000 retention $5,000 premium + $275 Carri…" at bounding box center [853, 705] width 580 height 130
type textarea "x"
type textarea "Additional option: $1M D&O limit / $5,000 retention $5,000 premium + $275 Carri…"
drag, startPoint x: 726, startPoint y: 666, endPoint x: 740, endPoint y: 657, distance: 16.6
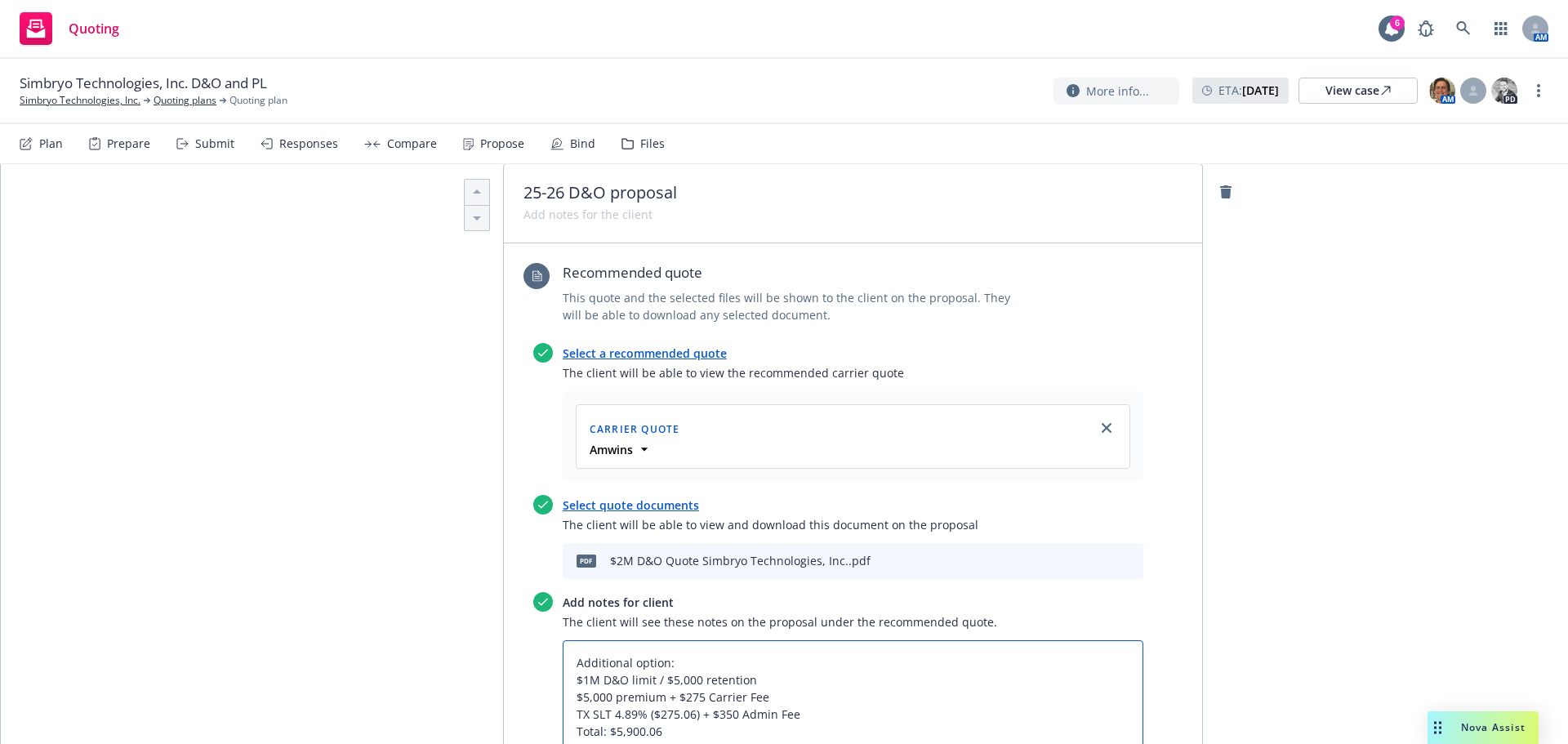
click at [726, 666] on textarea "Additional option: $1M D&O limit / $5,000 retention $5,000 premium + $275 Carri…" at bounding box center [853, 696] width 580 height 114
type textarea "x"
type textarea "Additional option: $1M D&O limit / $5,000 retention $5,000 premium + $275 Carri…"
type textarea "x"
type textarea "Additional option: $1M D&O limit / $5,000 retention $5,000 premium + $275 Carri…"
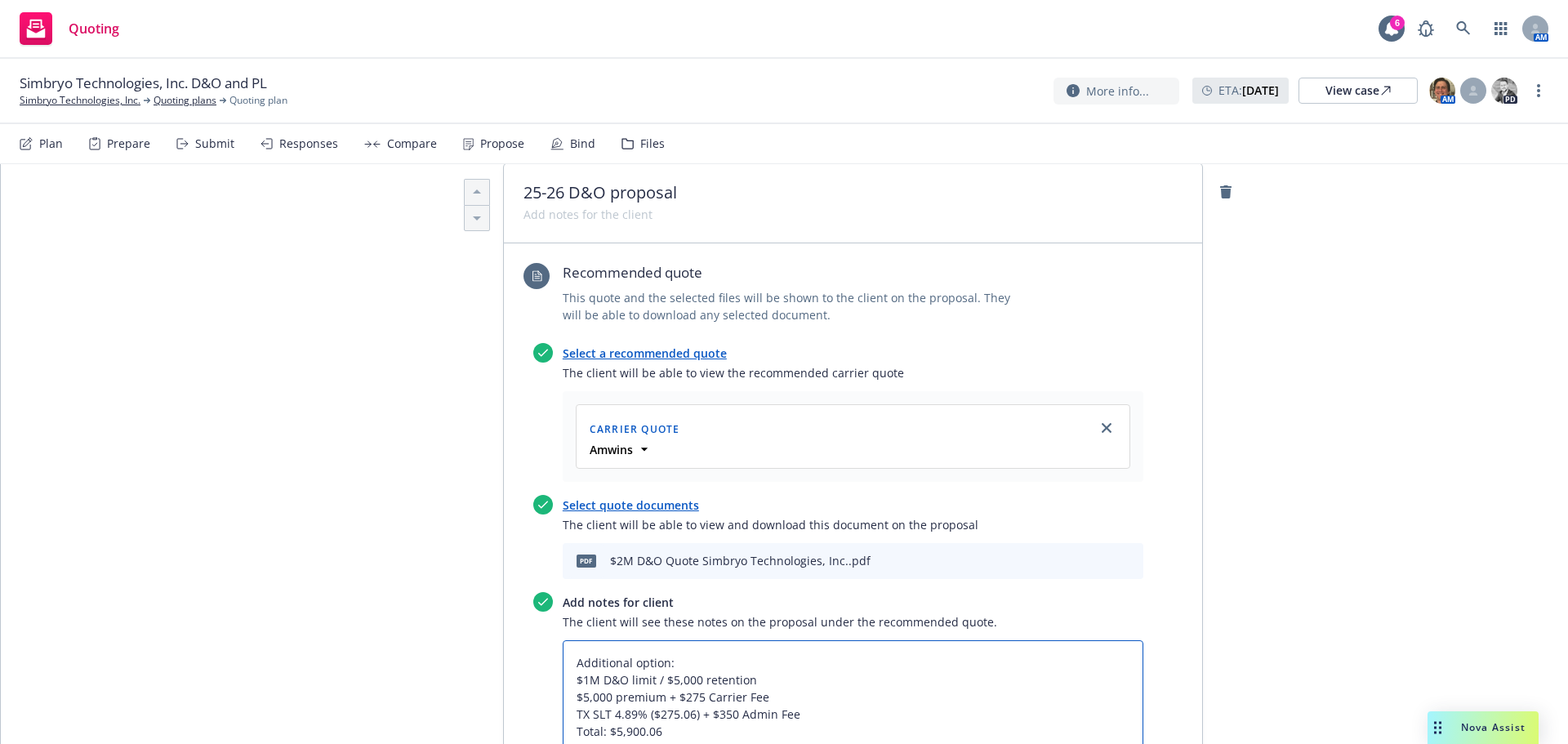
paste textarea "Subjectivities: 1. Confirmation that insured does not have any technologies in …"
type textarea "x"
type textarea "Additional option: $1M D&O limit / $5,000 retention $5,000 premium + $275 Carri…"
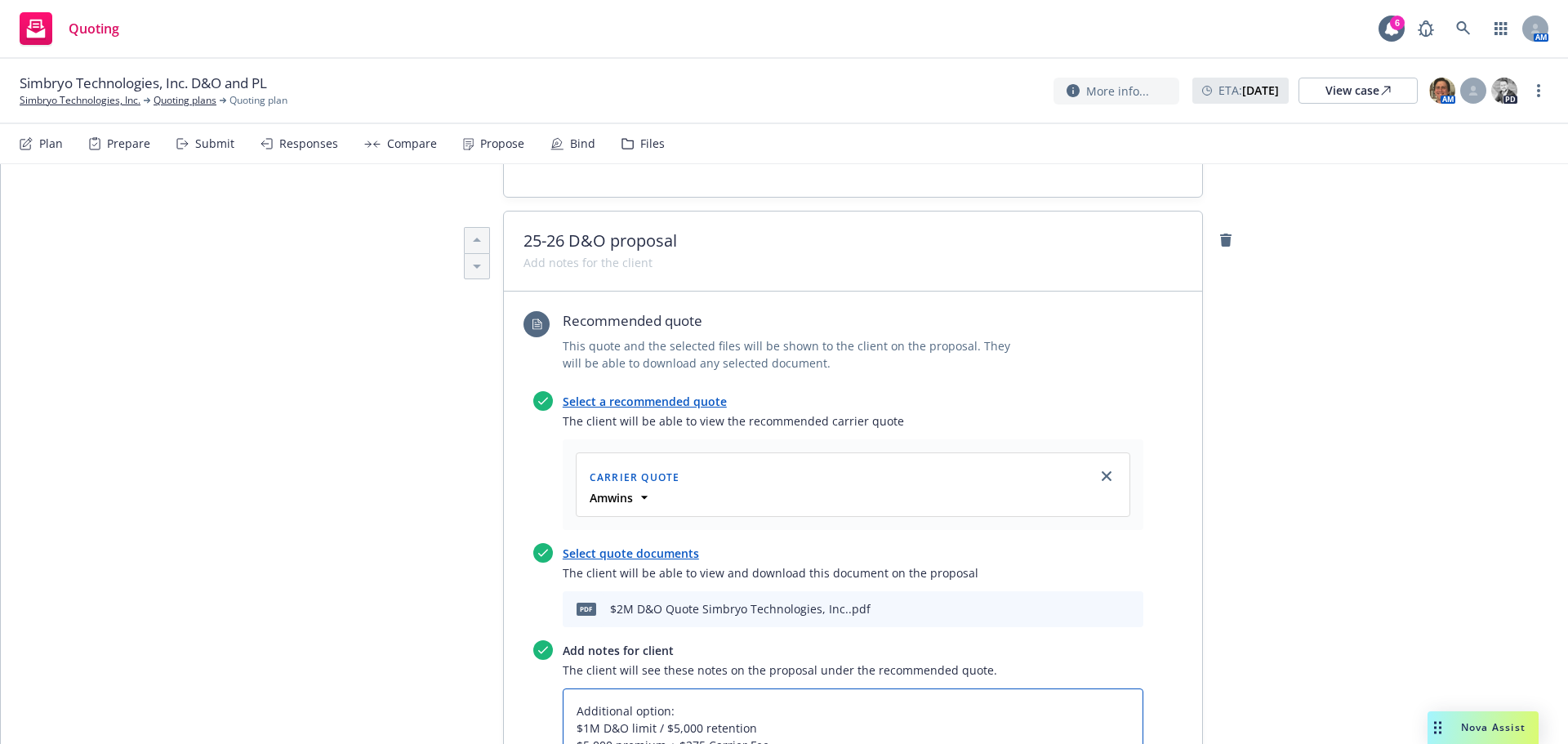
scroll to position [599, 0]
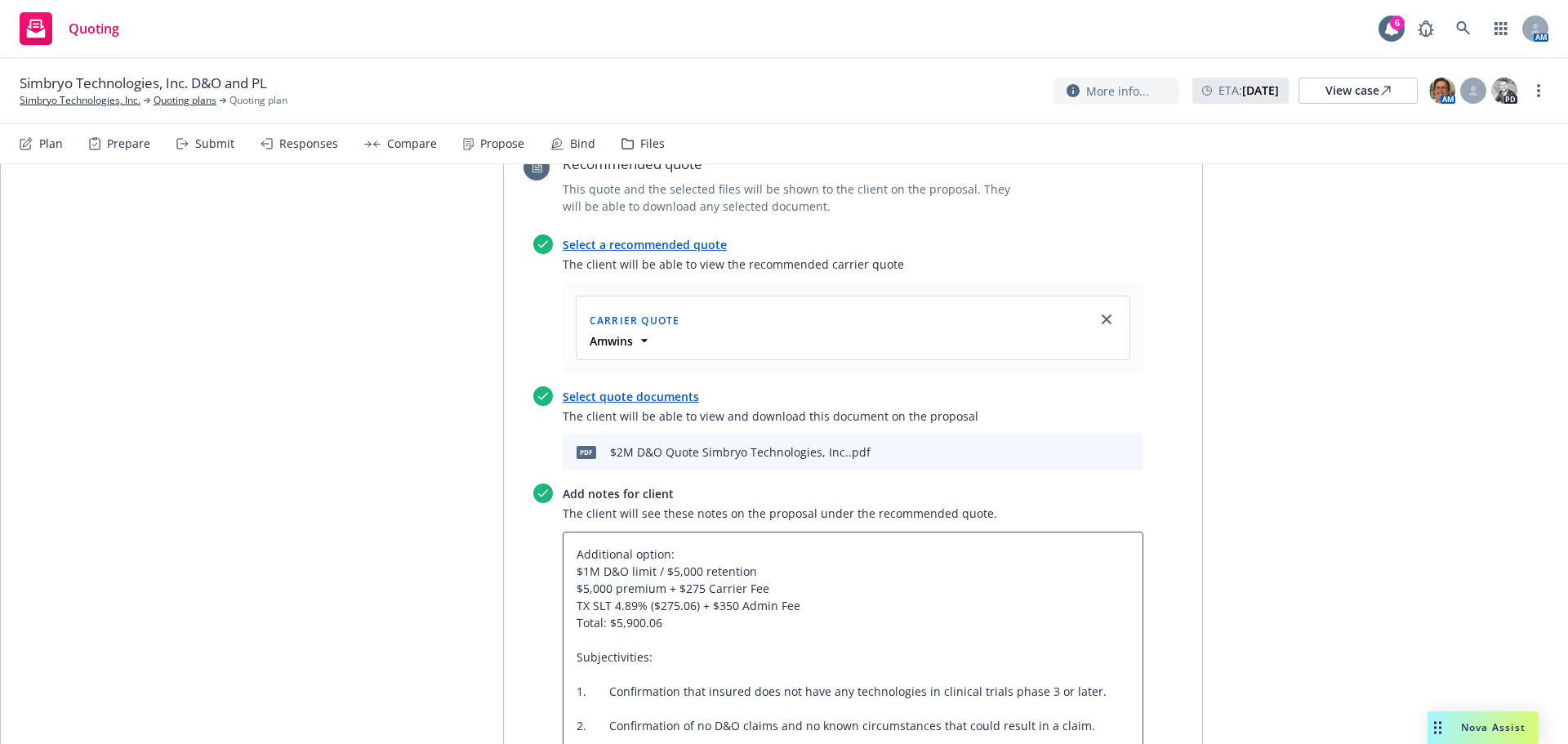
click at [662, 582] on textarea "Additional option: $1M D&O limit / $5,000 retention $5,000 premium + $275 Carri…" at bounding box center [853, 639] width 580 height 216
type textarea "x"
type textarea "Additional option: $1M D&O limit / $5,000 retention $5,000 premium + $275 Carri…"
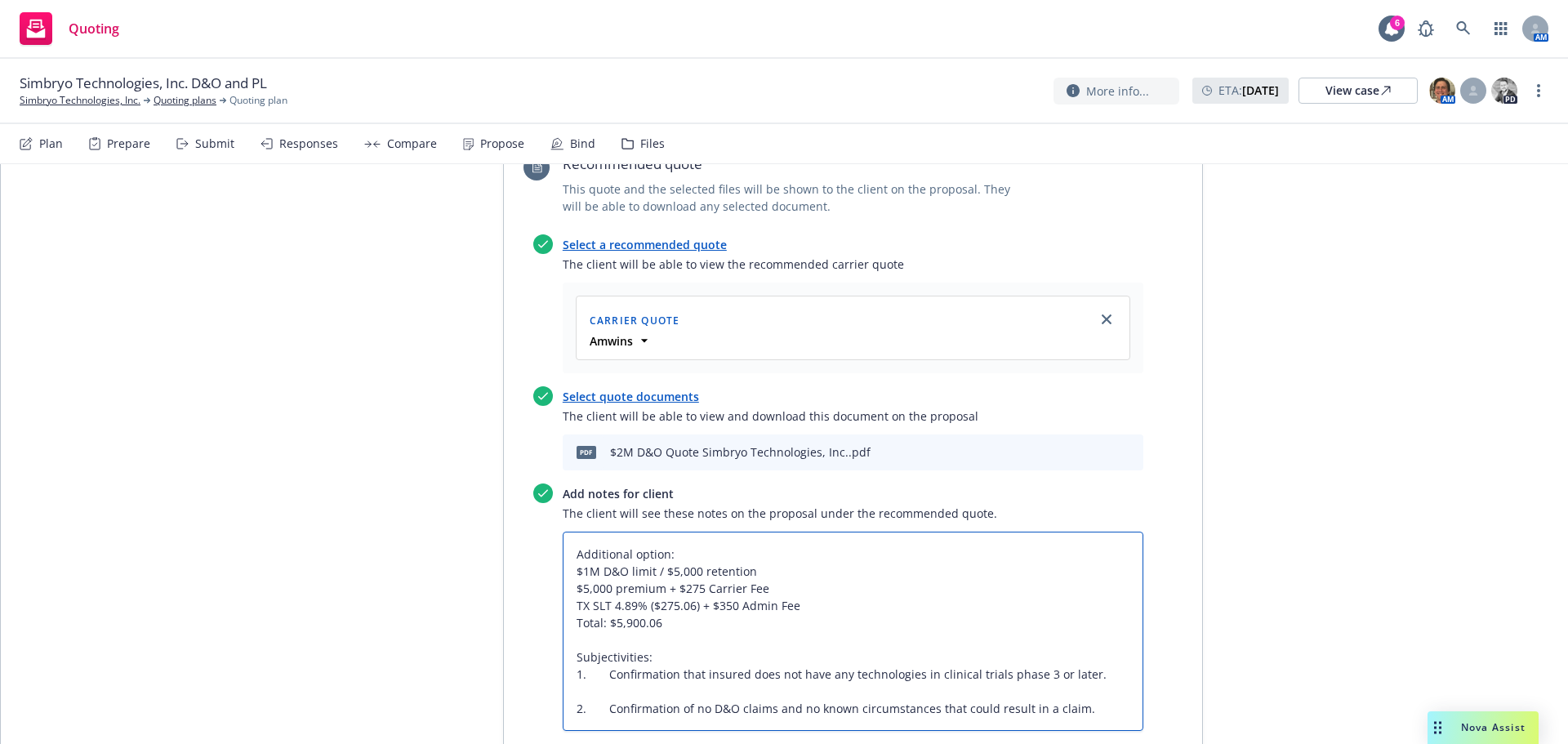
click at [656, 621] on textarea "Additional option: $1M D&O limit / $5,000 retention $5,000 premium + $275 Carri…" at bounding box center [853, 631] width 580 height 199
type textarea "x"
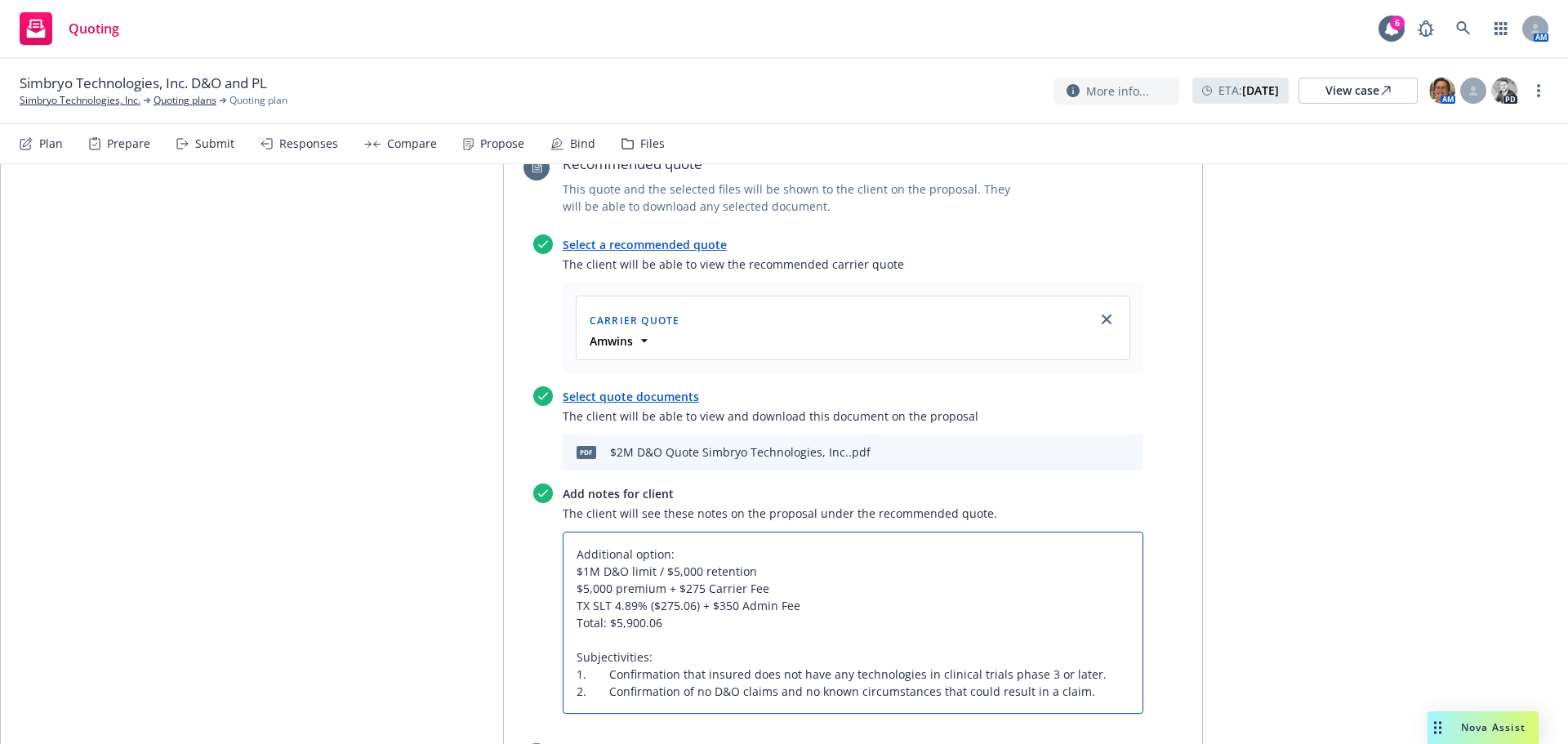
click at [1089, 620] on textarea "Additional option: $1M D&O limit / $5,000 retention $5,000 premium + $275 Carri…" at bounding box center [853, 622] width 580 height 182
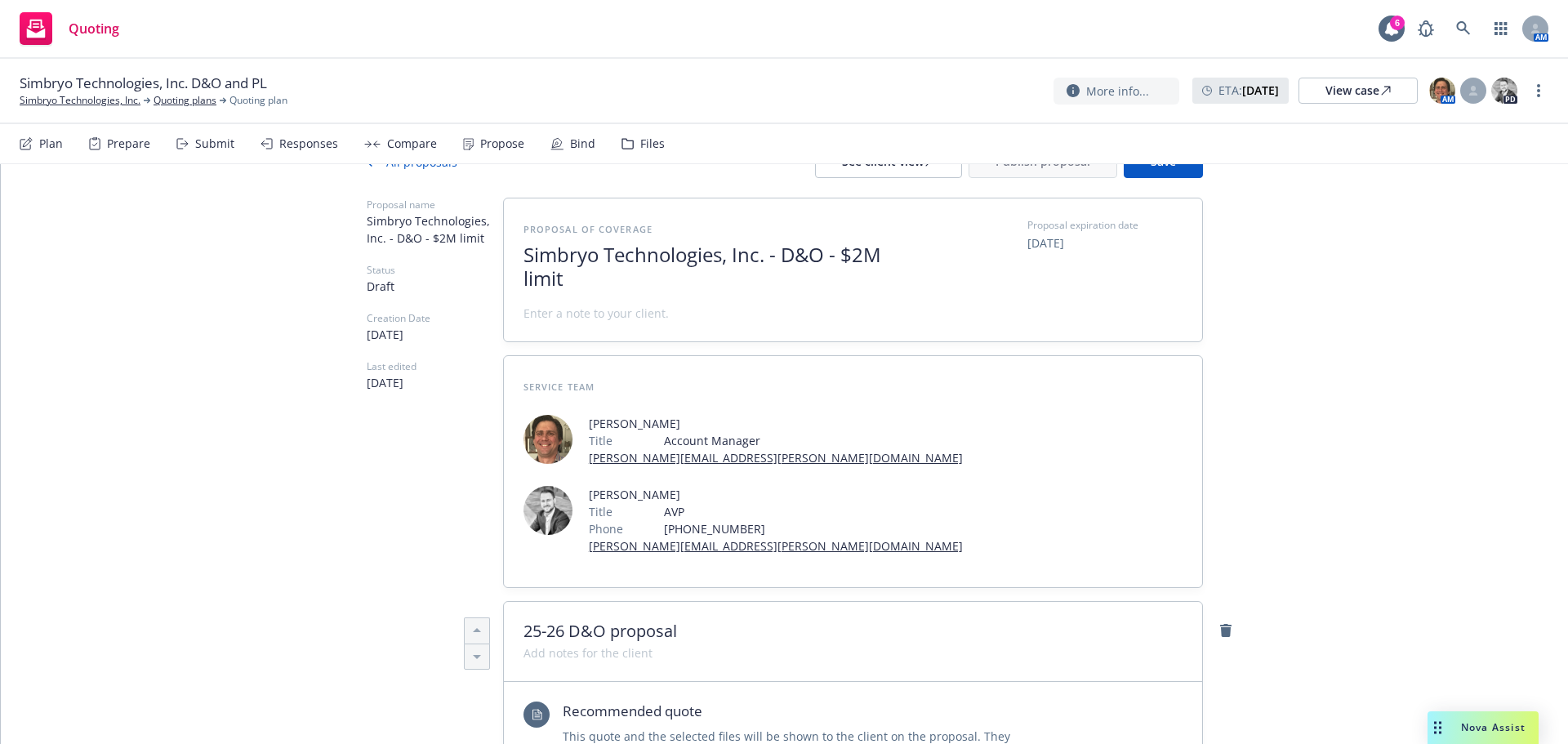
scroll to position [0, 0]
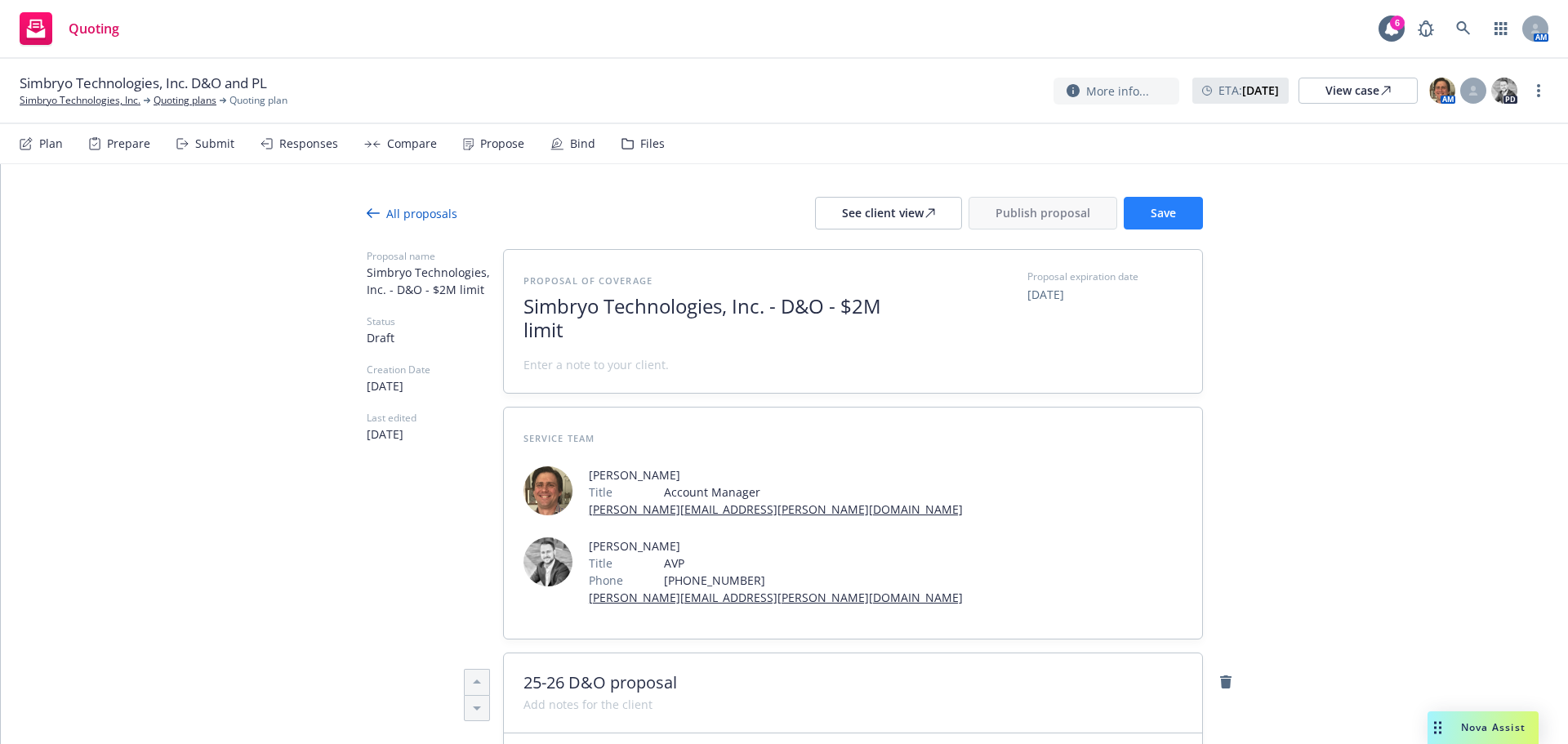
type textarea "Additional option: $1M D&O limit / $5,000 retention $5,000 premium + $275 Carri…"
click at [1163, 223] on button "Save" at bounding box center [1163, 212] width 79 height 33
click at [897, 209] on div "See client view" at bounding box center [889, 212] width 93 height 31
click at [1006, 213] on span "Publish proposal" at bounding box center [1042, 212] width 94 height 16
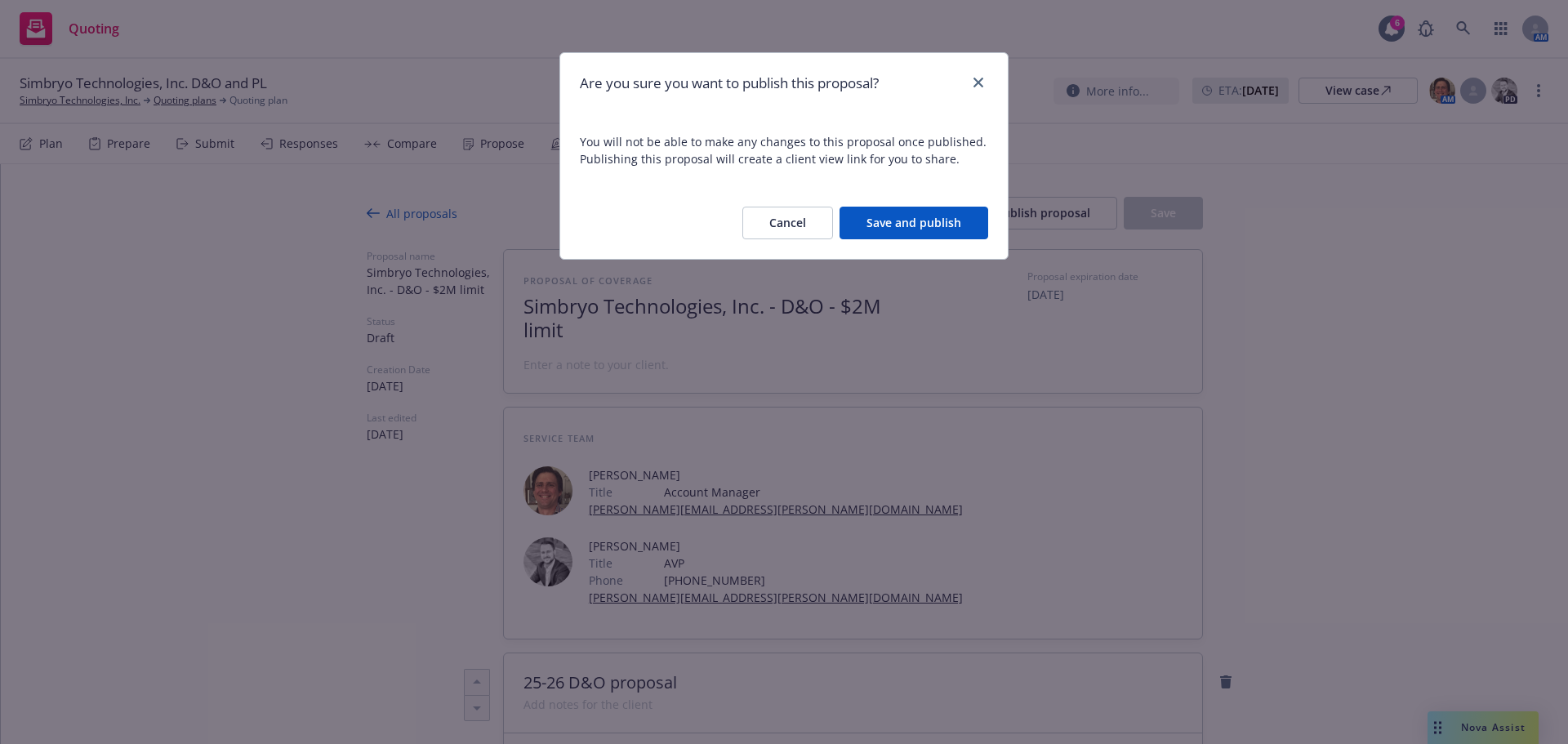
click at [896, 215] on button "Save and publish" at bounding box center [914, 222] width 149 height 33
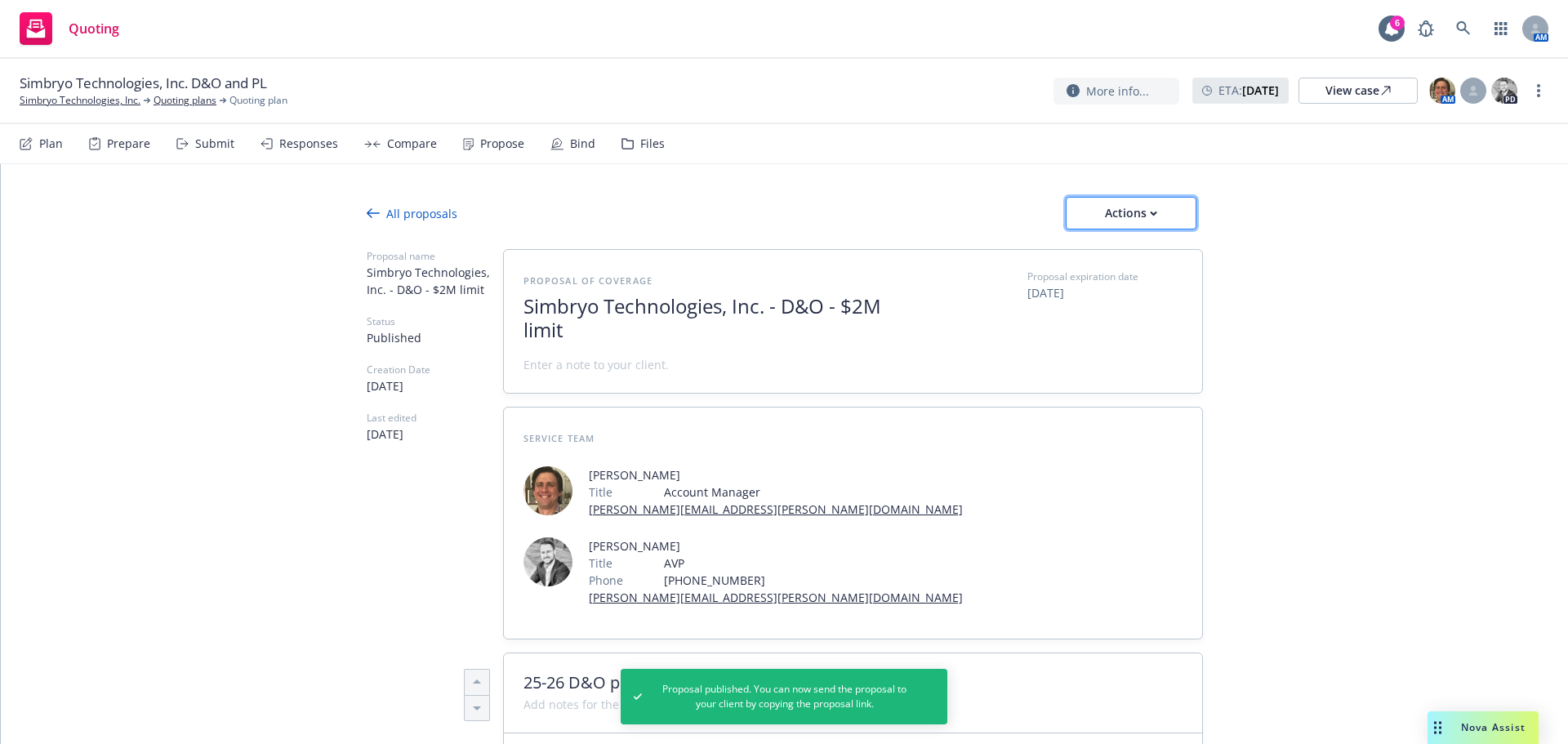
click at [1161, 205] on div "Actions" at bounding box center [1131, 212] width 77 height 31
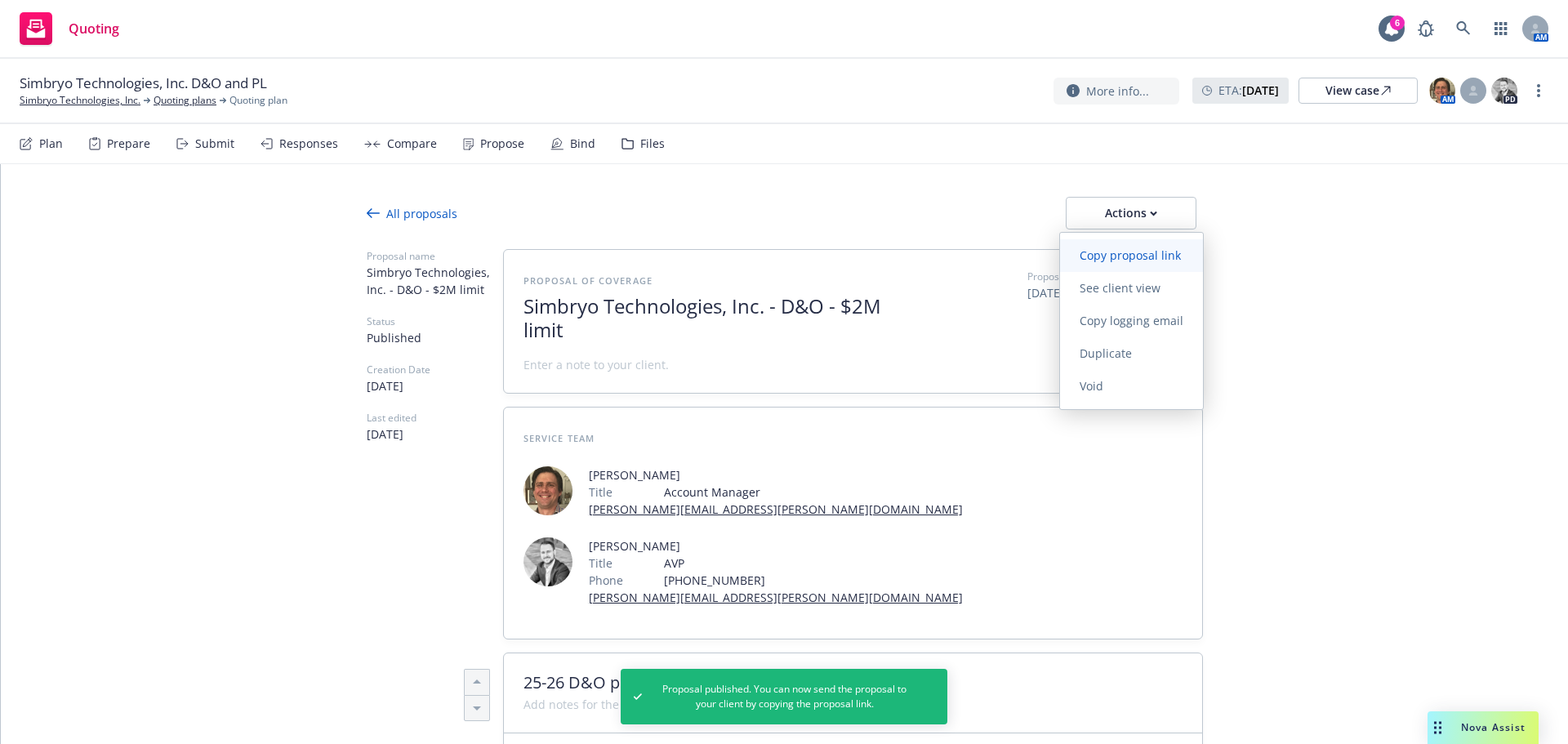
click at [1141, 253] on span "Copy proposal link" at bounding box center [1130, 256] width 140 height 16
type textarea "x"
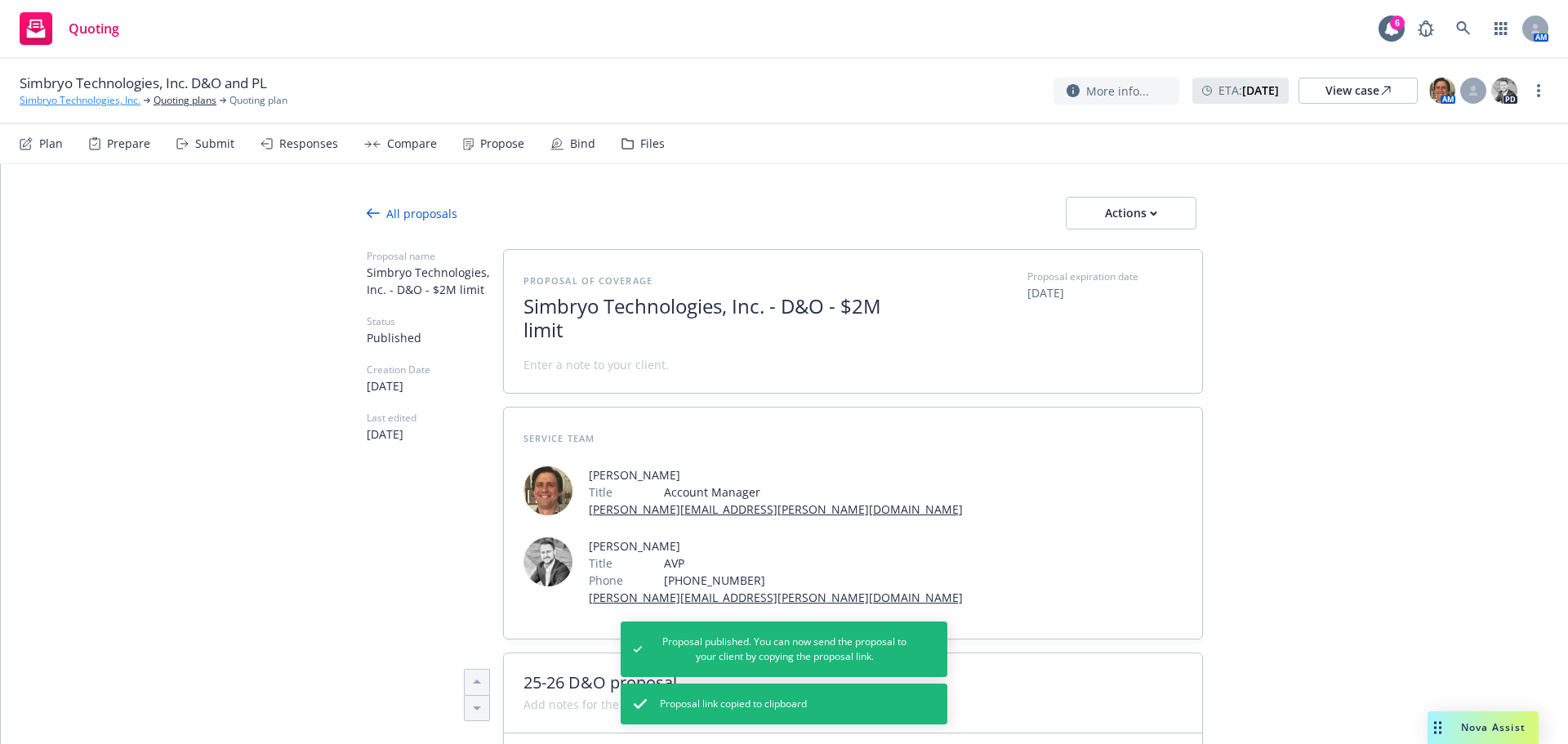
click at [105, 100] on link "Simbryo Technologies, Inc." at bounding box center [79, 100] width 121 height 15
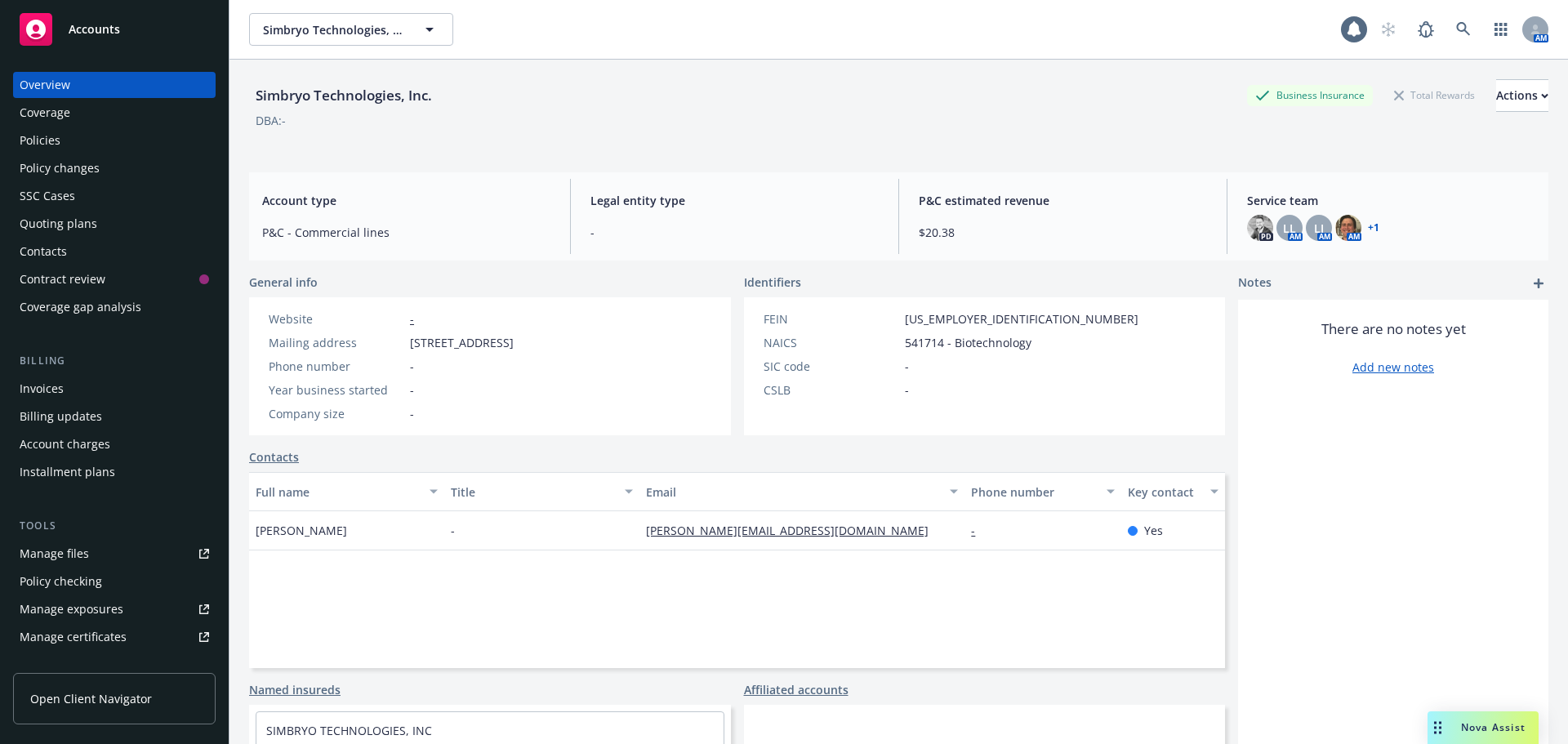
click at [31, 257] on div "Contacts" at bounding box center [43, 251] width 48 height 26
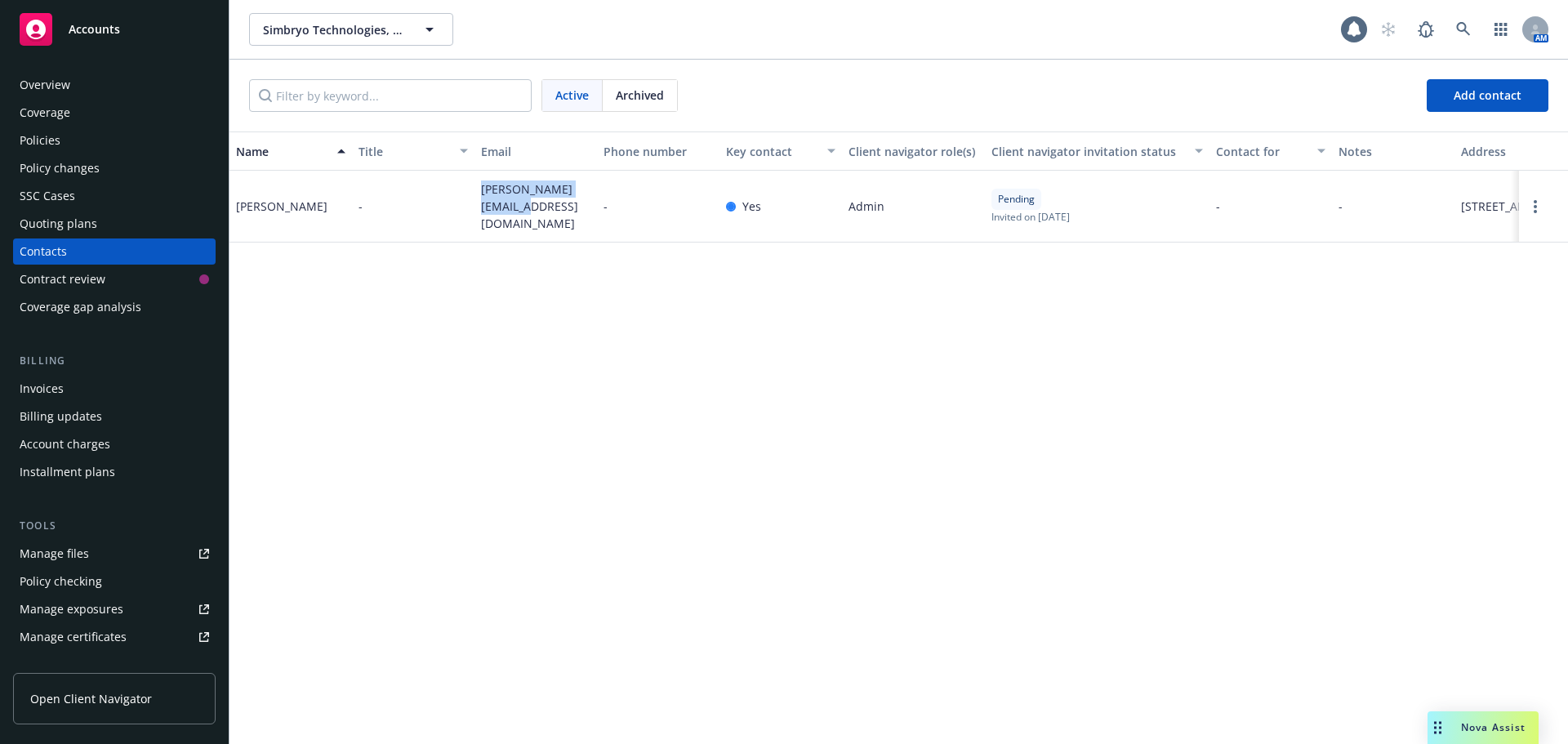
drag, startPoint x: 482, startPoint y: 205, endPoint x: 570, endPoint y: 233, distance: 92.3
click at [559, 233] on div "scott@simbryotech.com" at bounding box center [535, 206] width 123 height 71
copy span "scott@simbryotech.com"
click at [1475, 35] on link at bounding box center [1463, 29] width 33 height 33
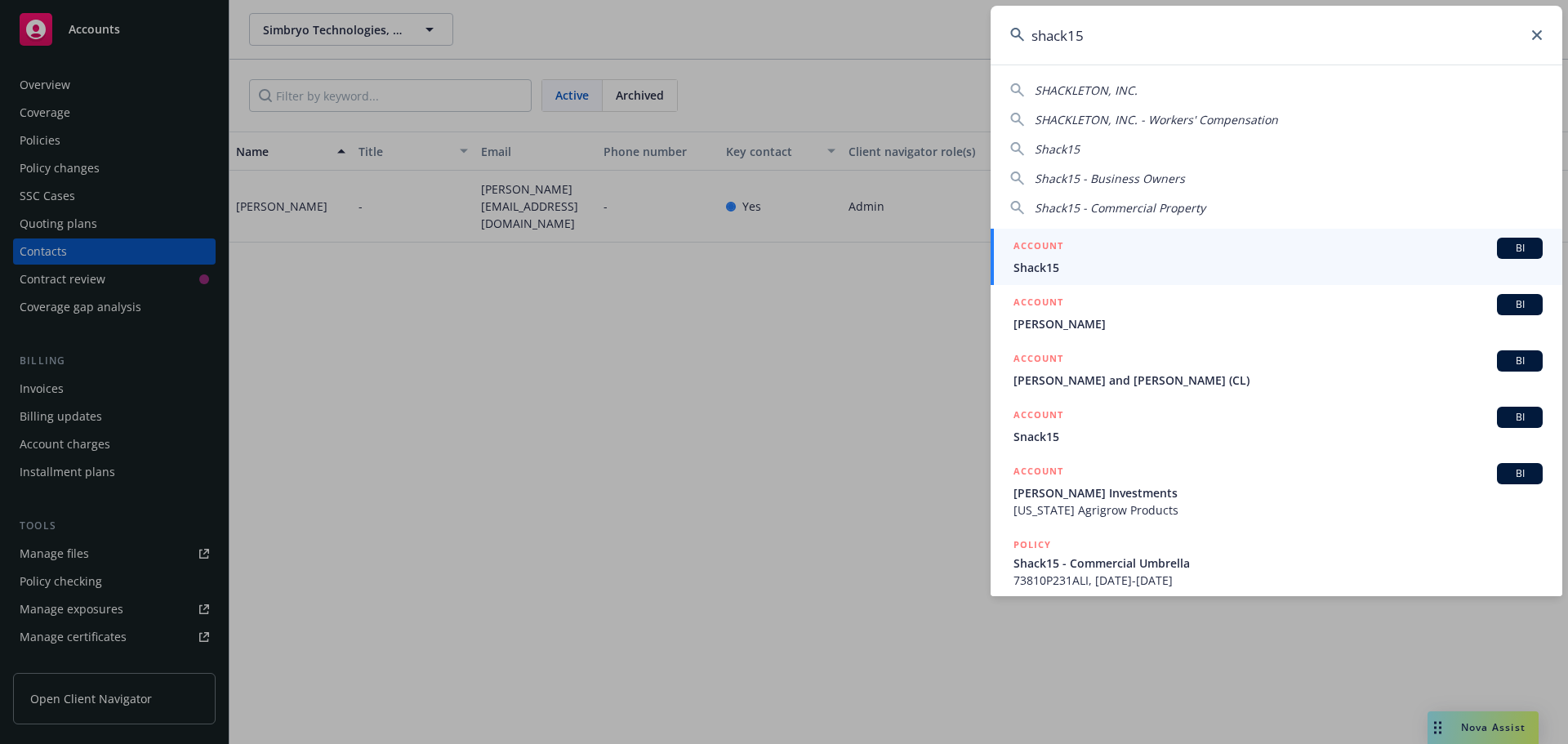
type input "shack15"
click at [1143, 264] on span "Shack15" at bounding box center [1278, 267] width 529 height 17
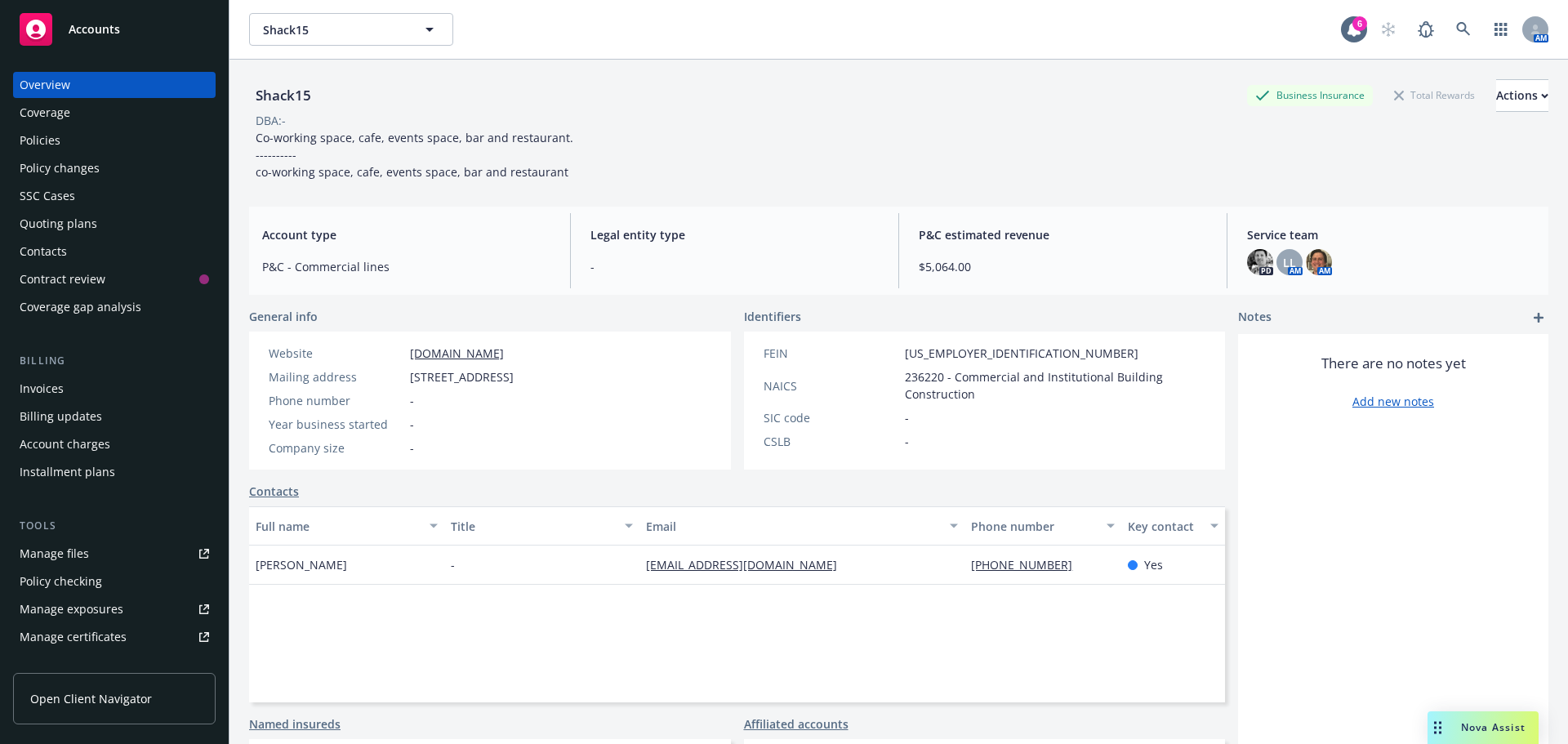
click at [82, 142] on div "Policies" at bounding box center [114, 140] width 190 height 26
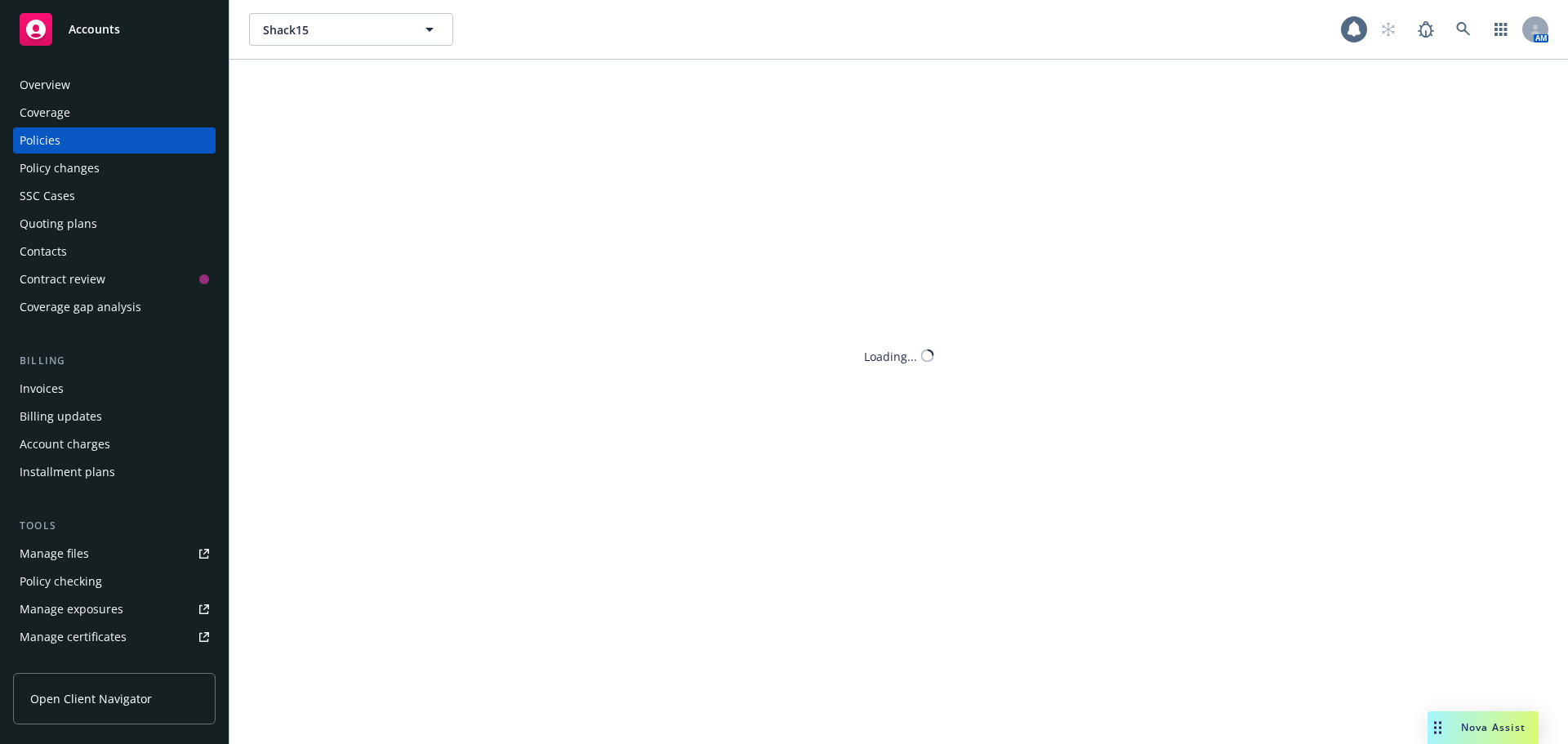
click at [30, 134] on div "Policies" at bounding box center [40, 140] width 41 height 26
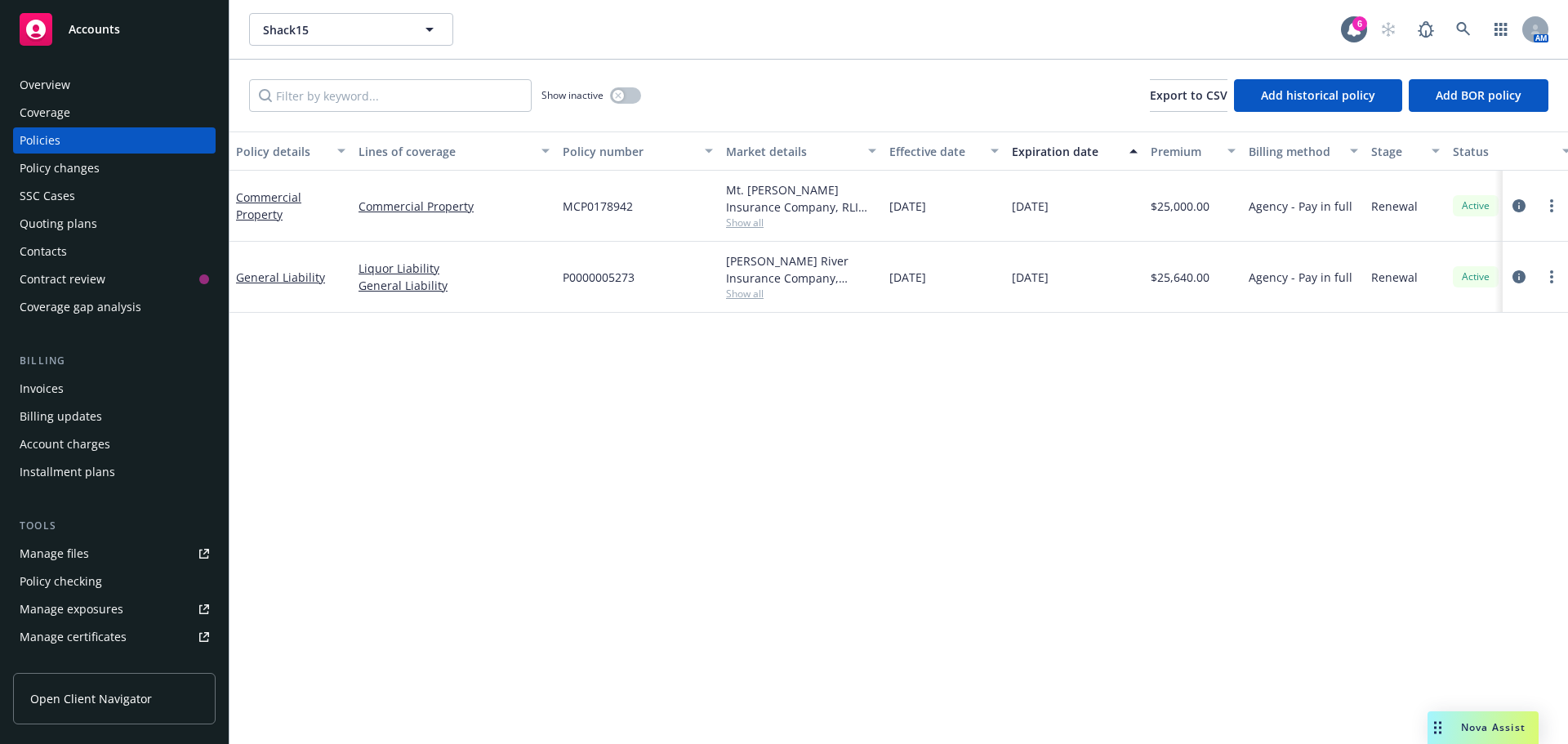
click at [765, 292] on span "Show all" at bounding box center [801, 294] width 150 height 14
click at [971, 354] on div "Policy details Lines of coverage Policy number Market details Effective date Ex…" at bounding box center [899, 437] width 1339 height 612
click at [646, 103] on div "Show inactive Export to CSV Add historical policy Add BOR policy" at bounding box center [899, 95] width 1339 height 71
click at [634, 94] on button "button" at bounding box center [625, 95] width 31 height 17
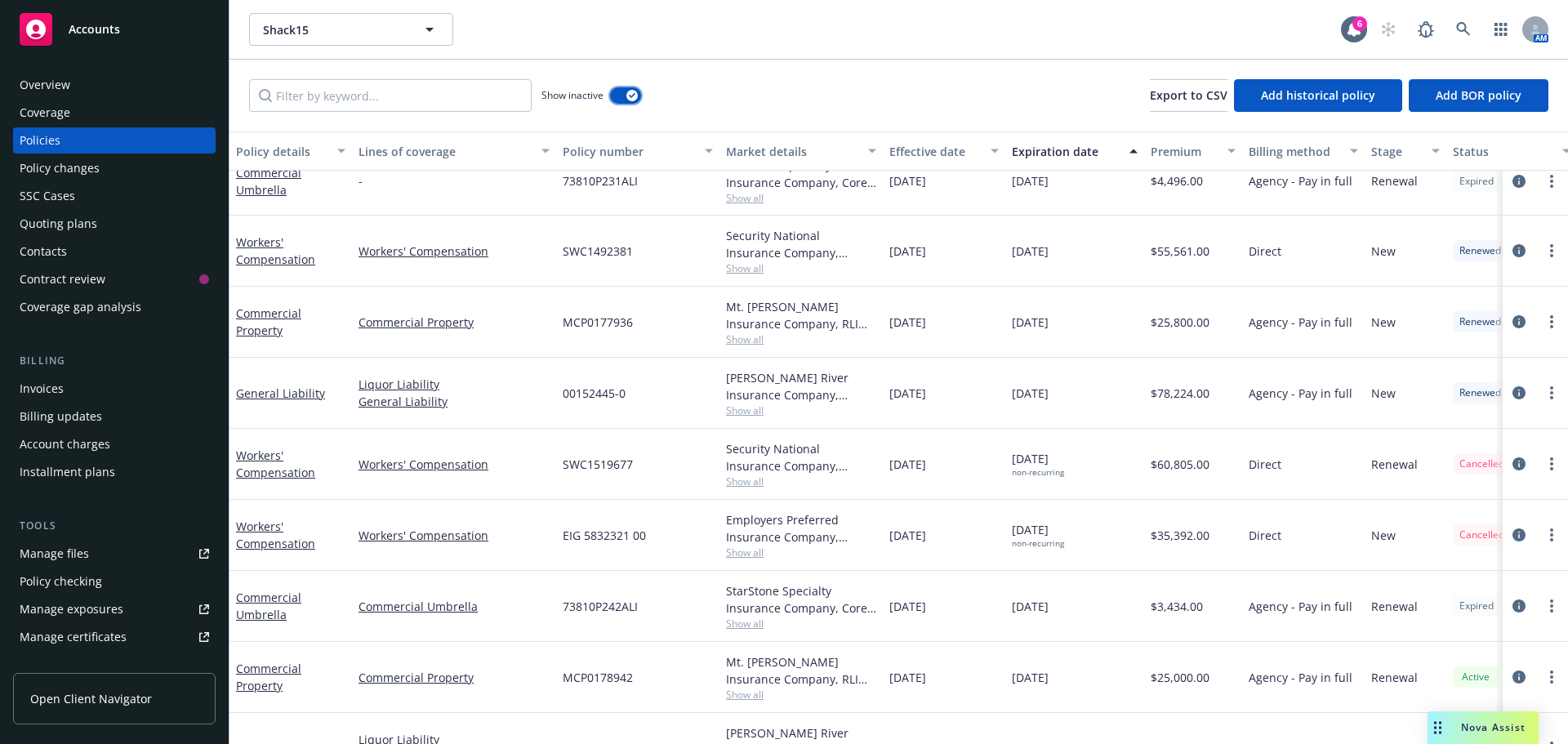
scroll to position [925, 0]
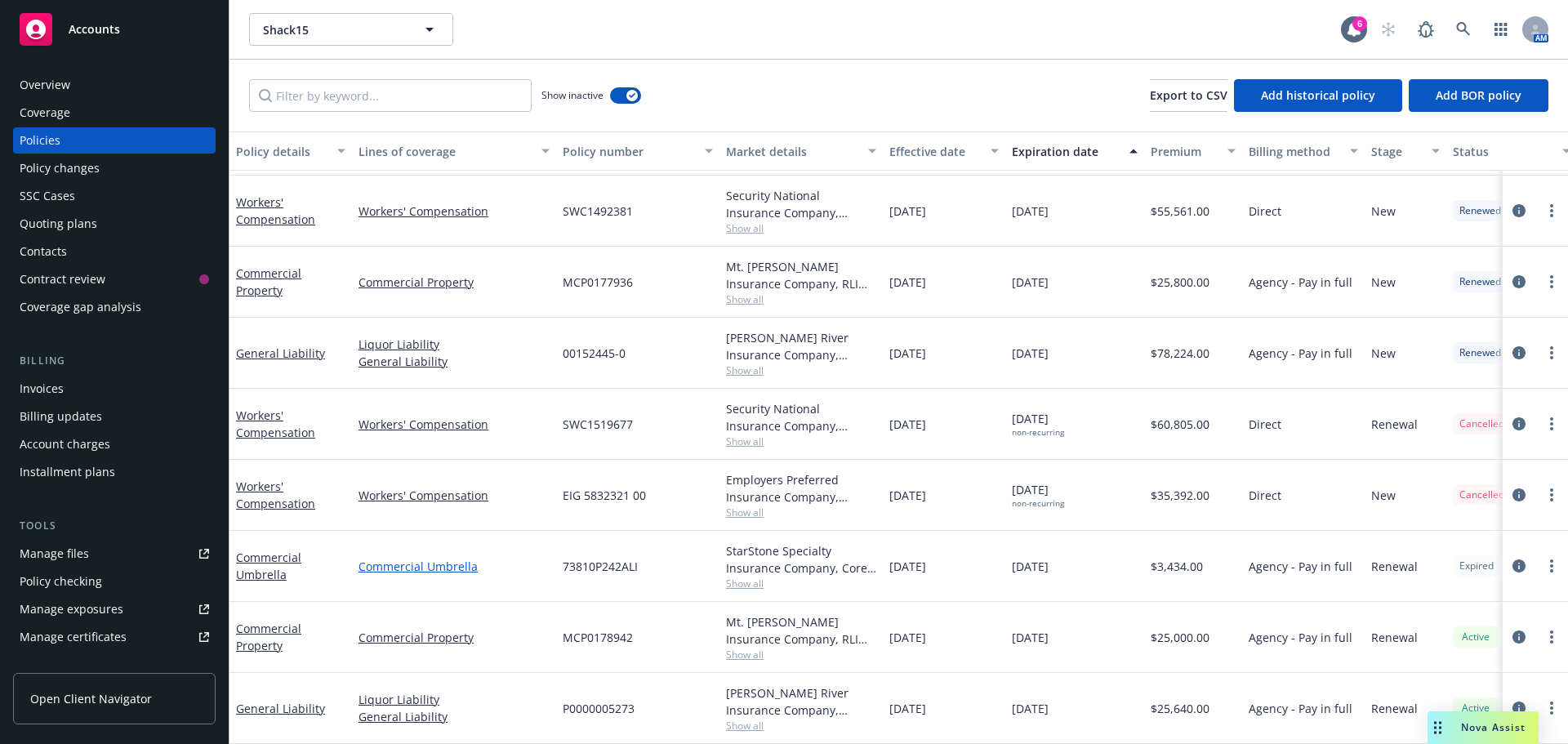
drag, startPoint x: 1126, startPoint y: 545, endPoint x: 533, endPoint y: 547, distance: 593.0
click at [533, 547] on div "Commercial Umbrella Commercial Umbrella 73810P242ALI StarStone Specialty Insura…" at bounding box center [1017, 566] width 1576 height 71
click at [1151, 568] on div "$3,434.00" at bounding box center [1192, 566] width 98 height 71
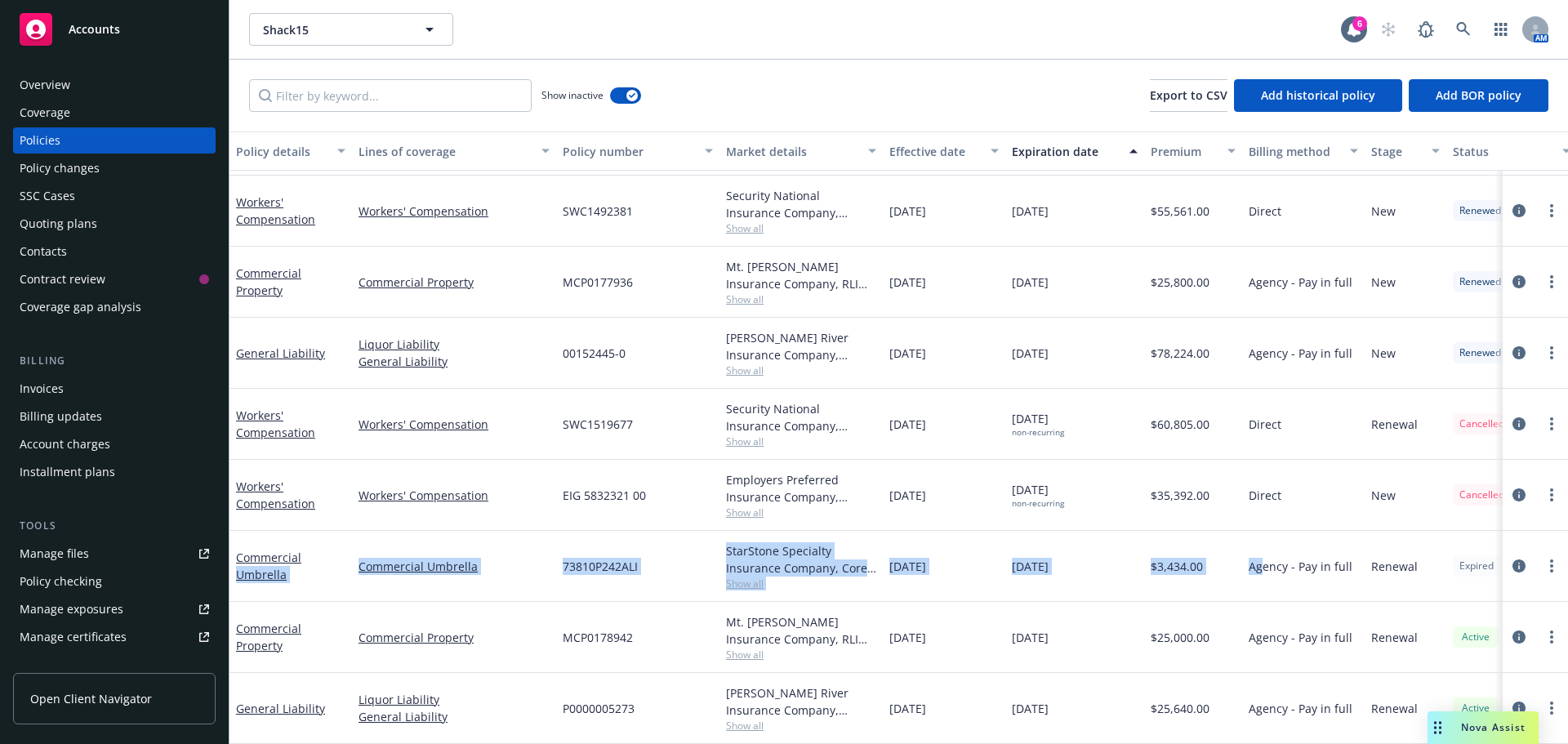
drag, startPoint x: 1261, startPoint y: 556, endPoint x: 233, endPoint y: 554, distance: 1028.0
click at [233, 554] on div "Commercial Umbrella Commercial Umbrella 73810P242ALI StarStone Specialty Insura…" at bounding box center [1017, 566] width 1576 height 71
click at [825, 588] on div "StarStone Specialty Insurance Company, Core Specialty Show all" at bounding box center [801, 566] width 163 height 71
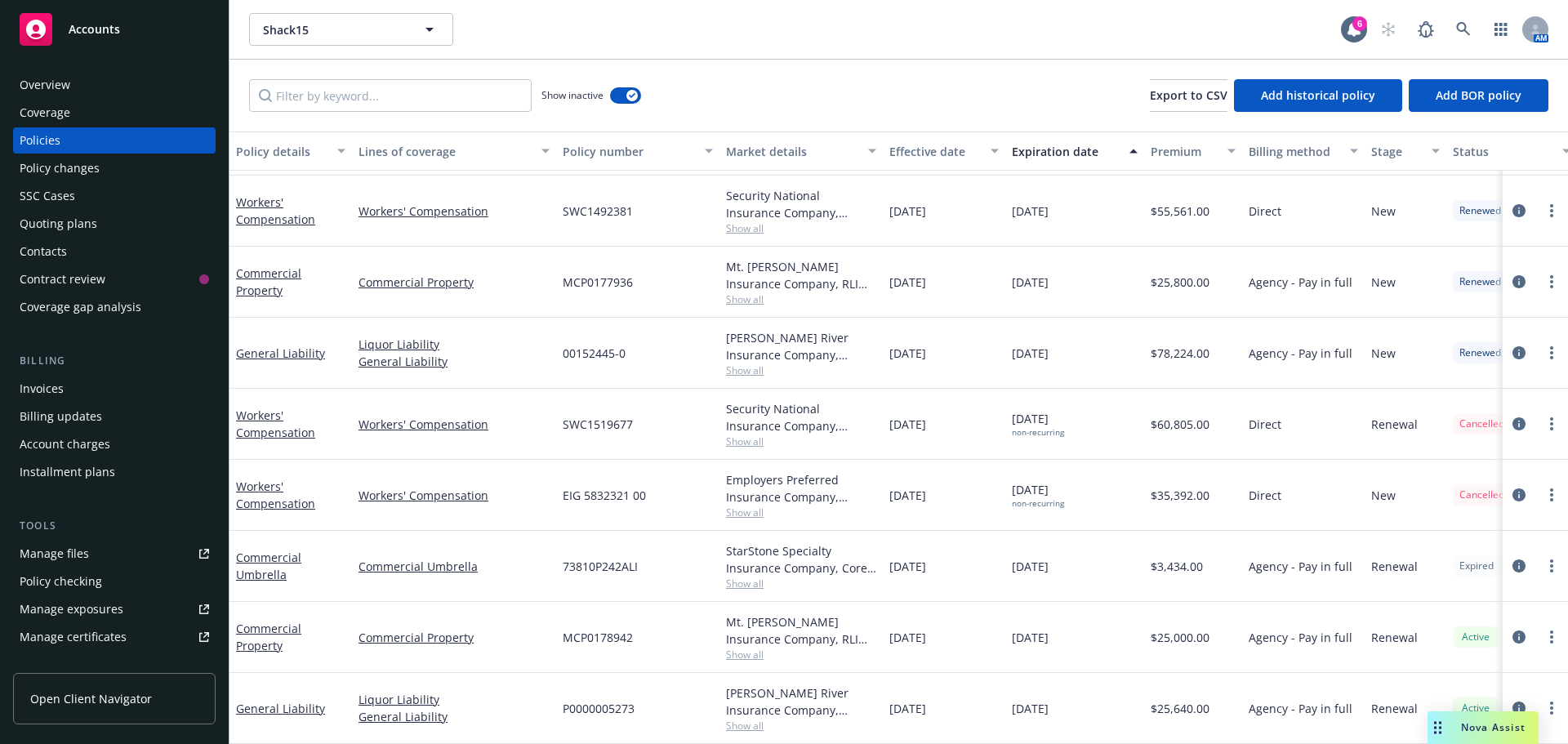
drag, startPoint x: 1126, startPoint y: 559, endPoint x: 963, endPoint y: 555, distance: 163.0
click at [896, 556] on div "Commercial Umbrella Commercial Umbrella 73810P242ALI StarStone Specialty Insura…" at bounding box center [1017, 566] width 1576 height 71
click at [1116, 555] on div "08/20/2025" at bounding box center [1074, 566] width 138 height 71
click at [1512, 559] on icon "circleInformation" at bounding box center [1519, 565] width 13 height 13
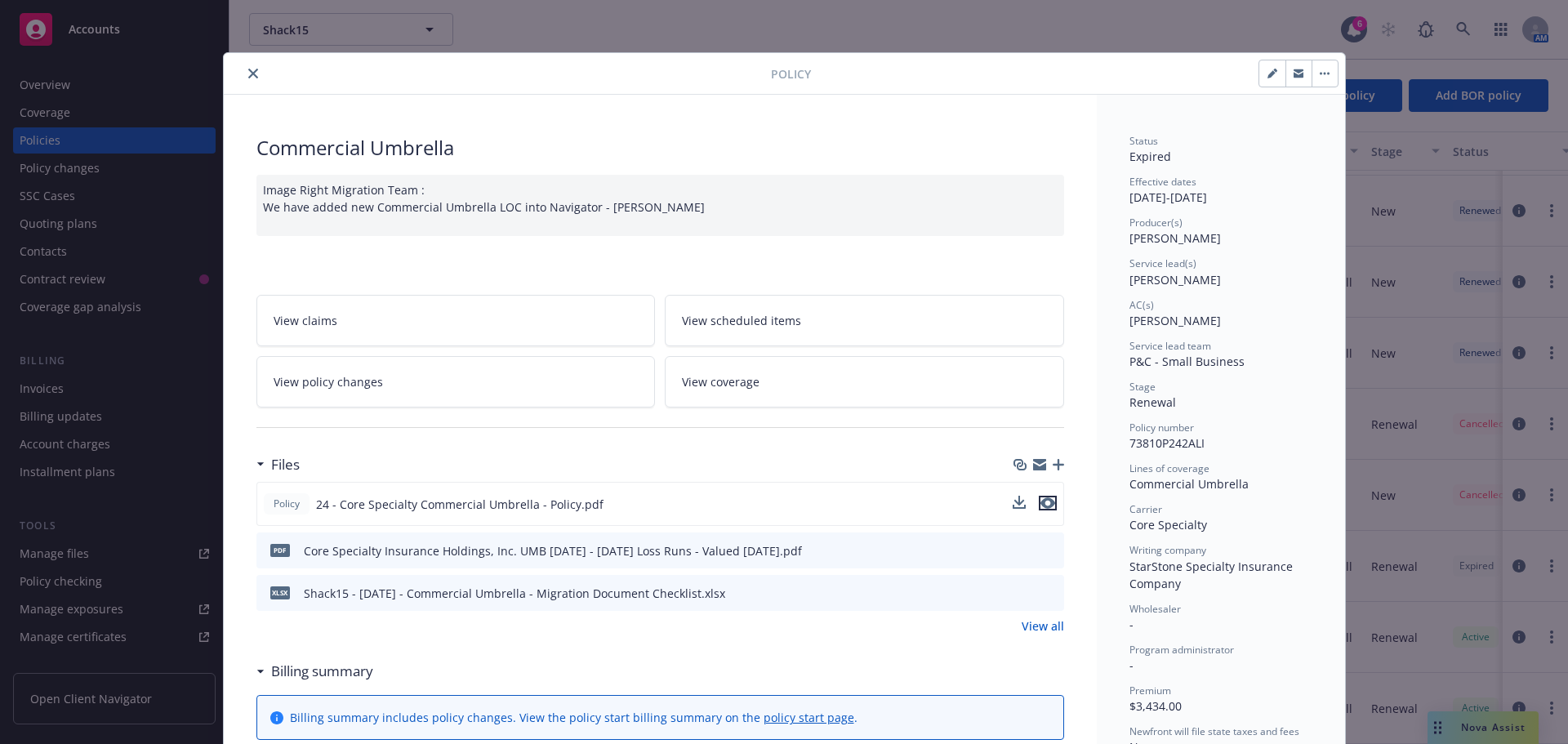
click at [1041, 499] on icon "preview file" at bounding box center [1048, 502] width 15 height 11
click at [1042, 508] on icon "preview file" at bounding box center [1048, 502] width 15 height 11
click at [248, 71] on icon "close" at bounding box center [252, 73] width 10 height 10
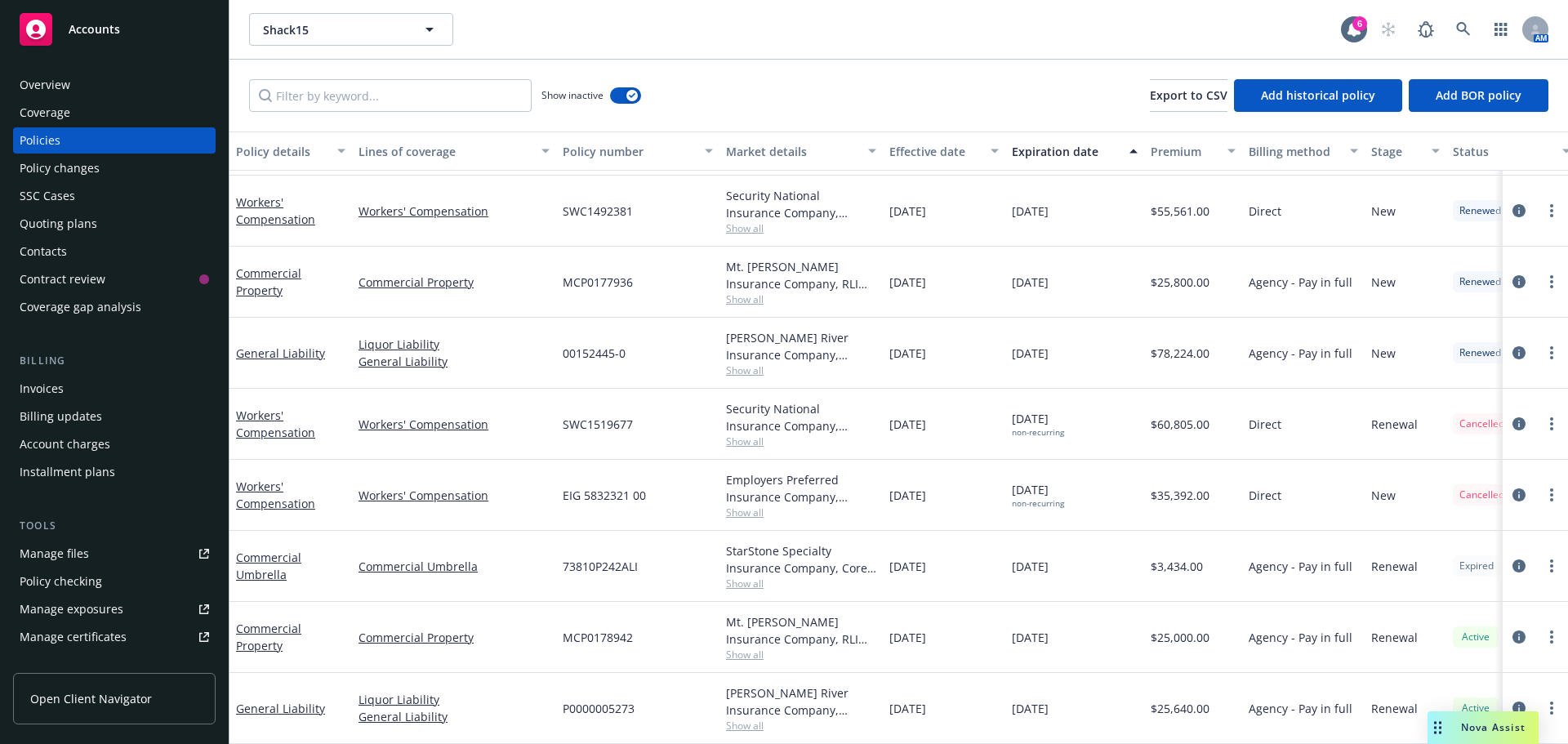
drag, startPoint x: 653, startPoint y: 557, endPoint x: 1086, endPoint y: 563, distance: 433.0
click at [1074, 563] on div "Commercial Umbrella Commercial Umbrella 73810P242ALI StarStone Specialty Insura…" at bounding box center [1017, 566] width 1576 height 71
click at [1087, 563] on div "08/20/2025" at bounding box center [1074, 566] width 138 height 71
drag, startPoint x: 1104, startPoint y: 563, endPoint x: 503, endPoint y: 525, distance: 602.2
click at [503, 531] on div "Commercial Umbrella Commercial Umbrella 73810P242ALI StarStone Specialty Insura…" at bounding box center [1017, 566] width 1576 height 71
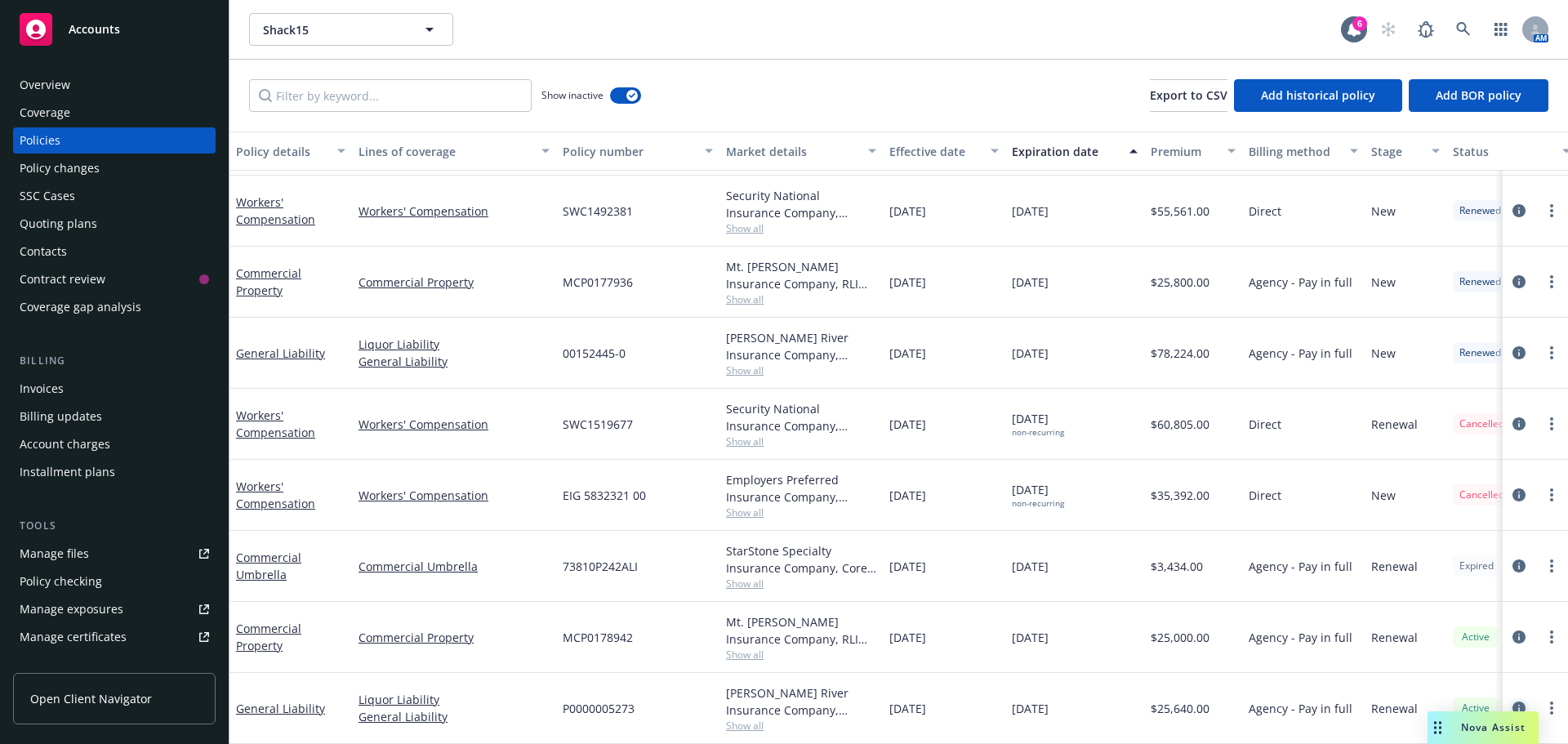
click at [1512, 701] on icon "circleInformation" at bounding box center [1519, 707] width 13 height 13
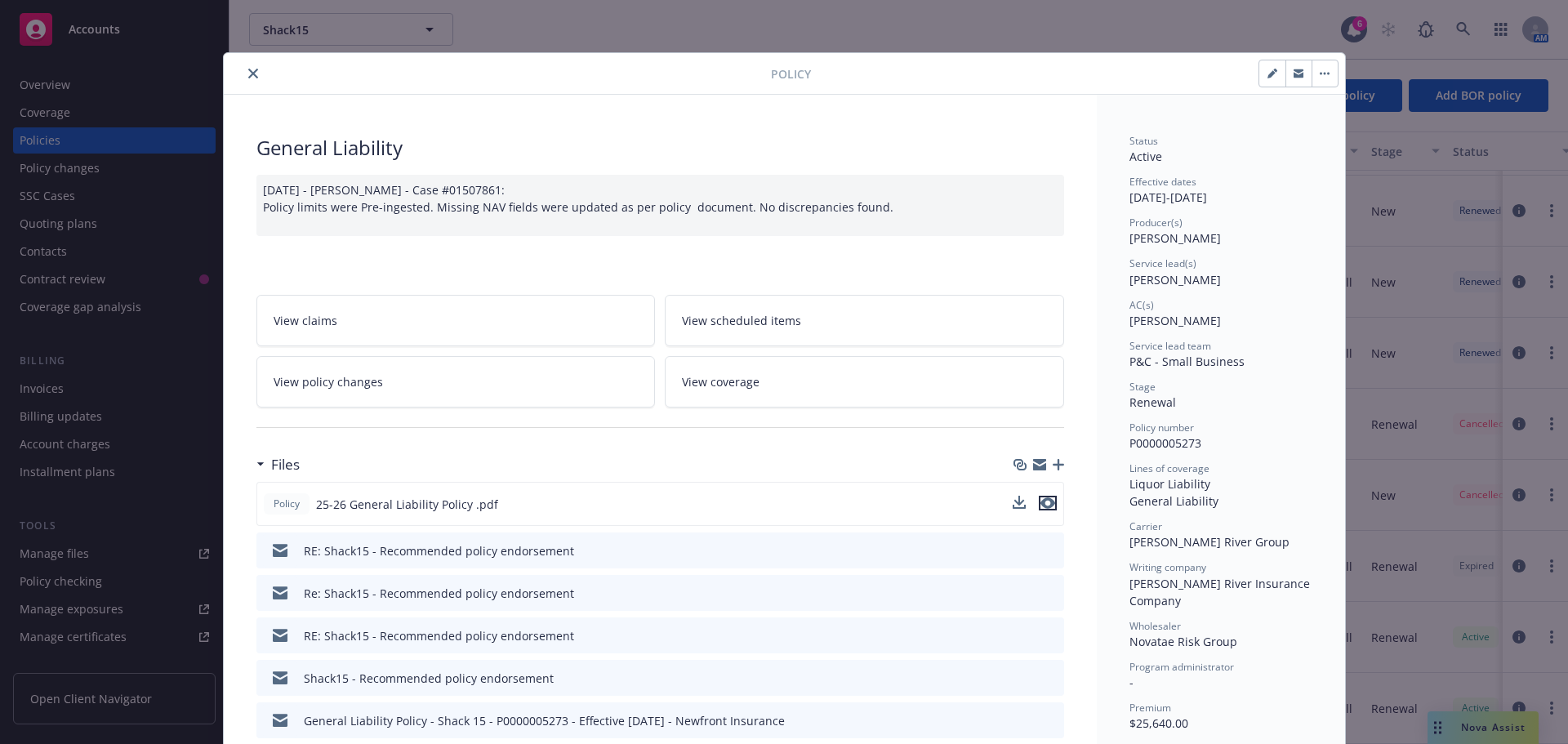
click at [1047, 501] on icon "preview file" at bounding box center [1048, 502] width 15 height 11
click at [248, 71] on icon "close" at bounding box center [252, 73] width 10 height 10
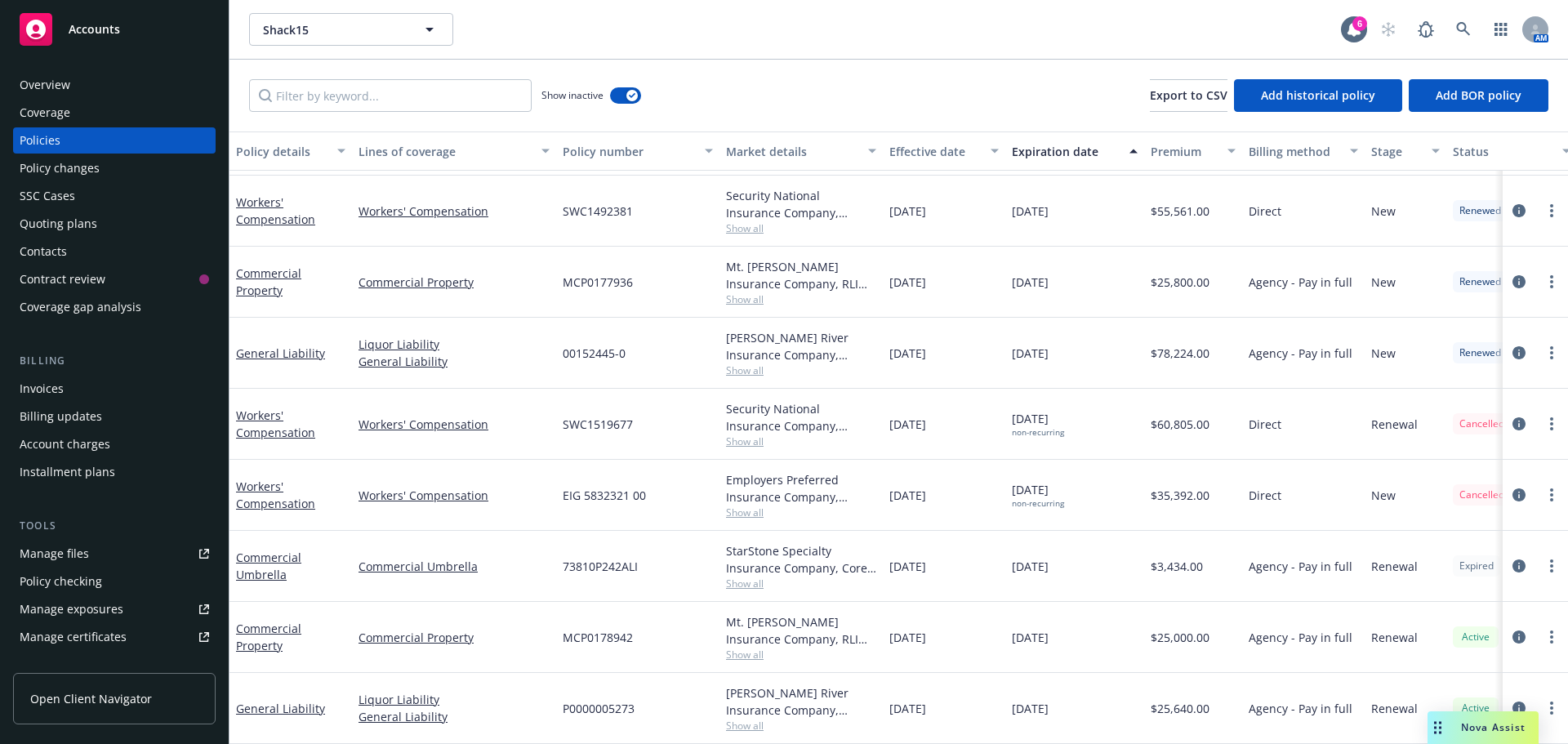
click at [65, 223] on div "Quoting plans" at bounding box center [58, 224] width 78 height 26
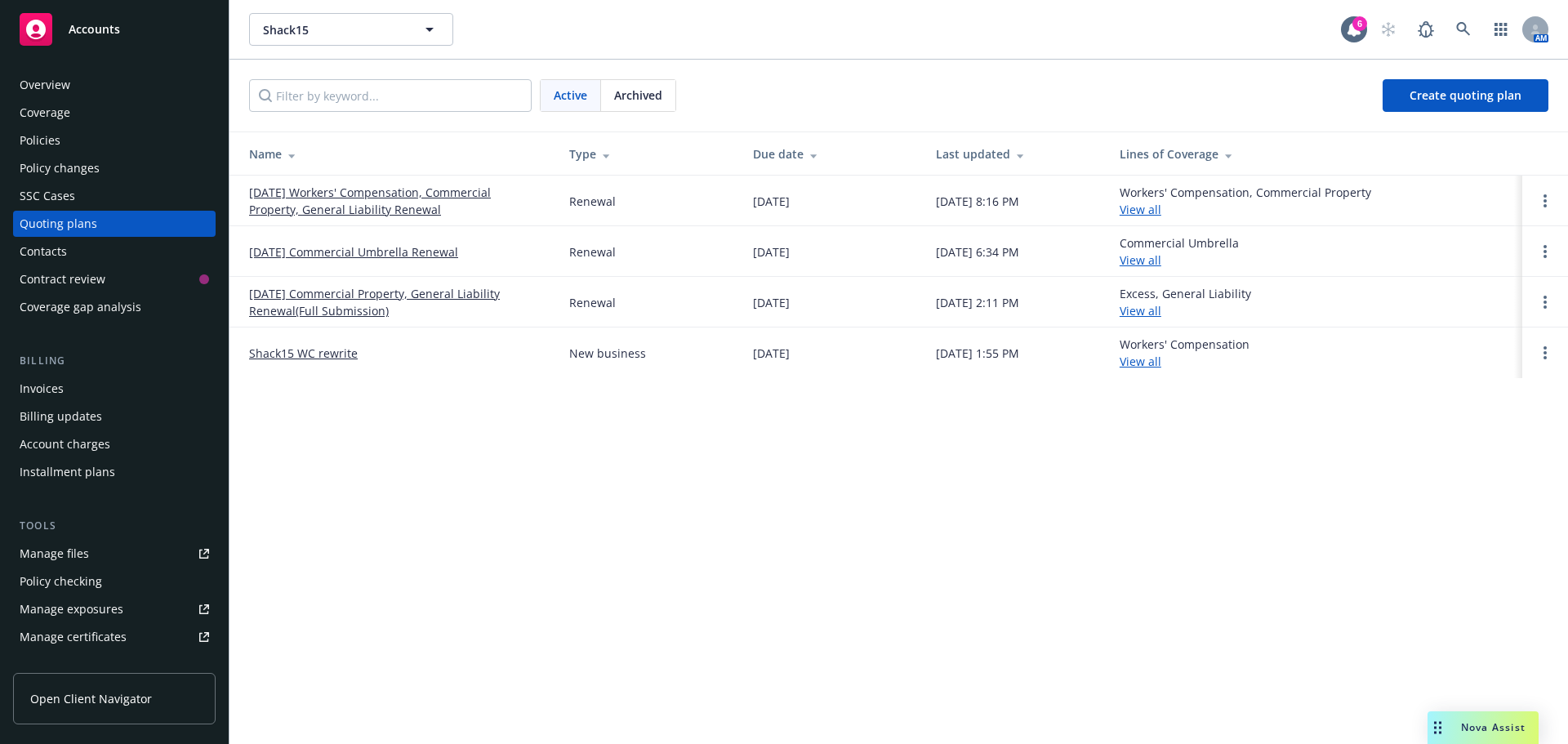
click at [402, 249] on link "08/20/25 Commercial Umbrella Renewal" at bounding box center [353, 251] width 209 height 17
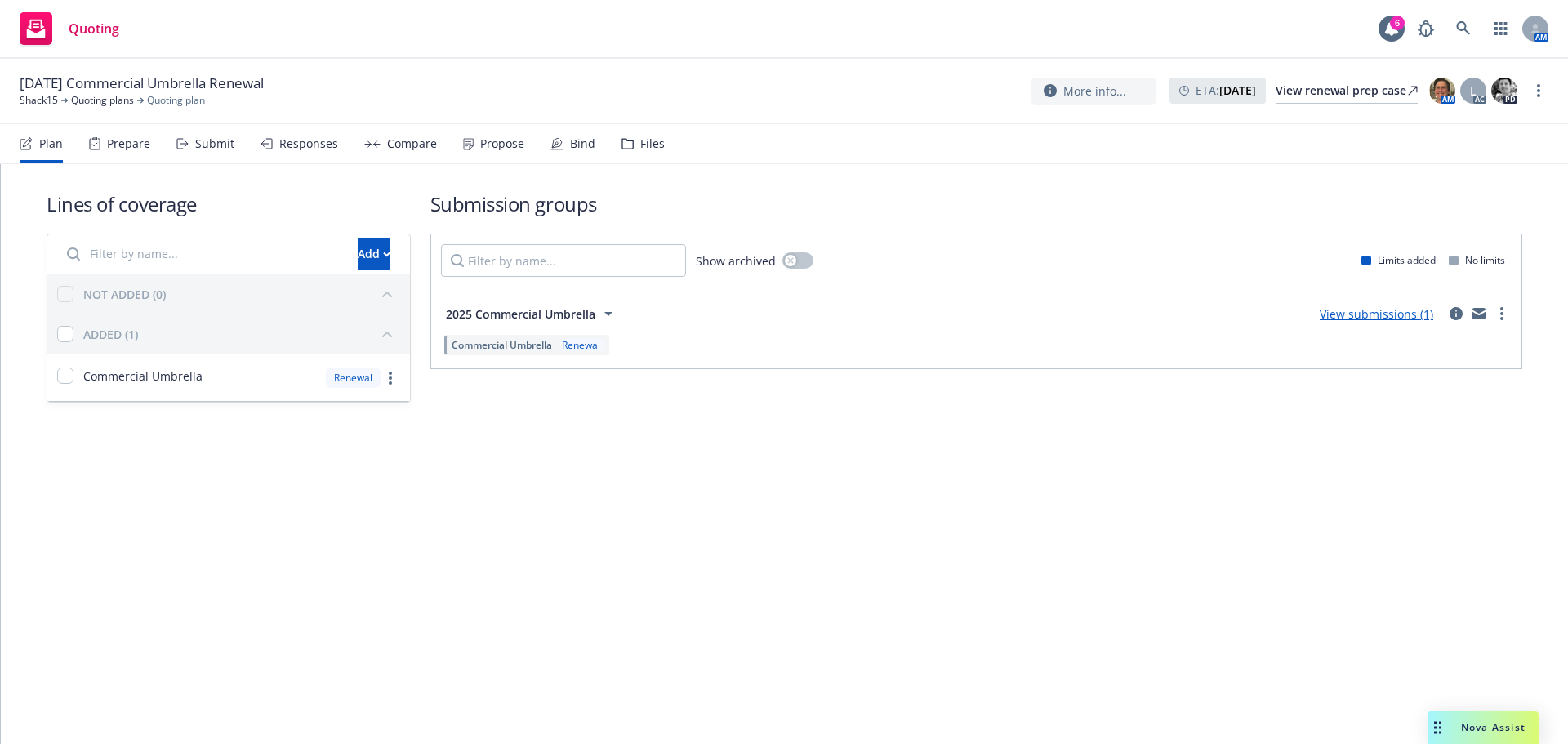
click at [1378, 314] on link "View submissions (1)" at bounding box center [1376, 314] width 114 height 16
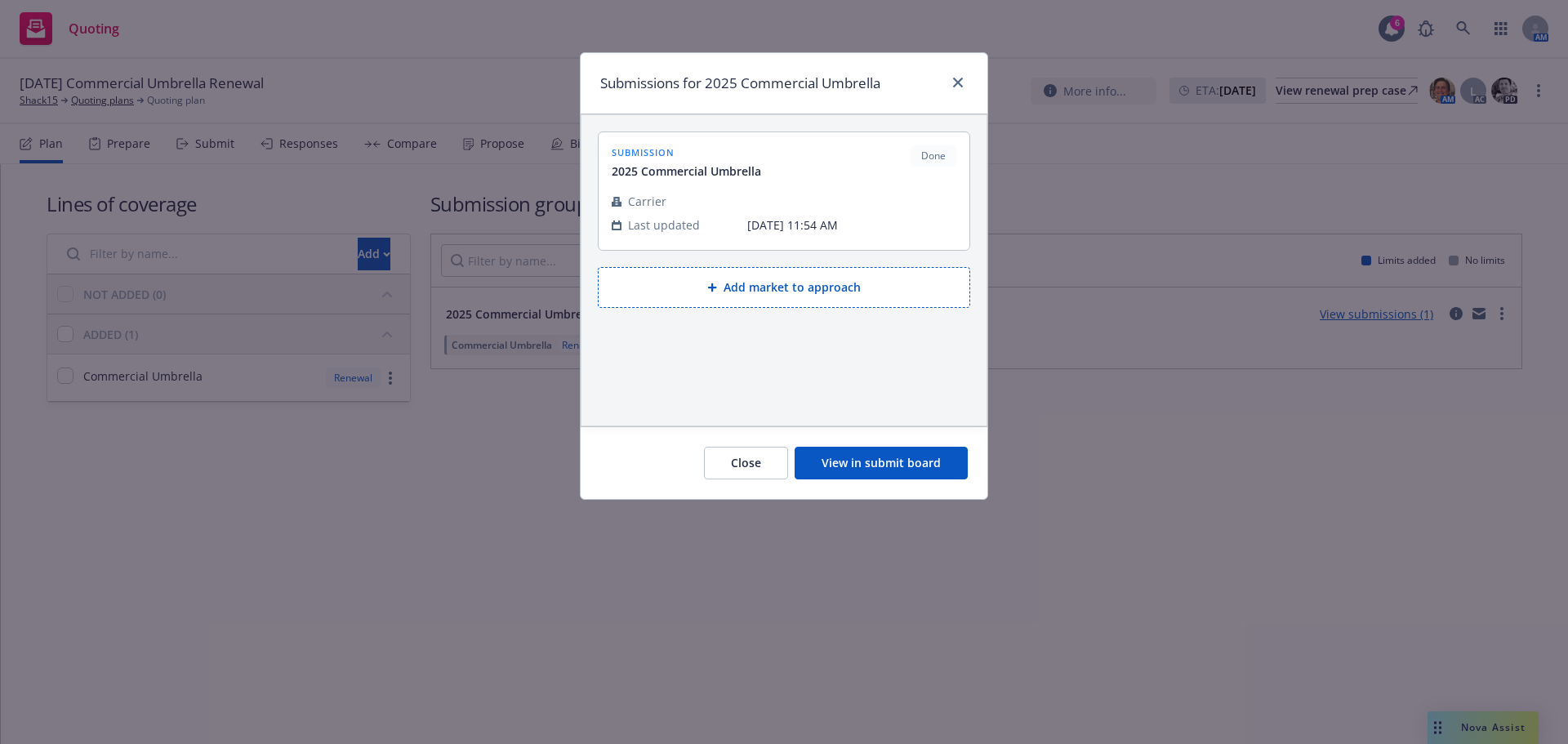
click at [875, 465] on button "View in submit board" at bounding box center [881, 462] width 173 height 33
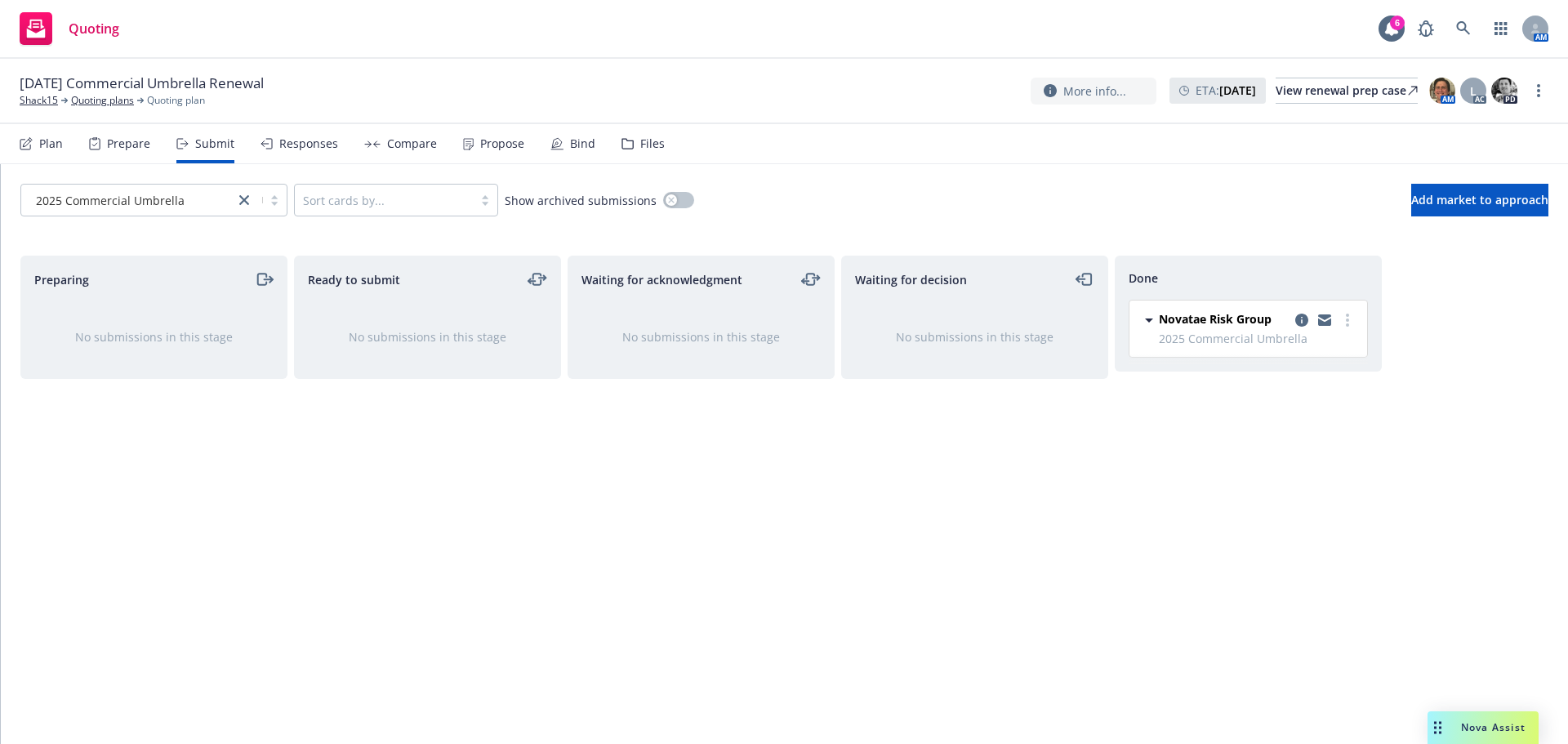
click at [482, 143] on div "Propose" at bounding box center [502, 144] width 44 height 13
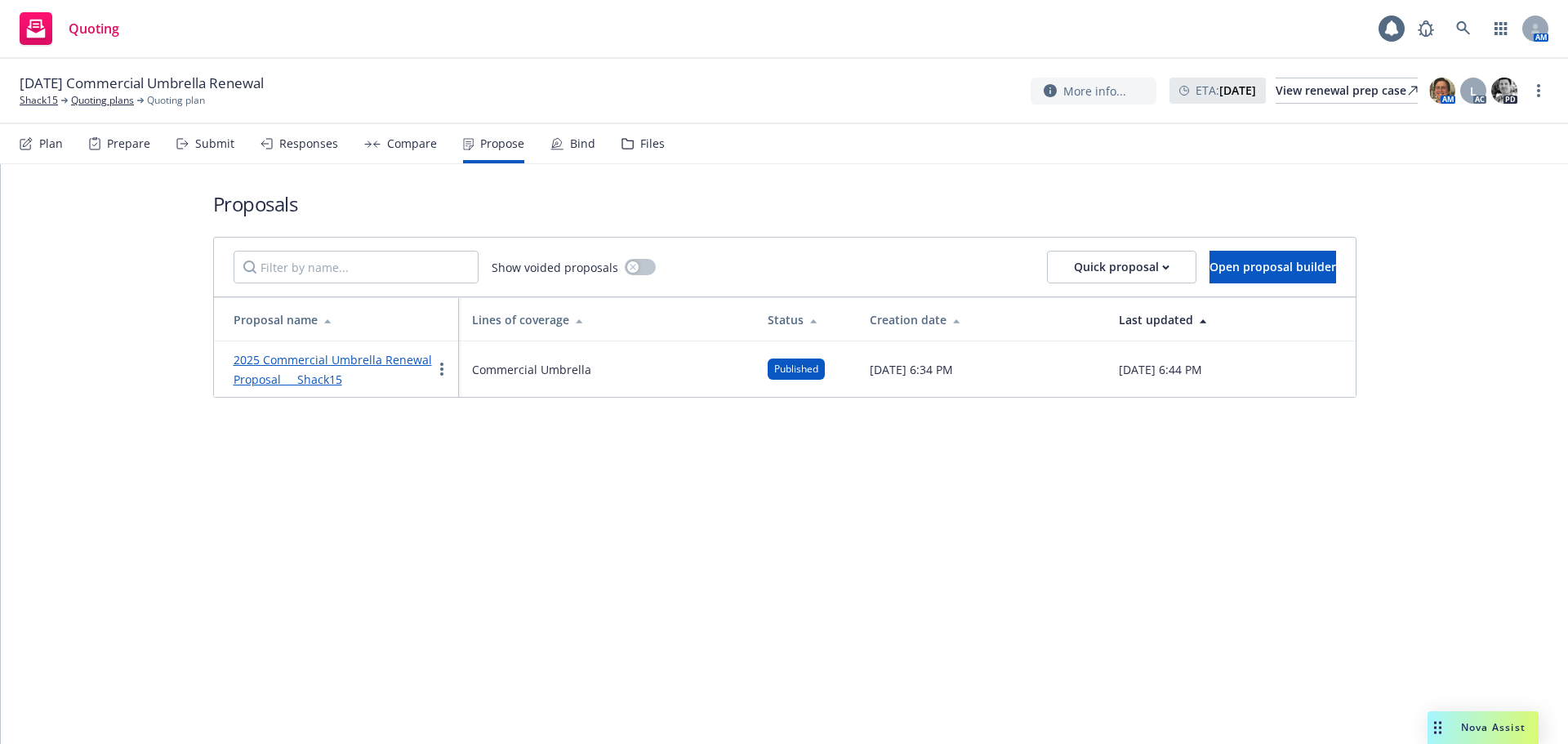
click at [332, 365] on link "2025 Commercial Umbrella Renewal Proposal Shack15" at bounding box center [332, 369] width 198 height 35
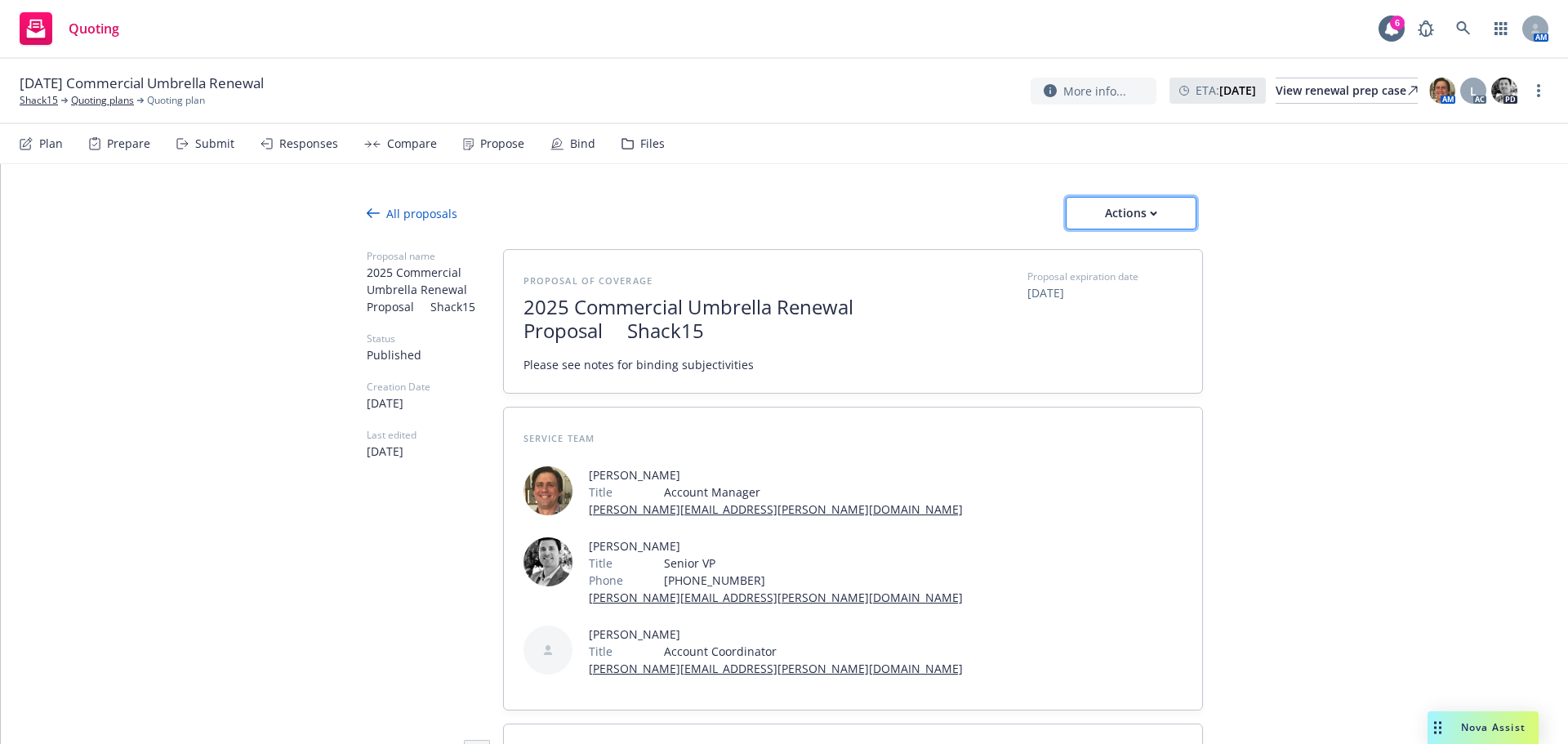
click at [1143, 202] on div "Actions" at bounding box center [1131, 212] width 77 height 31
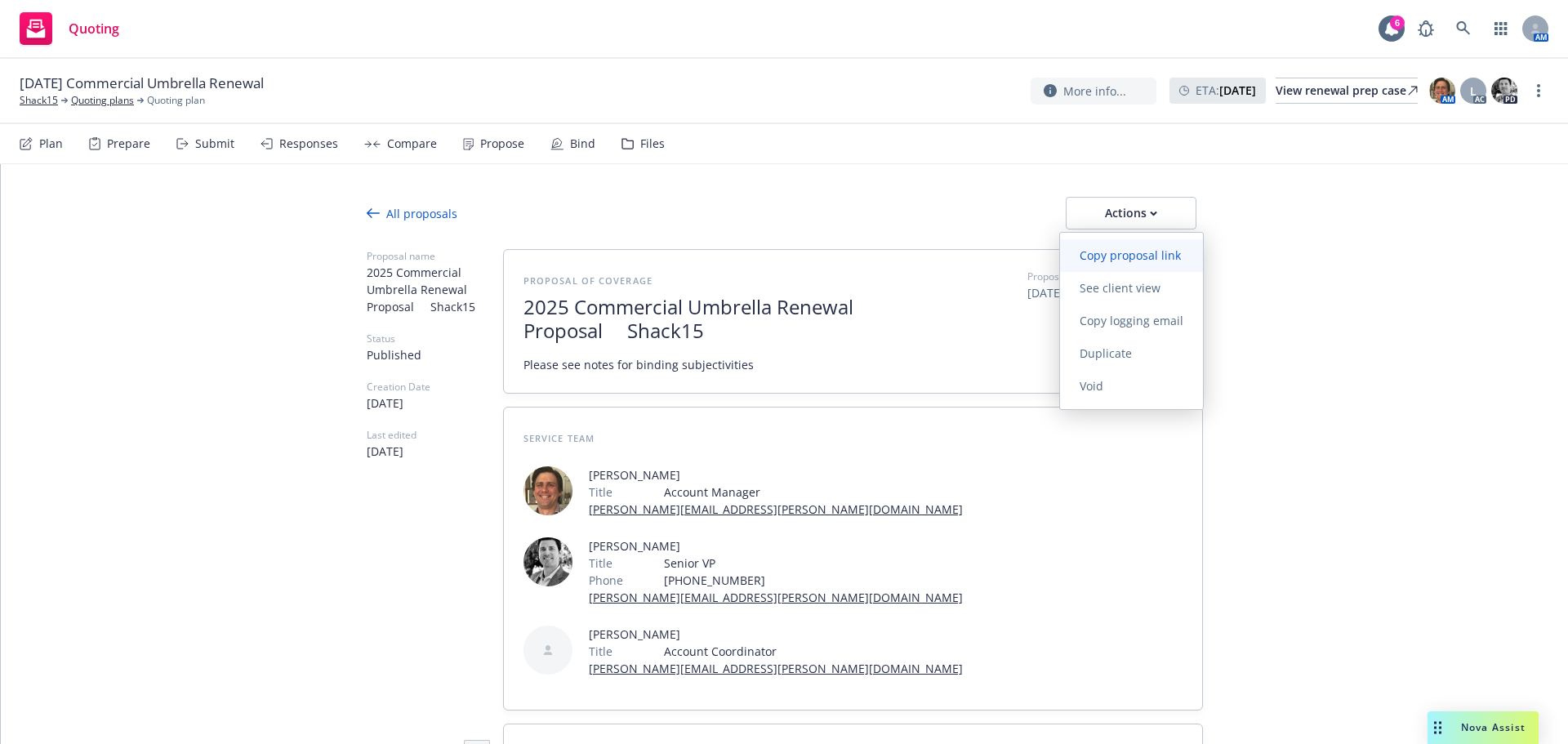
click at [1125, 247] on link "Copy proposal link" at bounding box center [1131, 255] width 143 height 33
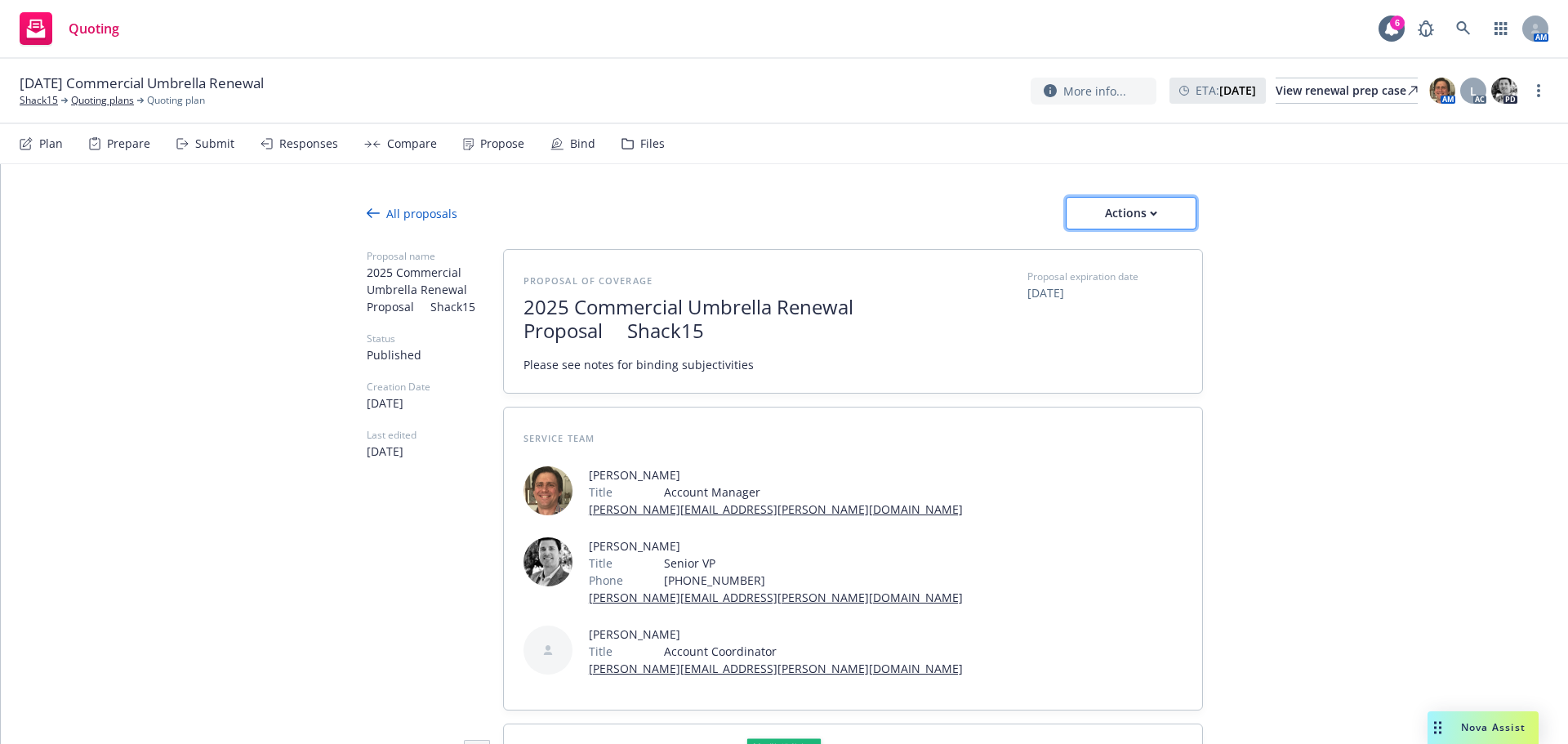
click at [1131, 212] on div "Actions" at bounding box center [1131, 212] width 77 height 31
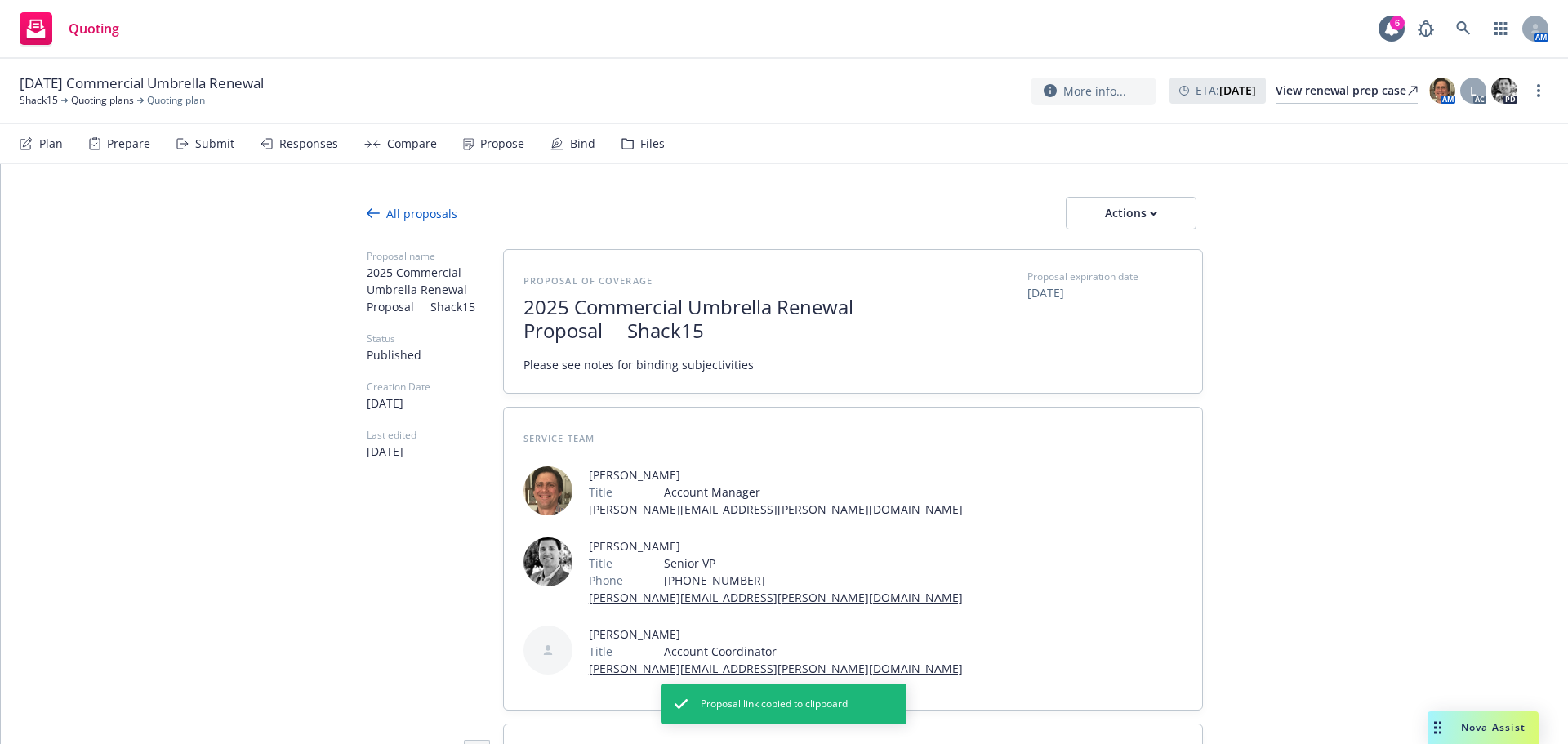
click at [1111, 288] on span "See client view" at bounding box center [1120, 288] width 120 height 16
type textarea "x"
click at [45, 102] on link "Shack15" at bounding box center [39, 100] width 39 height 15
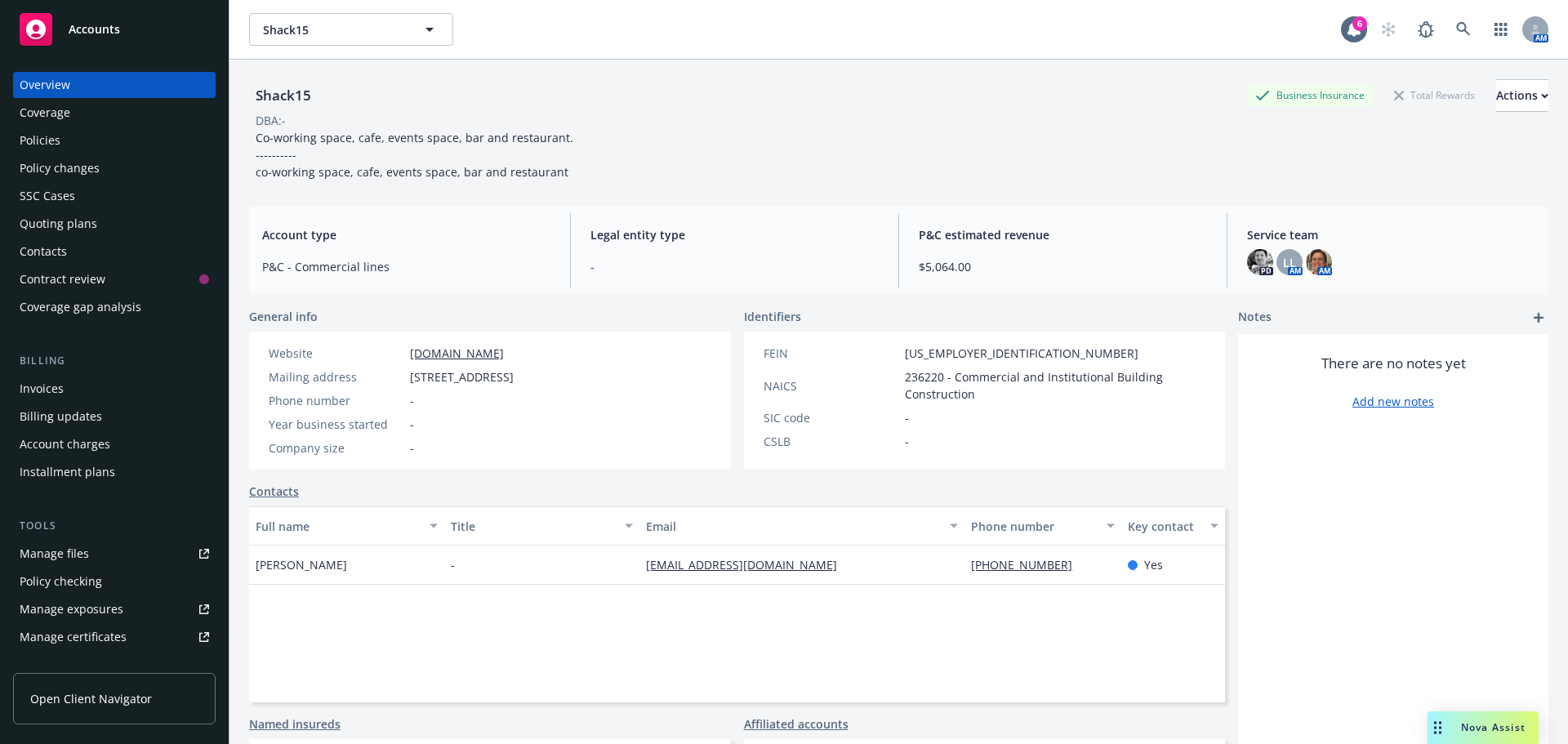
click at [63, 146] on div "Policies" at bounding box center [114, 140] width 190 height 26
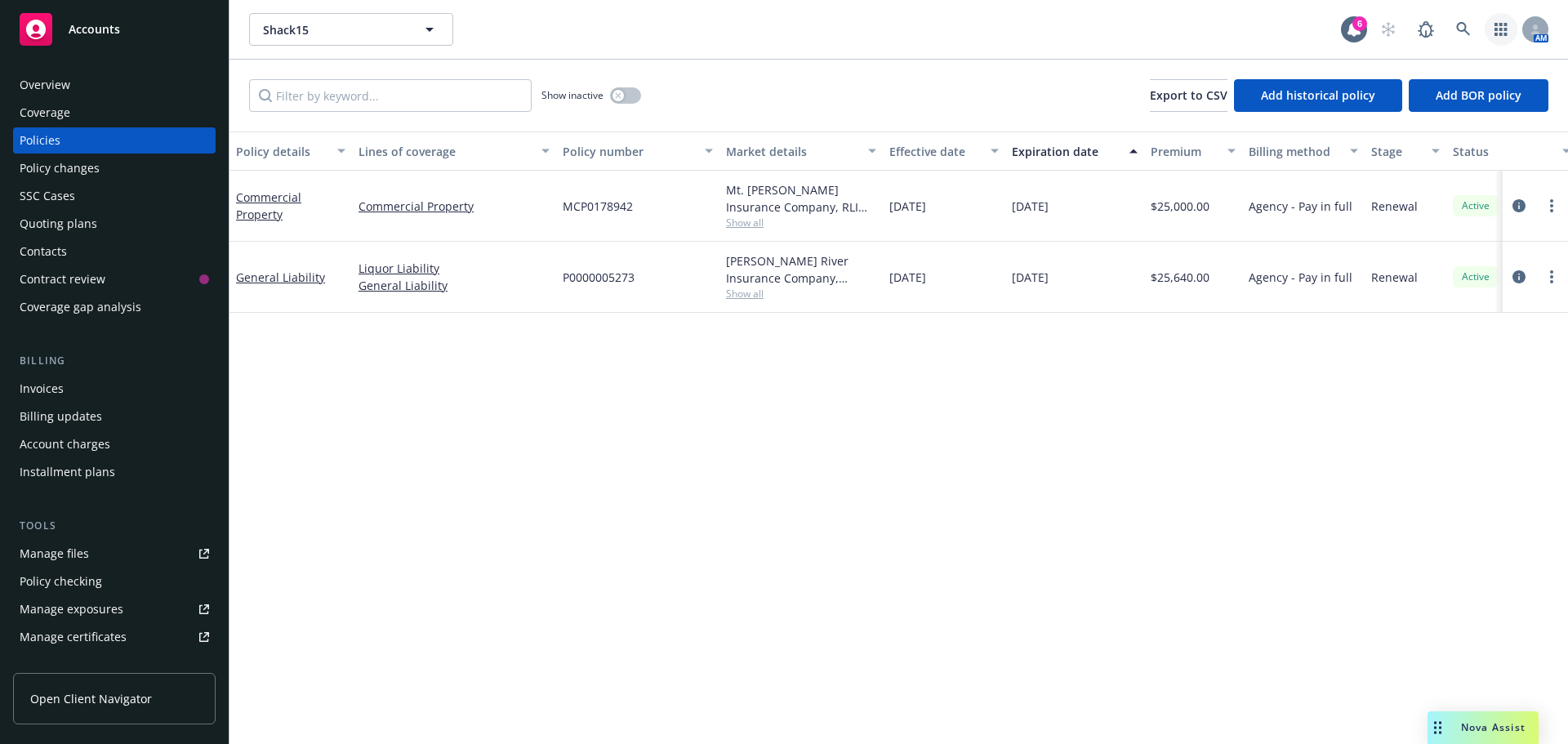
click at [1494, 41] on link "button" at bounding box center [1500, 29] width 33 height 33
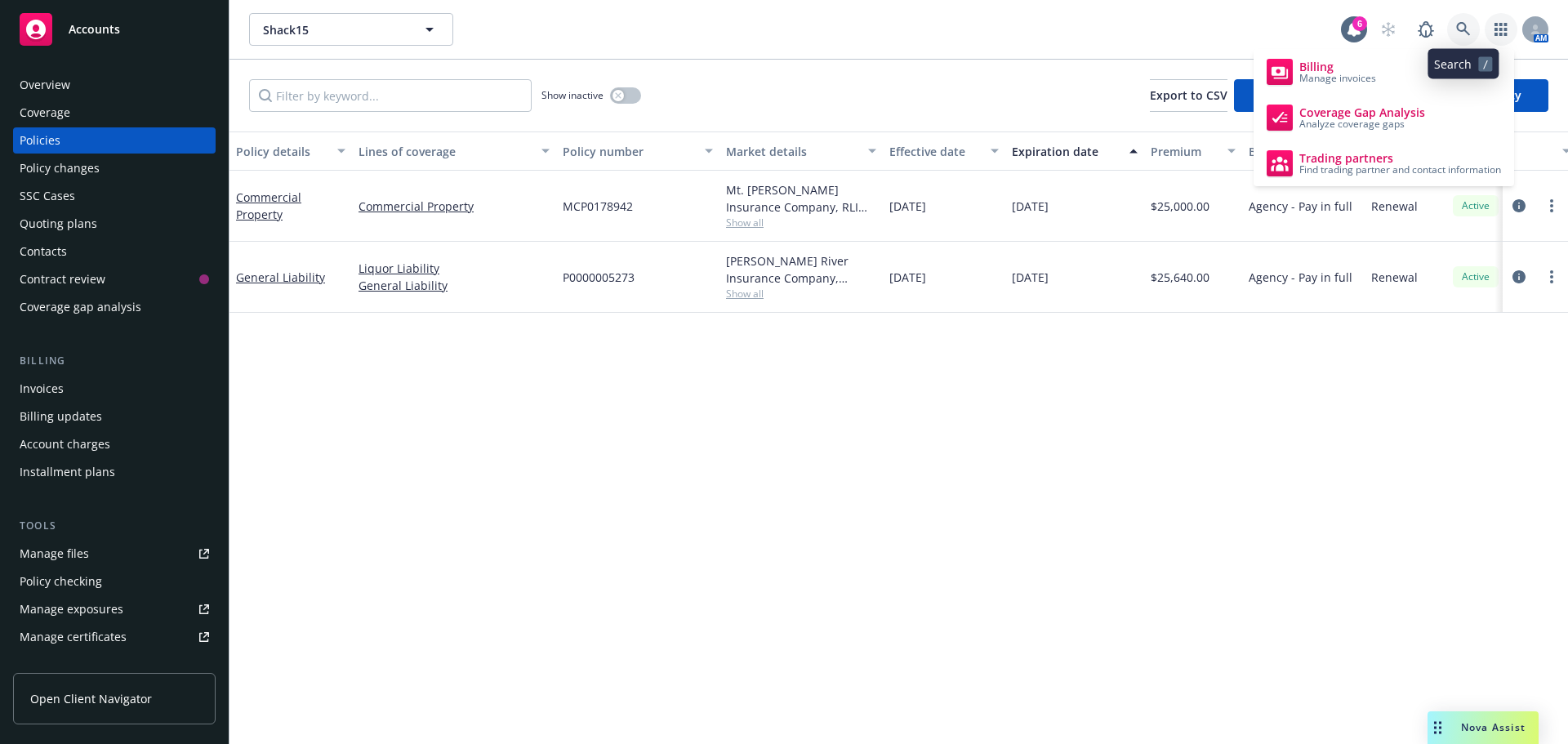
click at [1472, 31] on link at bounding box center [1463, 29] width 33 height 33
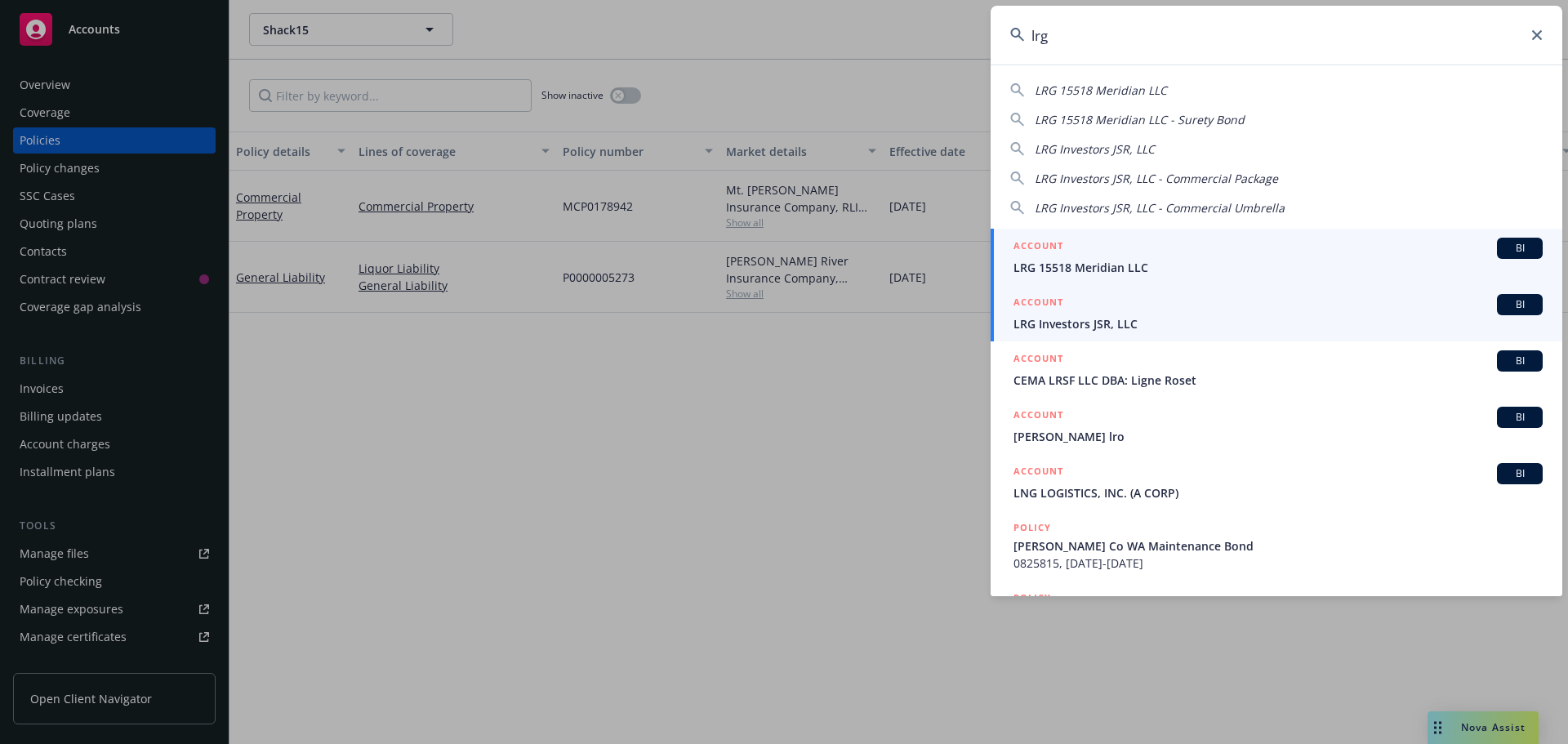
type input "lrg"
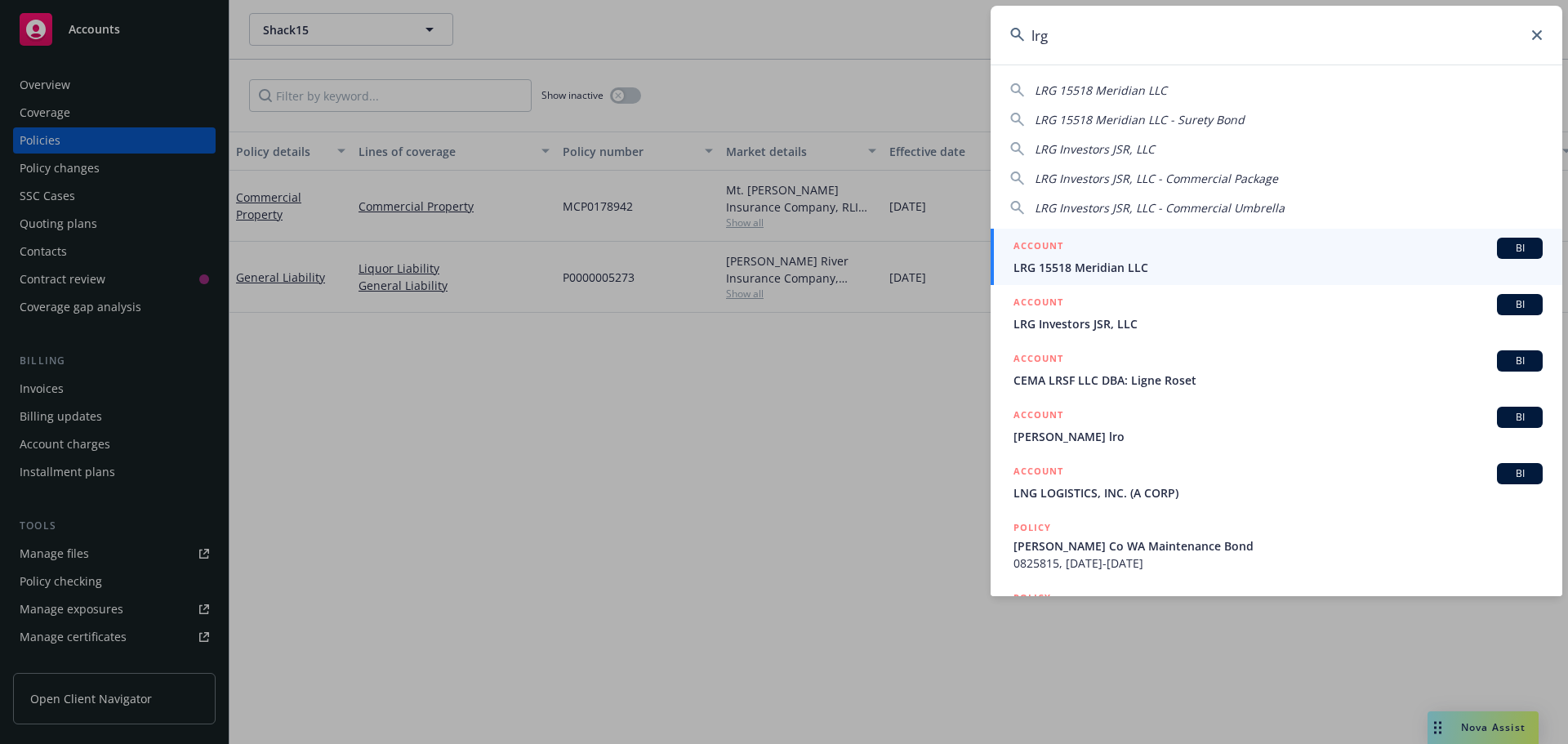
click at [1089, 313] on div "ACCOUNT BI" at bounding box center [1278, 304] width 529 height 21
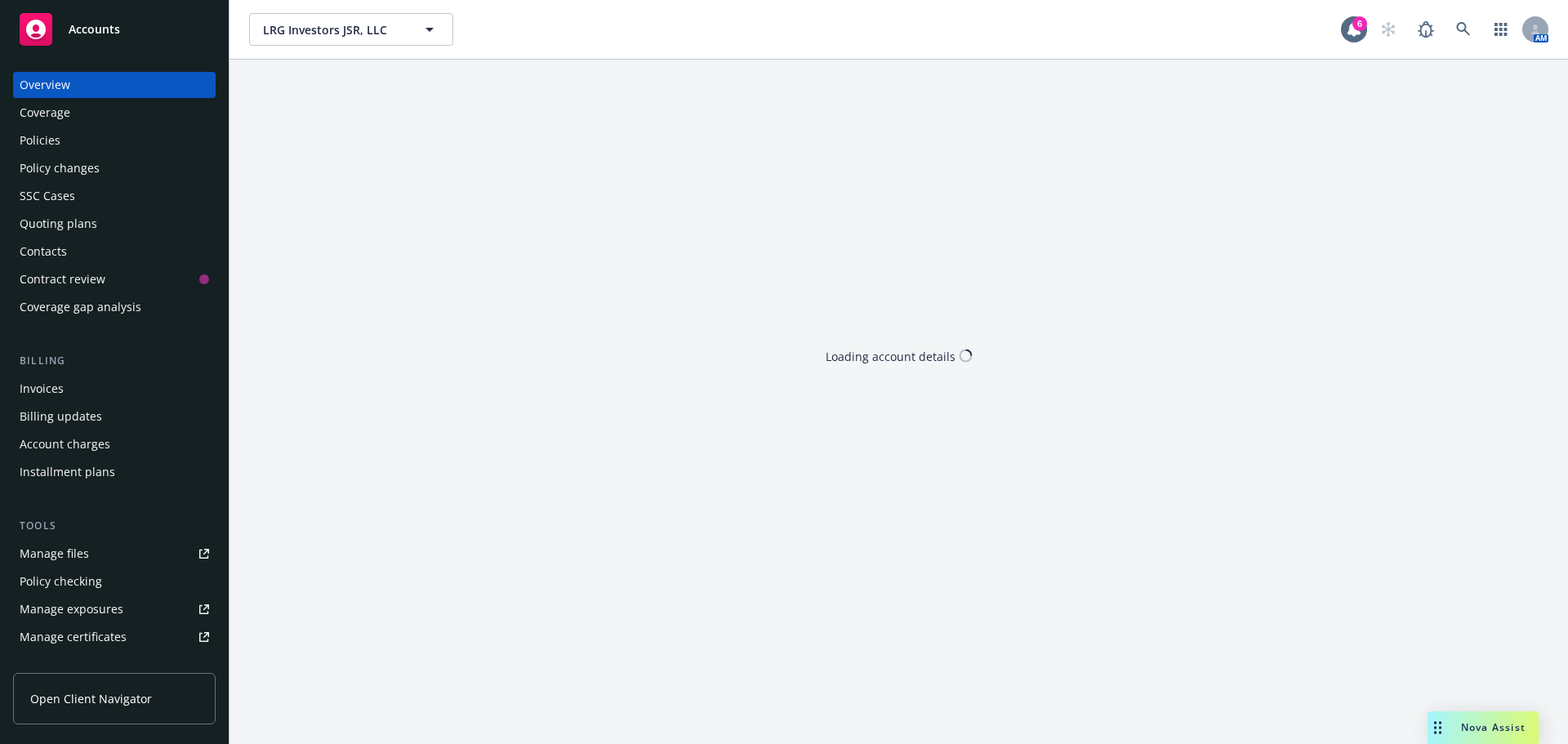
click at [24, 138] on div "Policies" at bounding box center [40, 140] width 41 height 26
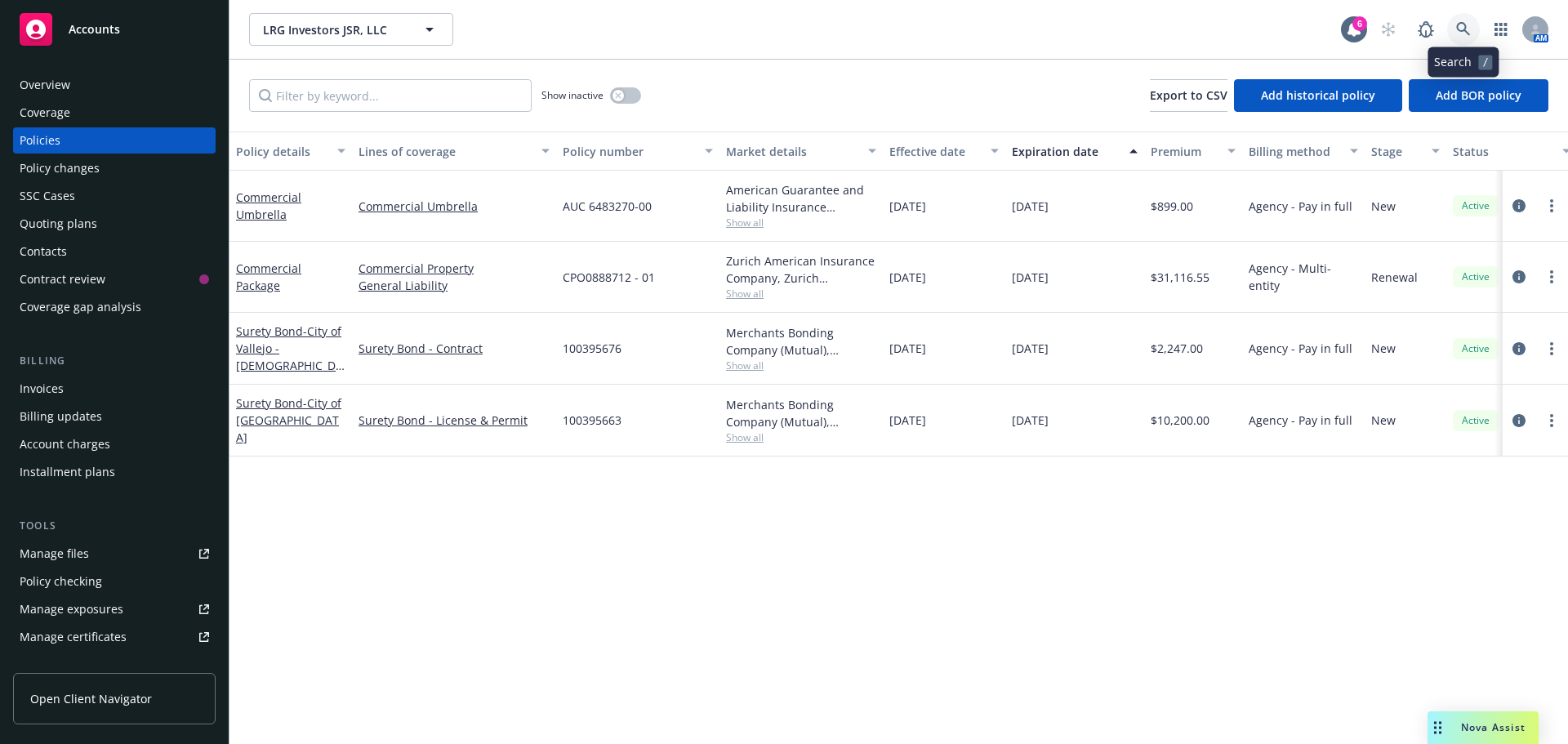
click at [1460, 39] on link at bounding box center [1463, 29] width 33 height 33
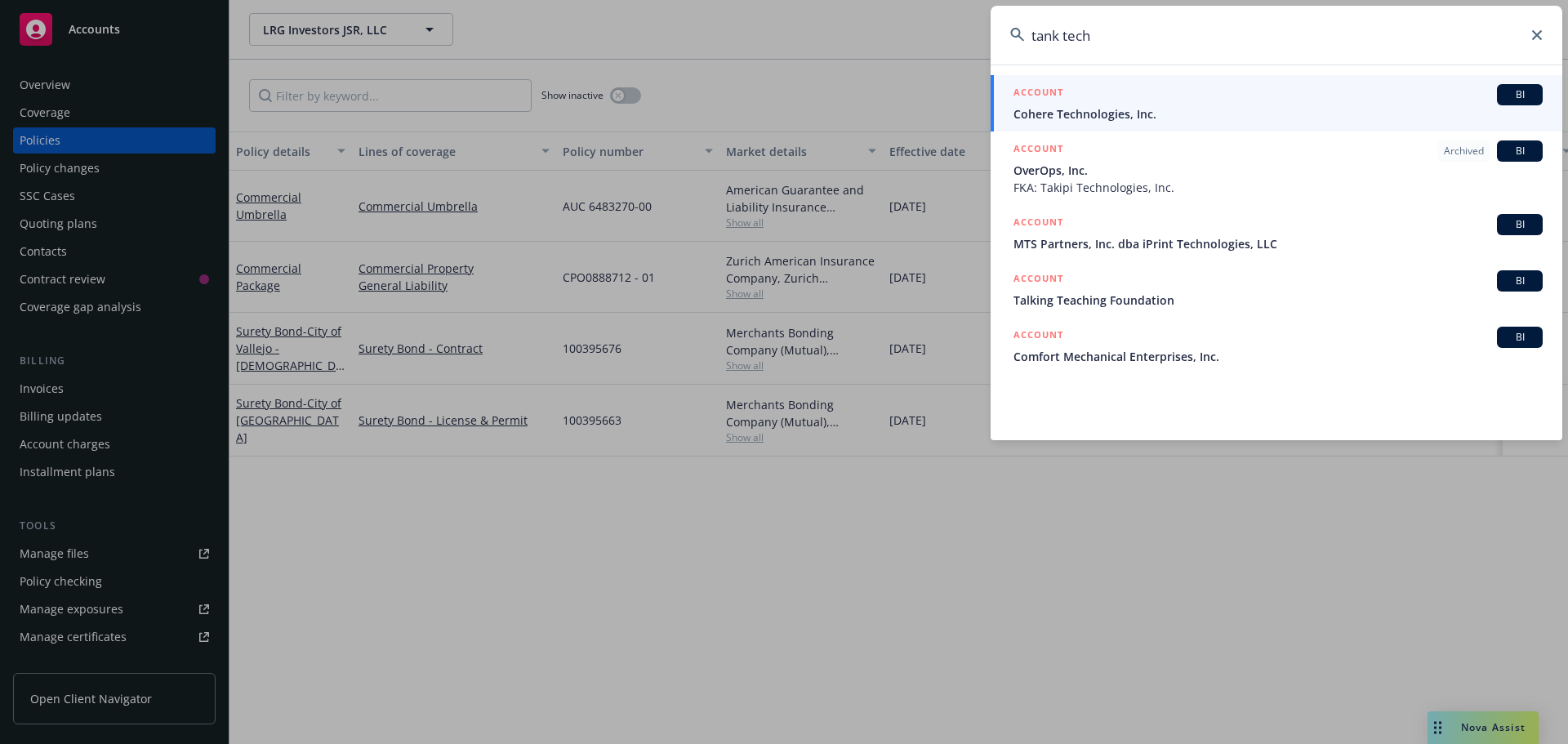
drag, startPoint x: 1013, startPoint y: 30, endPoint x: 766, endPoint y: -4, distance: 249.3
click at [766, 0] on html "Accounts Overview Coverage Policies Policy changes SSC Cases Quoting plans Cont…" at bounding box center [784, 372] width 1568 height 744
type input "r"
type input "t"
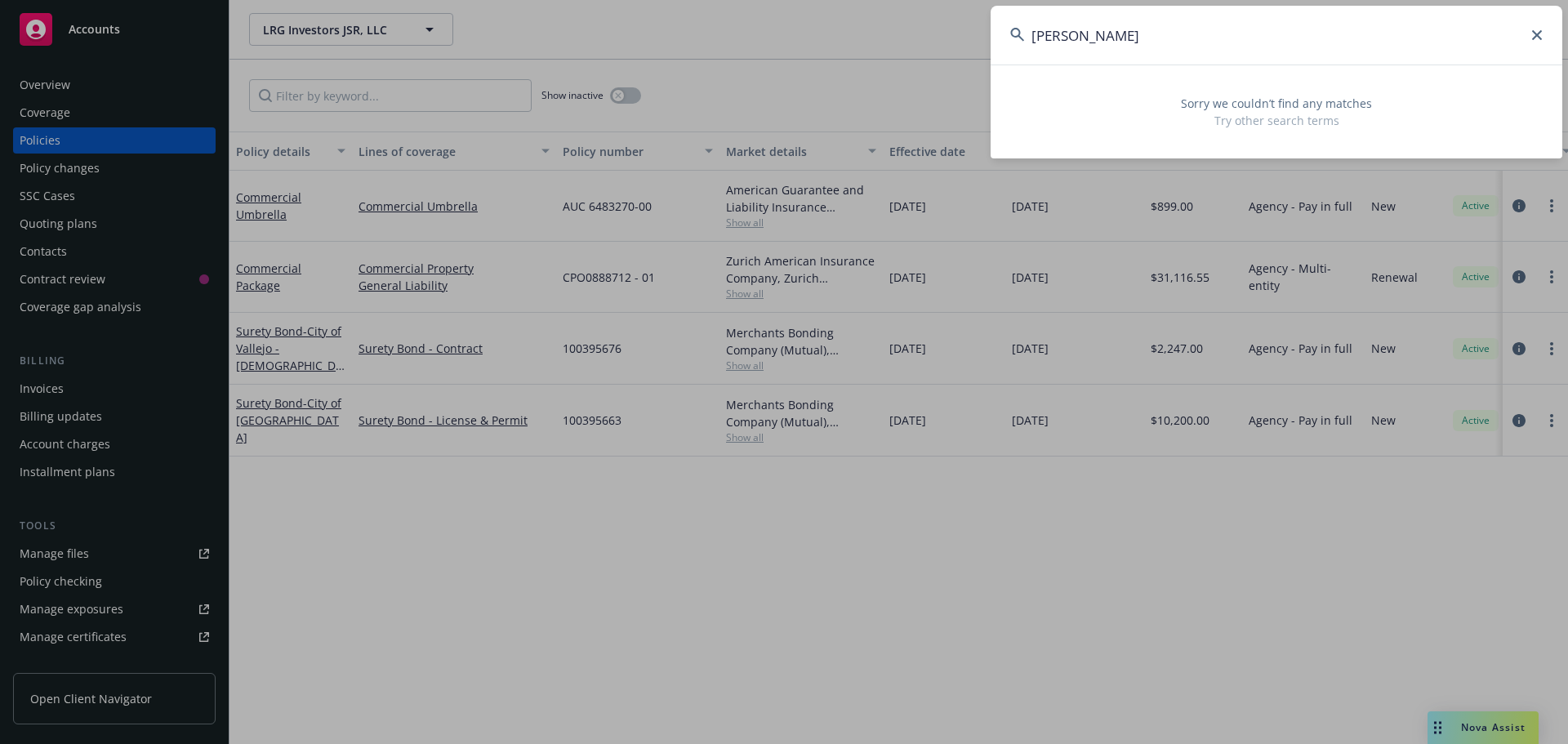
click at [1160, 21] on input "[PERSON_NAME]" at bounding box center [1276, 34] width 571 height 59
drag, startPoint x: 1119, startPoint y: 36, endPoint x: 1092, endPoint y: 4, distance: 41.9
click at [958, 36] on div "[PERSON_NAME] Sorry we couldn’t find any matches Try other search terms" at bounding box center [784, 372] width 1568 height 744
click at [1176, 28] on input "[PERSON_NAME]" at bounding box center [1276, 34] width 571 height 59
drag, startPoint x: 1093, startPoint y: 21, endPoint x: 877, endPoint y: 12, distance: 216.2
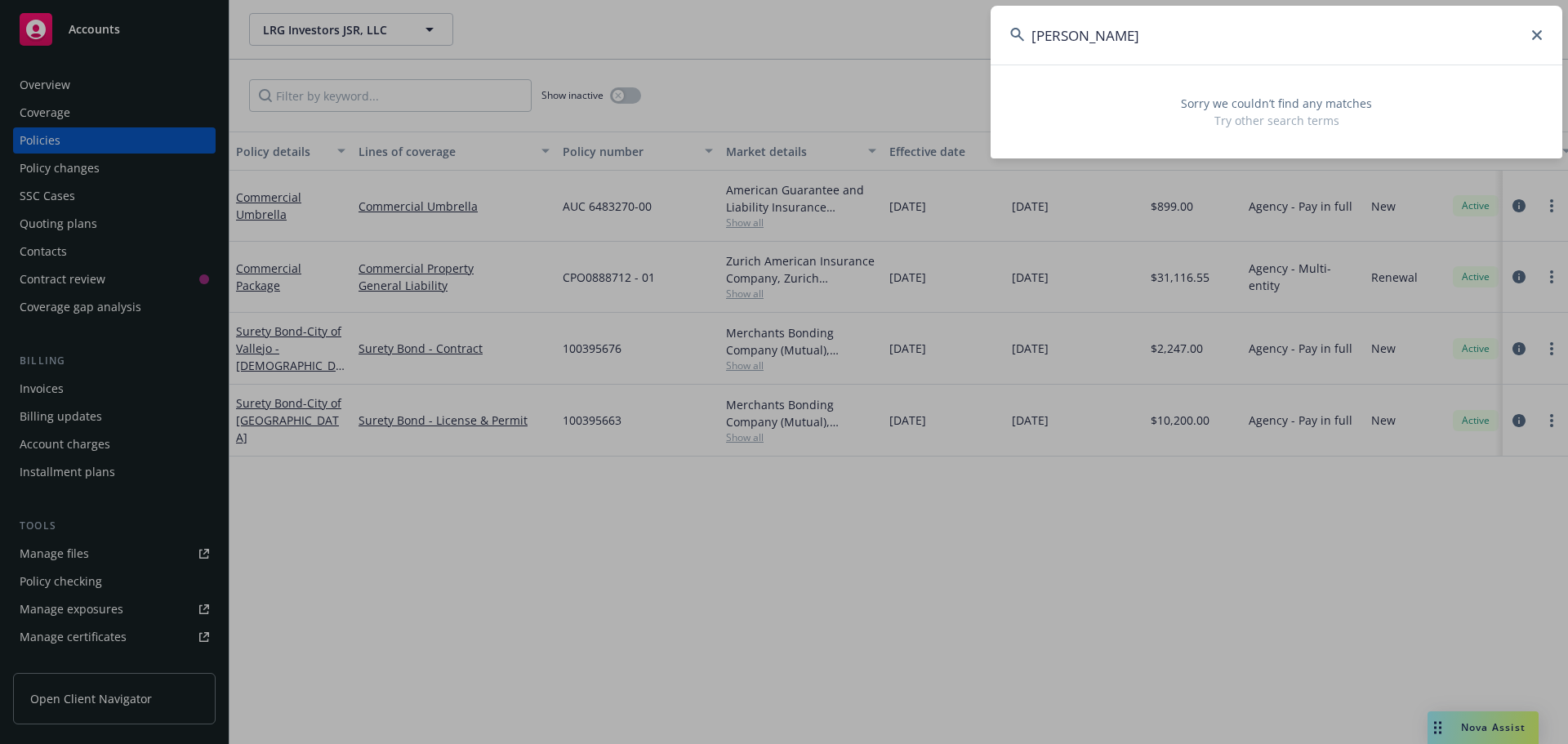
click at [884, 15] on div "[PERSON_NAME] Sorry we couldn’t find any matches Try other search terms" at bounding box center [784, 372] width 1568 height 744
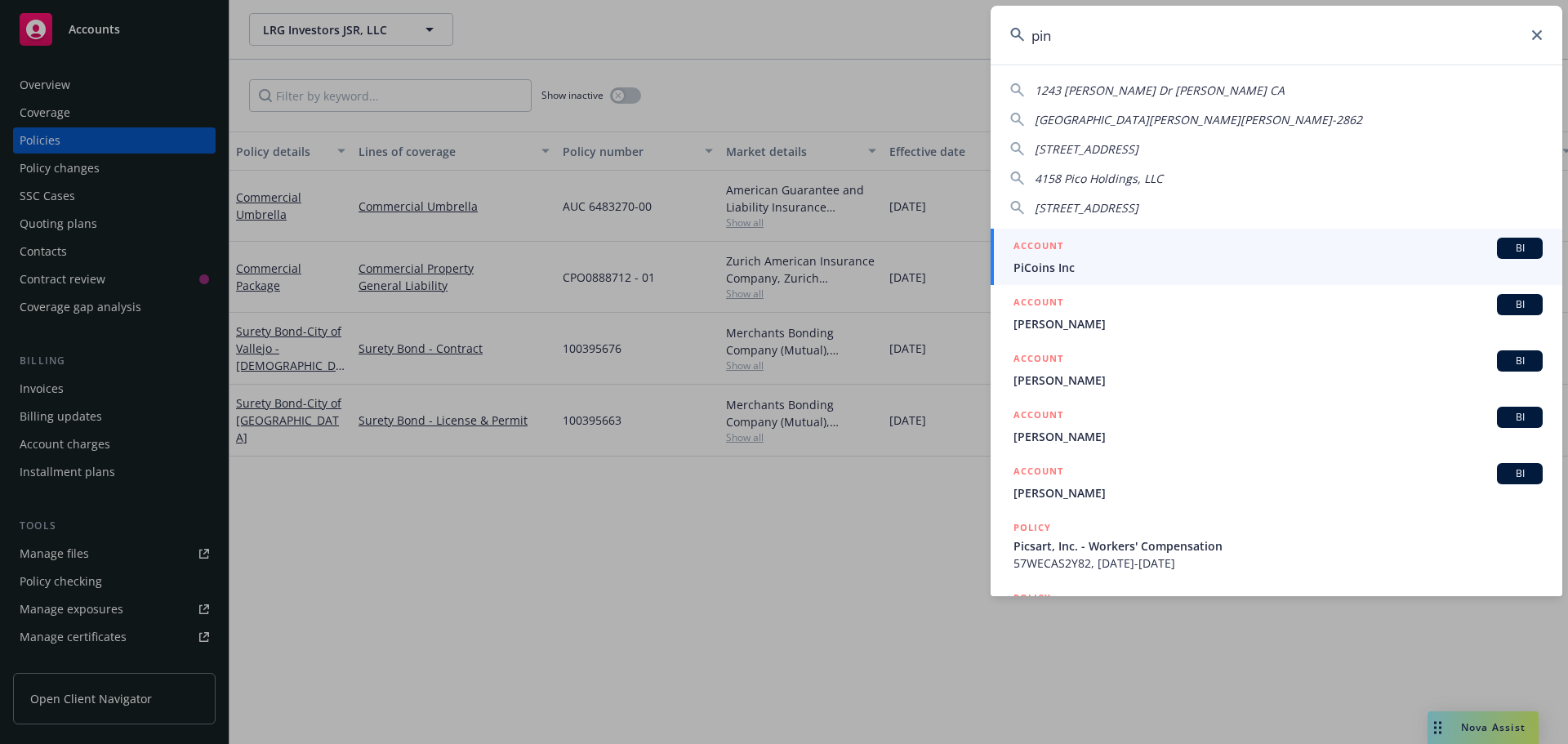
type input "pinc"
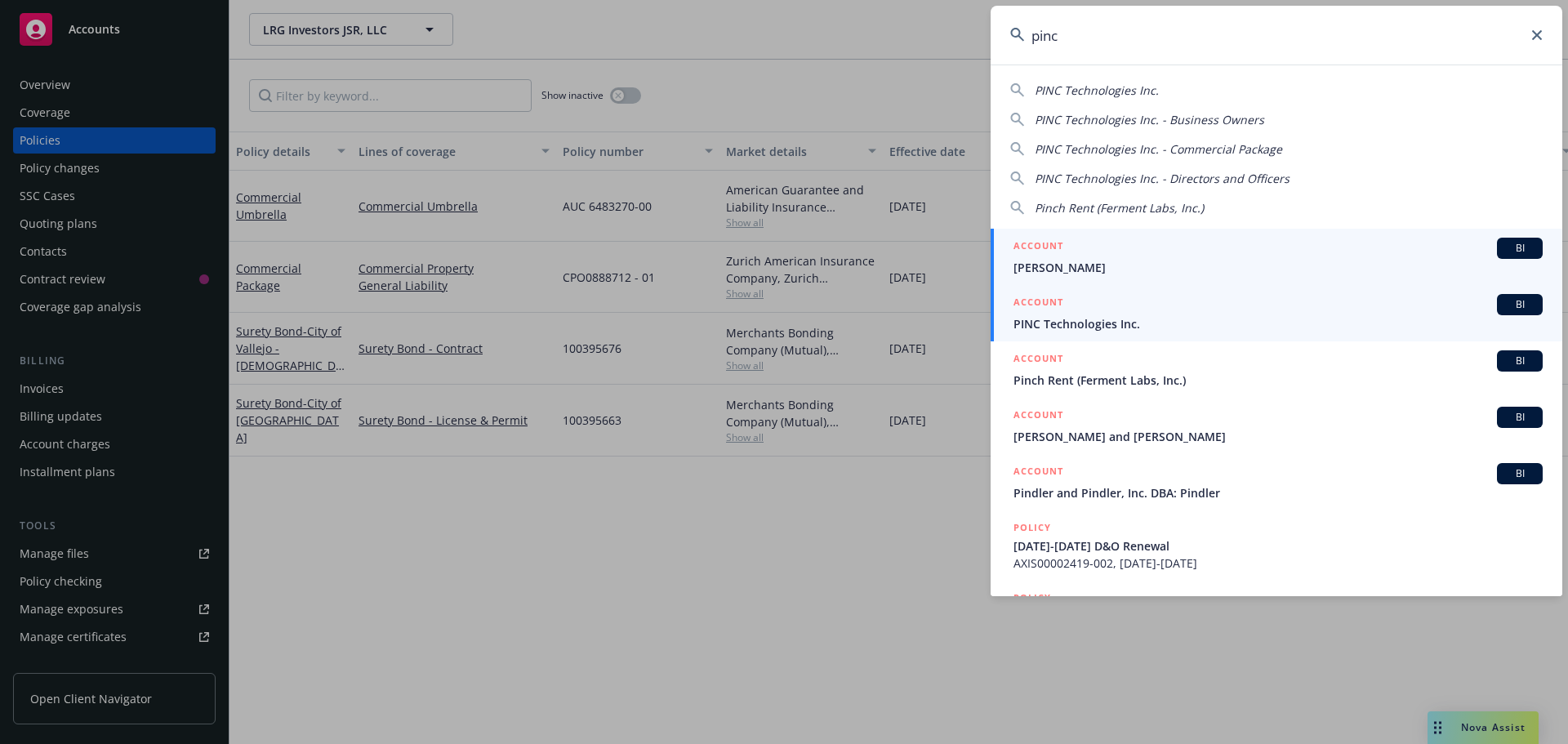
click at [1157, 336] on link "ACCOUNT BI PINC Technologies Inc." at bounding box center [1276, 313] width 571 height 56
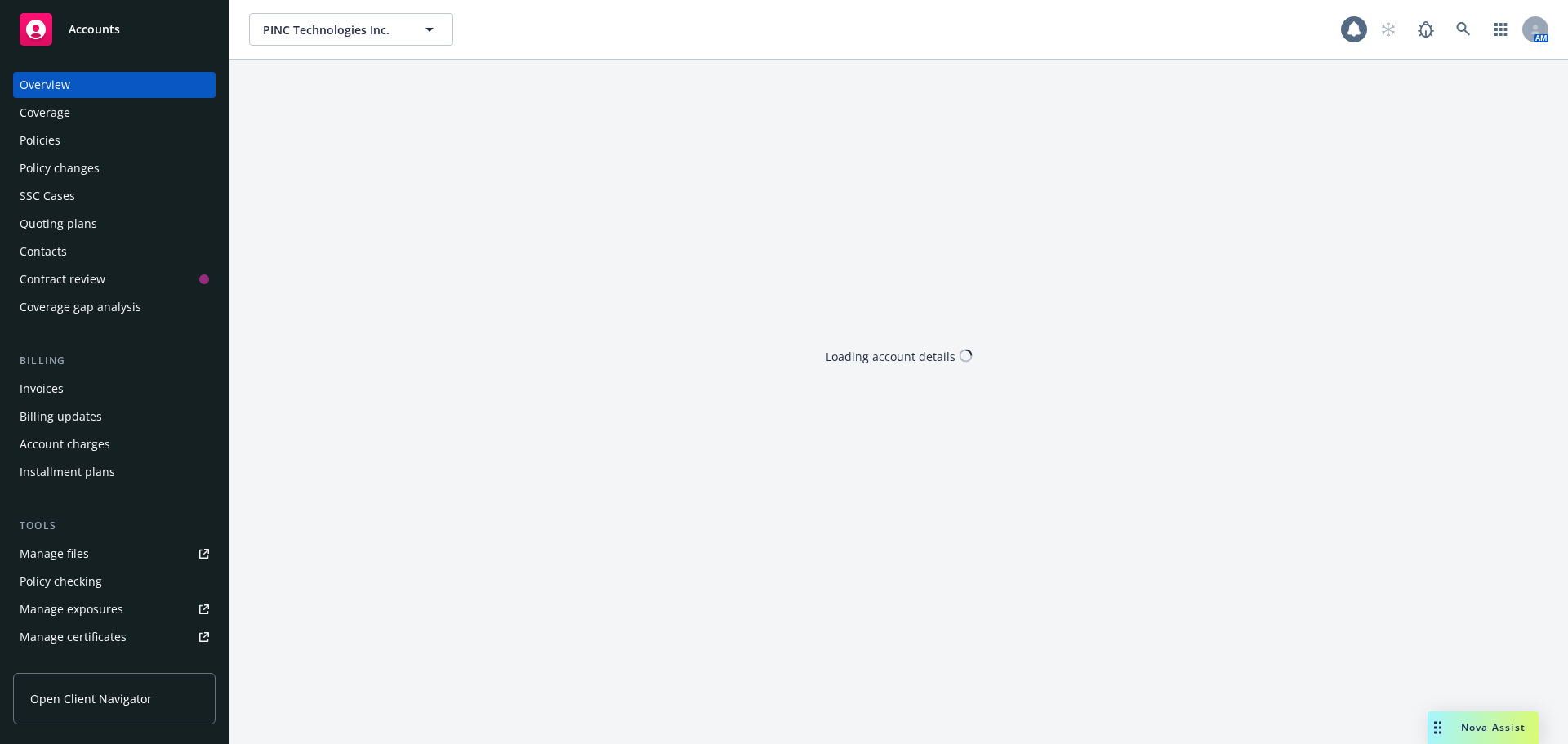
click at [124, 142] on div "Policies" at bounding box center [114, 140] width 190 height 26
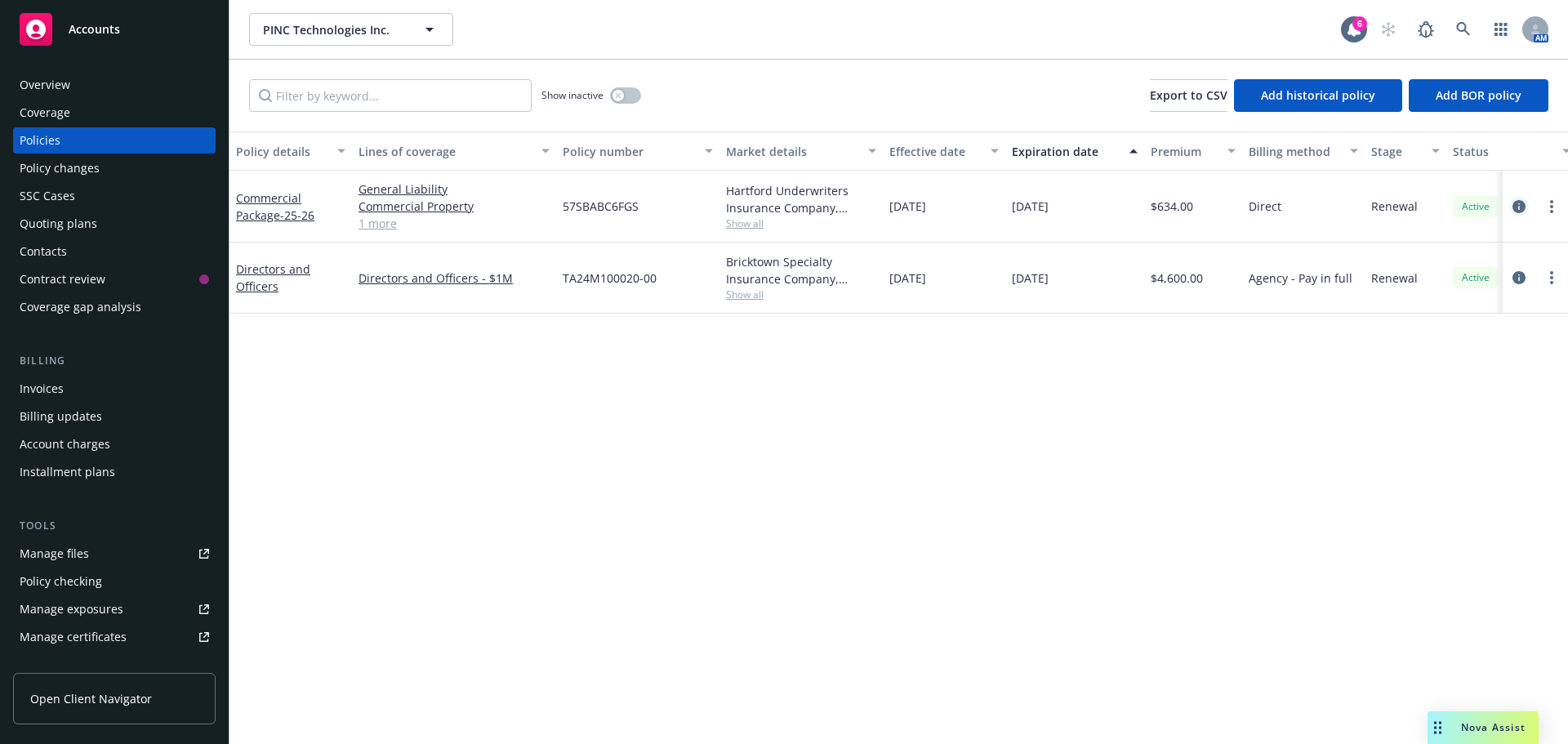
click at [1511, 209] on link "circleInformation" at bounding box center [1519, 206] width 19 height 19
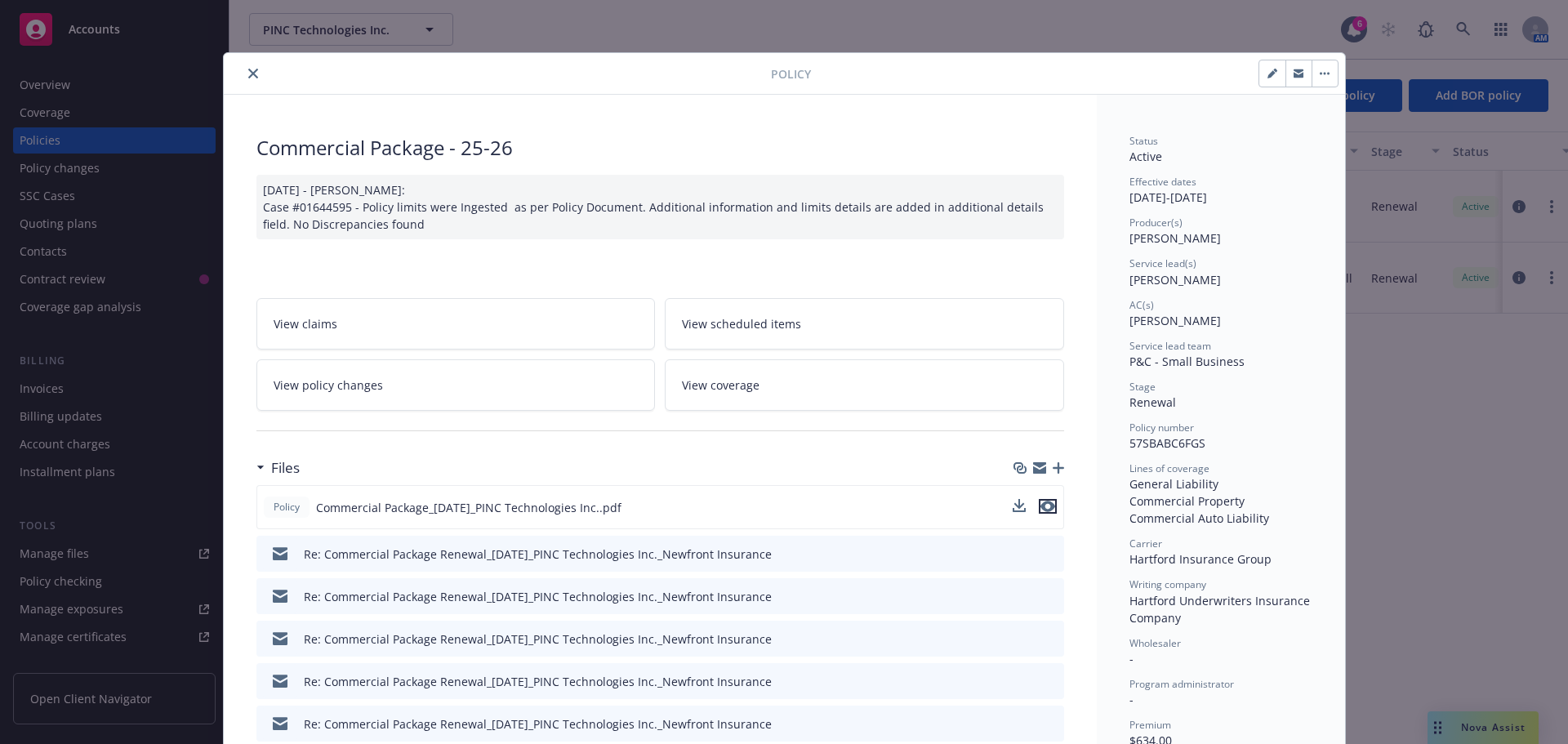
click at [1043, 504] on icon "preview file" at bounding box center [1048, 506] width 15 height 11
click at [254, 72] on button "close" at bounding box center [253, 73] width 19 height 19
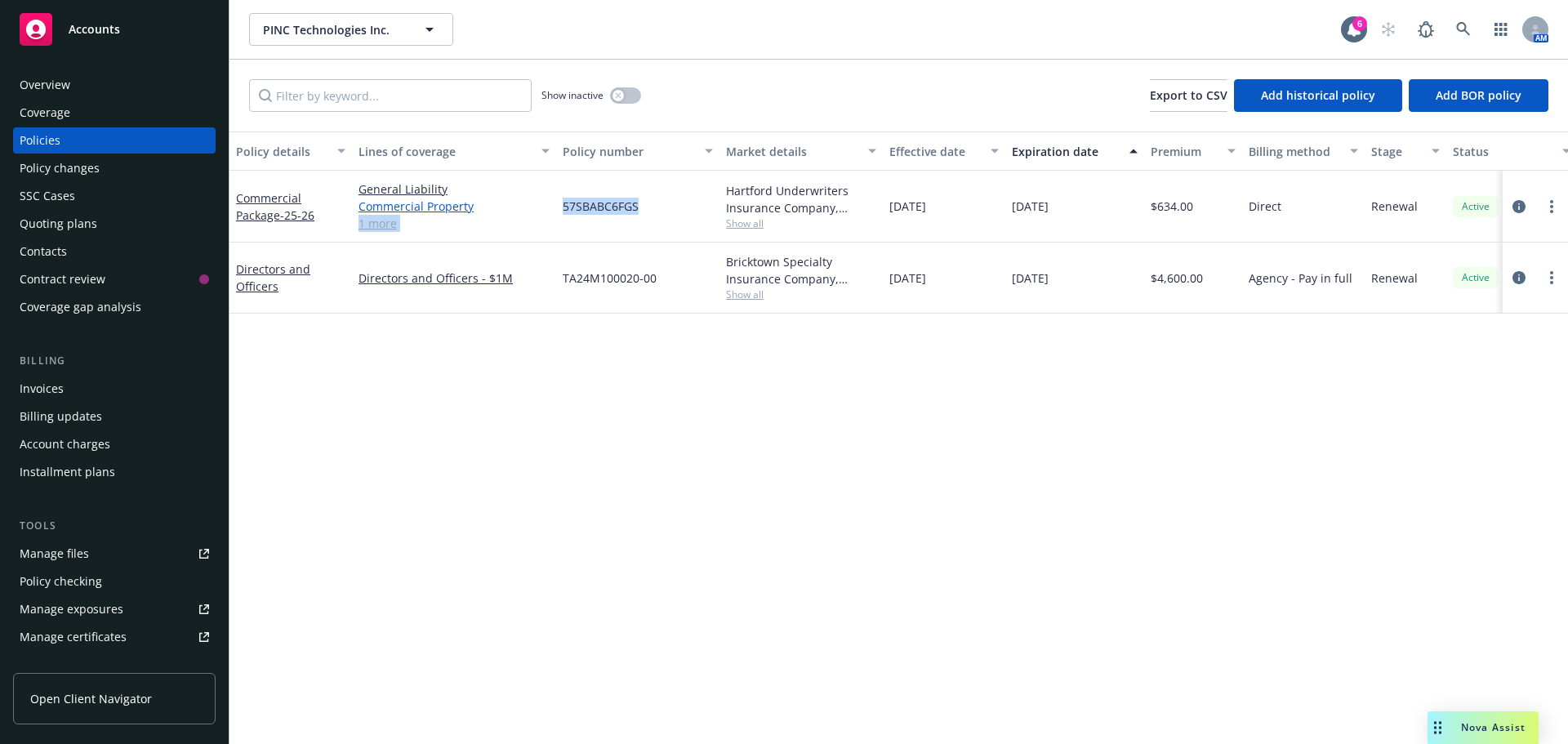
drag, startPoint x: 549, startPoint y: 204, endPoint x: 539, endPoint y: 204, distance: 10.0
click at [539, 204] on div "Commercial Package - 25-26 General Liability Commercial Property Commercial Aut…" at bounding box center [1017, 206] width 1576 height 71
click at [576, 197] on span "57SBABC6FGS" at bounding box center [601, 205] width 76 height 17
click at [564, 201] on span "57SBABC6FGS" at bounding box center [601, 205] width 76 height 17
drag, startPoint x: 562, startPoint y: 204, endPoint x: 653, endPoint y: 205, distance: 91.0
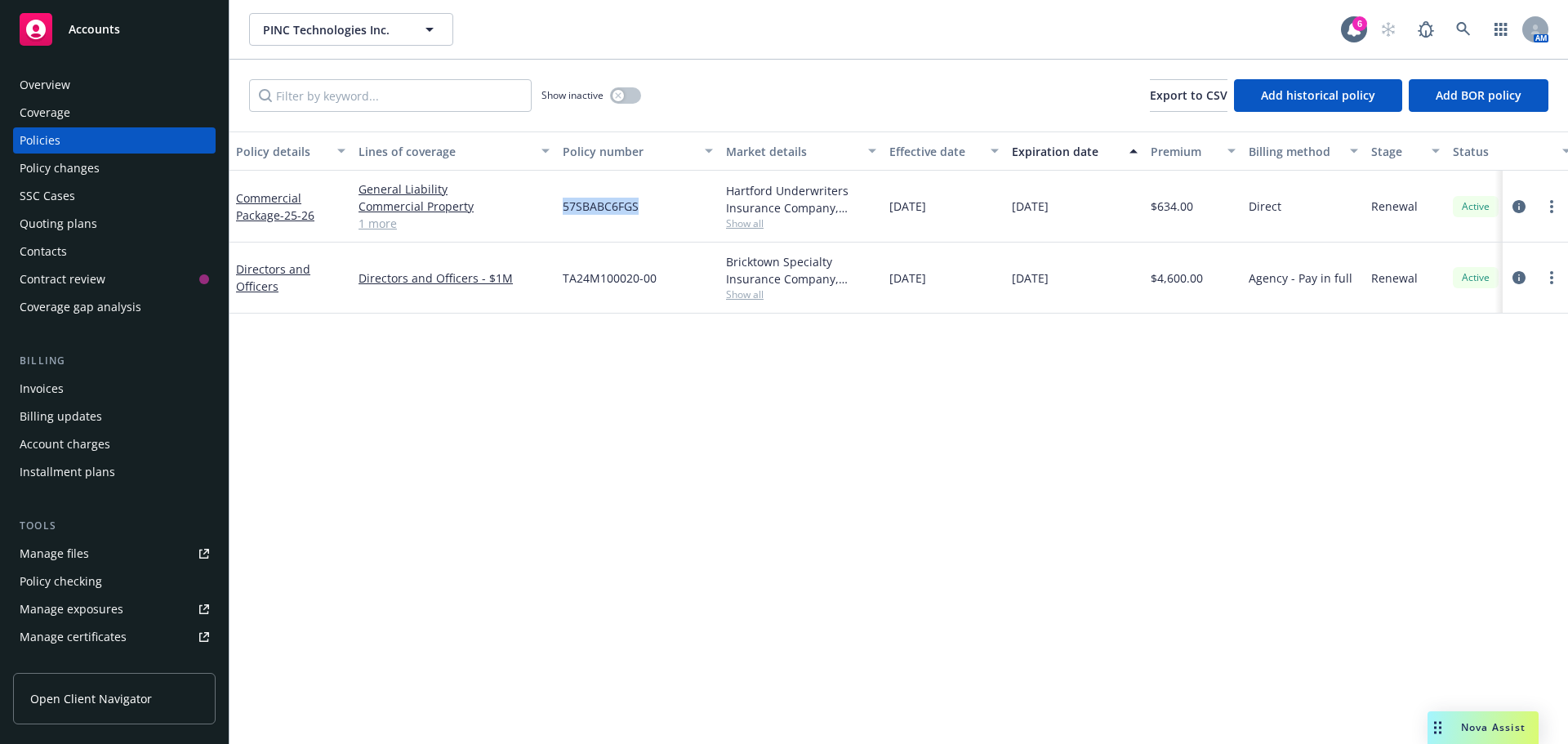
click at [653, 205] on div "57SBABC6FGS" at bounding box center [638, 206] width 163 height 71
copy span "57SBABC6FGS"
click at [987, 203] on div "Commercial Package - 25-26 General Liability Commercial Property Commercial Aut…" at bounding box center [1017, 206] width 1576 height 71
click at [1073, 336] on div "Policy details Lines of coverage Policy number Market details Effective date Ex…" at bounding box center [899, 437] width 1339 height 612
click at [1456, 27] on icon at bounding box center [1463, 29] width 15 height 15
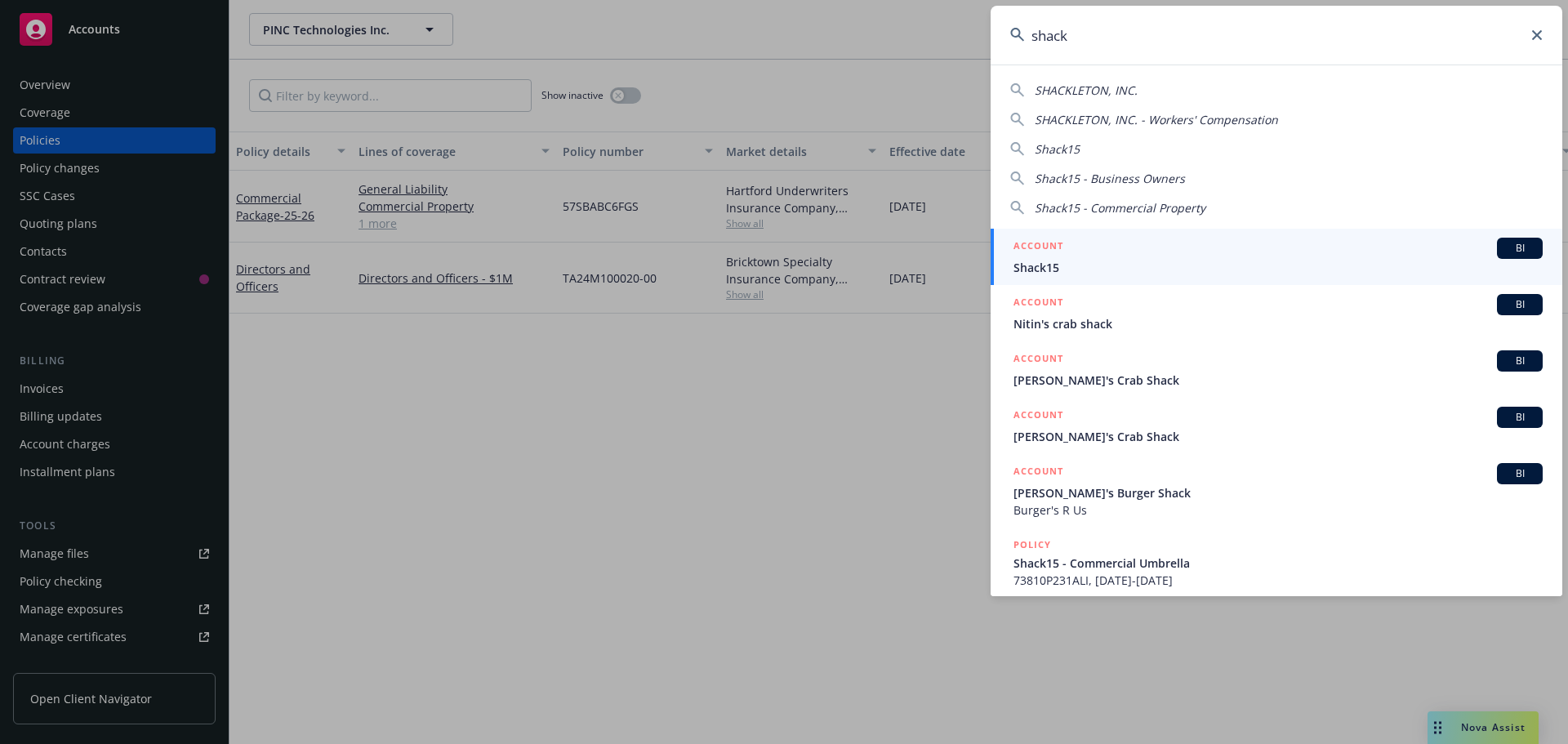
type input "shack"
click at [1113, 279] on link "ACCOUNT BI Shack15" at bounding box center [1276, 257] width 571 height 56
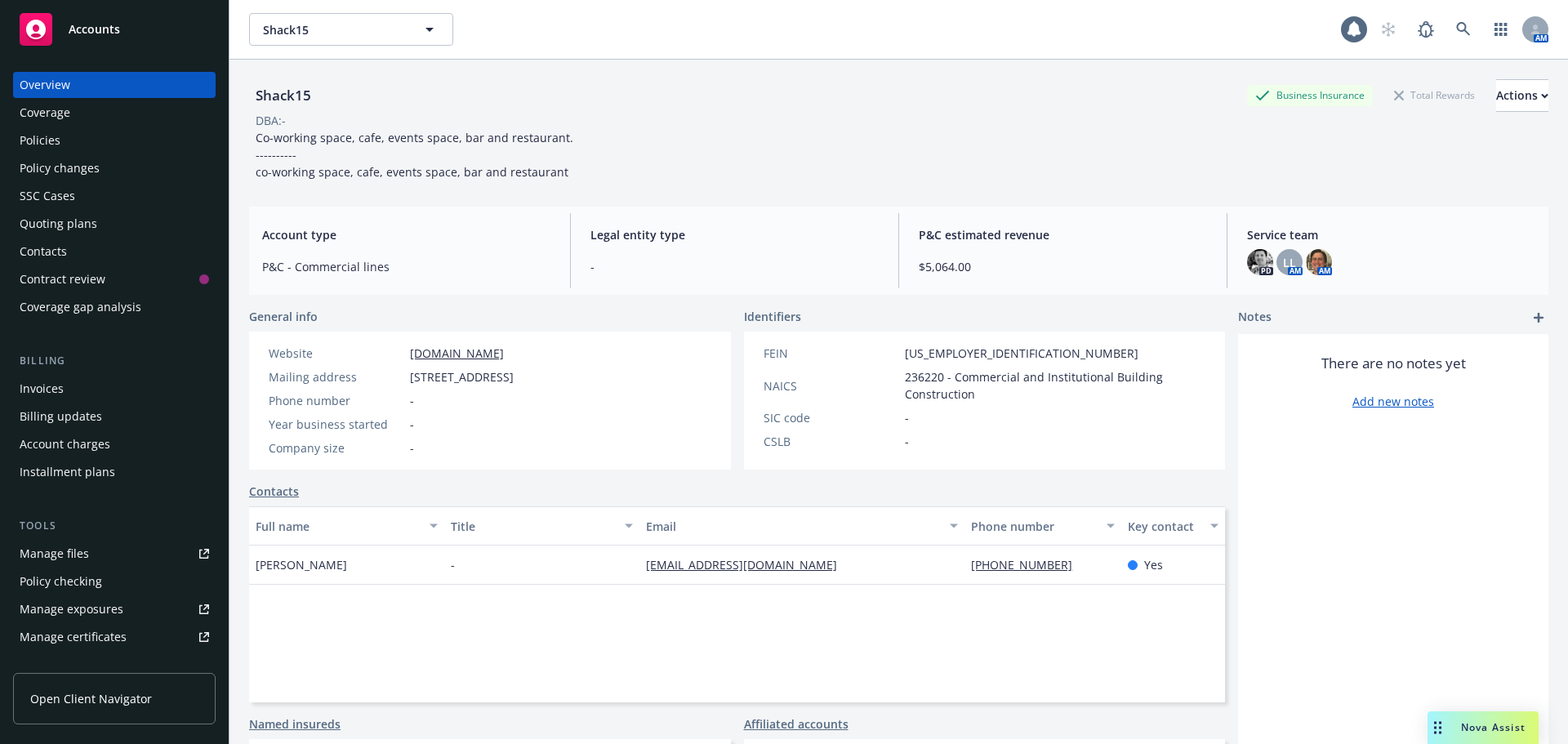
scroll to position [82, 0]
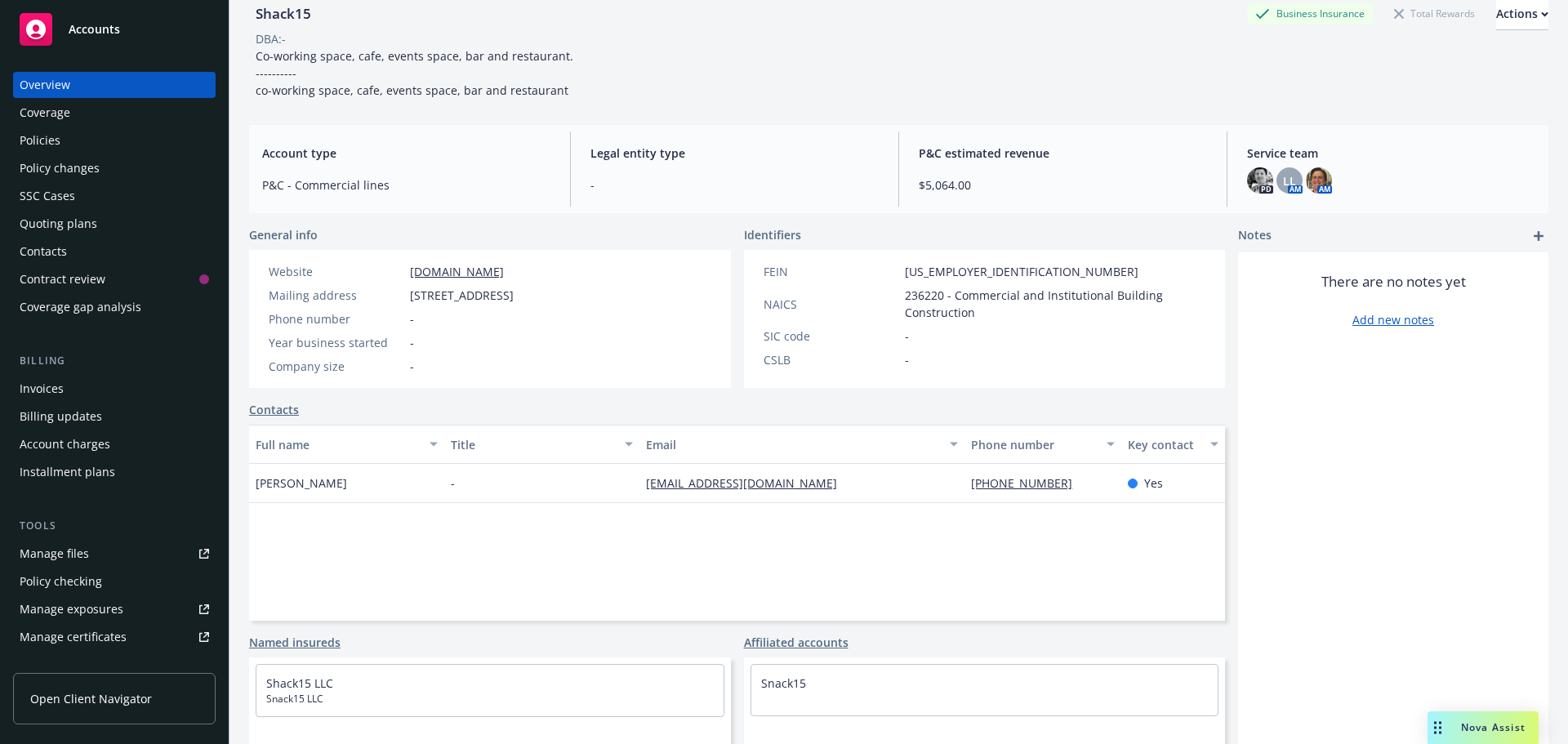
click at [63, 138] on div "Policies" at bounding box center [114, 140] width 190 height 26
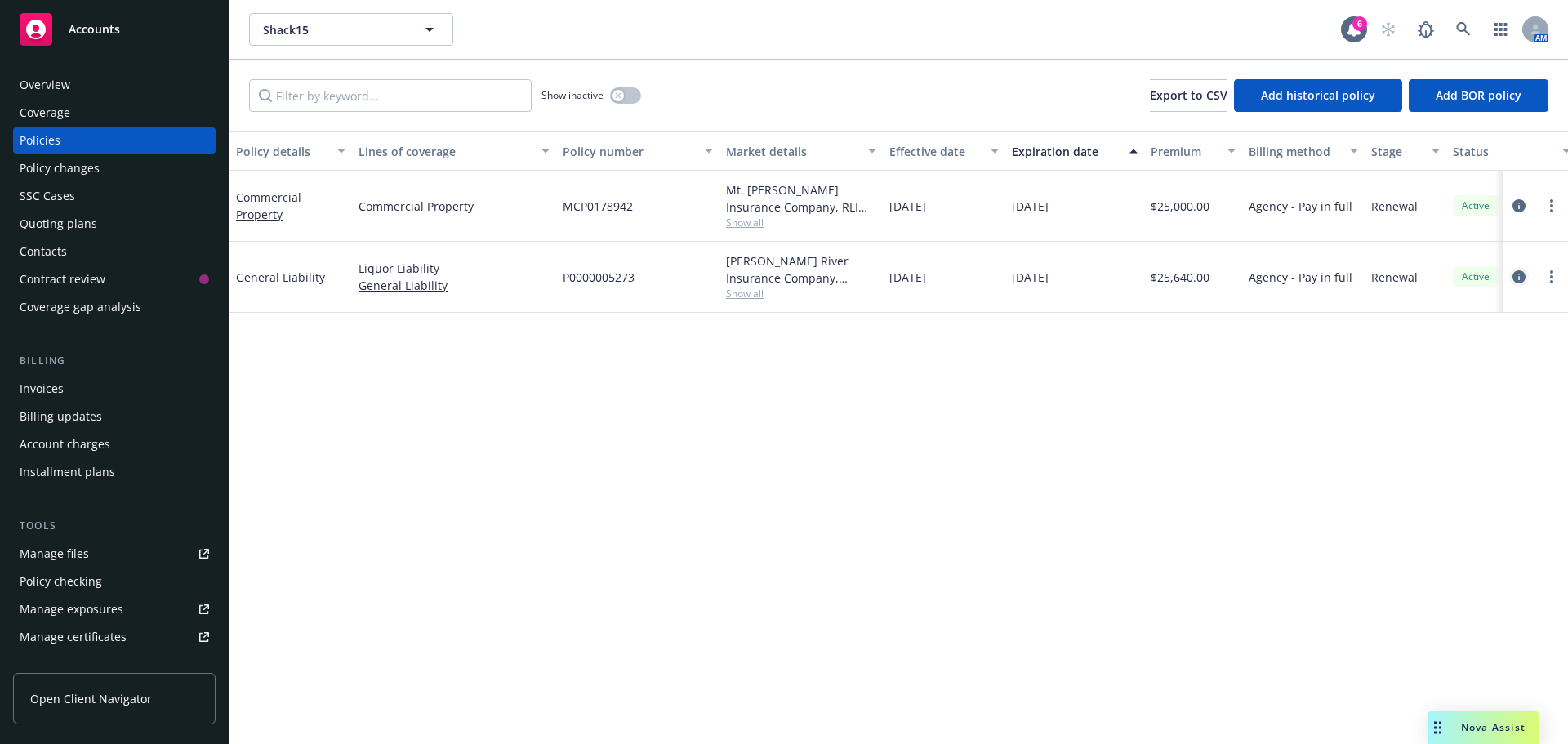
click at [1517, 277] on icon "circleInformation" at bounding box center [1519, 276] width 13 height 13
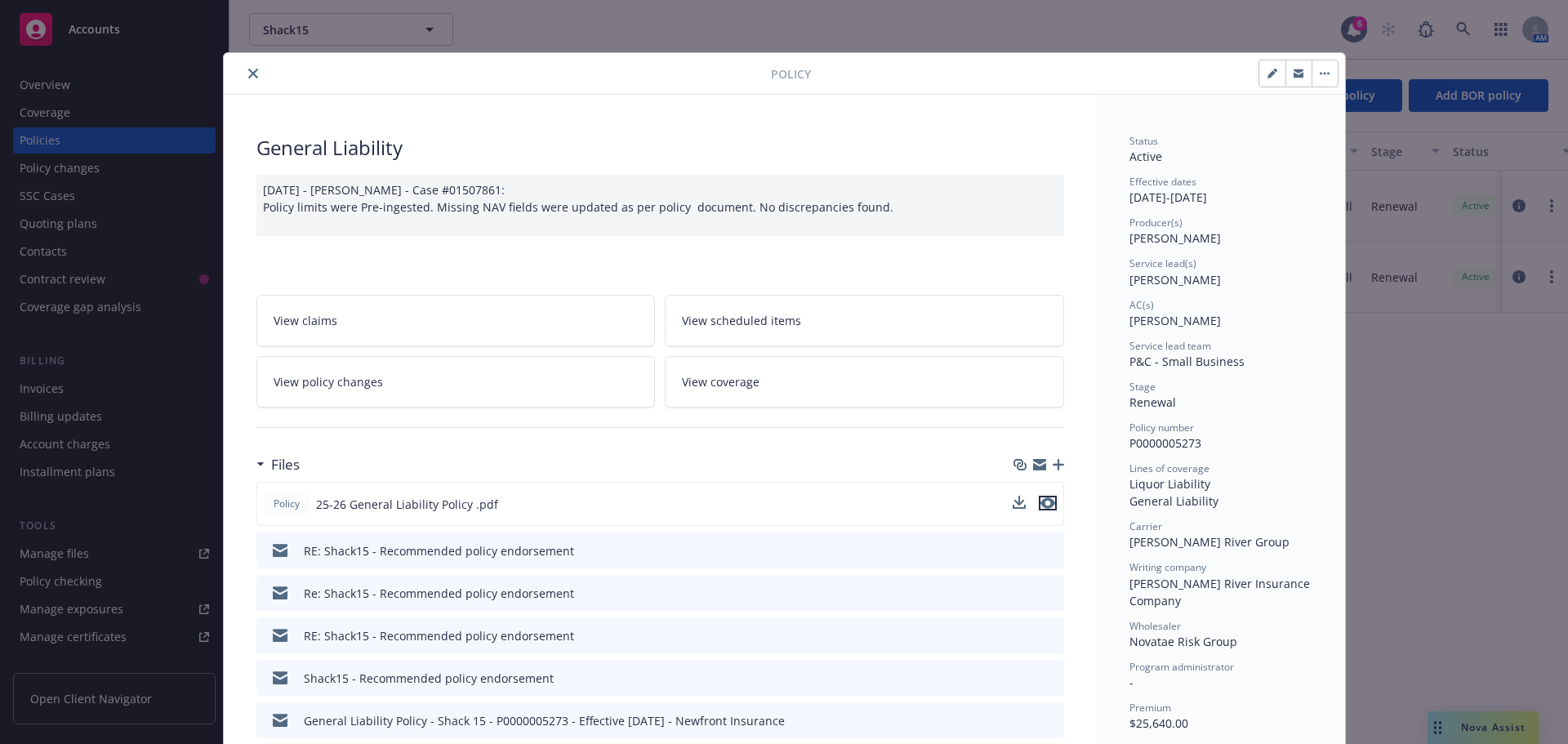
click at [1042, 504] on icon "preview file" at bounding box center [1048, 502] width 15 height 11
click at [249, 77] on icon "close" at bounding box center [252, 73] width 10 height 10
